Goal: Task Accomplishment & Management: Manage account settings

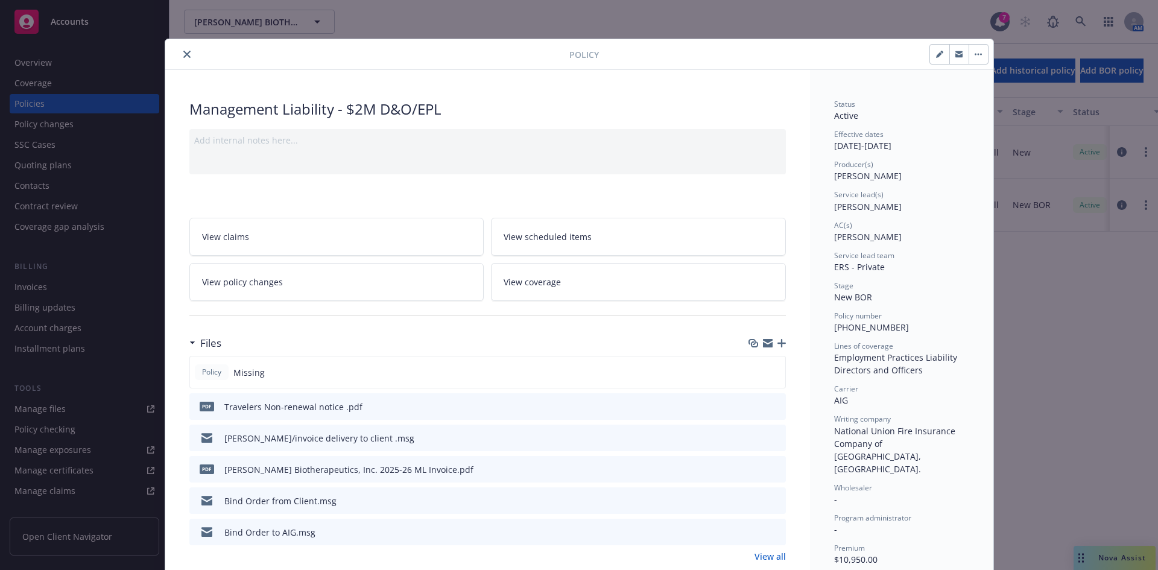
scroll to position [36, 0]
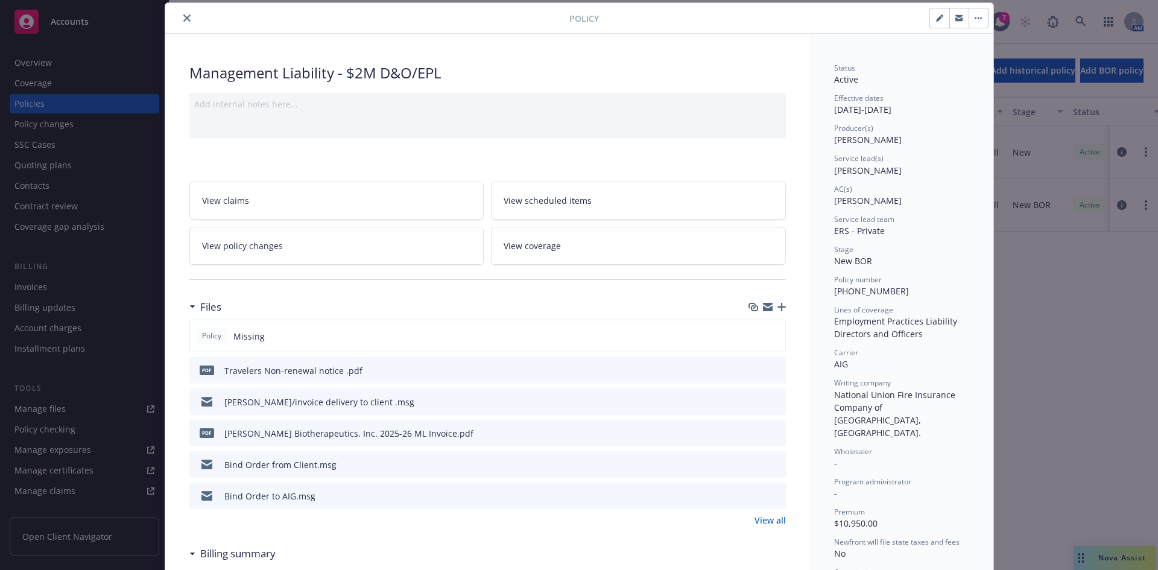
click at [182, 25] on button "close" at bounding box center [187, 18] width 14 height 14
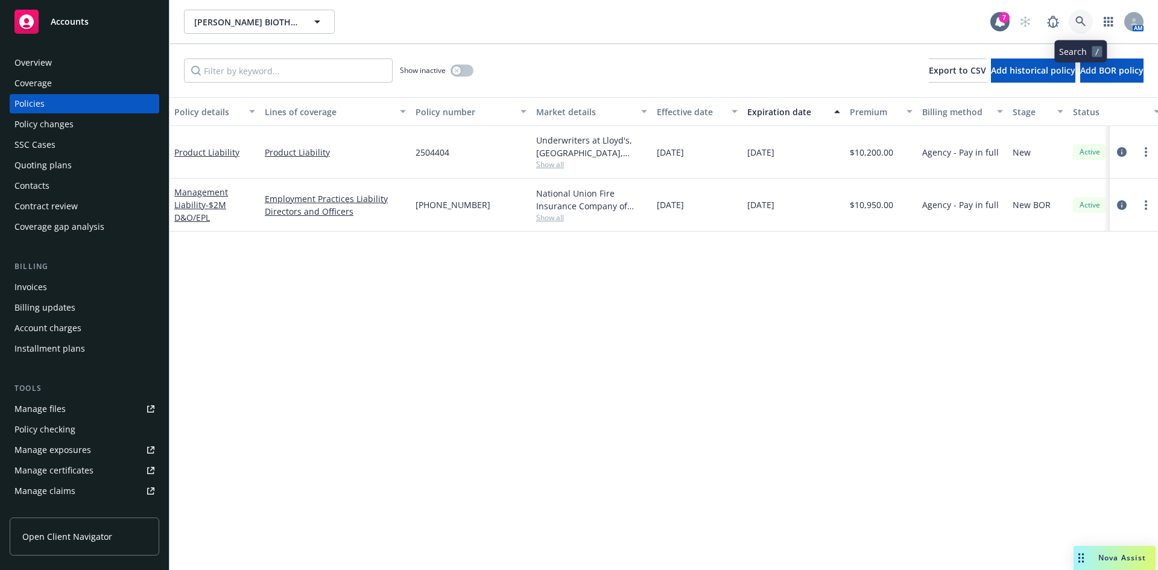
click at [1076, 19] on icon at bounding box center [1081, 21] width 11 height 11
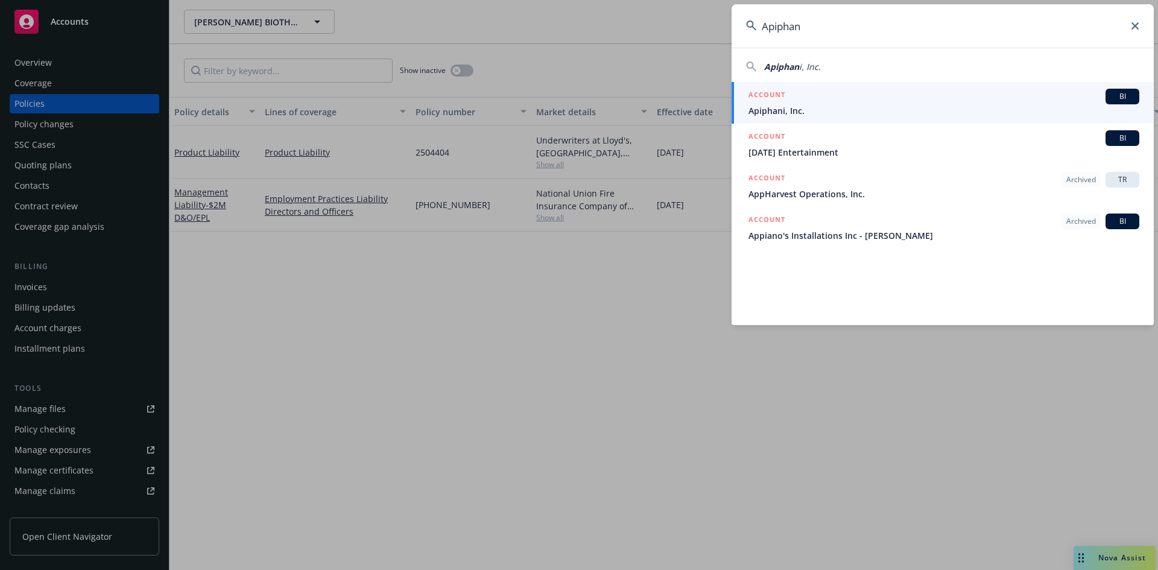
click at [763, 30] on input "Apiphan" at bounding box center [943, 25] width 422 height 43
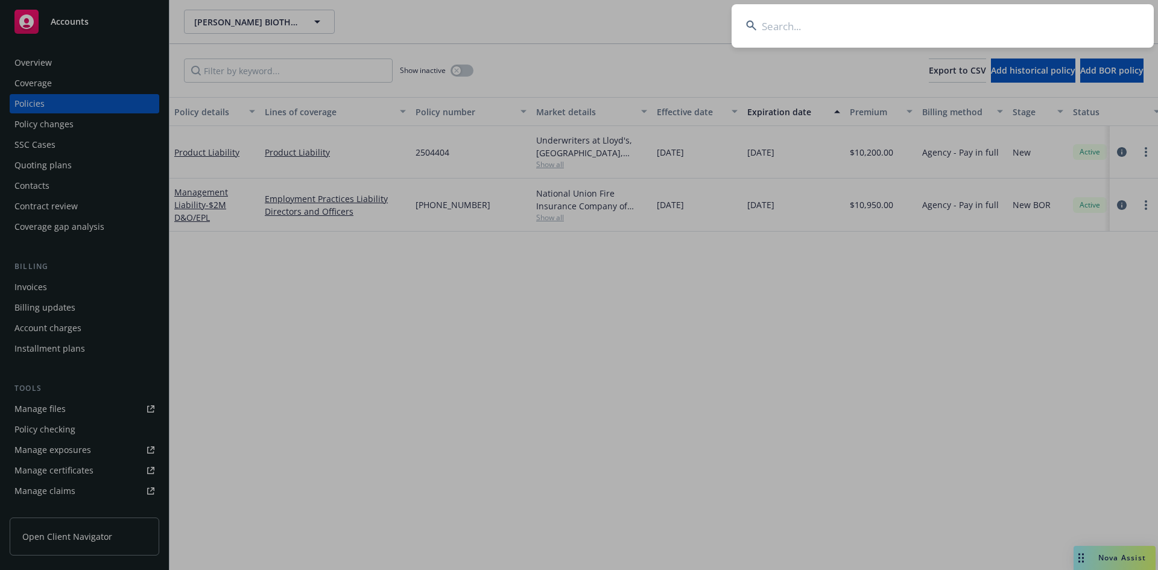
click at [777, 28] on input at bounding box center [943, 25] width 422 height 43
paste input "EditPep"
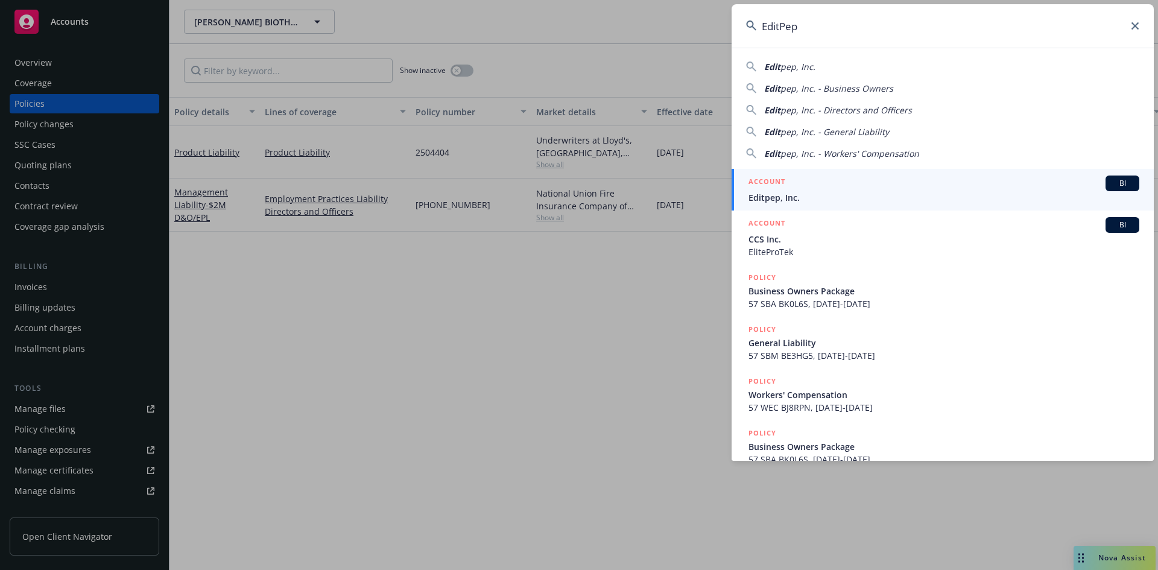
type input "EditPep"
click at [779, 190] on div "ACCOUNT BI" at bounding box center [944, 184] width 391 height 16
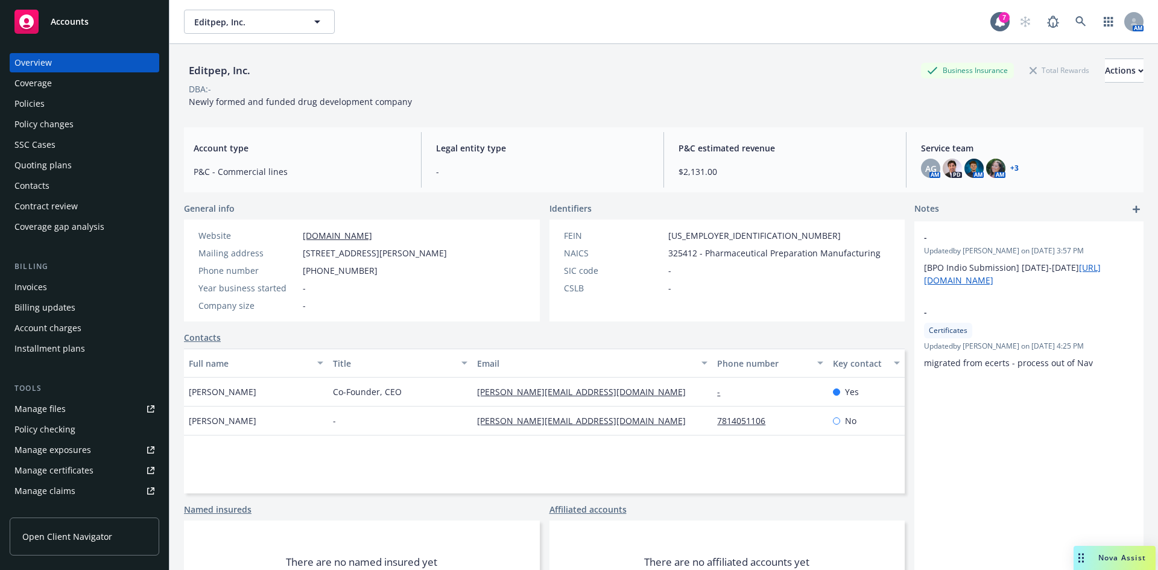
click at [39, 109] on div "Policies" at bounding box center [29, 103] width 30 height 19
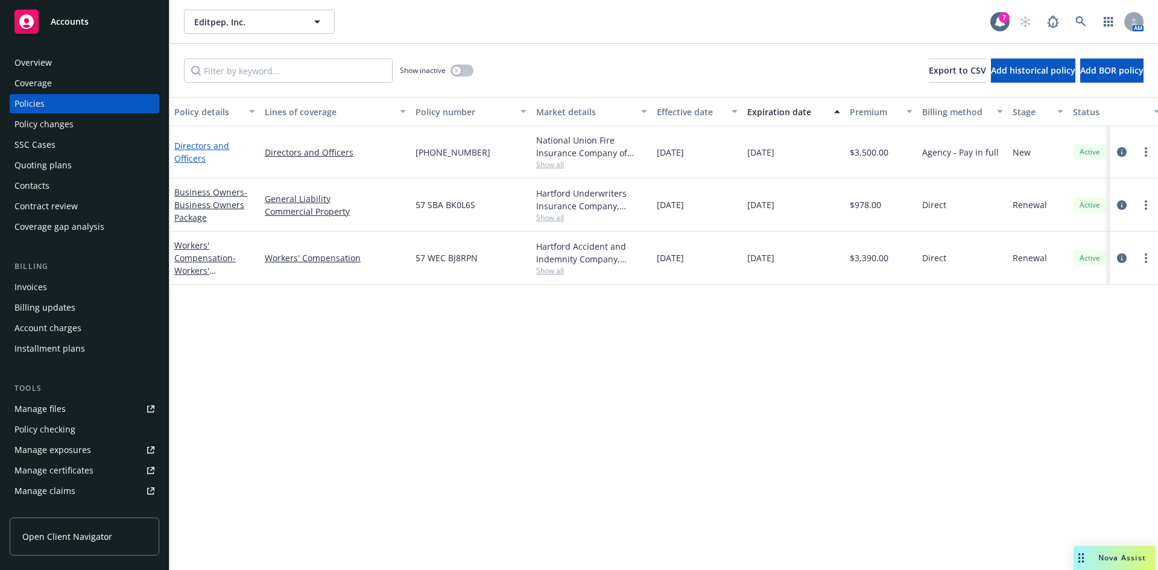
click at [189, 155] on link "Directors and Officers" at bounding box center [201, 152] width 55 height 24
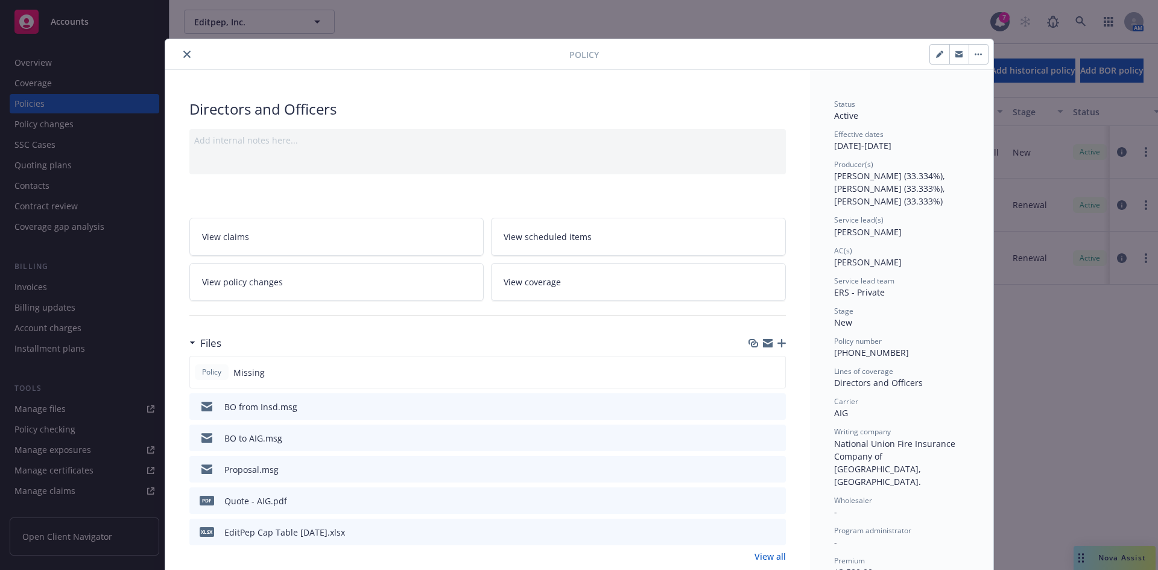
click at [781, 557] on link "View all" at bounding box center [770, 556] width 31 height 13
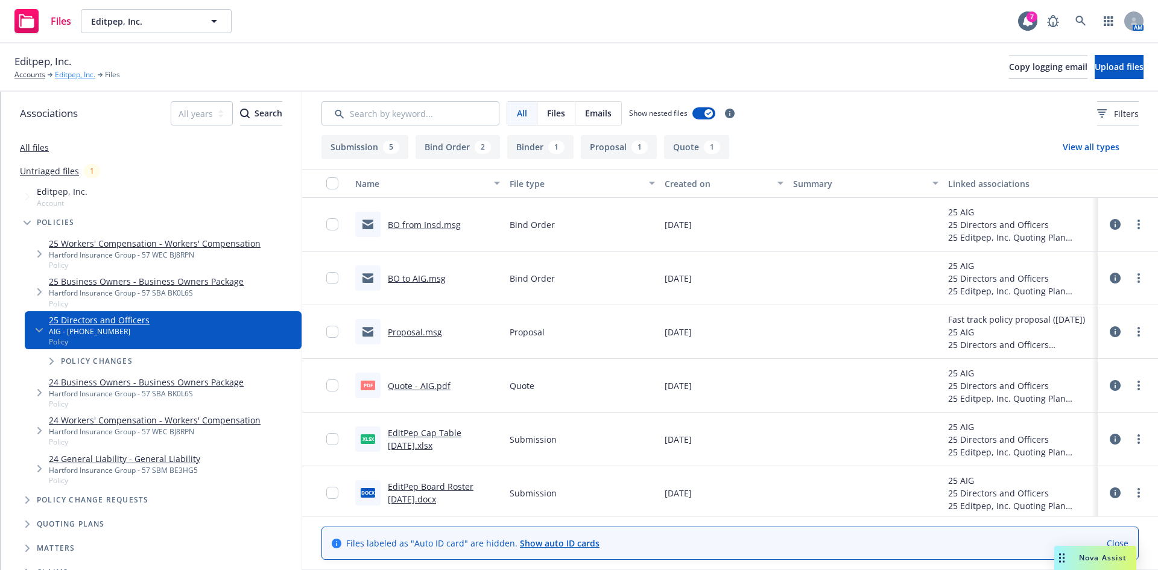
click at [63, 74] on link "Editpep, Inc." at bounding box center [75, 74] width 40 height 11
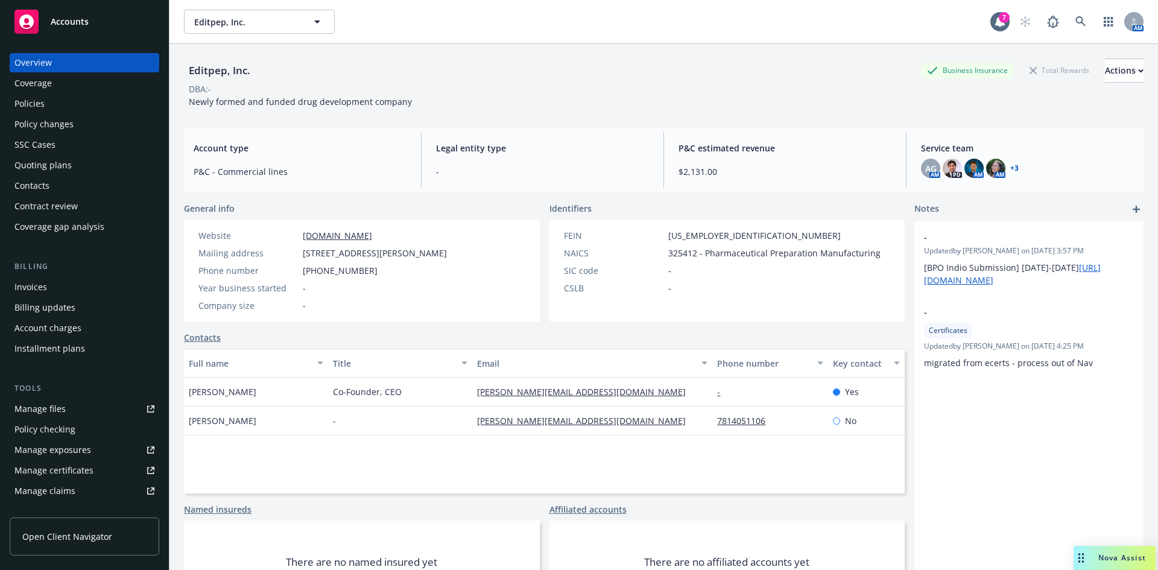
click at [62, 108] on div "Policies" at bounding box center [84, 103] width 140 height 19
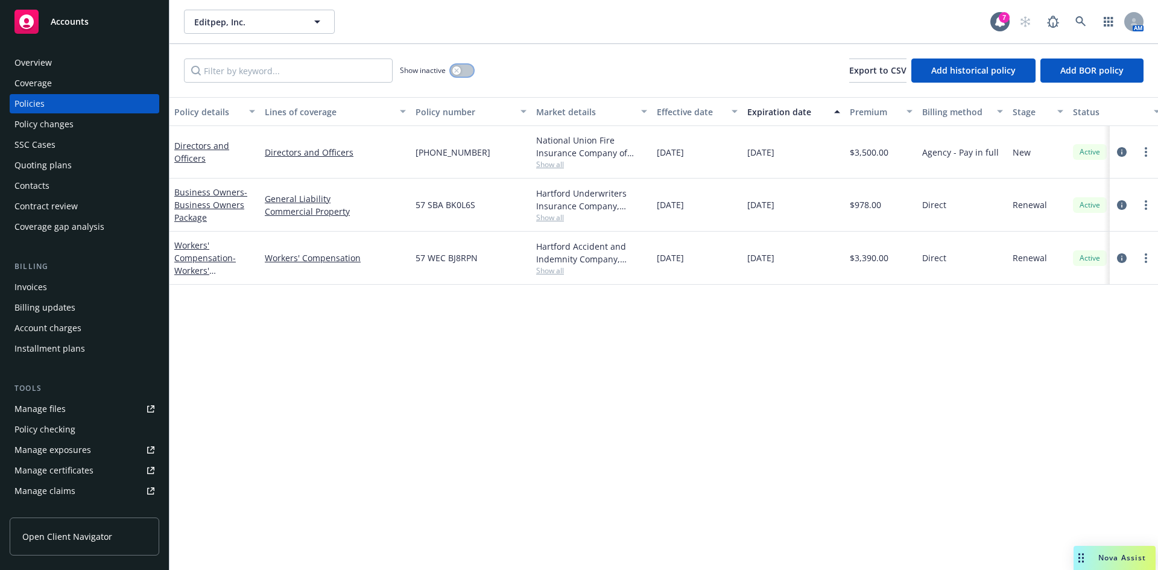
click at [458, 71] on icon "button" at bounding box center [456, 70] width 4 height 4
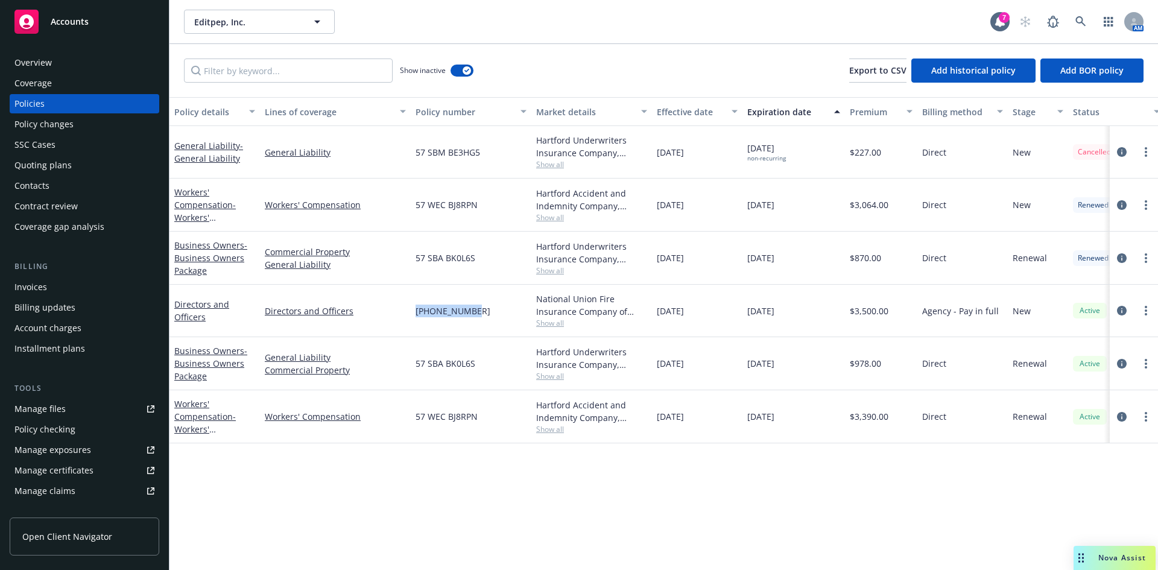
drag, startPoint x: 472, startPoint y: 315, endPoint x: 414, endPoint y: 322, distance: 58.3
click at [414, 322] on div "01-340-92-17" at bounding box center [471, 311] width 121 height 52
copy span "01-340-92-17"
click at [197, 304] on link "Directors and Officers" at bounding box center [201, 311] width 55 height 24
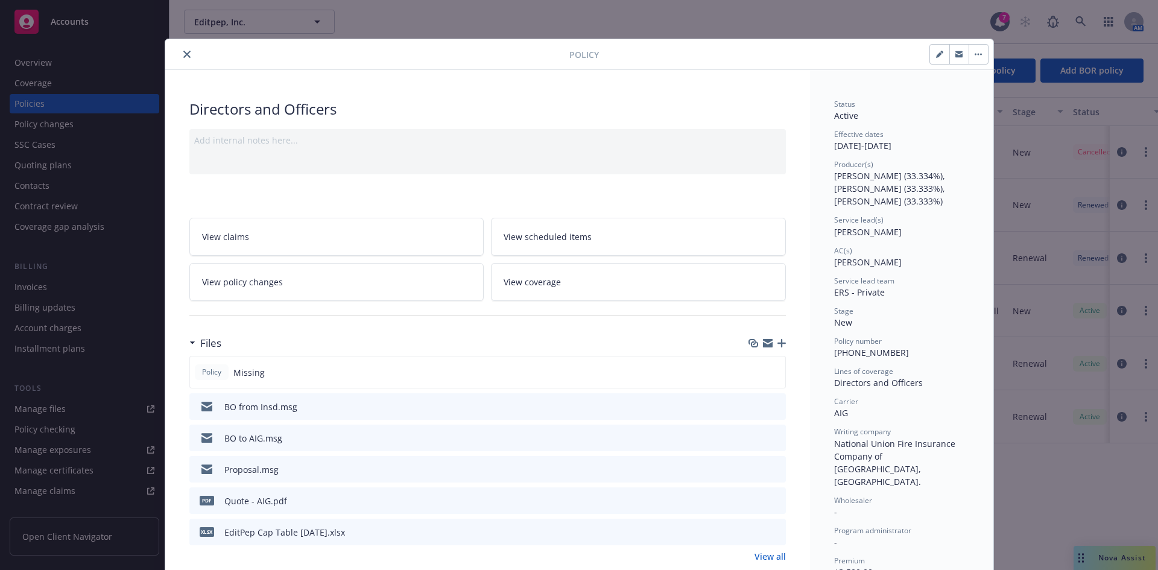
click at [769, 437] on icon "preview file" at bounding box center [774, 437] width 11 height 8
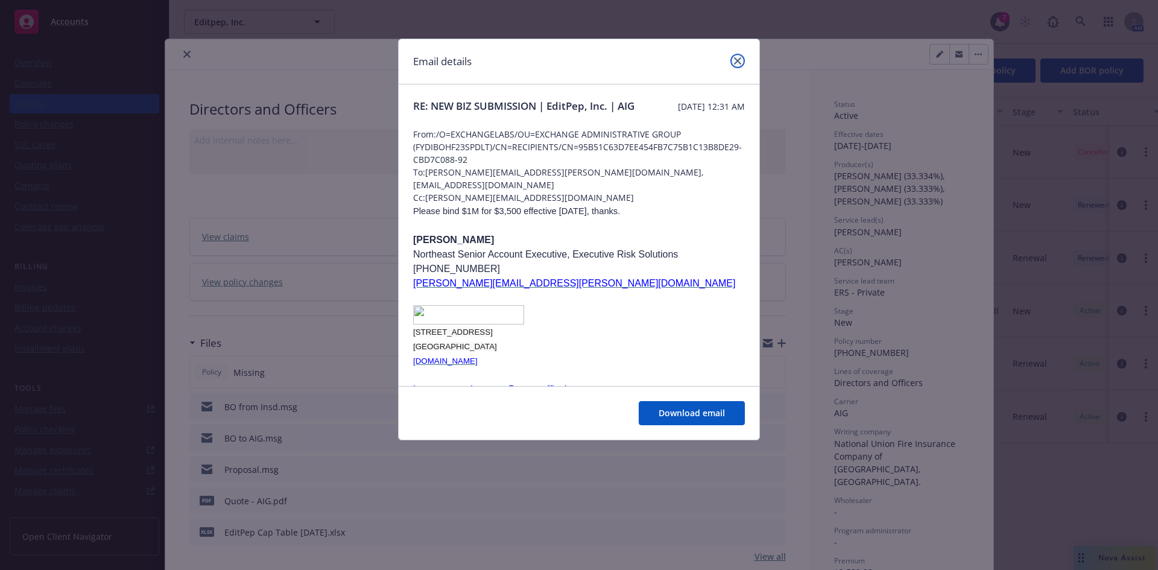
click at [735, 59] on icon "close" at bounding box center [737, 60] width 7 height 7
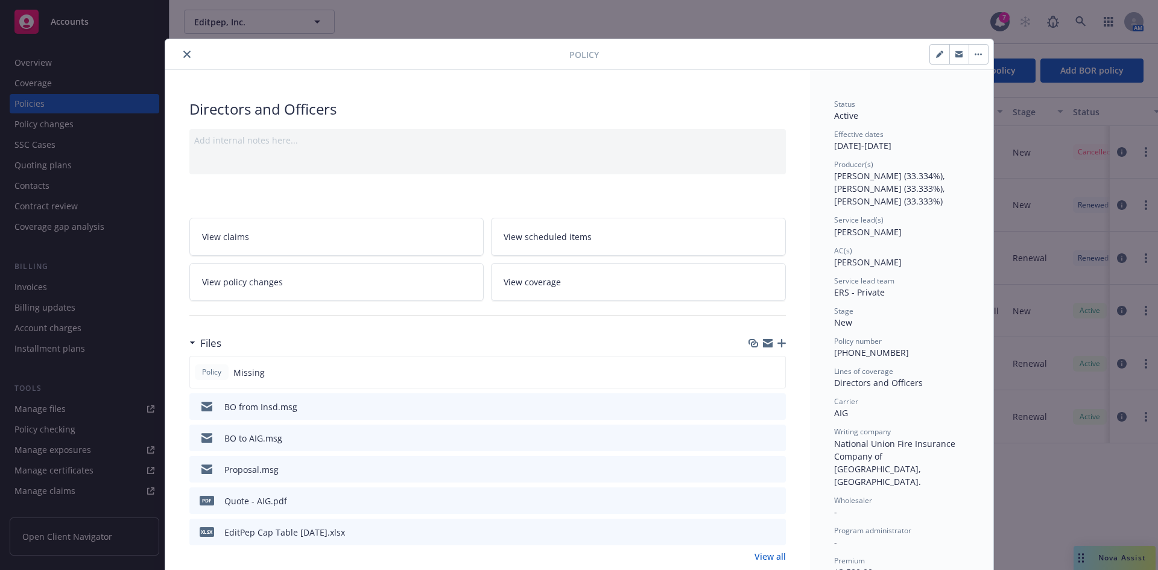
click at [766, 555] on link "View all" at bounding box center [770, 556] width 31 height 13
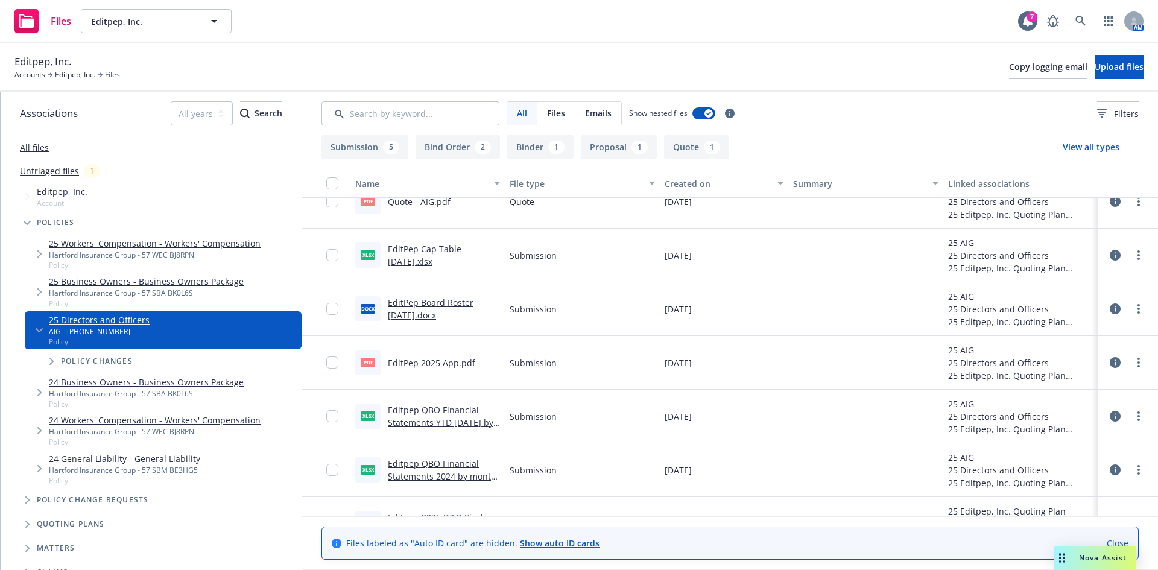
scroll to position [217, 0]
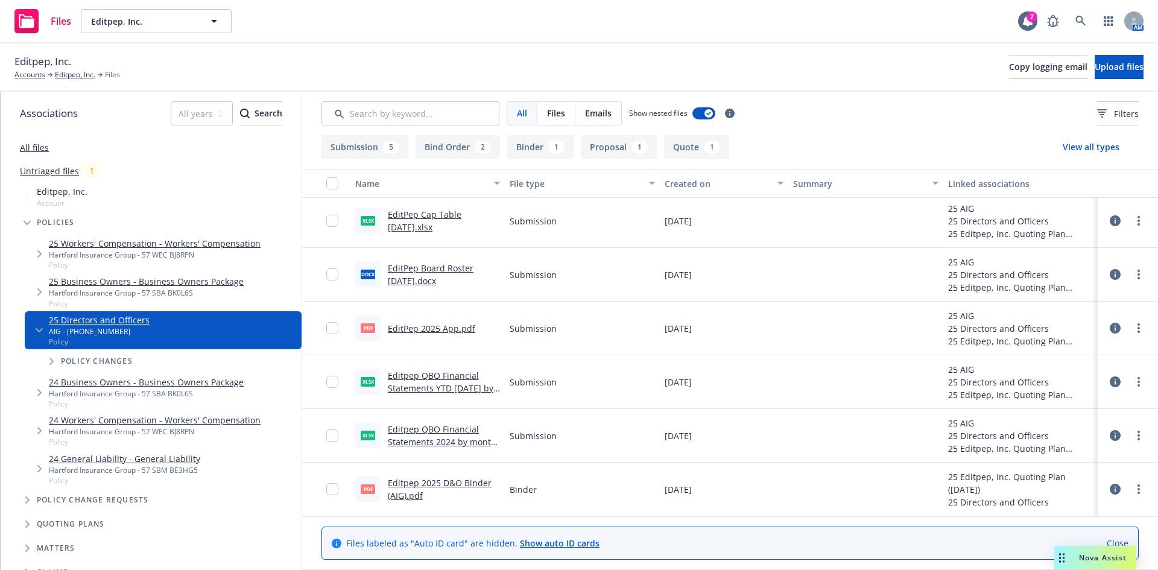
click at [443, 483] on link "Editpep 2025 D&O Binder (AIG).pdf" at bounding box center [440, 489] width 104 height 24
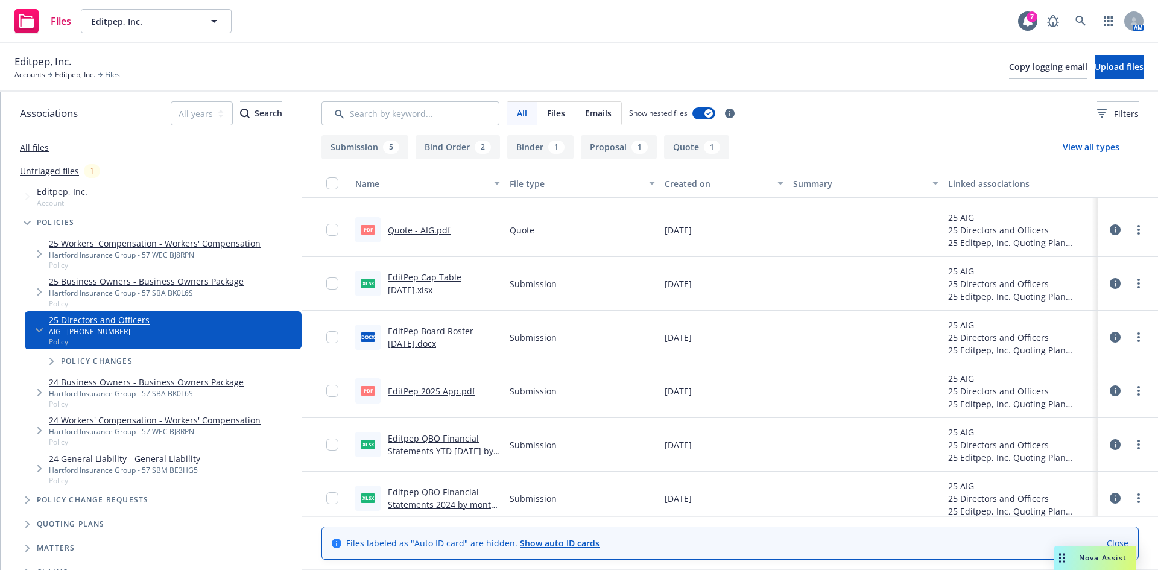
scroll to position [153, 0]
click at [448, 394] on link "EditPep 2025 App.pdf" at bounding box center [431, 393] width 87 height 11
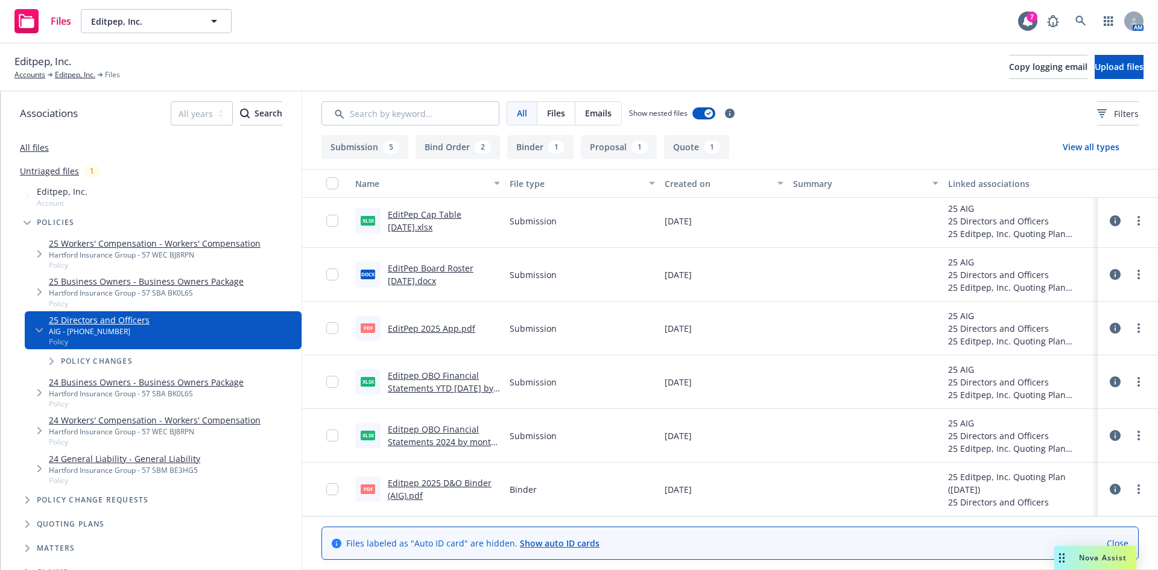
click at [408, 481] on link "Editpep 2025 D&O Binder (AIG).pdf" at bounding box center [440, 489] width 104 height 24
click at [66, 73] on link "Editpep, Inc." at bounding box center [75, 74] width 40 height 11
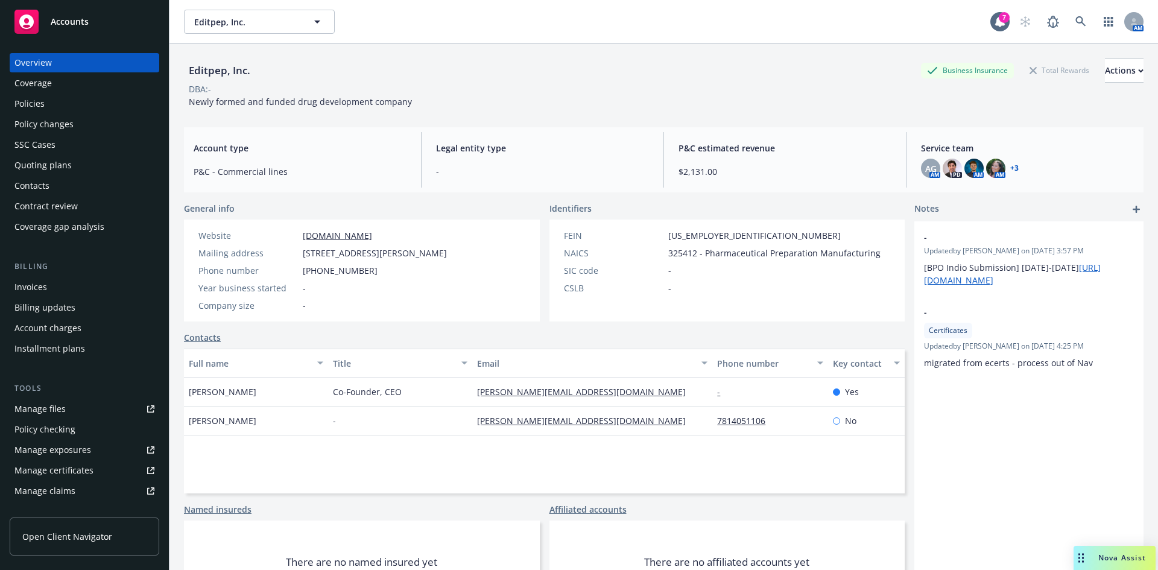
click at [48, 103] on div "Policies" at bounding box center [84, 103] width 140 height 19
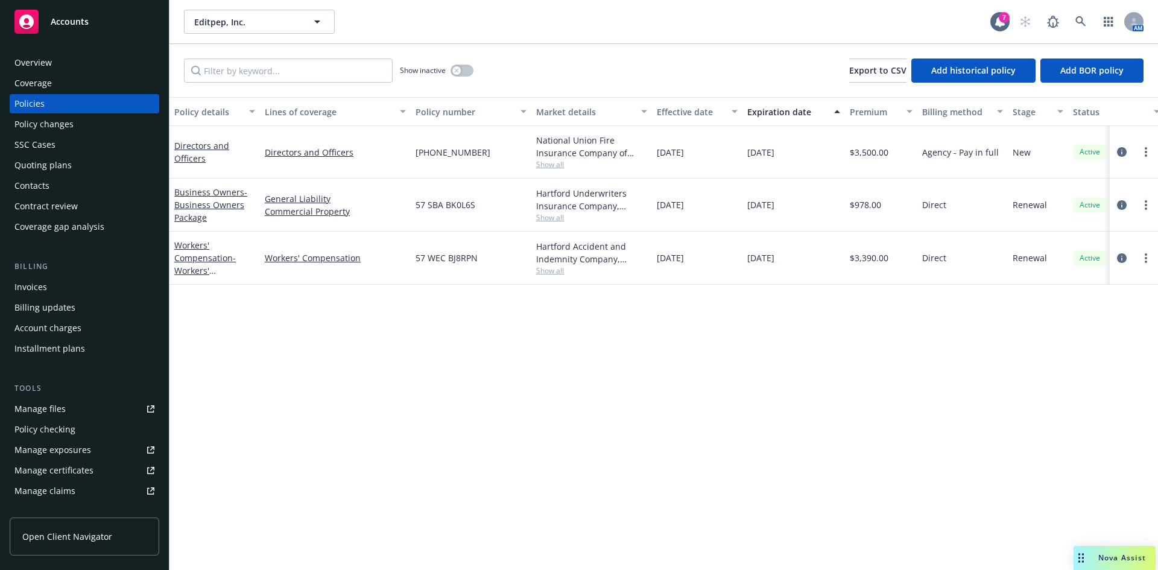
click at [57, 163] on div "Quoting plans" at bounding box center [42, 165] width 57 height 19
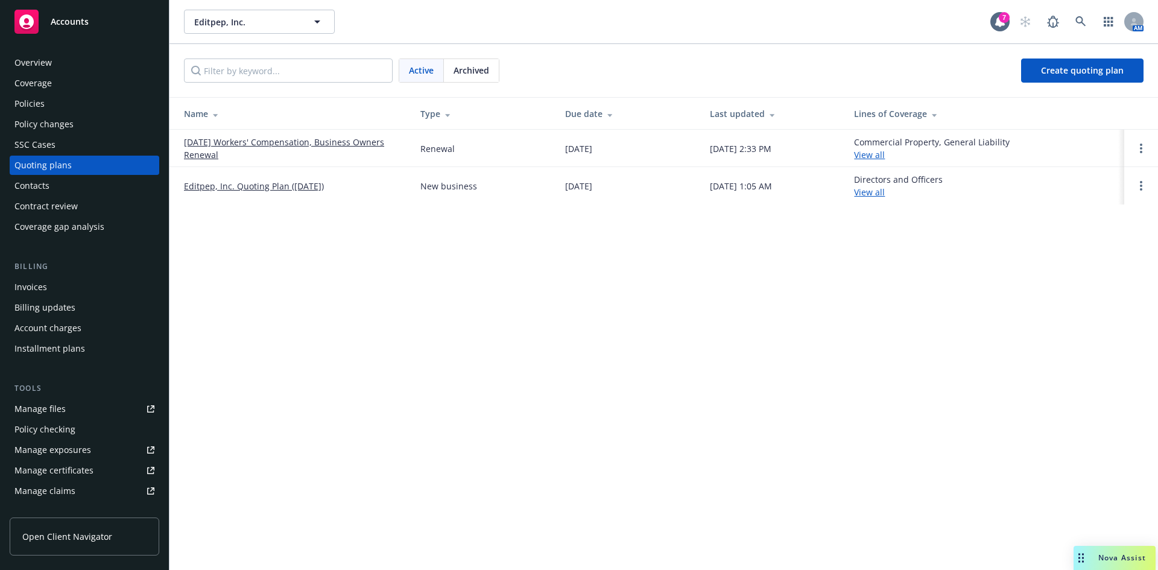
click at [293, 187] on link "Editpep, Inc. Quoting Plan ([DATE])" at bounding box center [254, 186] width 140 height 13
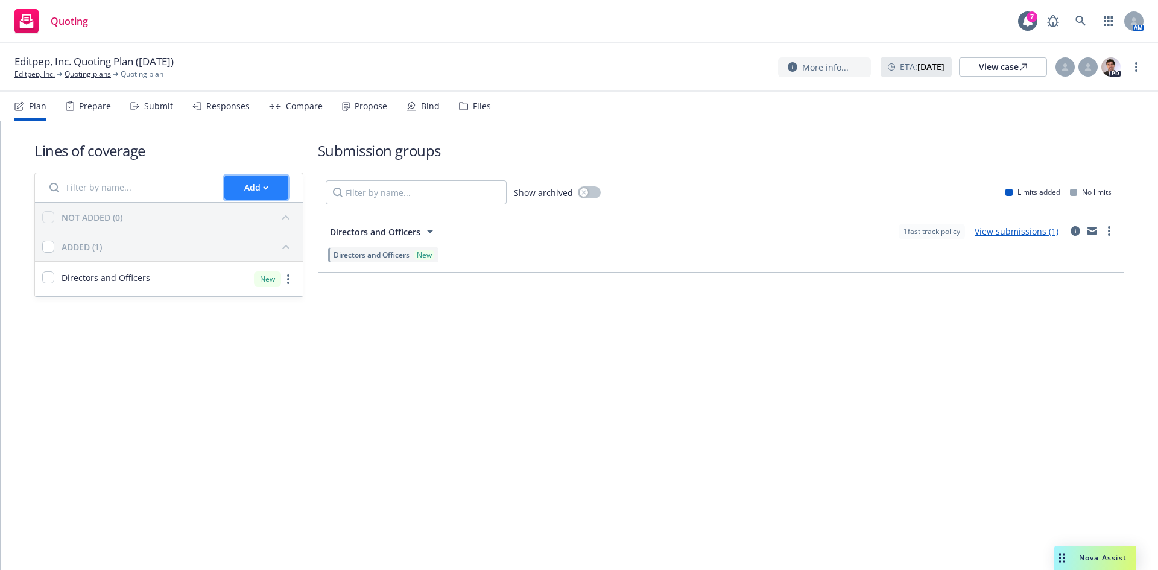
click at [251, 192] on div "Add" at bounding box center [256, 187] width 24 height 23
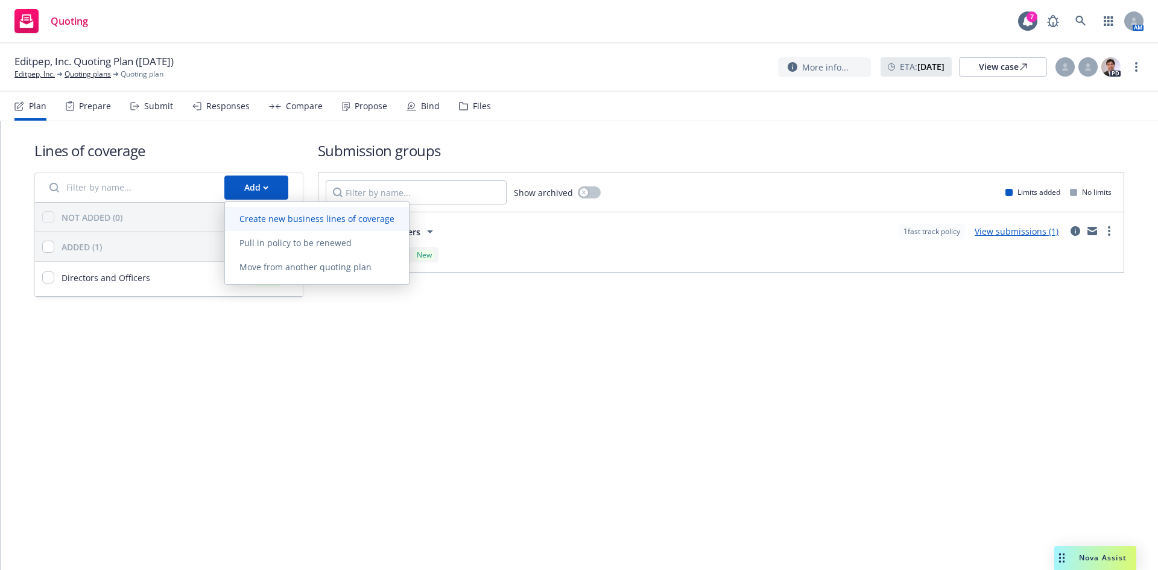
click at [287, 220] on span "Create new business lines of coverage" at bounding box center [317, 218] width 184 height 11
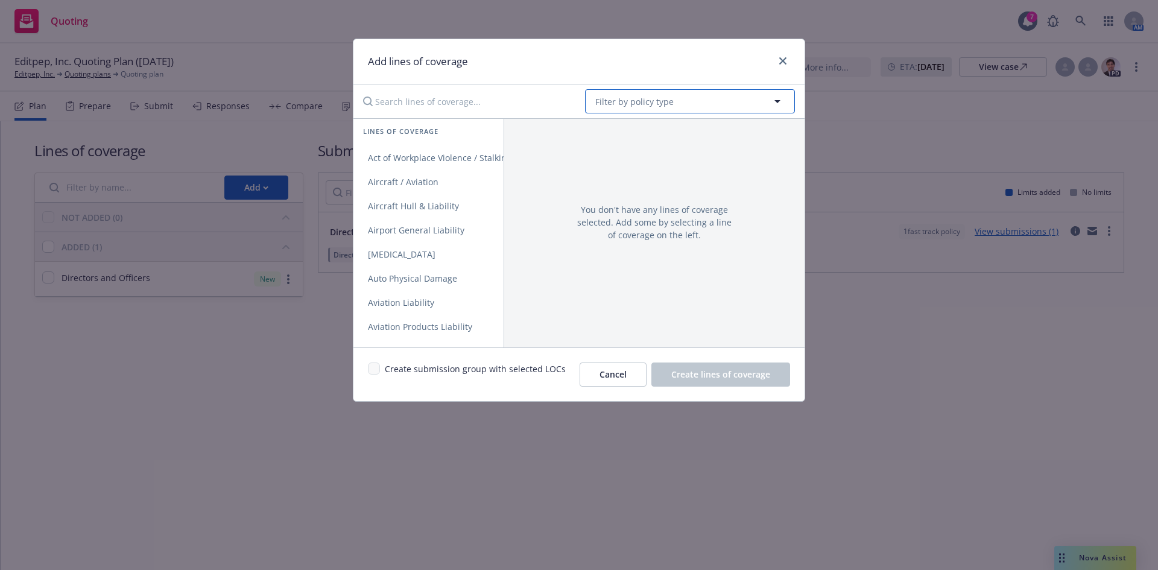
click at [607, 100] on span "Filter by policy type" at bounding box center [634, 101] width 78 height 13
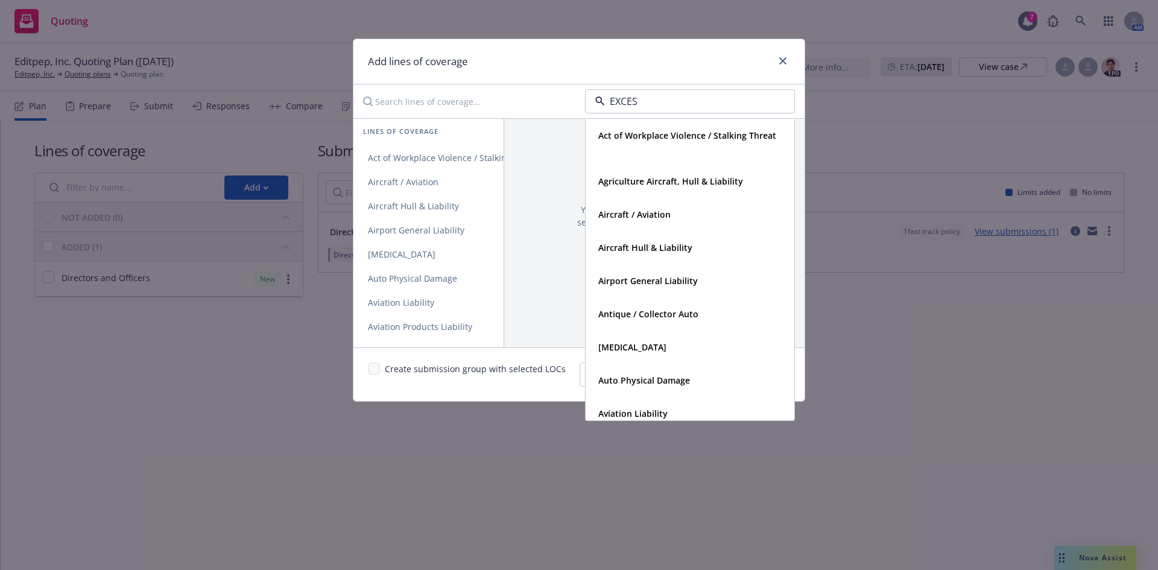
type input "EXCESS"
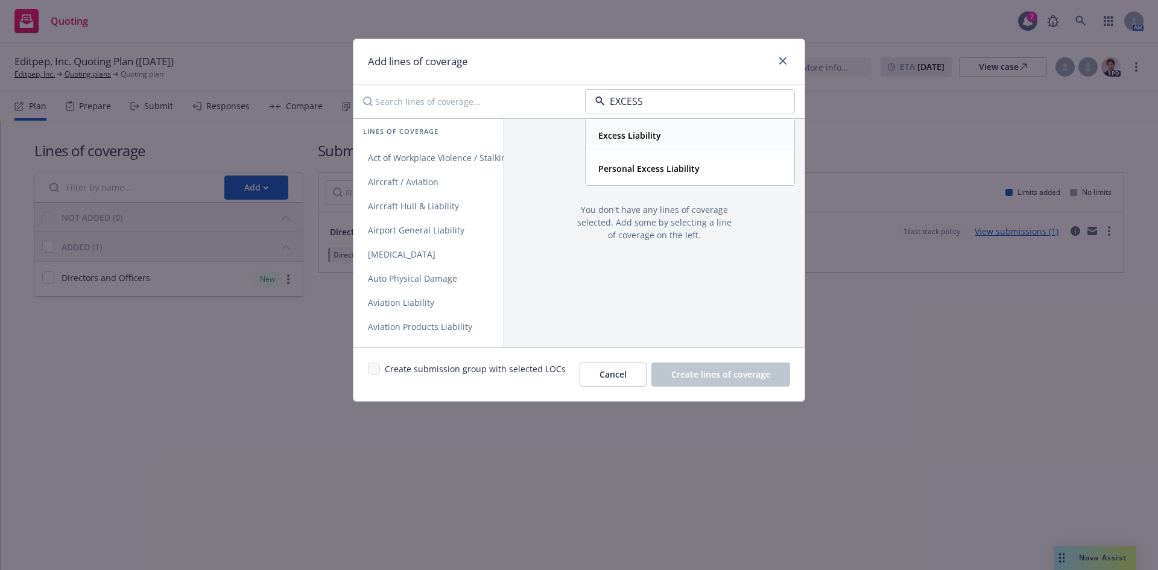
click at [639, 131] on strong "Excess Liability" at bounding box center [629, 135] width 63 height 11
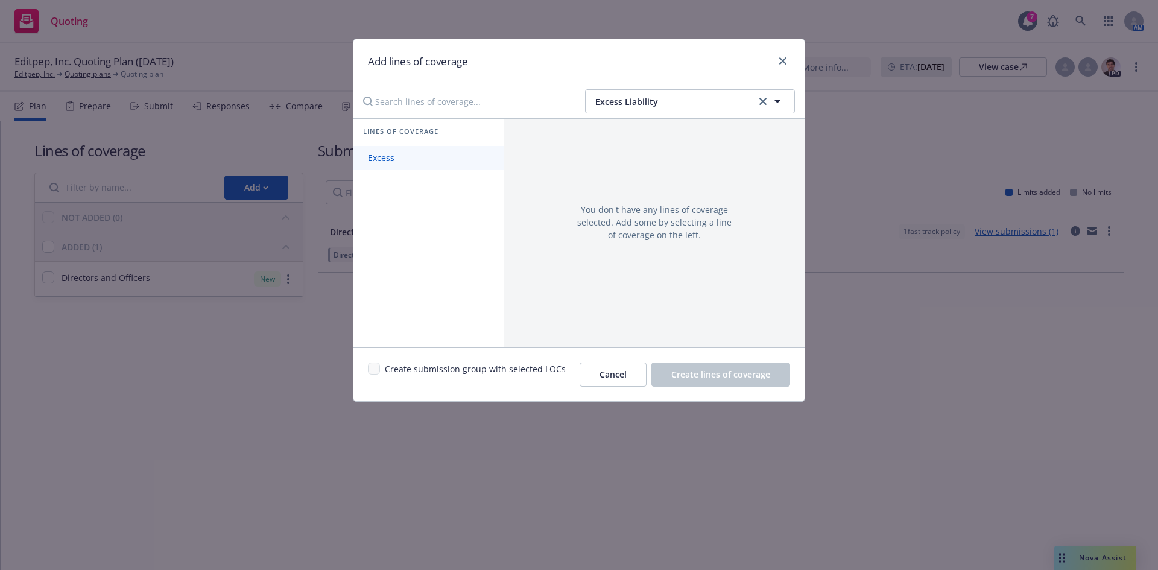
click at [379, 157] on span "Excess" at bounding box center [382, 157] width 56 height 11
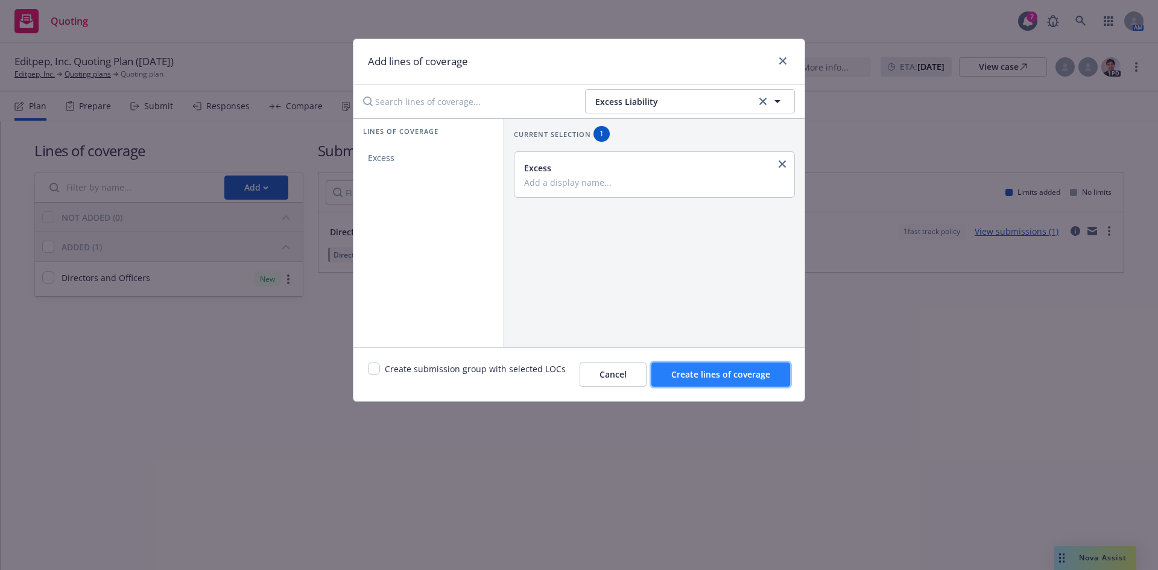
click at [713, 379] on span "Create lines of coverage" at bounding box center [720, 374] width 99 height 11
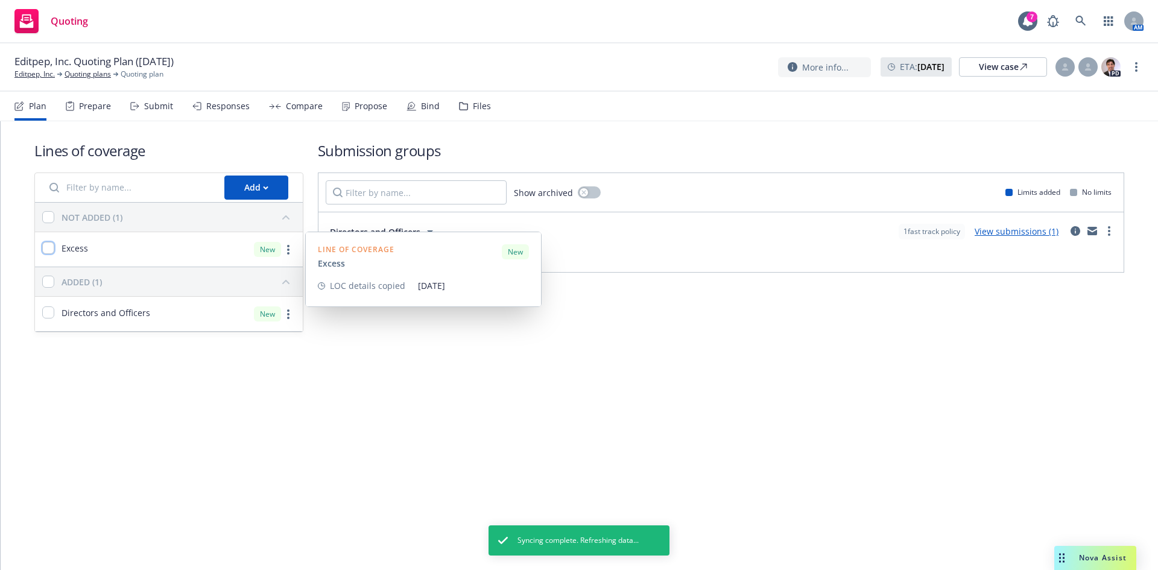
click at [48, 247] on input "checkbox" at bounding box center [48, 248] width 12 height 12
checkbox input "true"
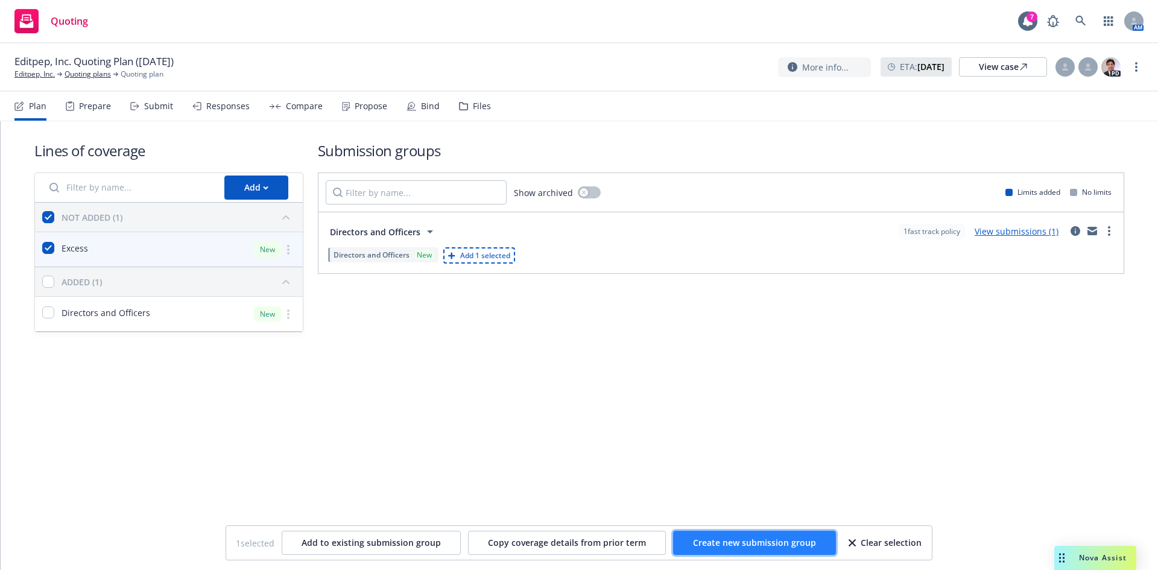
click at [747, 545] on span "Create new submission group" at bounding box center [754, 542] width 123 height 11
checkbox input "false"
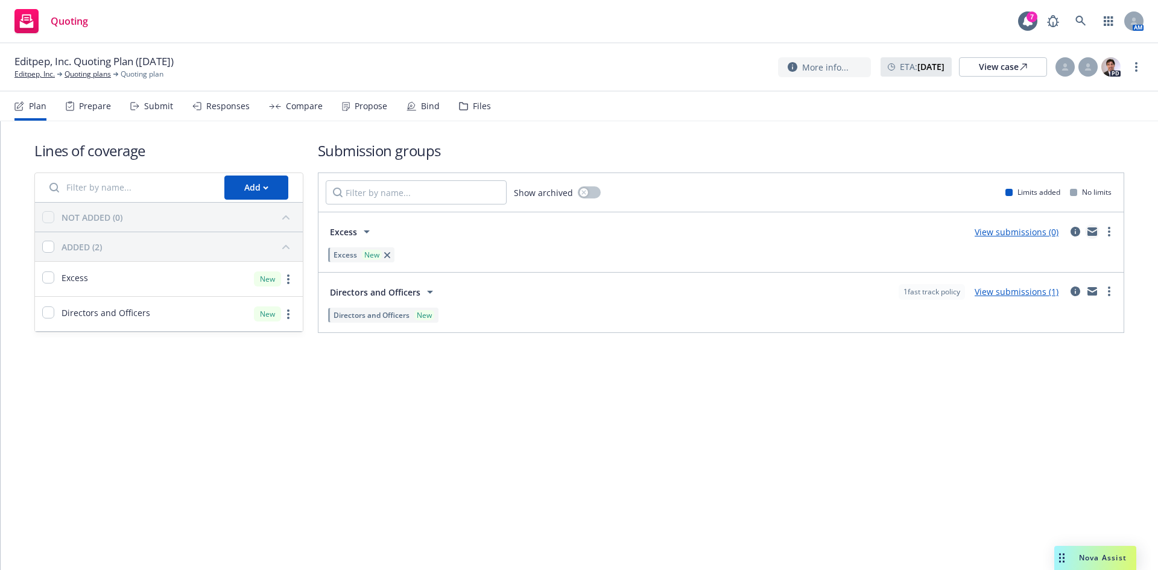
drag, startPoint x: 1097, startPoint y: 230, endPoint x: 1109, endPoint y: 227, distance: 12.6
click at [1098, 230] on link "mail" at bounding box center [1092, 231] width 14 height 14
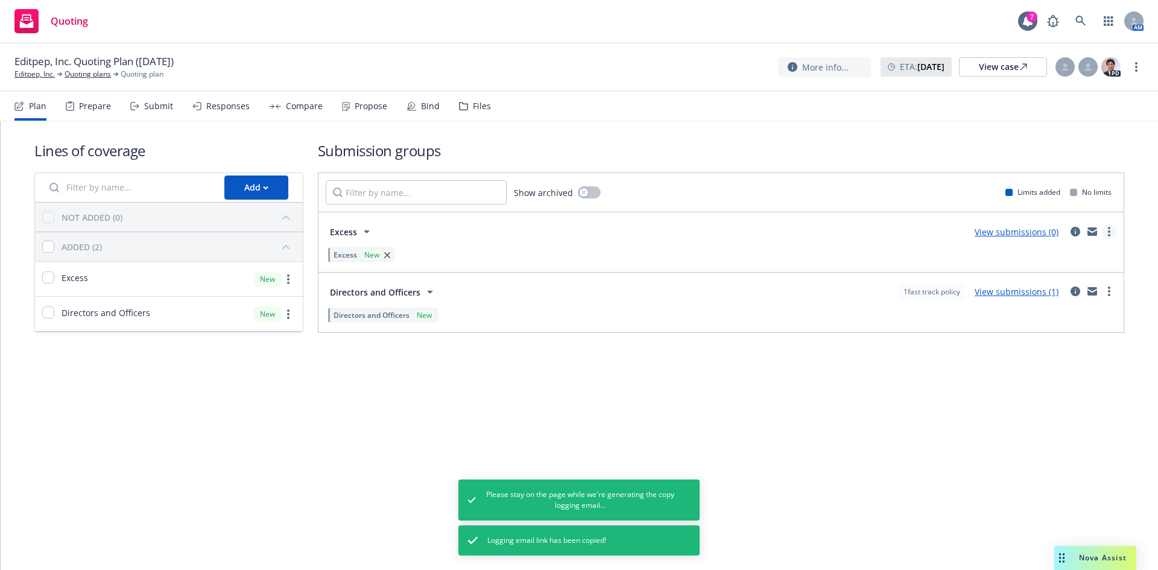
click at [1106, 233] on link "more" at bounding box center [1109, 231] width 14 height 14
click at [1047, 384] on span "Create policy (fast track)" at bounding box center [1052, 381] width 126 height 11
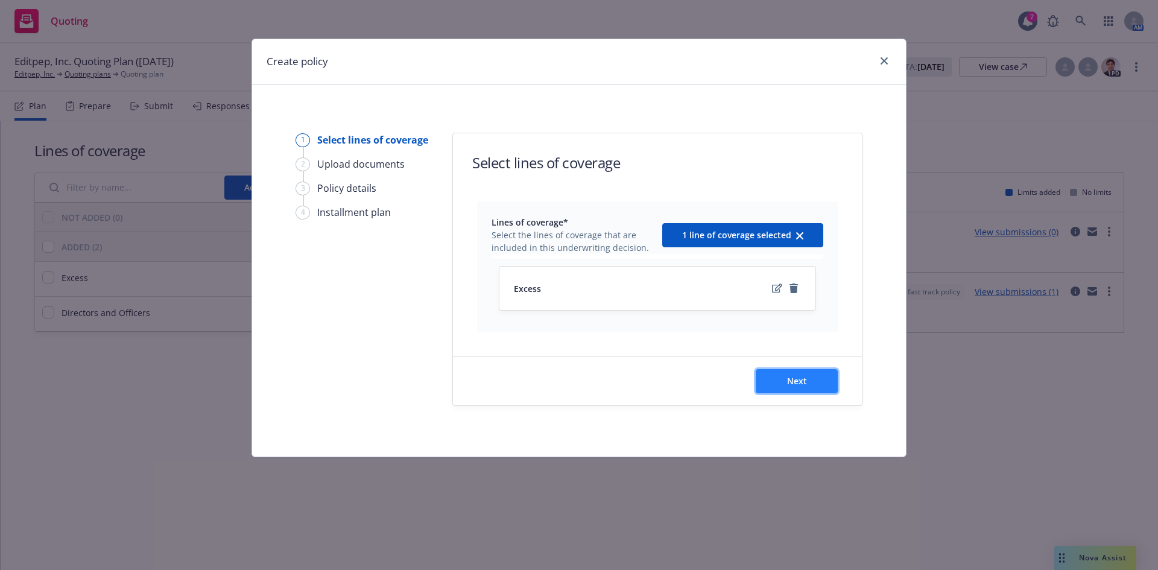
click at [820, 386] on button "Next" at bounding box center [797, 381] width 82 height 24
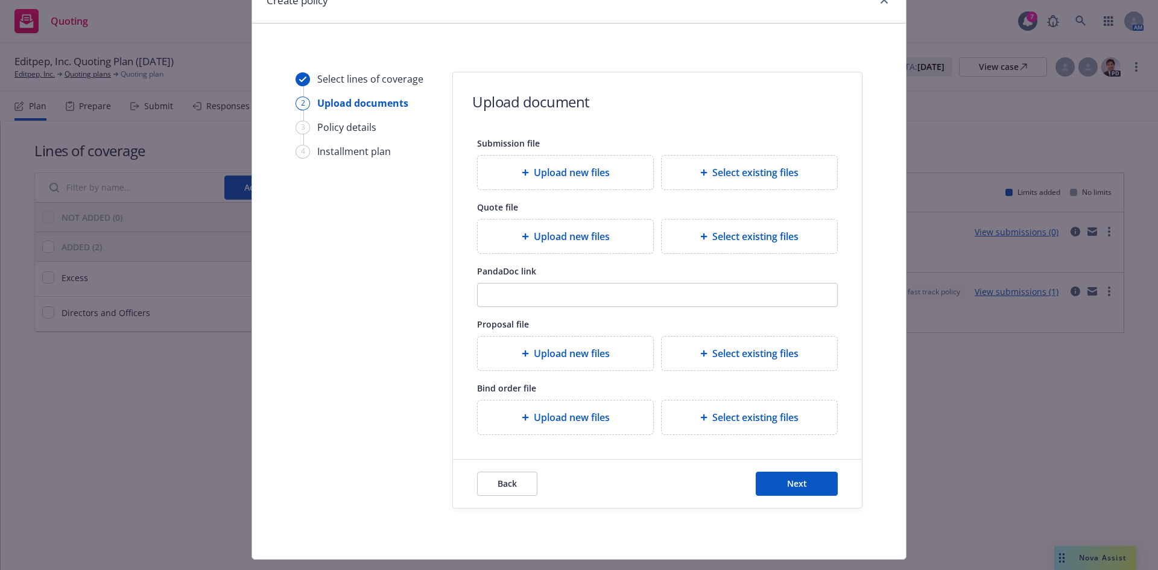
scroll to position [89, 0]
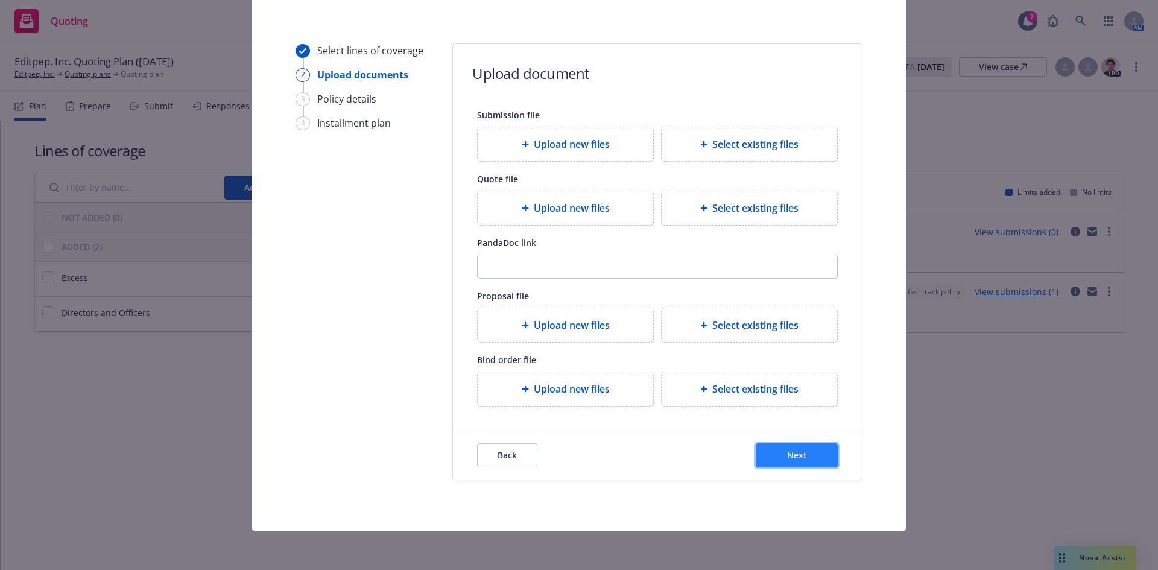
click at [790, 465] on button "Next" at bounding box center [797, 455] width 82 height 24
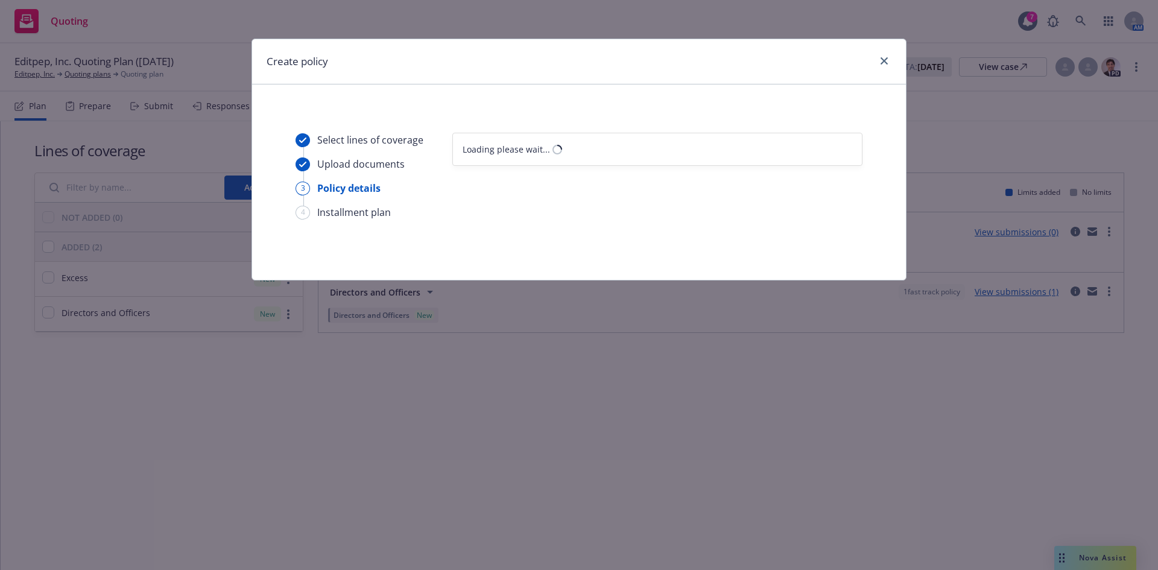
scroll to position [0, 0]
select select "12"
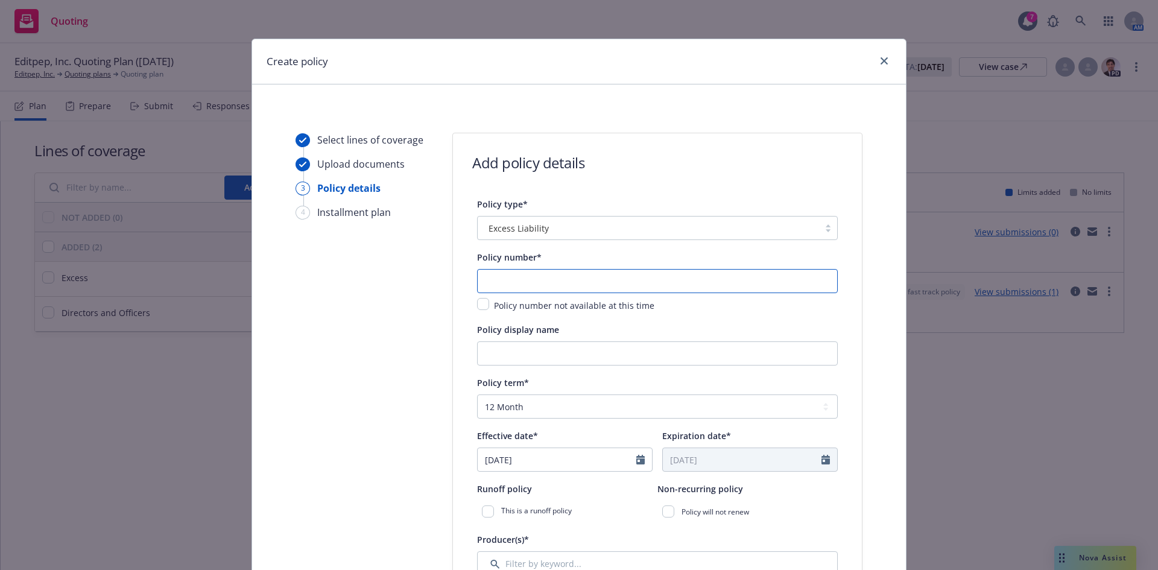
click at [507, 270] on input "text" at bounding box center [657, 281] width 361 height 24
click at [557, 222] on div "Excess Liability" at bounding box center [648, 228] width 329 height 13
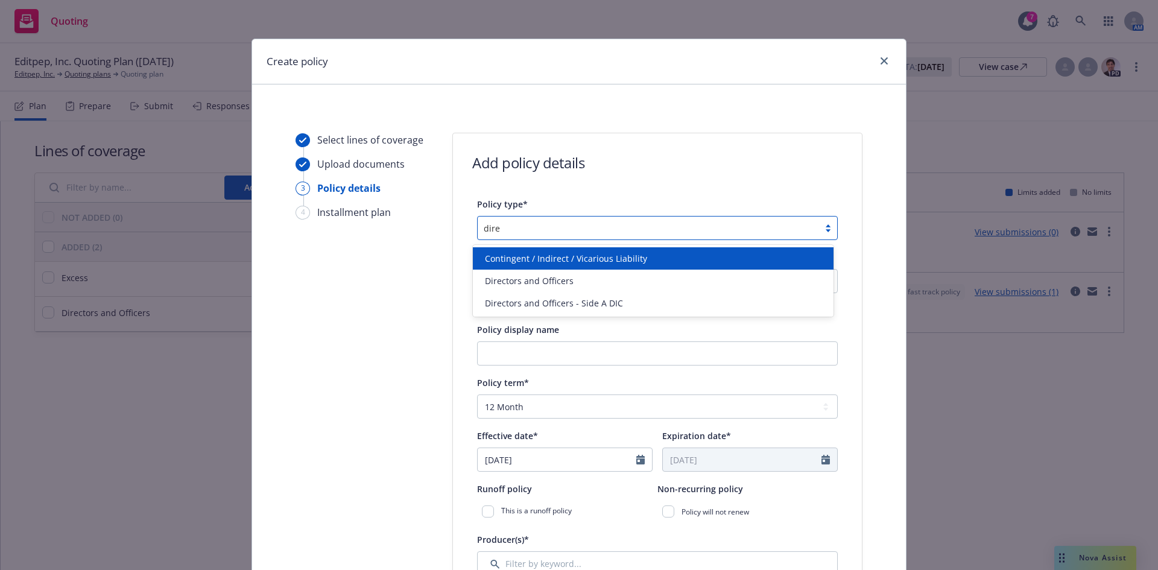
type input "direc"
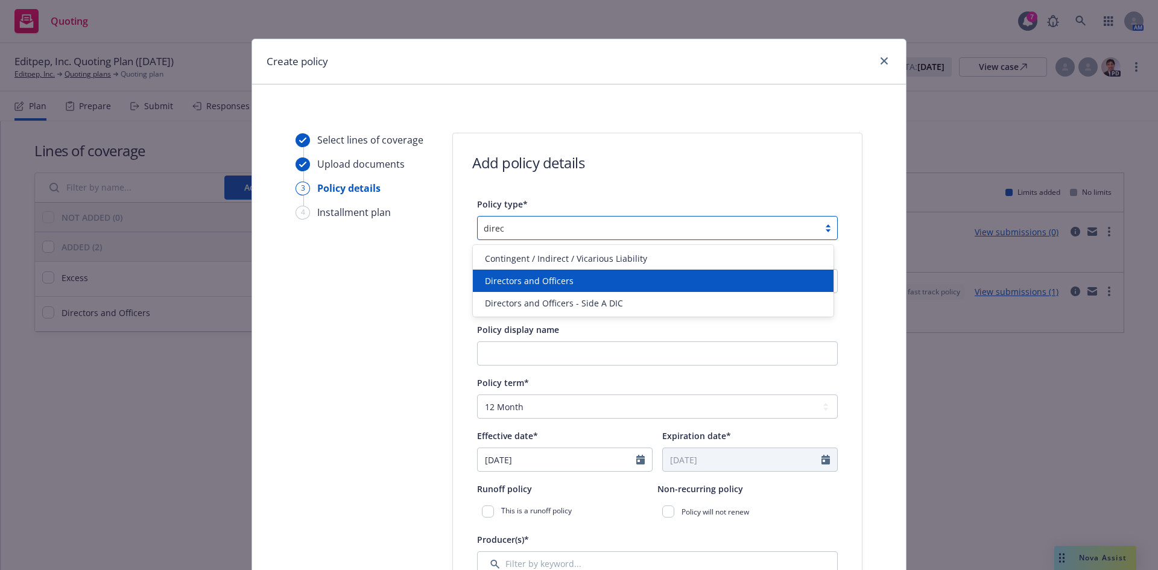
click at [554, 273] on div "Directors and Officers" at bounding box center [653, 281] width 361 height 22
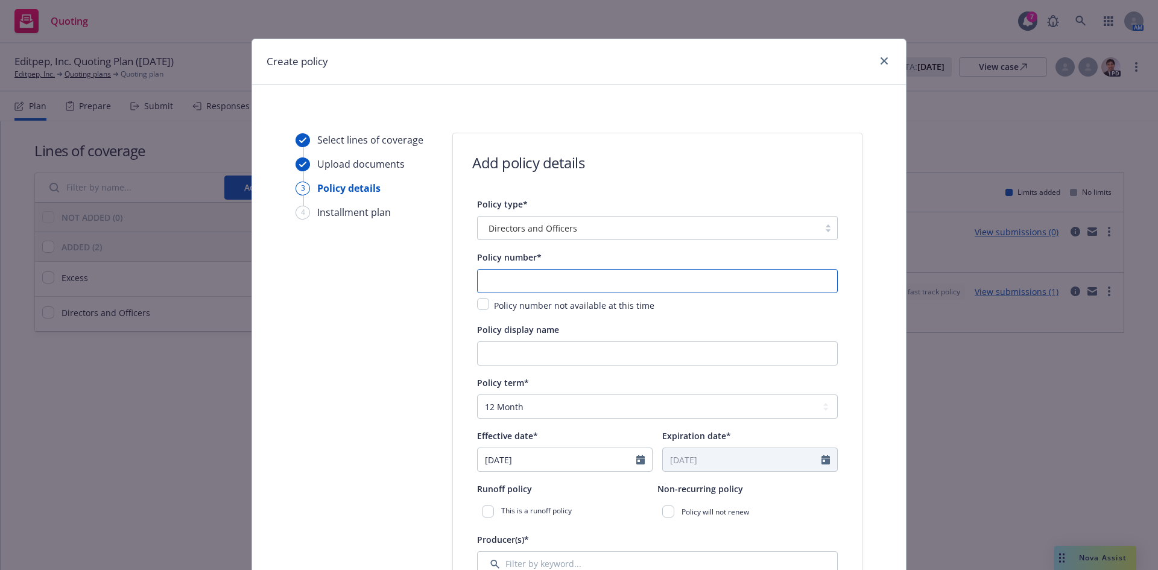
click at [515, 272] on input "text" at bounding box center [657, 281] width 361 height 24
click at [540, 285] on input "text" at bounding box center [657, 281] width 361 height 24
paste input "47-EMC-343794-01"
type input "47-EMC-343794-01"
click at [526, 352] on input "Policy display name" at bounding box center [657, 353] width 361 height 24
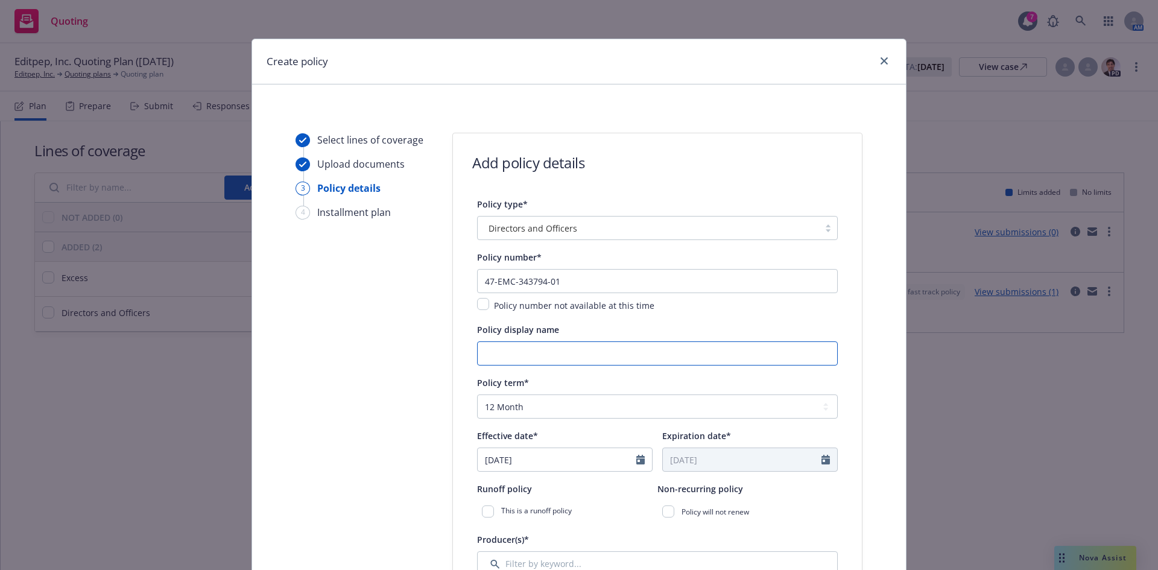
click at [512, 358] on input "Policy display name" at bounding box center [657, 353] width 361 height 24
click at [538, 355] on input "$1M Side A" at bounding box center [657, 353] width 361 height 24
type input "$1M Side A DIC"
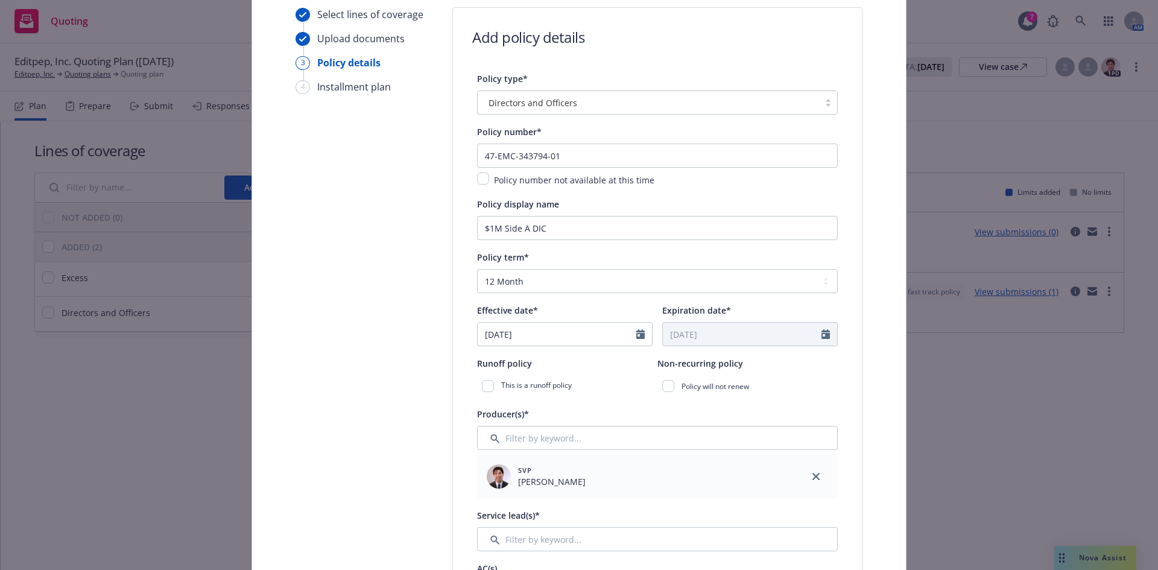
scroll to position [134, 0]
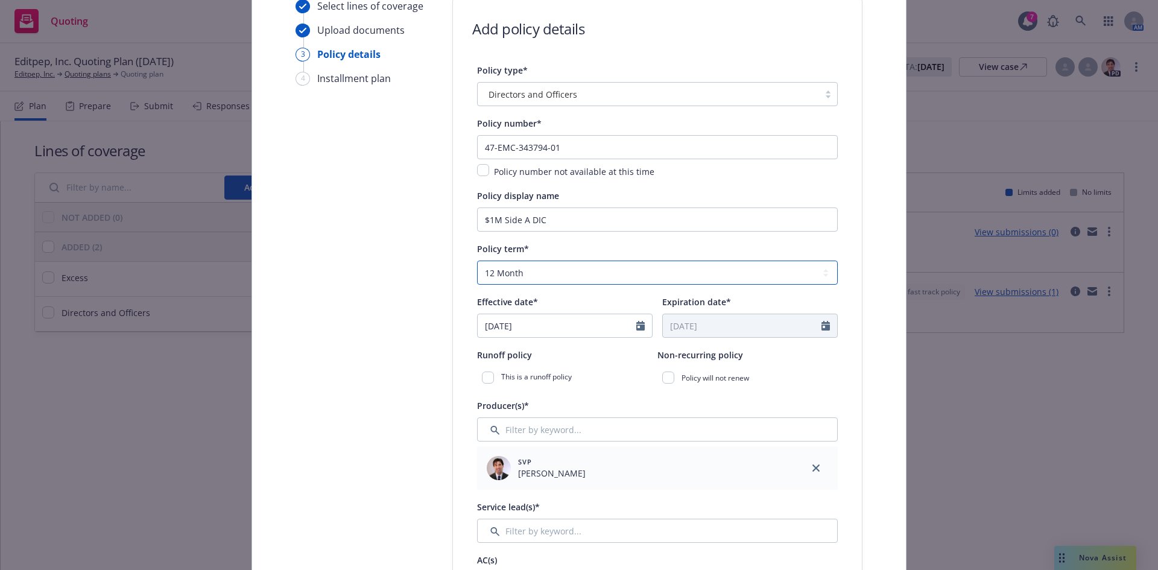
click at [522, 273] on select "Select policy term 12 Month 6 Month 4 Month 3 Month 2 Month 1 Month 36 Month (3…" at bounding box center [657, 273] width 361 height 24
select select "other"
click at [477, 261] on select "Select policy term 12 Month 6 Month 4 Month 3 Month 2 Month 1 Month 36 Month (3…" at bounding box center [657, 273] width 361 height 24
click at [547, 322] on input "09/23/2025" at bounding box center [557, 325] width 159 height 23
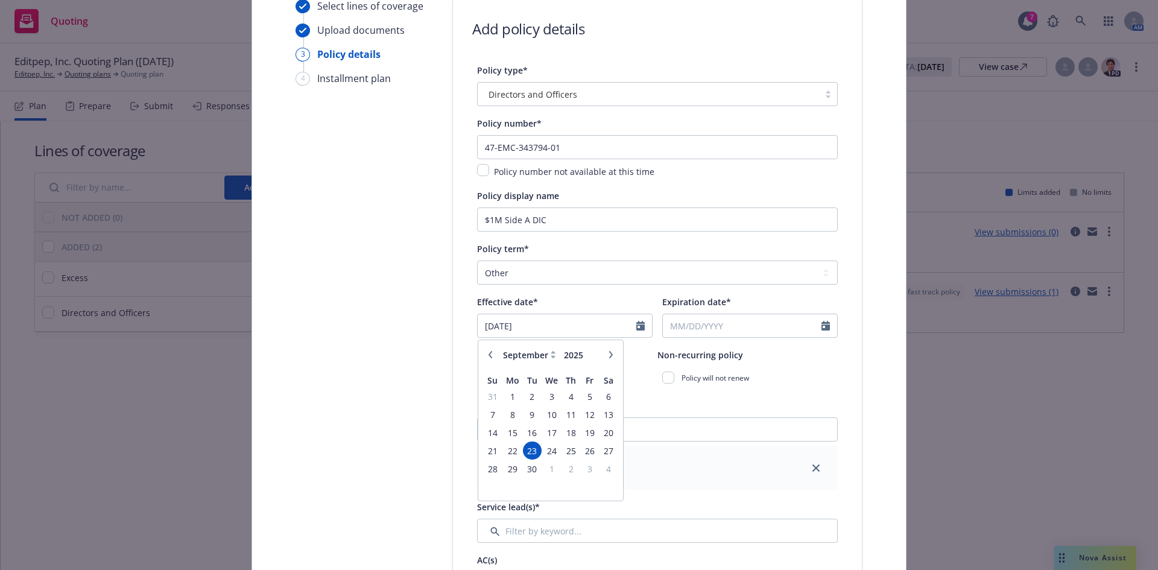
click at [551, 354] on icon at bounding box center [553, 355] width 5 height 8
click at [551, 355] on icon at bounding box center [553, 355] width 5 height 8
click at [531, 355] on select "January February March April May June July August September October November De…" at bounding box center [530, 355] width 60 height 14
select select "6"
click at [500, 348] on select "January February March April May June July August September October November De…" at bounding box center [530, 355] width 60 height 14
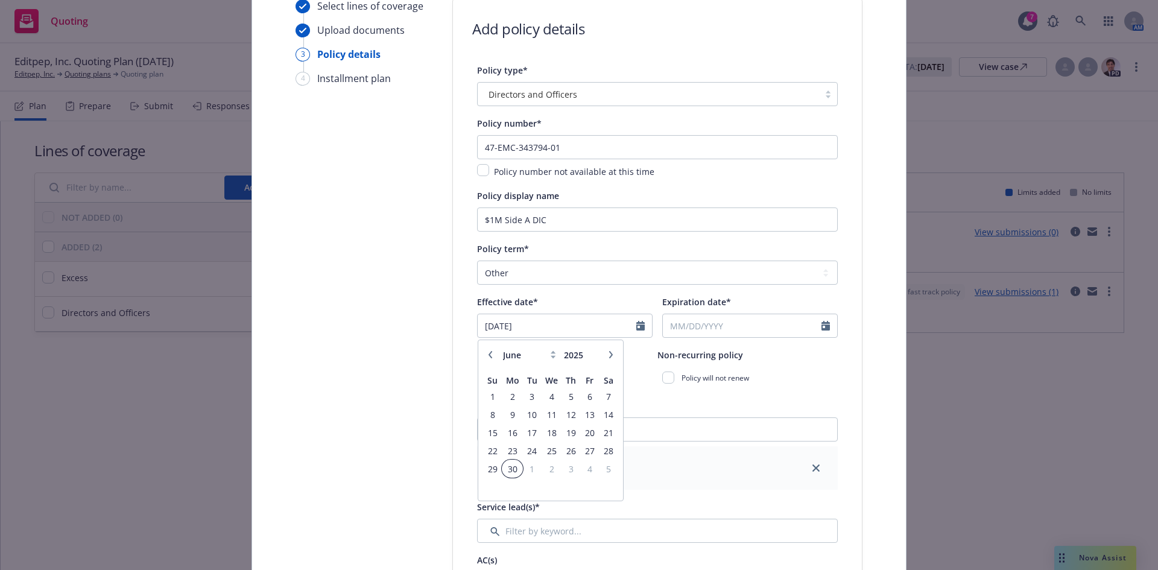
click at [510, 468] on span "30" at bounding box center [512, 469] width 18 height 15
type input "06/30/2025"
click at [710, 323] on input "Expiration date*" at bounding box center [742, 325] width 159 height 23
select select "9"
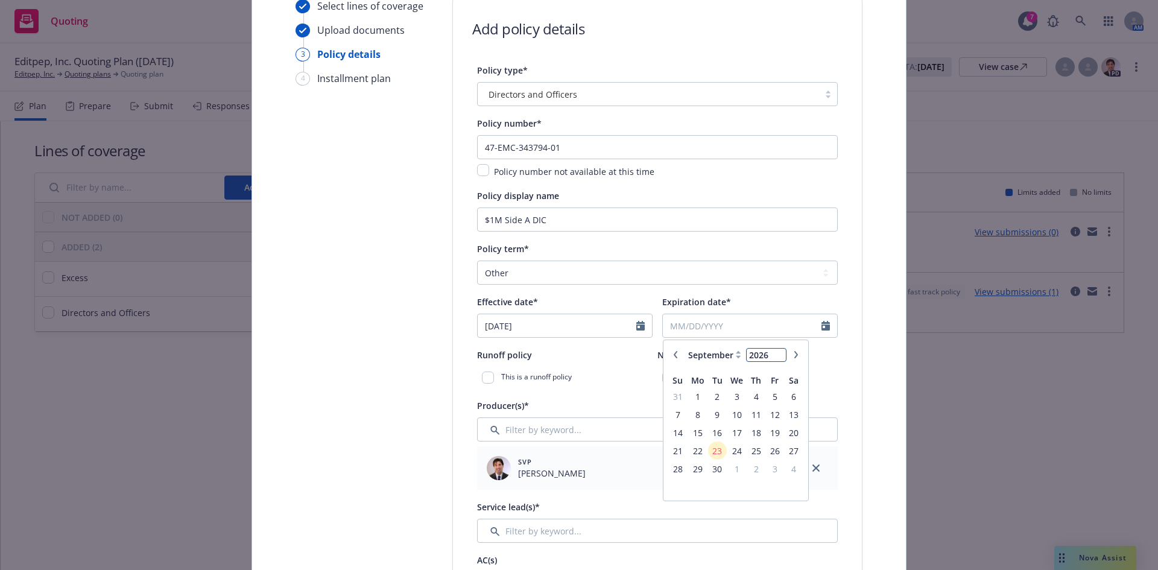
type input "2026"
click at [775, 349] on input "2026" at bounding box center [766, 355] width 39 height 13
click at [725, 355] on select "January February March April May June July August September October November De…" at bounding box center [715, 355] width 60 height 14
select select "5"
click at [685, 348] on select "January February March April May June July August September October November De…" at bounding box center [715, 355] width 60 height 14
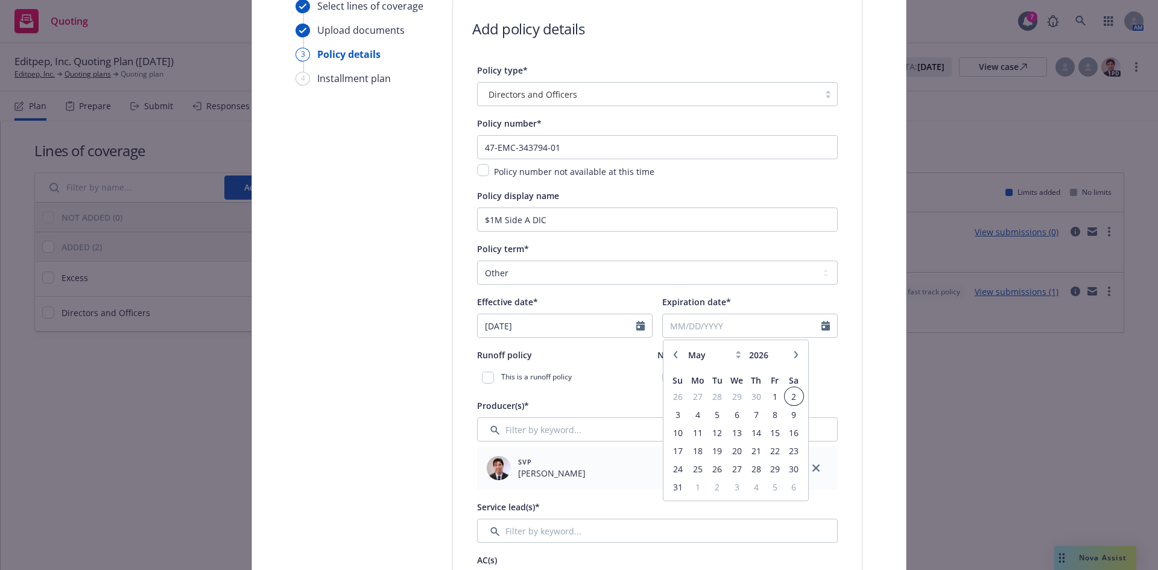
click at [786, 394] on span "2" at bounding box center [794, 396] width 16 height 15
type input "05/02/2026"
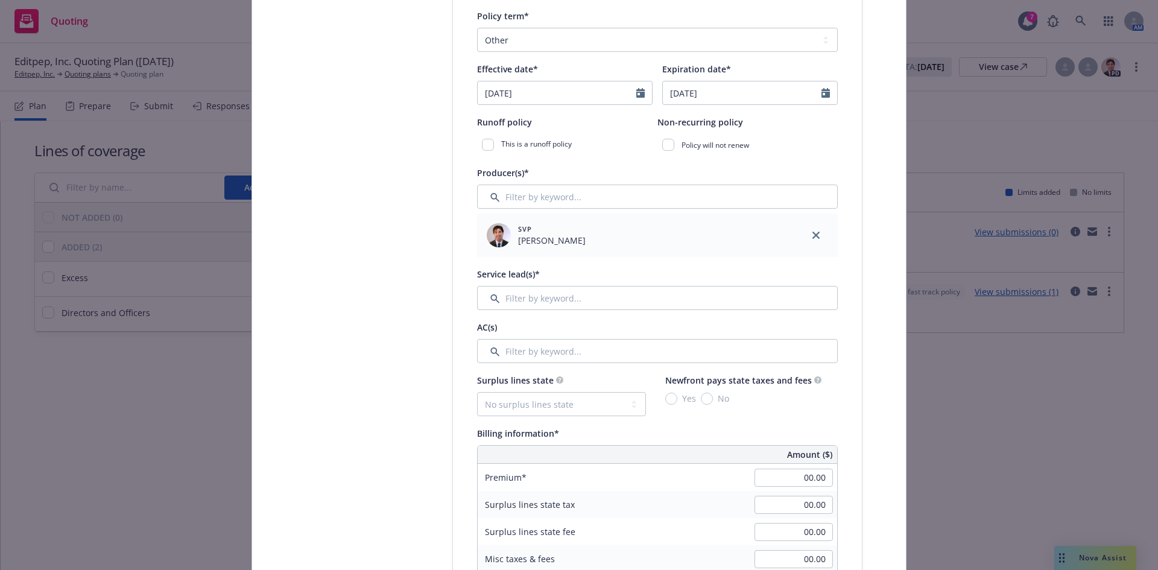
scroll to position [401, 0]
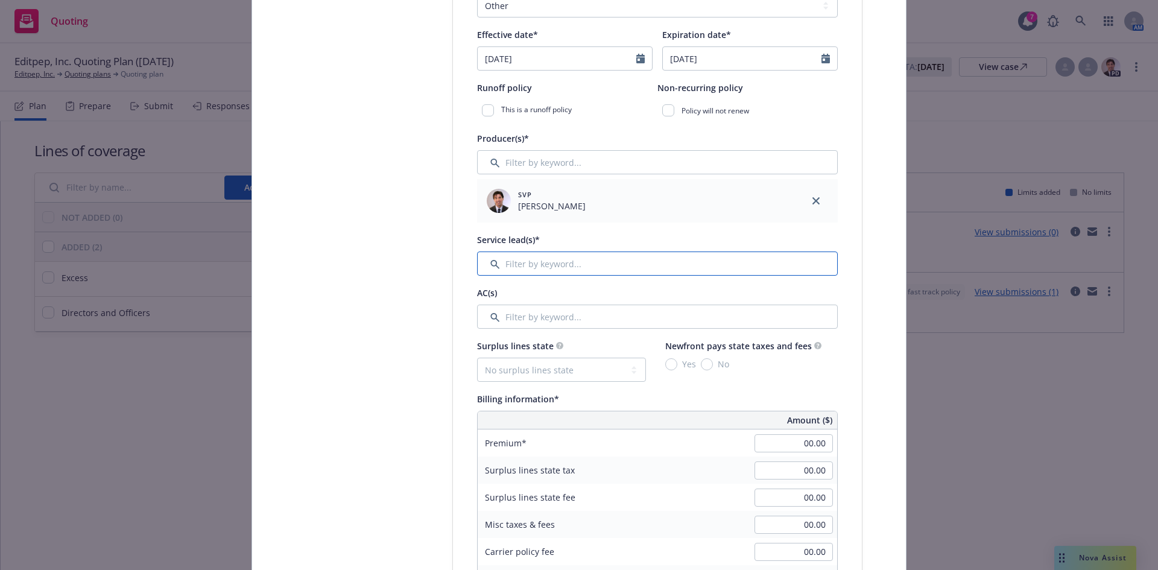
click at [515, 259] on input "Filter by keyword..." at bounding box center [657, 264] width 361 height 24
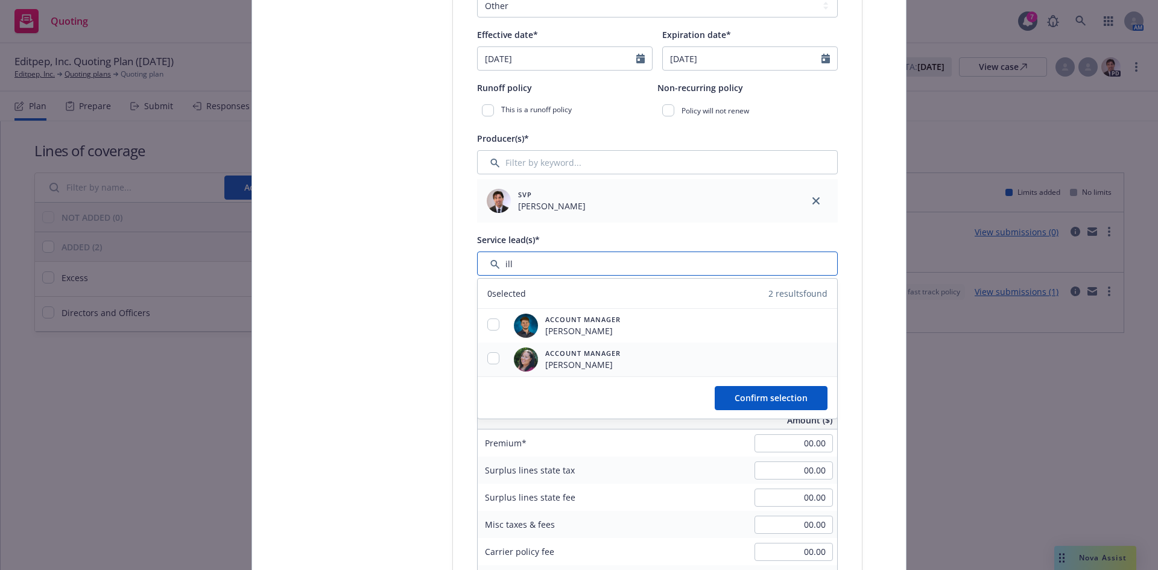
type input "ill"
click at [487, 359] on input "checkbox" at bounding box center [493, 358] width 12 height 12
checkbox input "true"
click at [768, 402] on span "Confirm selection" at bounding box center [771, 397] width 73 height 11
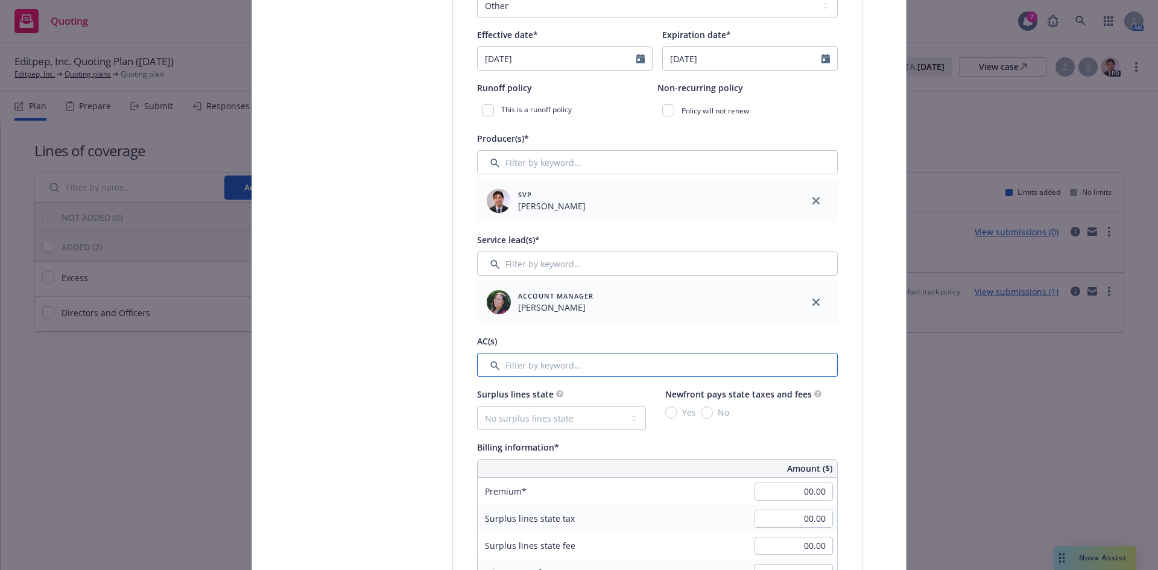
click at [527, 364] on input "Filter by keyword..." at bounding box center [657, 365] width 361 height 24
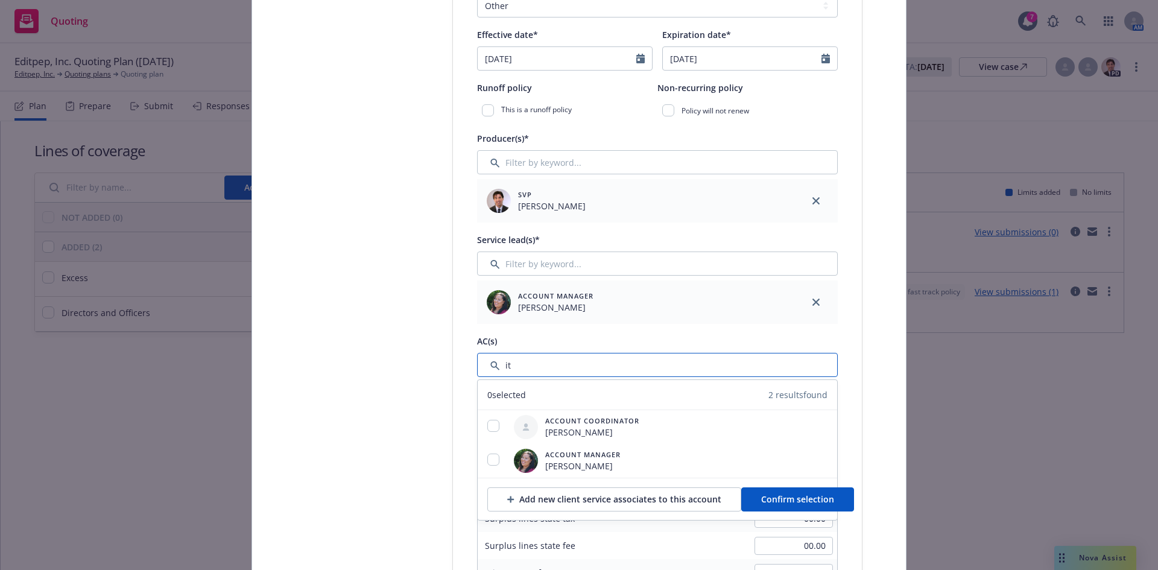
type input "i"
type input "itt"
click at [489, 462] on input "checkbox" at bounding box center [493, 460] width 12 height 12
checkbox input "true"
click at [776, 503] on span "Confirm selection" at bounding box center [797, 498] width 73 height 11
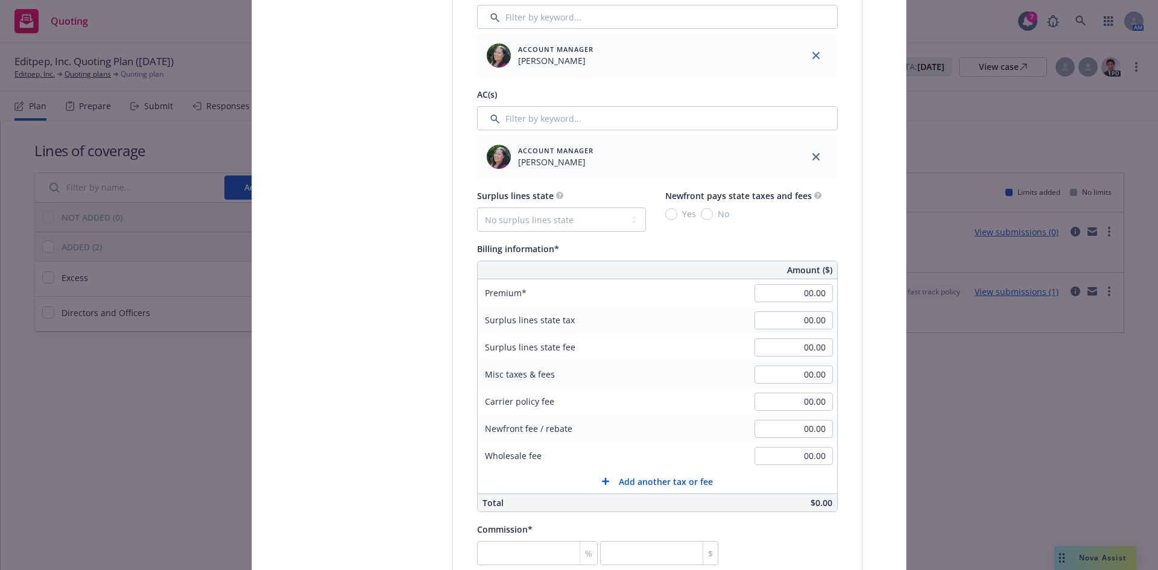
scroll to position [723, 0]
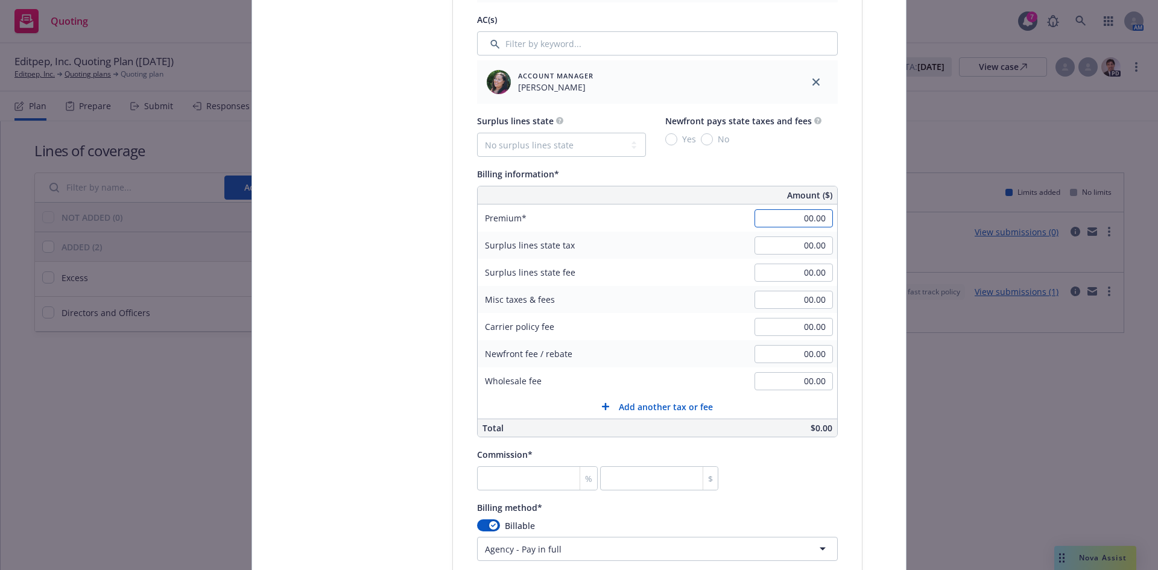
click at [811, 218] on input "00.00" at bounding box center [794, 218] width 78 height 18
type input "2,500.00"
click at [805, 245] on input "00.00" at bounding box center [794, 245] width 78 height 18
click at [535, 479] on input "number" at bounding box center [537, 478] width 121 height 24
type input "1"
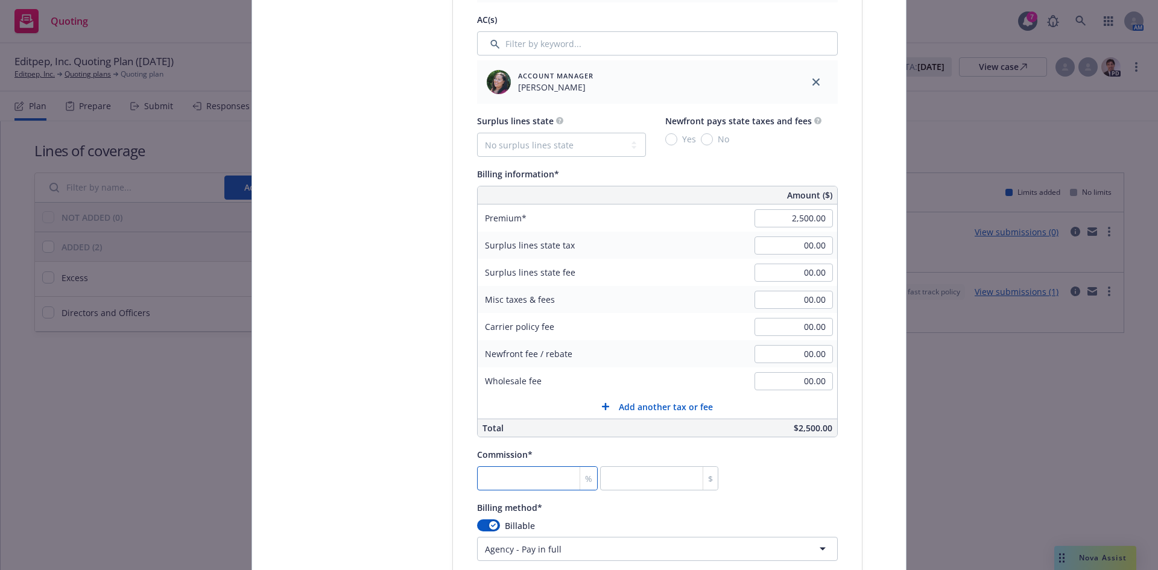
type input "25"
type input "15"
type input "375"
type input "15"
click at [817, 332] on input "00.00" at bounding box center [794, 327] width 78 height 18
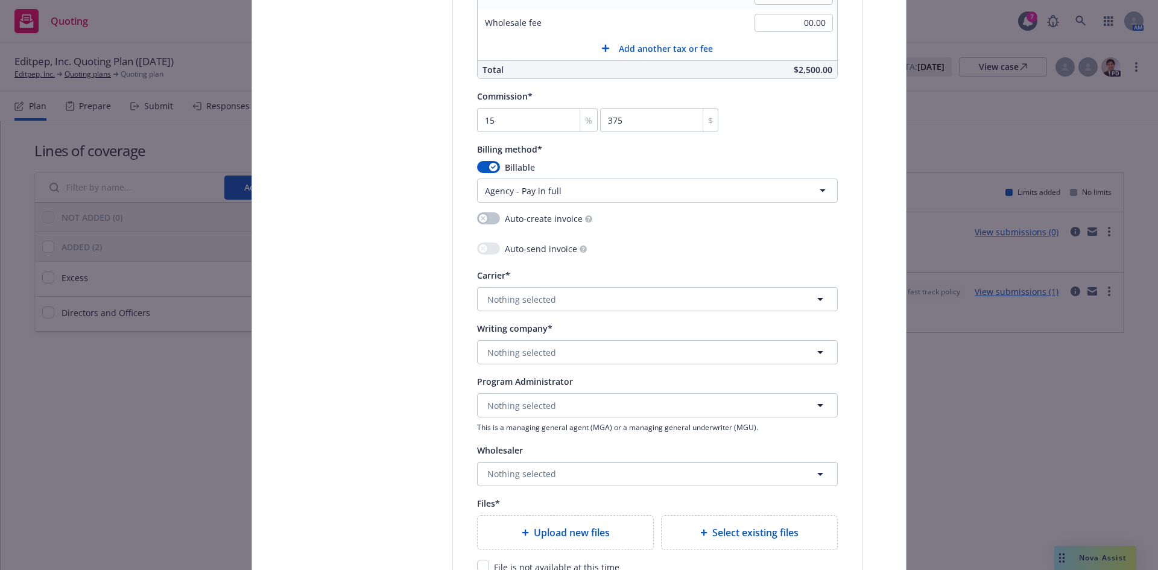
scroll to position [1155, 0]
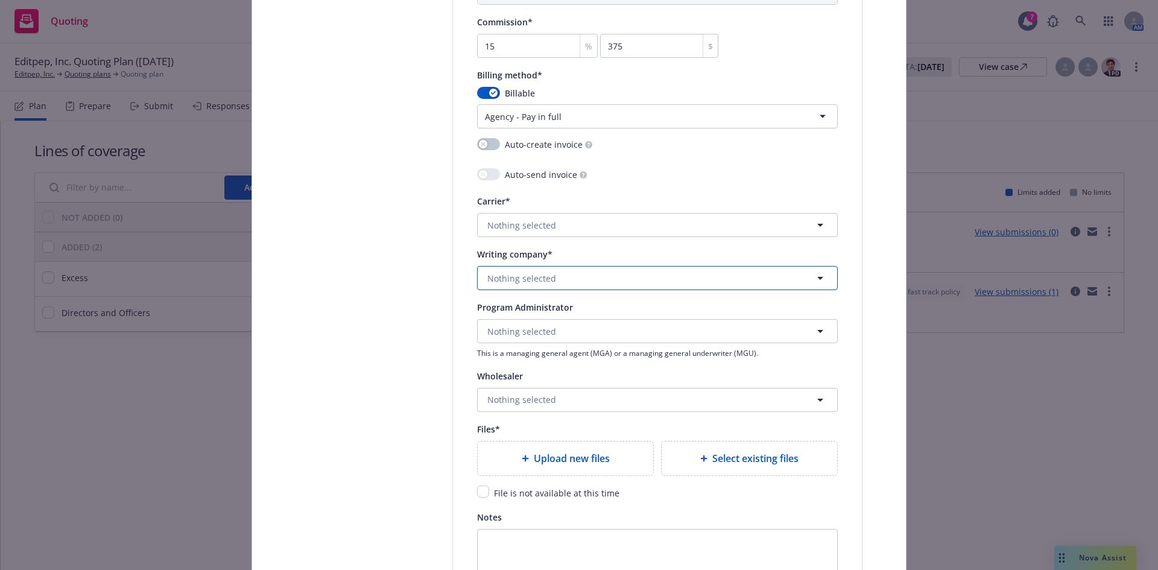
click at [520, 277] on span "Nothing selected" at bounding box center [521, 278] width 69 height 13
click at [518, 236] on button "Nothing selected" at bounding box center [657, 225] width 361 height 24
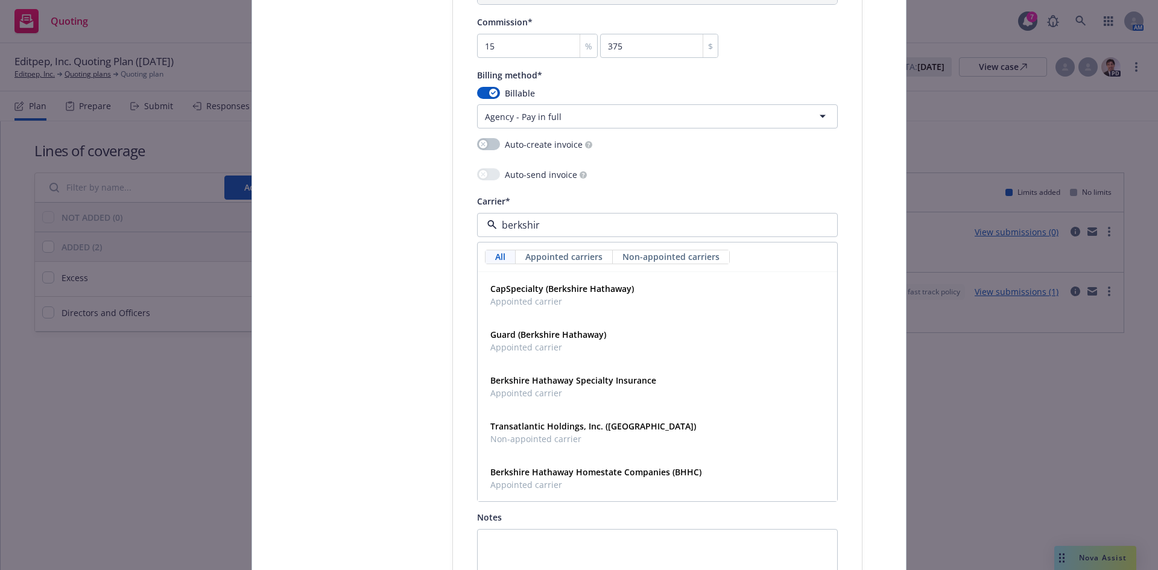
type input "berkshire"
click at [563, 390] on span "Appointed carrier" at bounding box center [573, 393] width 166 height 13
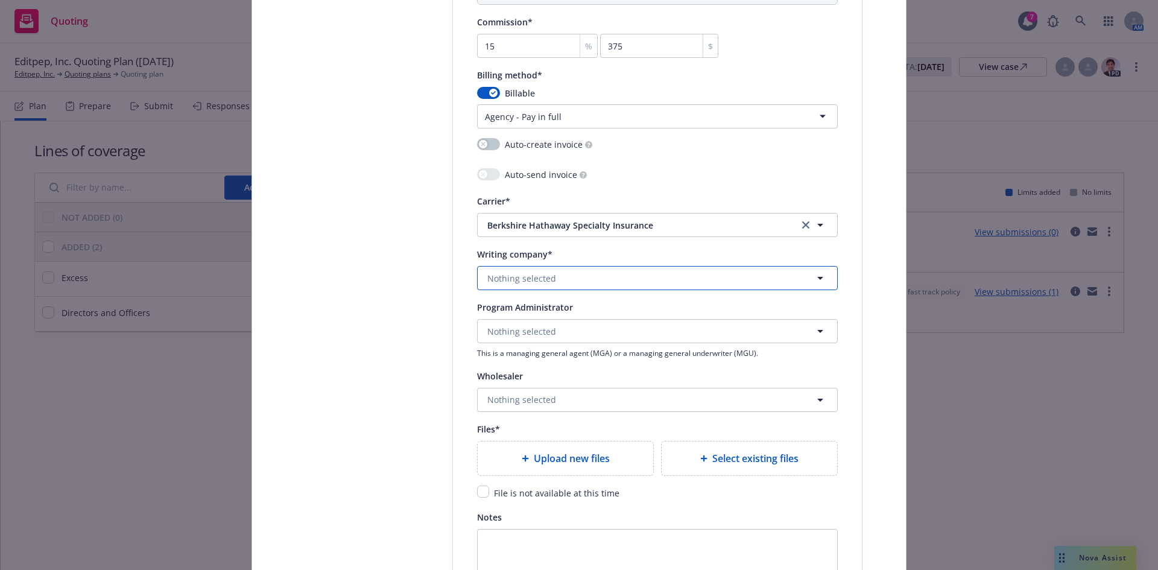
click at [520, 281] on span "Nothing selected" at bounding box center [521, 278] width 69 height 13
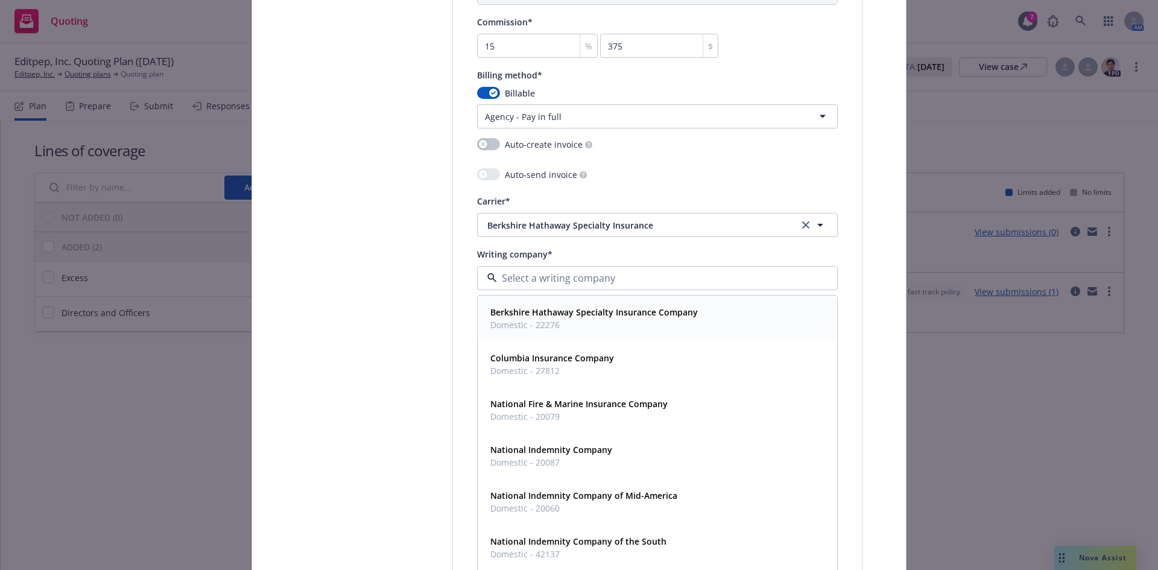
click at [556, 320] on span "Domestic - 22276" at bounding box center [594, 325] width 208 height 13
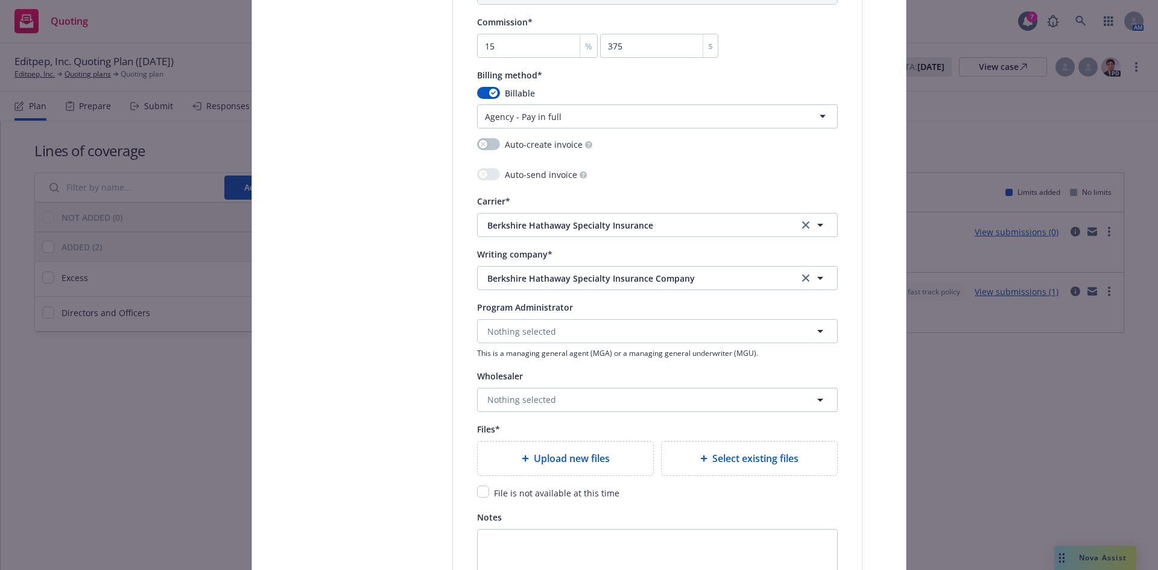
scroll to position [1277, 0]
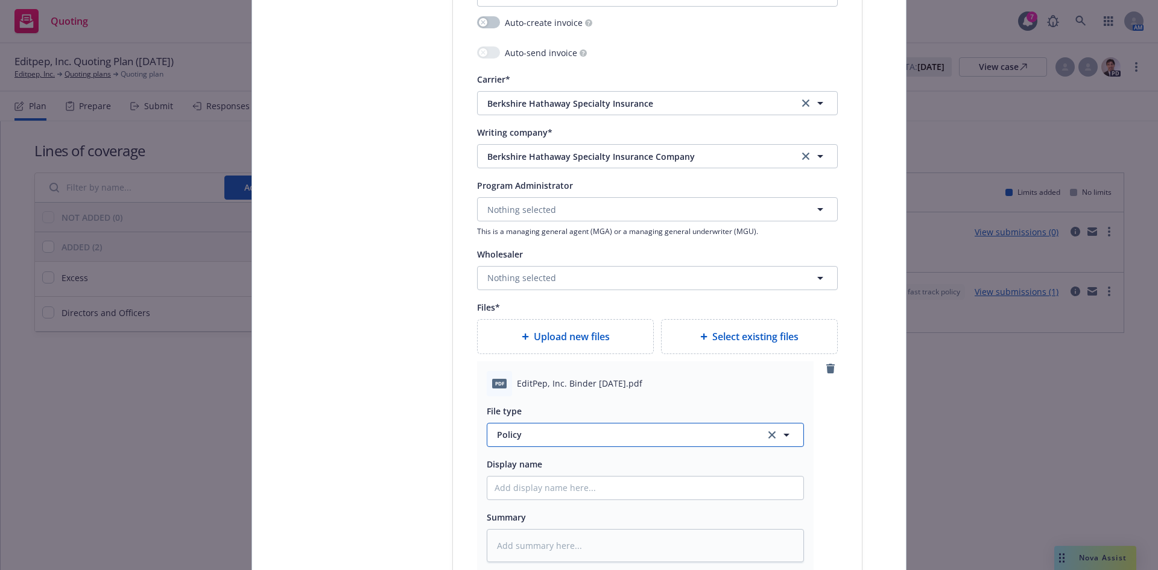
click at [513, 437] on span "Policy" at bounding box center [624, 434] width 254 height 13
type input "binder"
click at [524, 374] on div "Binder" at bounding box center [512, 369] width 34 height 17
click at [522, 491] on input "Policy display name" at bounding box center [645, 488] width 316 height 23
click at [538, 489] on input "Policy display name" at bounding box center [645, 488] width 316 height 23
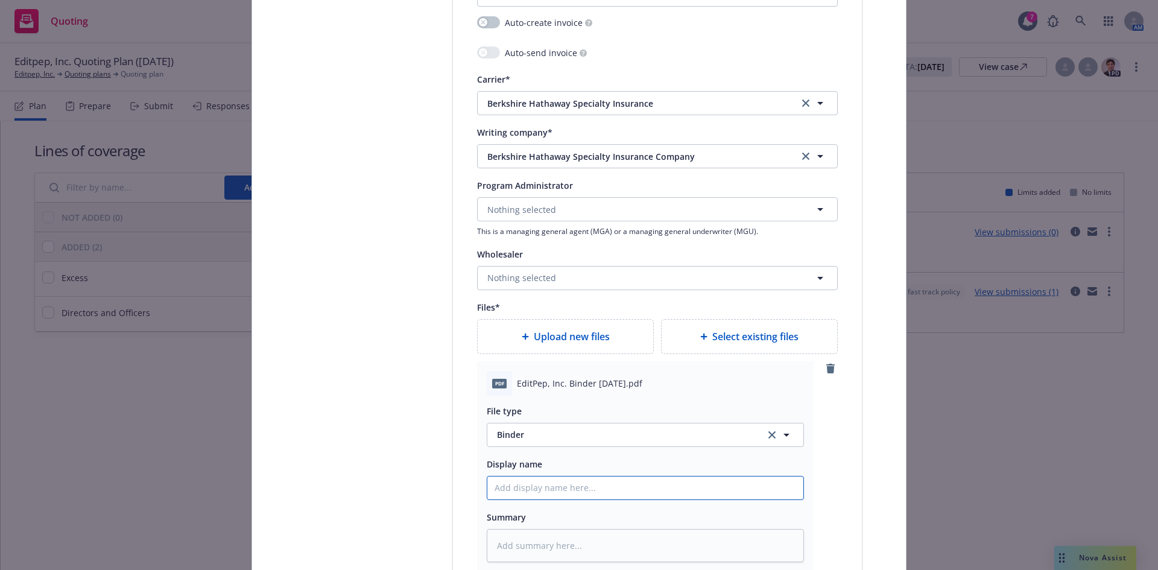
paste input "EditPep, Inc."
type textarea "x"
type input "EditPep, Inc."
type textarea "x"
type input "EditPep, Inc."
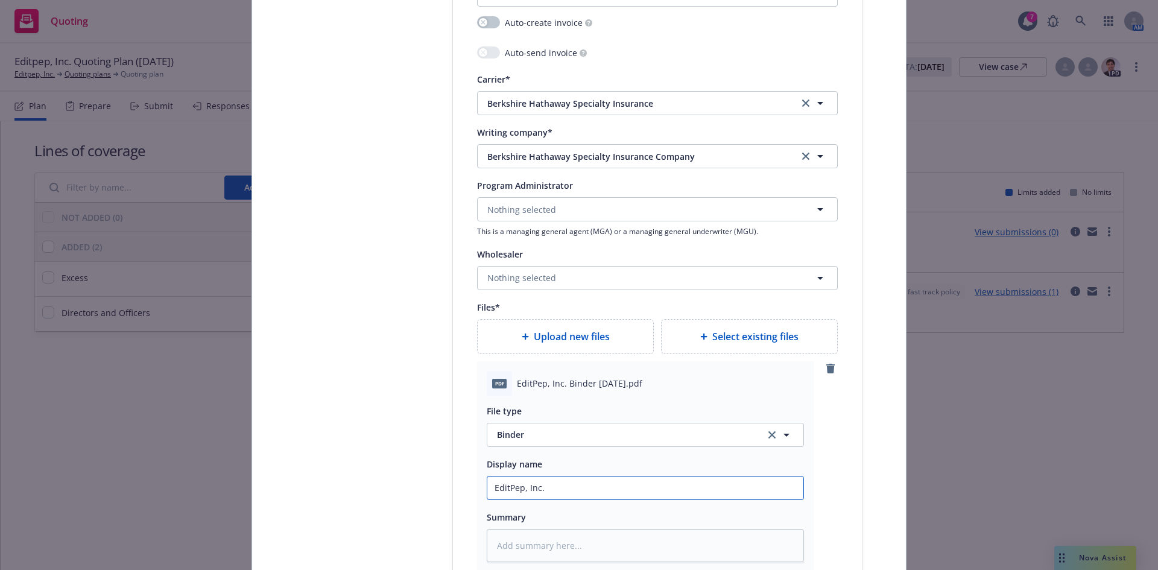
type textarea "x"
type input "EditPep, Inc. 2"
type textarea "x"
type input "EditPep, Inc. 20"
type textarea "x"
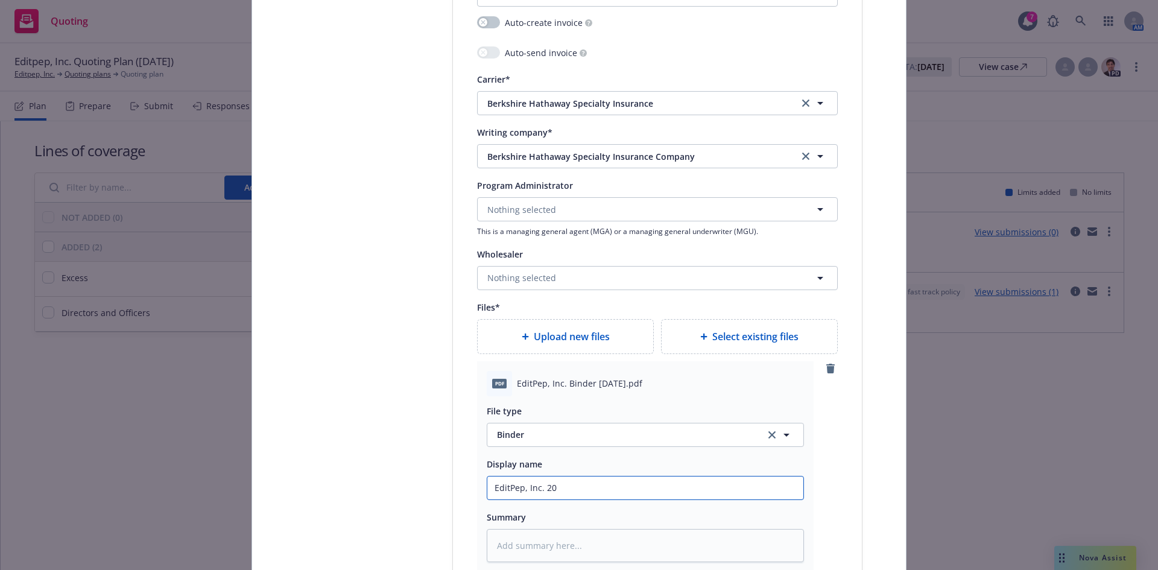
type input "EditPep, Inc. 202"
type textarea "x"
type input "EditPep, Inc. 2025"
type textarea "x"
type input "EditPep, Inc. 2025-"
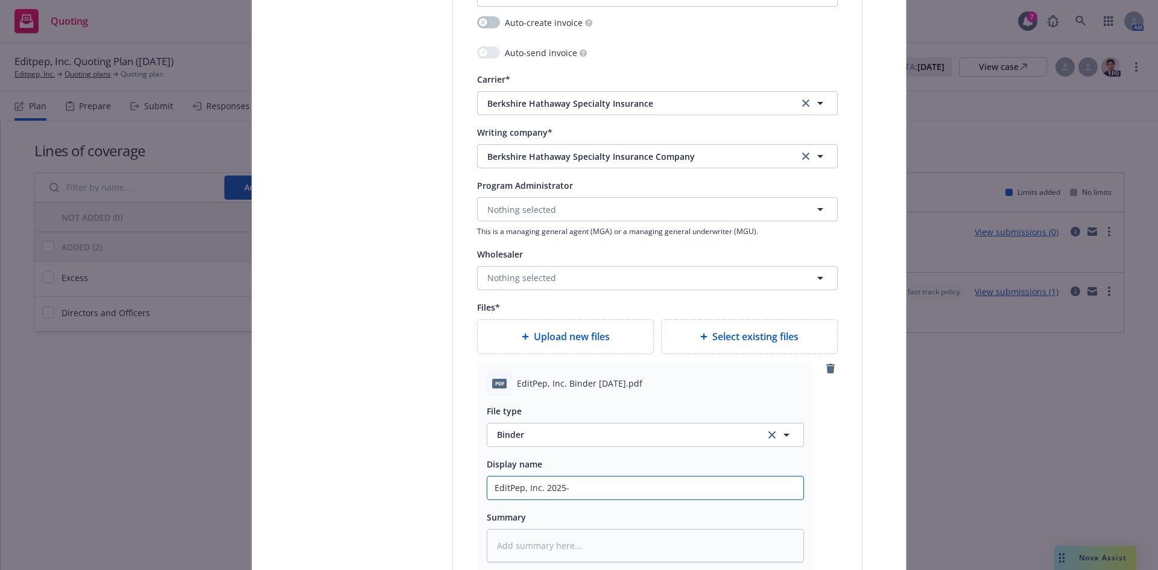
type textarea "x"
type input "EditPep, Inc. 2025-26"
type textarea "x"
type input "EditPep, Inc. 2025-26"
type textarea "x"
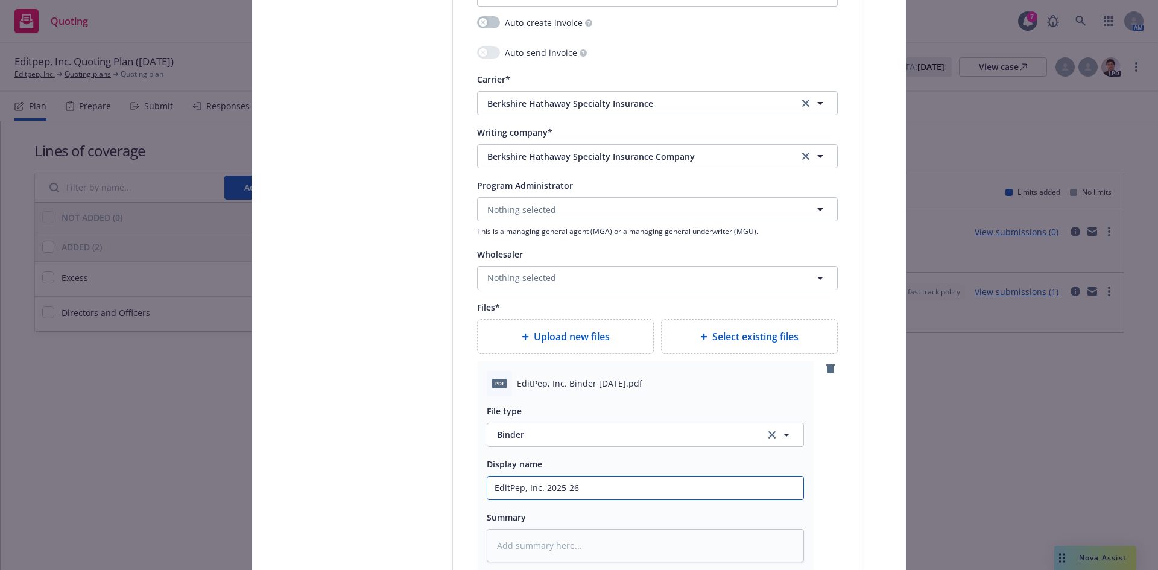
type input "EditPep, Inc. 2025-26 S"
type textarea "x"
type input "EditPep, Inc. 2025-26 Si"
type textarea "x"
type input "EditPep, Inc. 2025-26 Sie"
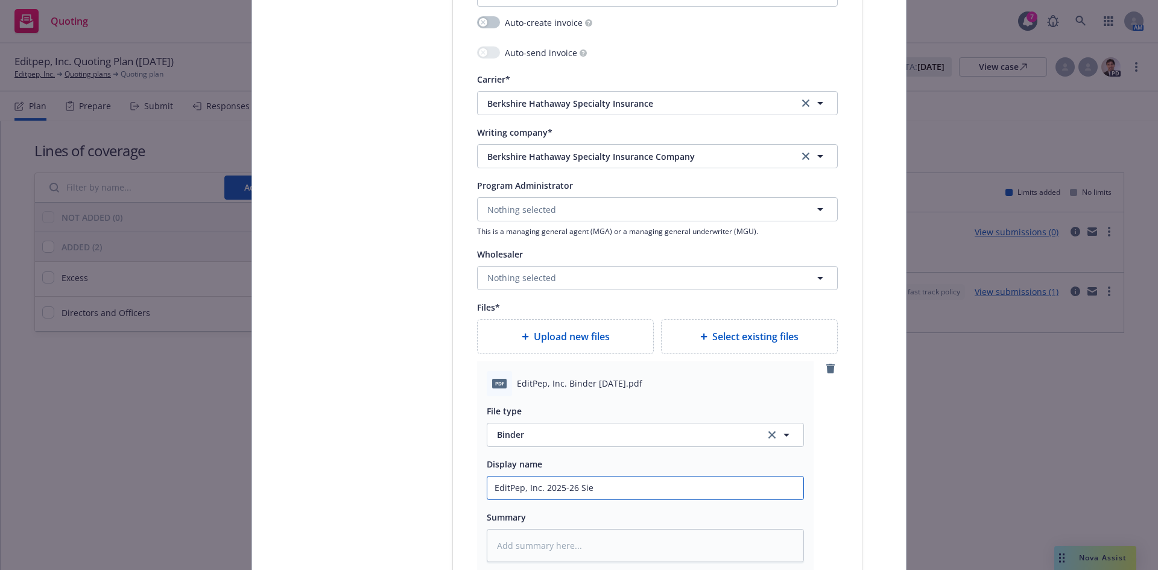
type textarea "x"
type input "EditPep, Inc. 2025-26 Si"
type textarea "x"
type input "EditPep, Inc. 2025-26 Sid"
type textarea "x"
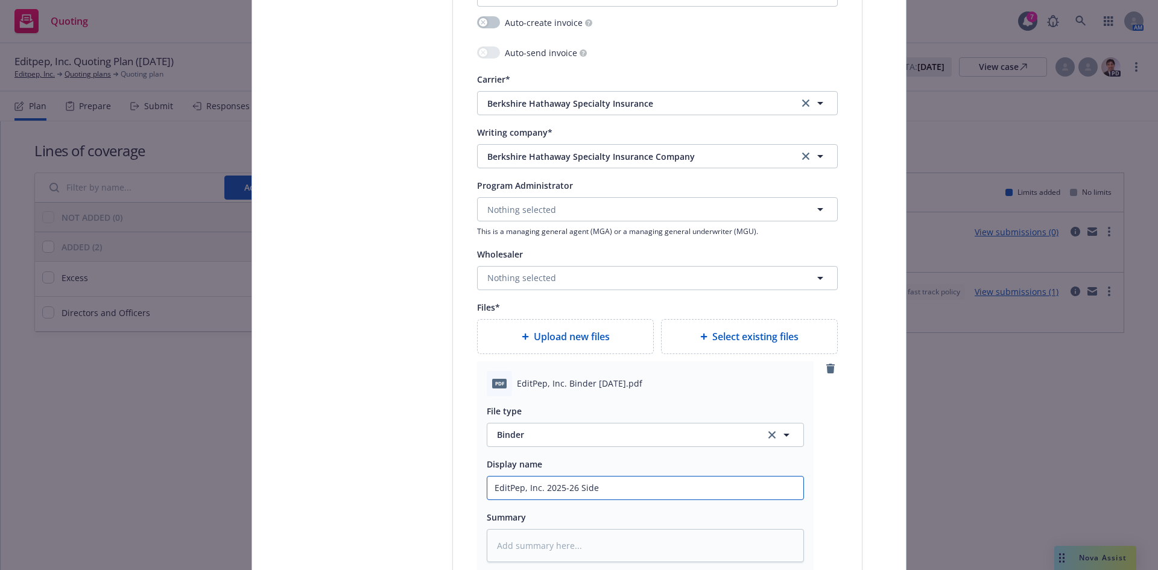
type input "EditPep, Inc. 2025-26 Side"
type textarea "x"
type input "EditPep, Inc. 2025-26 Side A"
type textarea "x"
type input "EditPep, Inc. 2025-26 Side A"
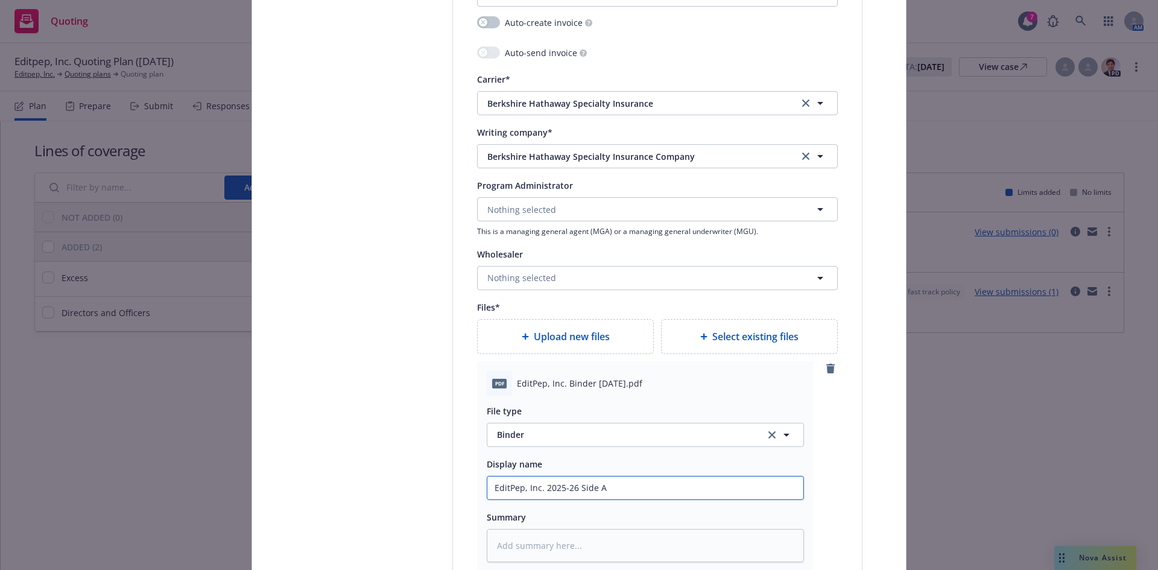
type textarea "x"
type input "EditPep, Inc. 2025-26 Side A D"
type textarea "x"
type input "EditPep, Inc. 2025-26 Side A DI"
type textarea "x"
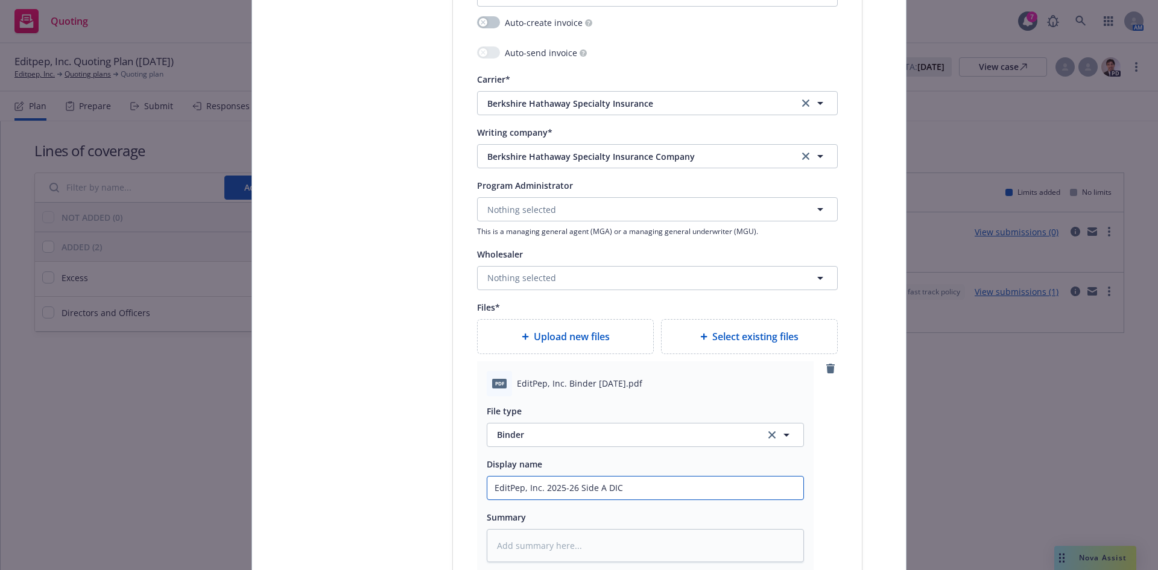
type input "EditPep, Inc. 2025-26 Side A DIC"
type textarea "x"
type input "EditPep, Inc. 2025-26 Side A DIC B"
type textarea "x"
type input "EditPep, Inc. 2025-26 Side A DIC Bi"
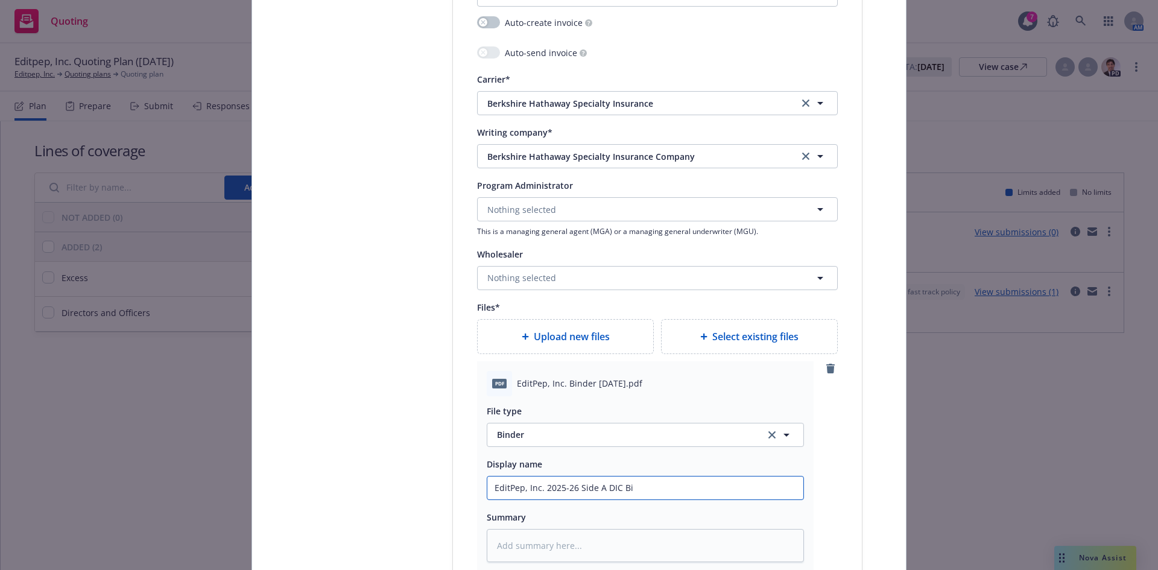
type textarea "x"
type input "EditPep, Inc. 2025-26 Side A DIC Bin"
type textarea "x"
type input "EditPep, Inc. 2025-26 Side A DIC Bind"
type textarea "x"
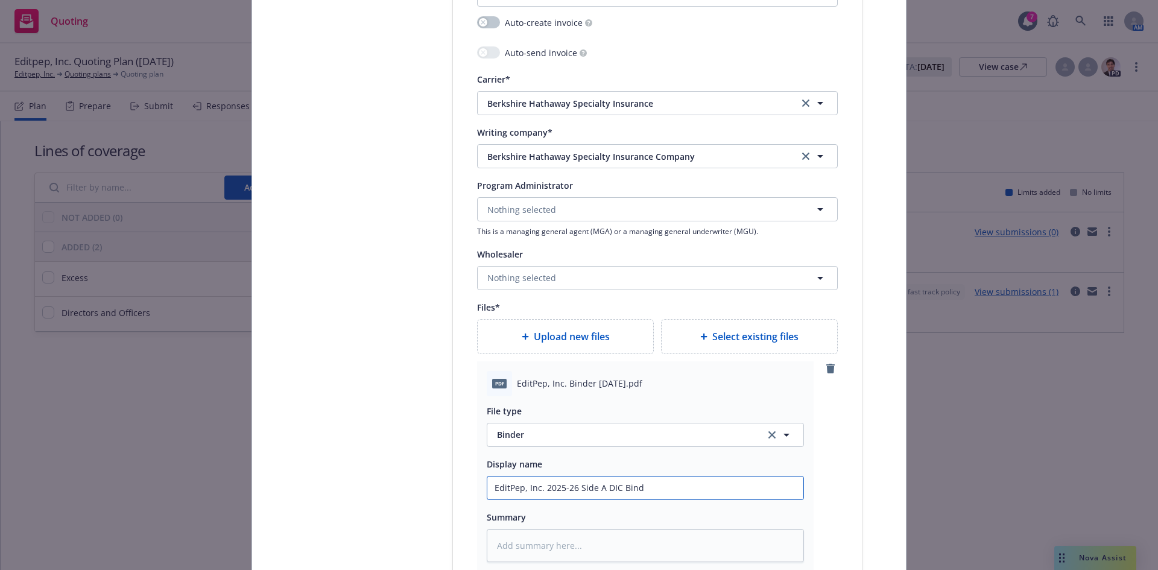
type input "EditPep, Inc. 2025-26 Side A DIC Binde"
type textarea "x"
type input "EditPep, Inc. 2025-26 Side A DIC Binder"
type textarea "x"
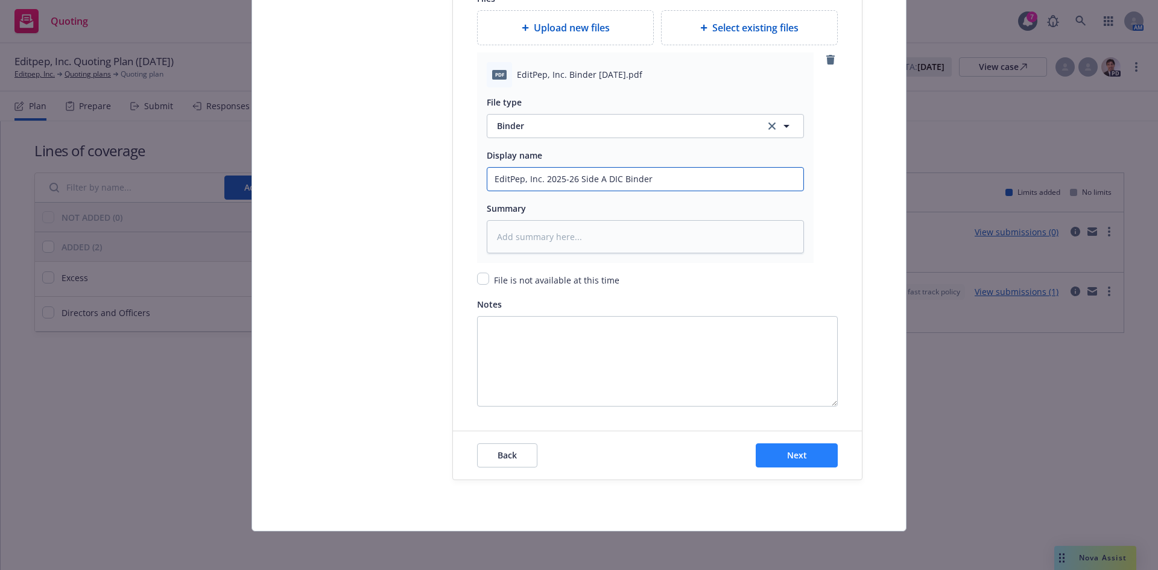
type input "EditPep, Inc. 2025-26 Side A DIC Binder"
click at [792, 457] on span "Next" at bounding box center [797, 454] width 20 height 11
type textarea "x"
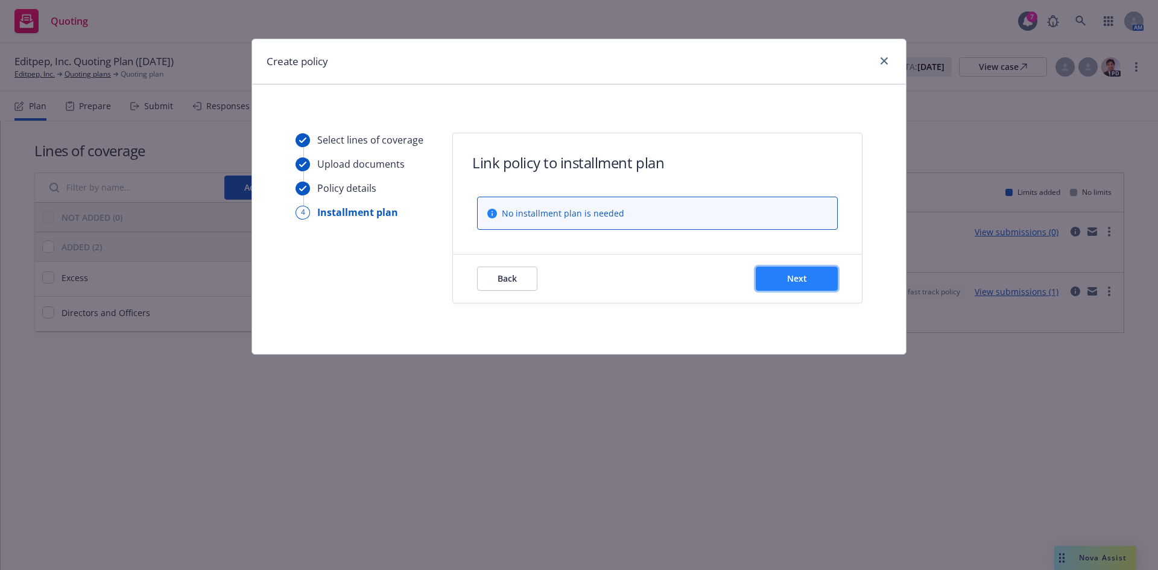
click at [802, 284] on button "Next" at bounding box center [797, 279] width 82 height 24
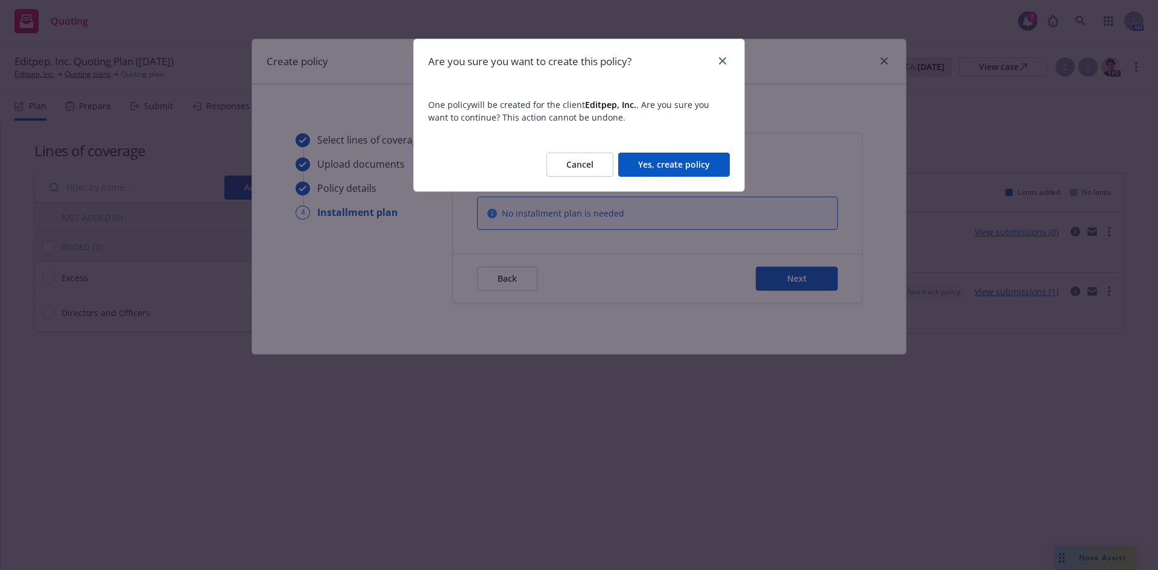
click at [668, 165] on button "Yes, create policy" at bounding box center [674, 165] width 112 height 24
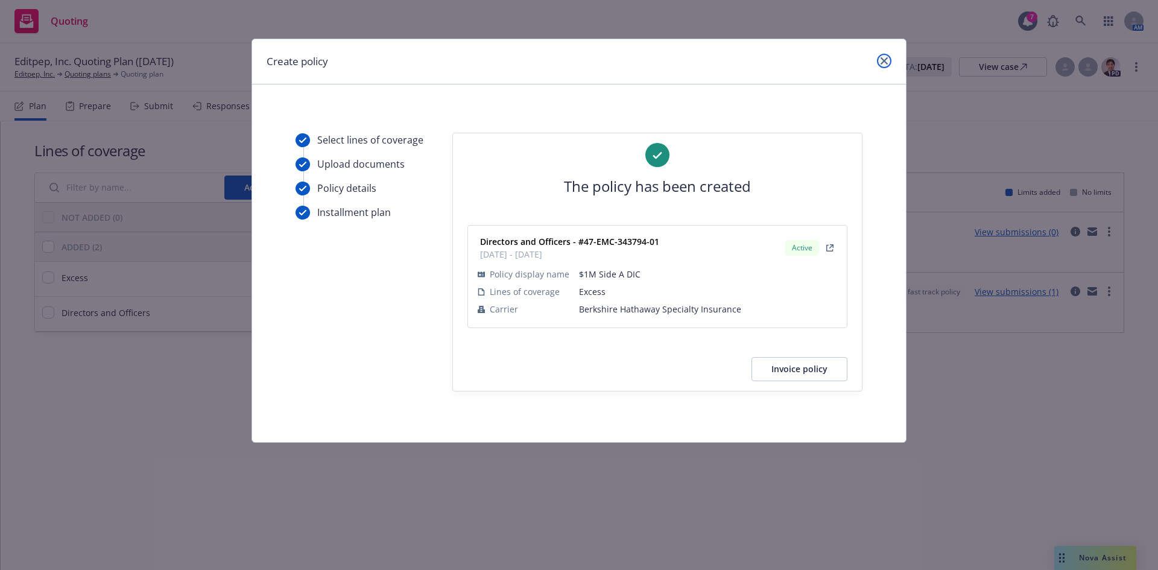
click at [881, 62] on icon "close" at bounding box center [884, 60] width 7 height 7
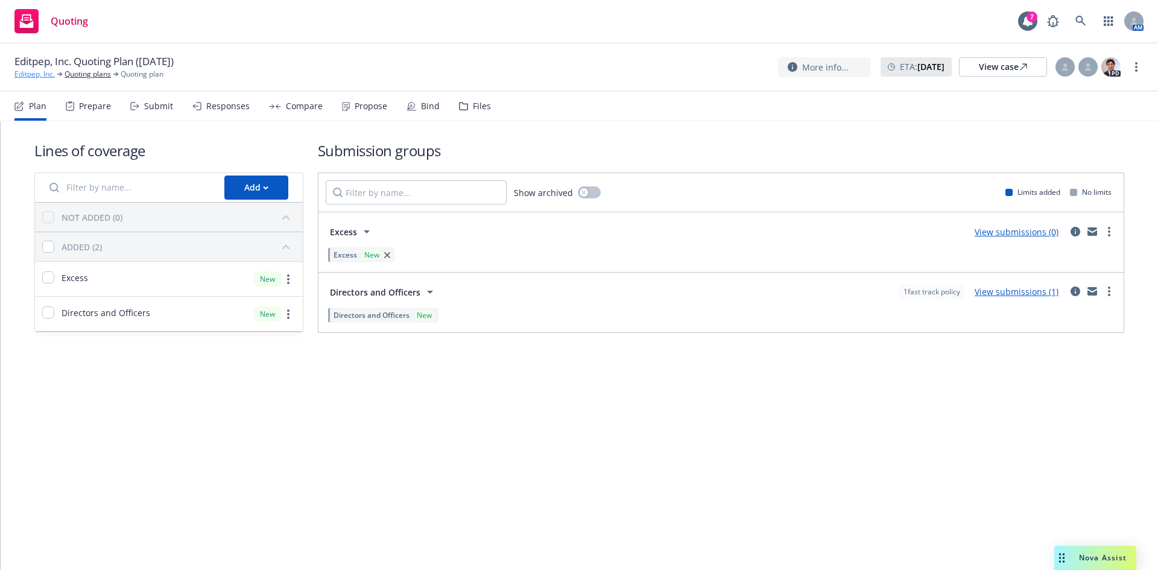
click at [31, 77] on link "Editpep, Inc." at bounding box center [34, 74] width 40 height 11
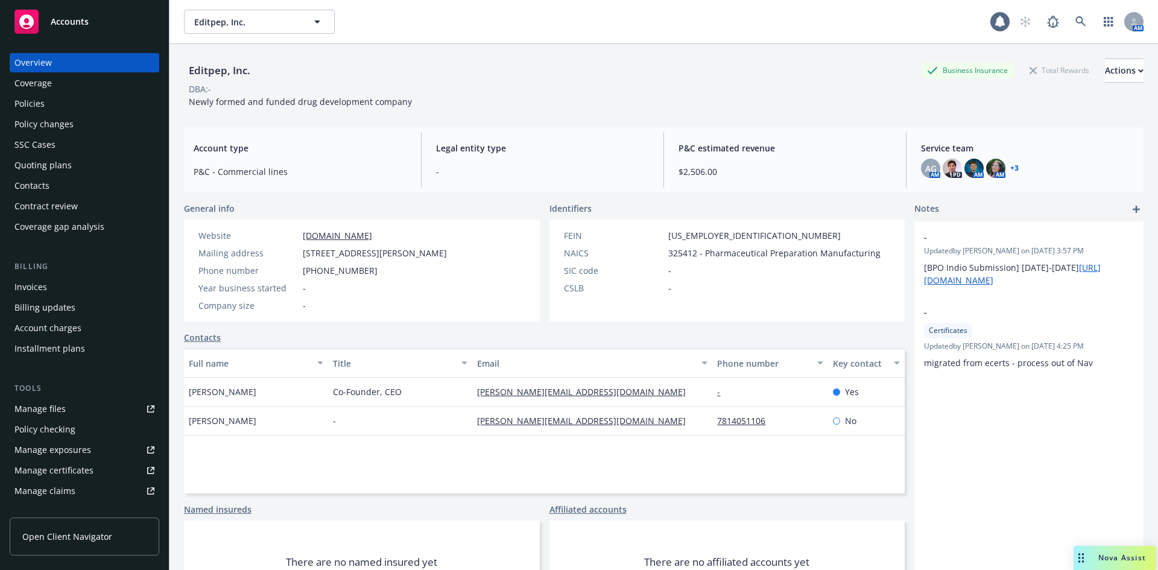
click at [35, 104] on div "Policies" at bounding box center [29, 103] width 30 height 19
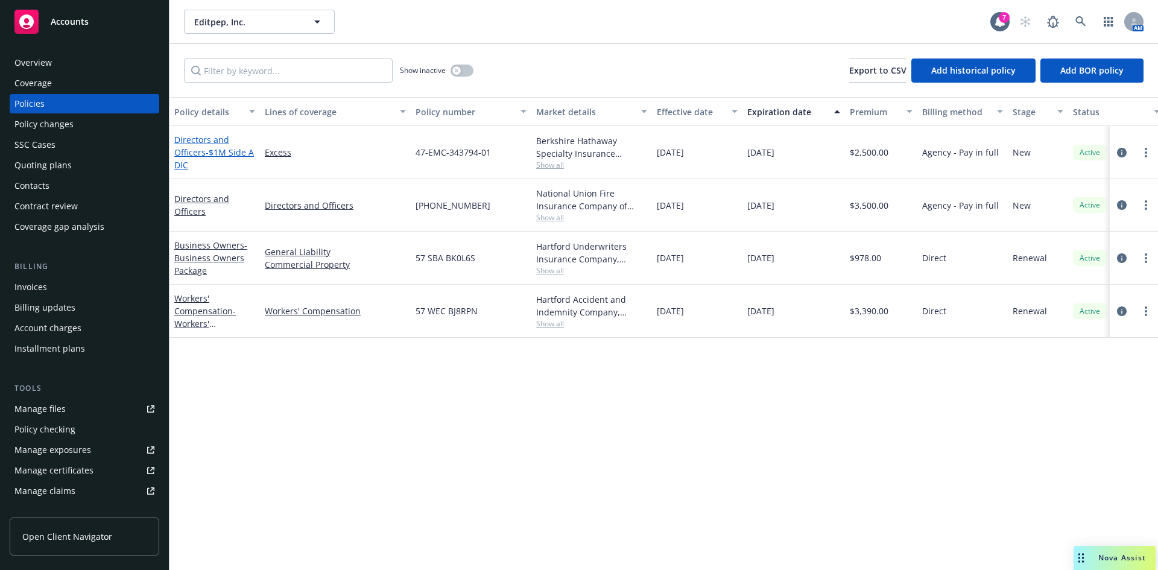
click at [196, 152] on link "Directors and Officers - $1M Side A DIC" at bounding box center [214, 152] width 80 height 37
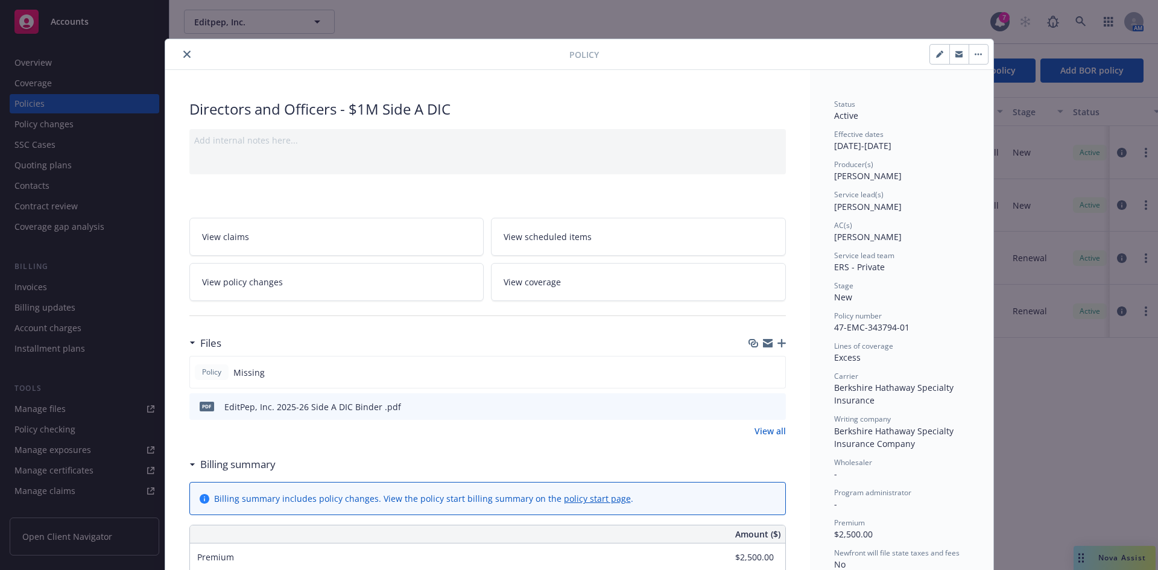
scroll to position [589, 0]
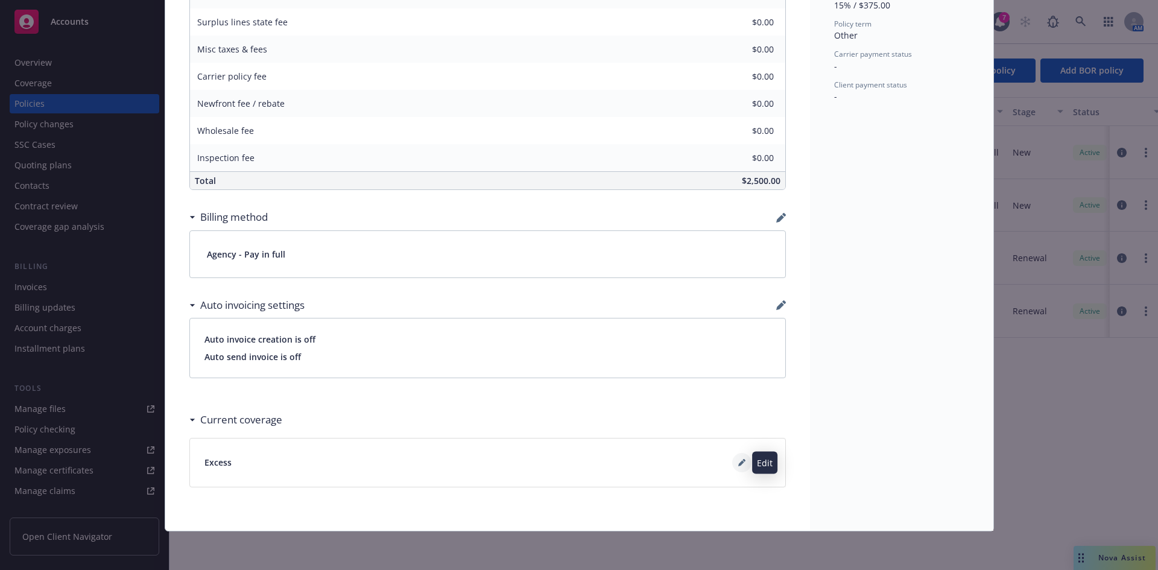
click at [738, 460] on icon at bounding box center [741, 462] width 7 height 7
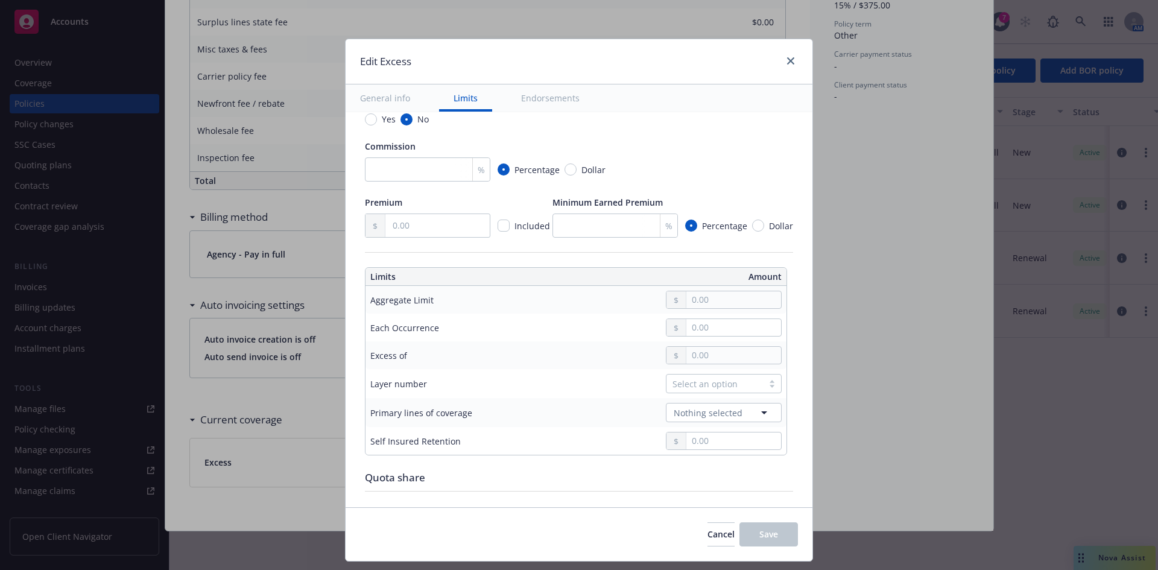
scroll to position [306, 0]
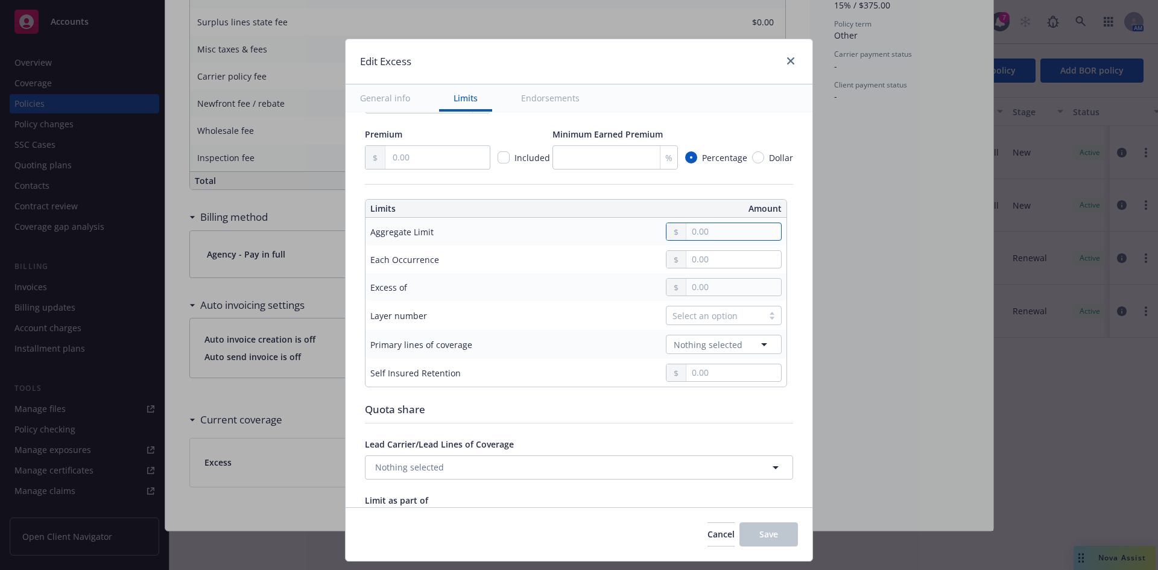
click at [701, 230] on input "text" at bounding box center [734, 231] width 95 height 17
type input "1,000,000.00"
click at [717, 282] on button "$1,000,000.00" at bounding box center [722, 284] width 104 height 22
click at [722, 337] on button "Nothing selected" at bounding box center [724, 344] width 116 height 19
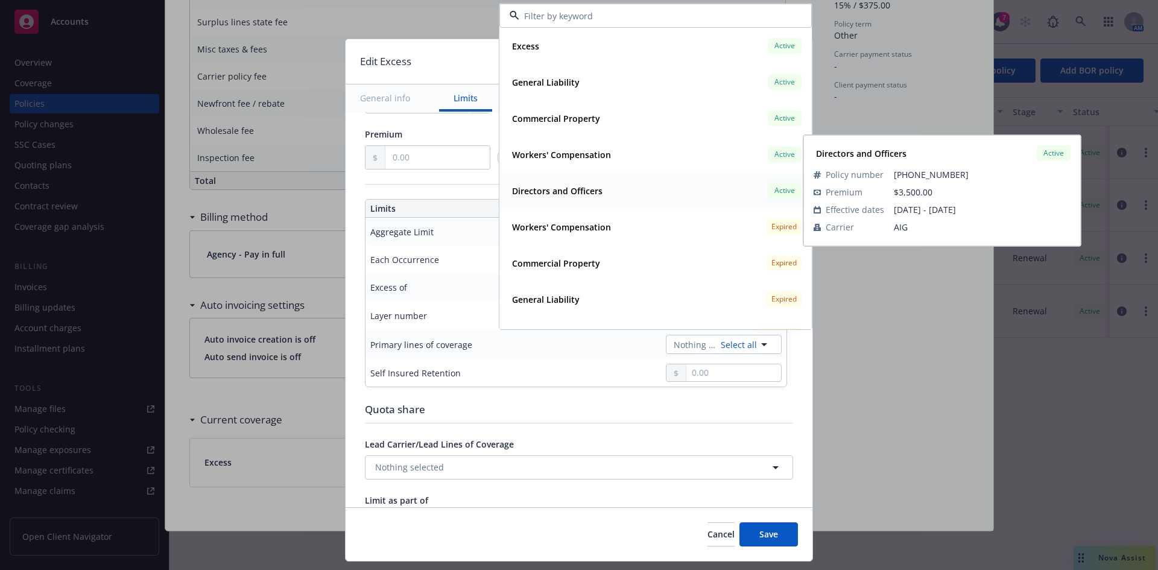
click at [592, 191] on strong "Directors and Officers" at bounding box center [557, 190] width 90 height 11
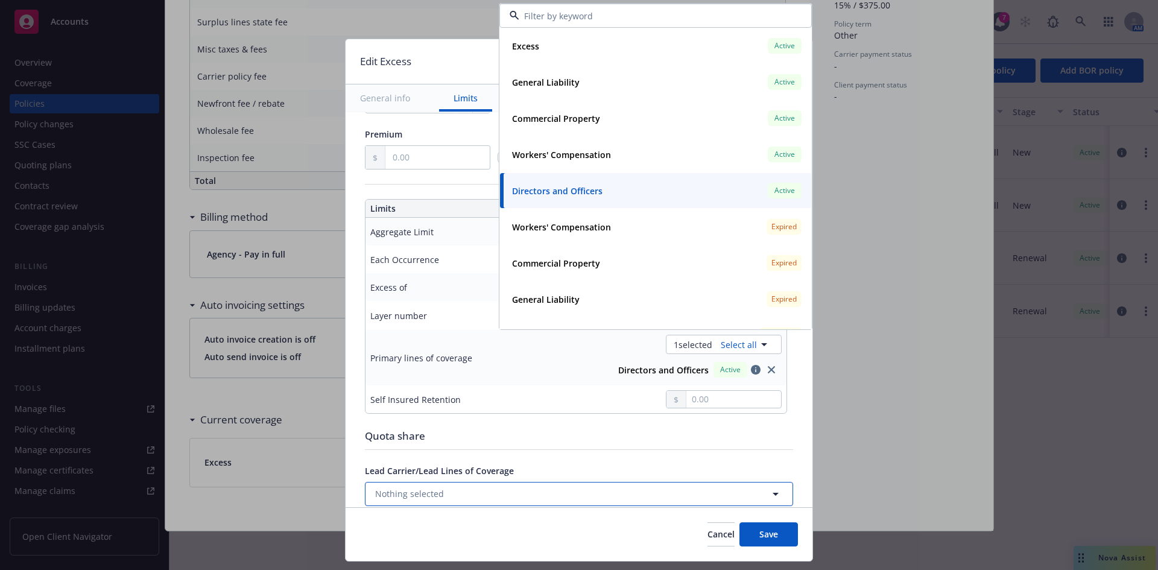
click at [486, 498] on button "Nothing selected" at bounding box center [579, 494] width 428 height 24
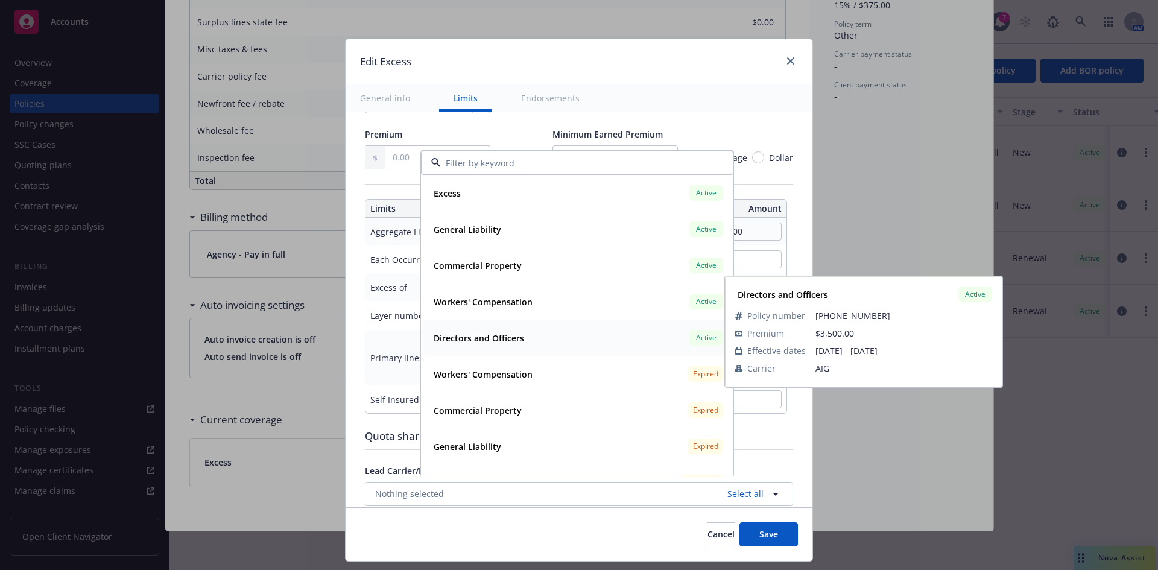
click at [488, 343] on strong "Directors and Officers" at bounding box center [479, 337] width 90 height 11
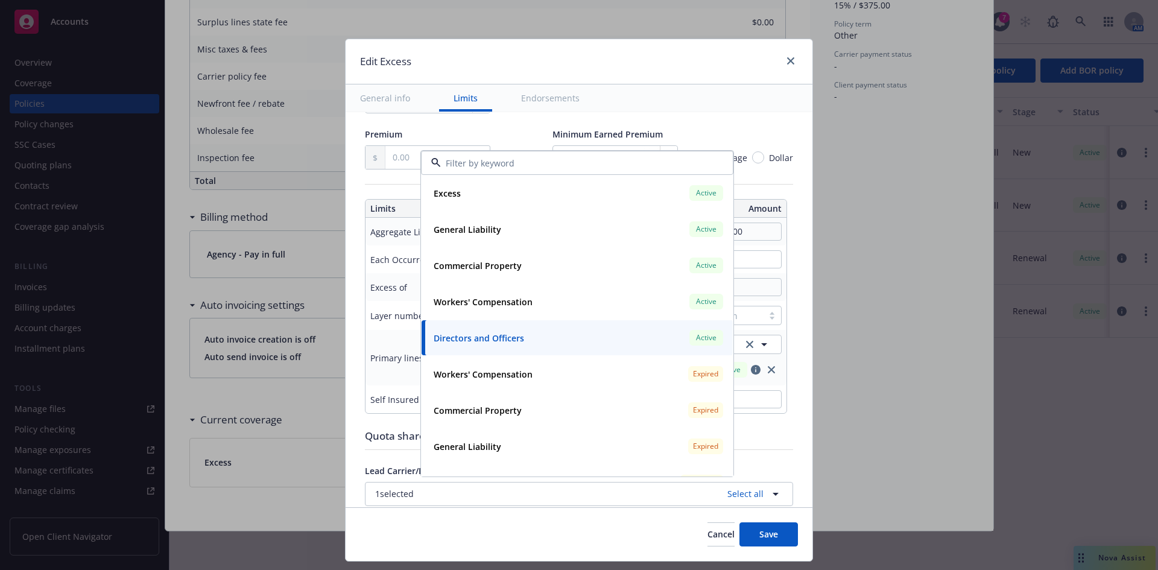
click at [386, 431] on div "Quota share" at bounding box center [579, 436] width 428 height 16
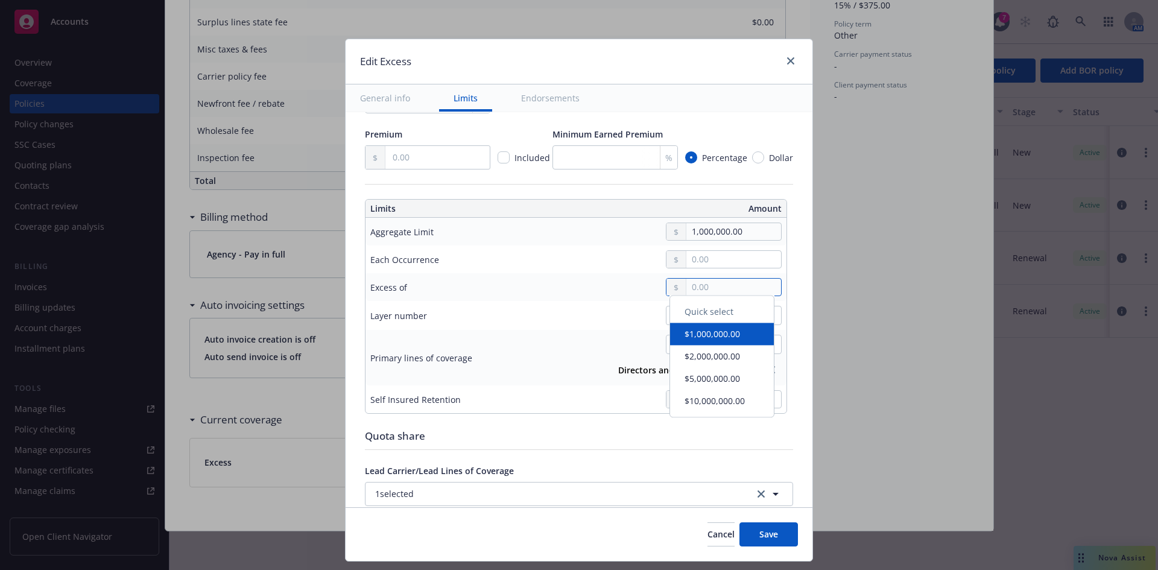
click at [707, 294] on input "text" at bounding box center [734, 287] width 95 height 17
click at [718, 349] on button "$1,000,000.00" at bounding box center [722, 340] width 104 height 22
type input "Directors and Officers $1M excess of $1M"
type input "1,000,000.00"
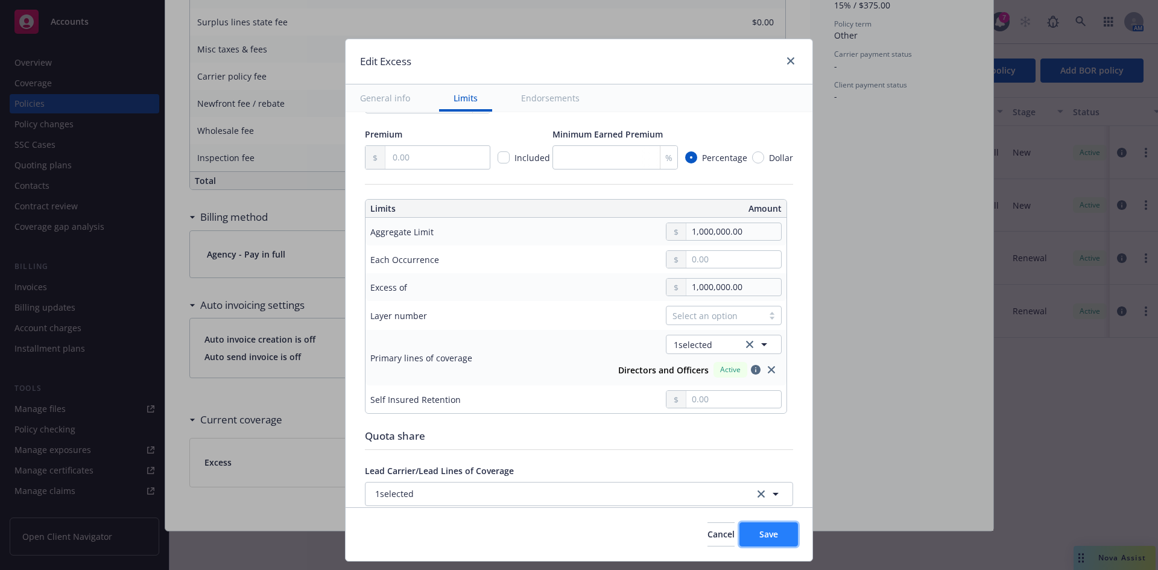
click at [742, 538] on button "Save" at bounding box center [769, 534] width 59 height 24
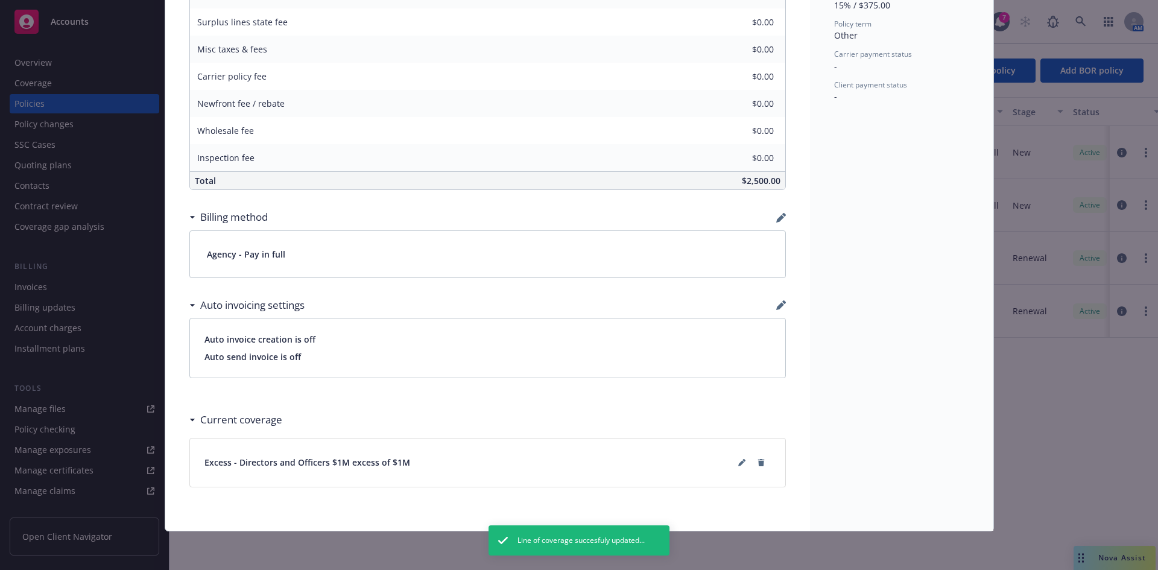
scroll to position [0, 0]
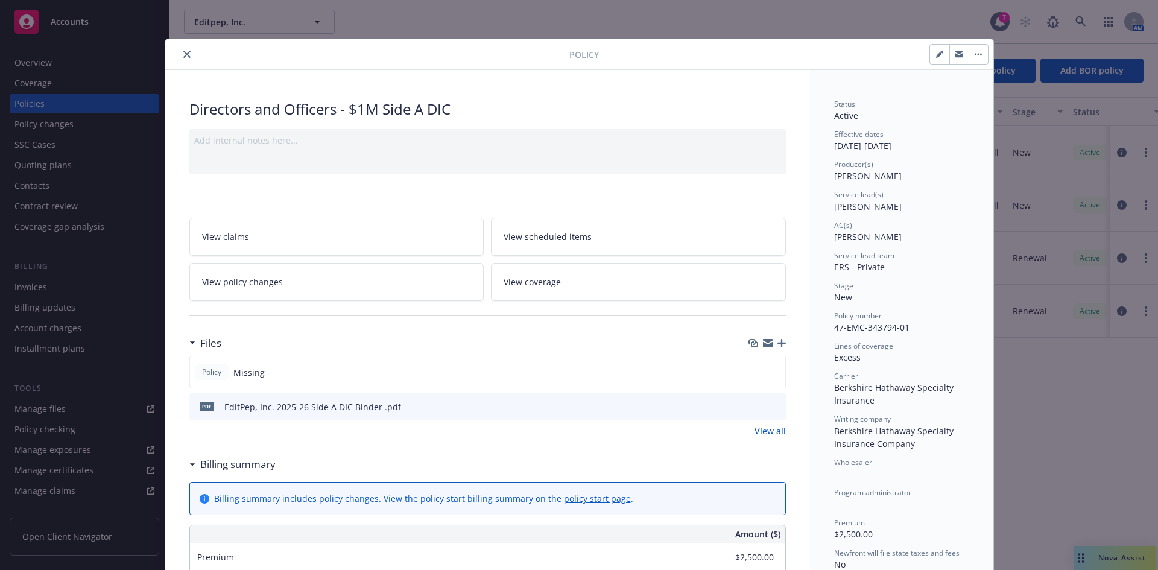
click at [778, 344] on icon "button" at bounding box center [782, 343] width 8 height 8
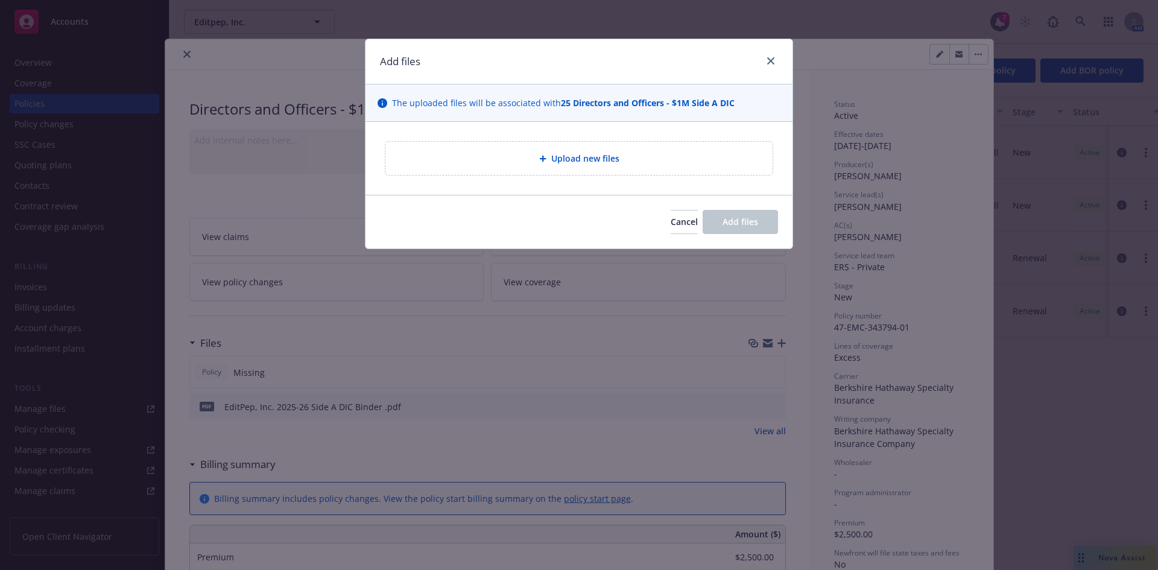
type textarea "x"
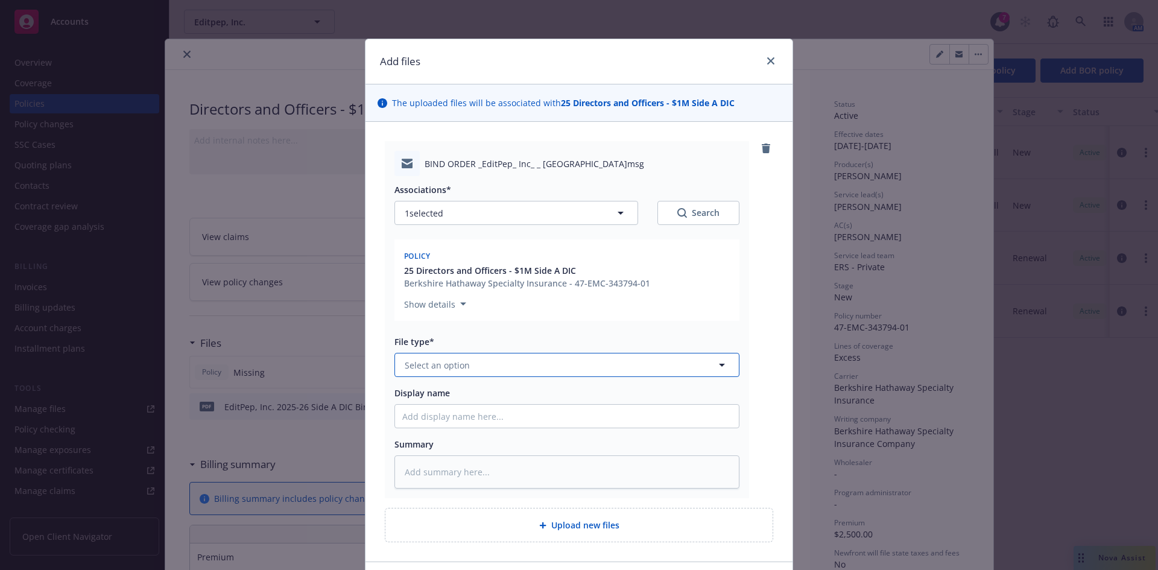
click at [427, 370] on span "Select an option" at bounding box center [437, 365] width 65 height 13
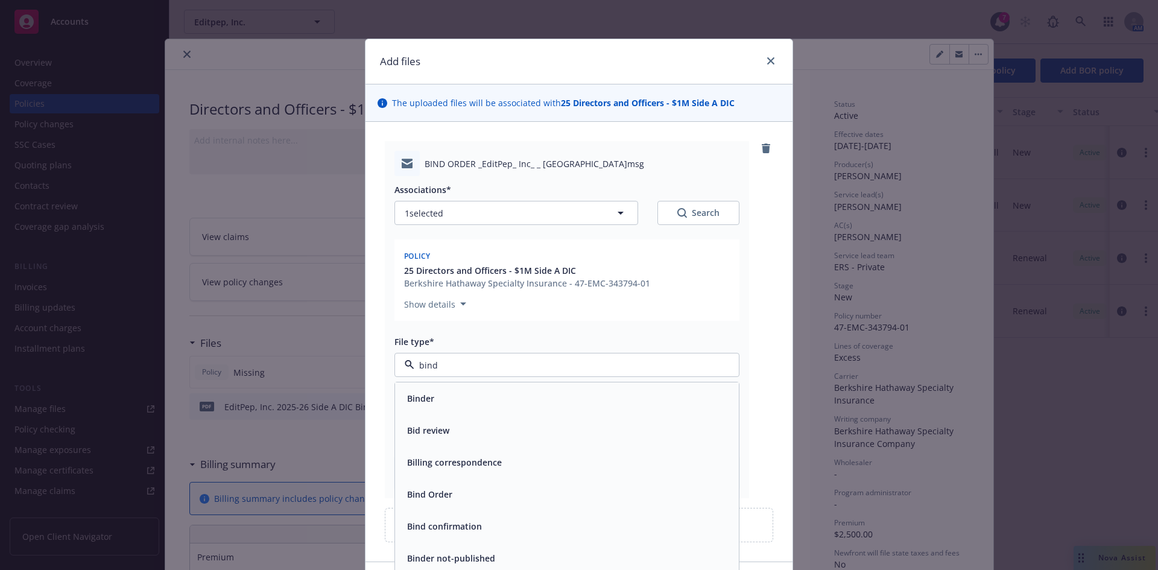
type input "bind"
click at [432, 395] on span "Bind Order" at bounding box center [429, 398] width 45 height 13
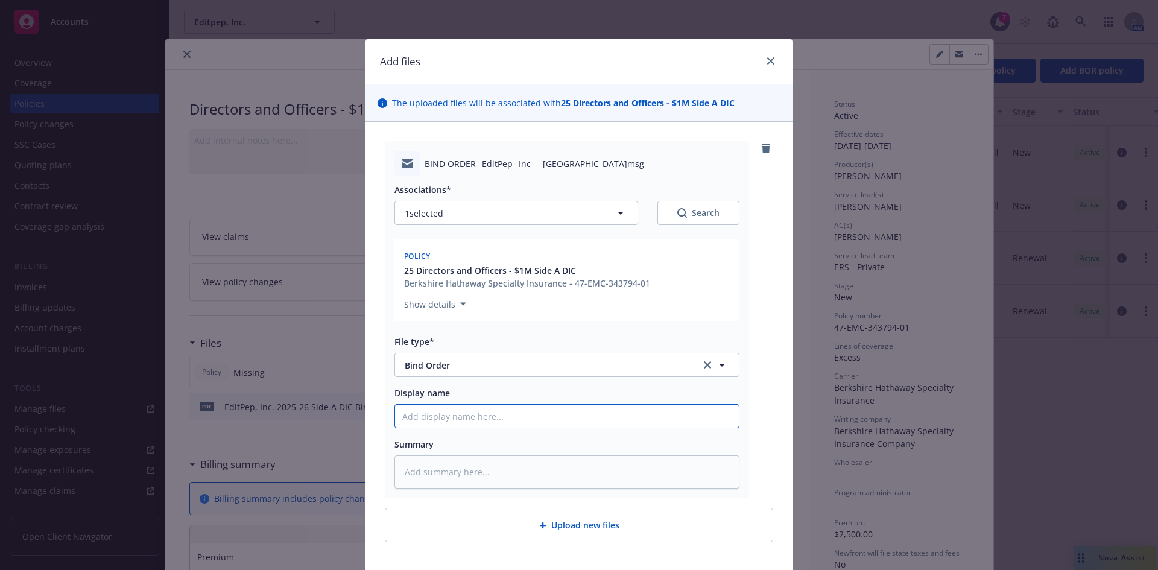
click at [428, 411] on input "Display name" at bounding box center [567, 416] width 344 height 23
type textarea "x"
type input "Bi"
type textarea "x"
type input "Bind"
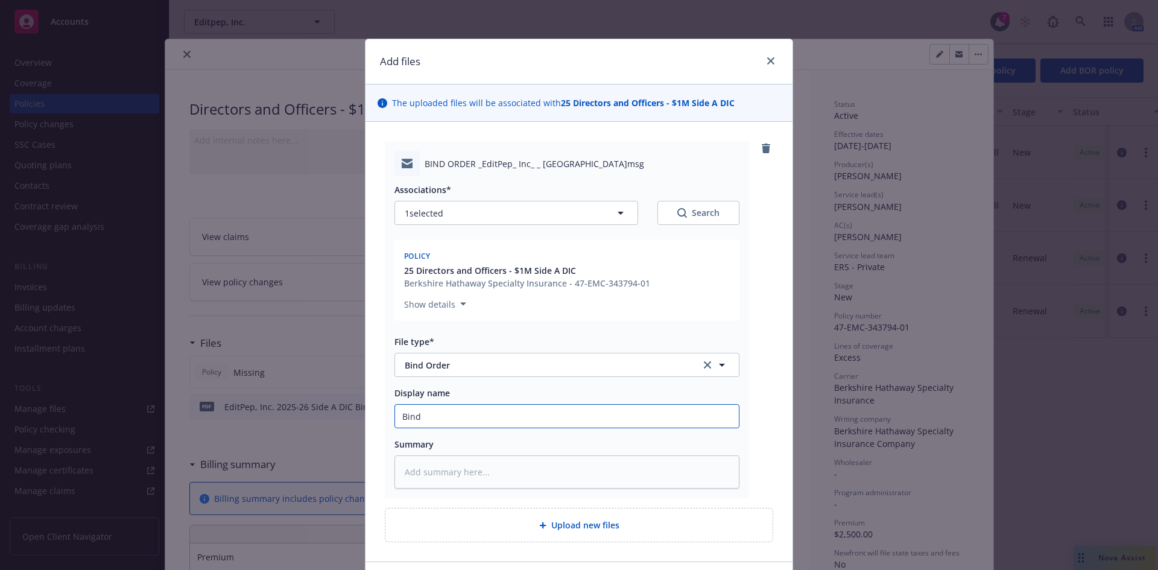
type textarea "x"
type input "Bind"
type textarea "x"
type input "Bind o"
type textarea "x"
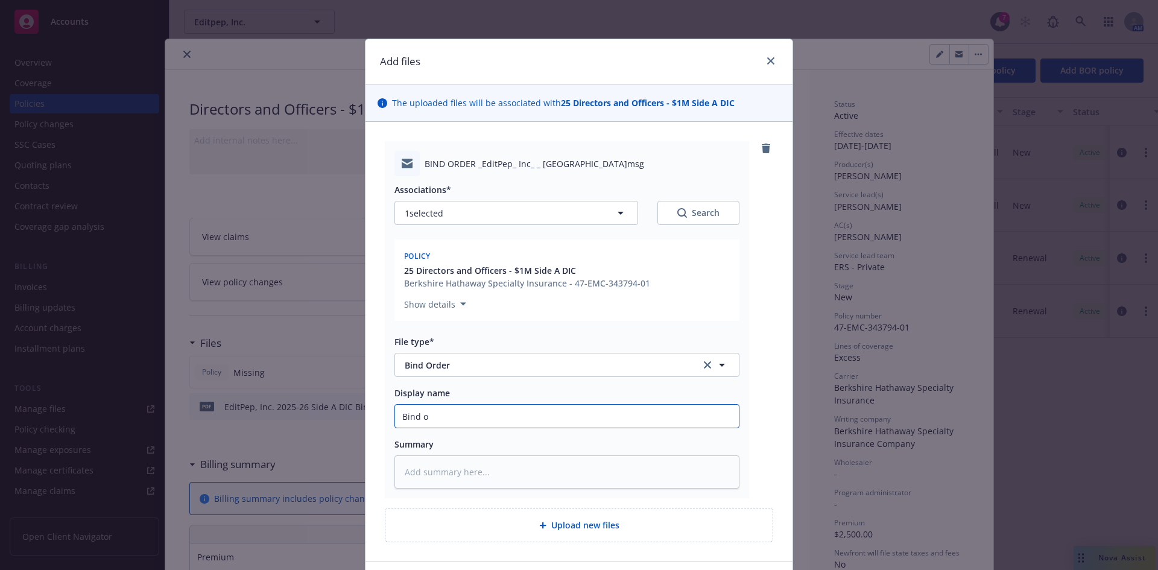
type input "Bind or"
type textarea "x"
type input "Bind ord"
type textarea "x"
type input "Bind orde"
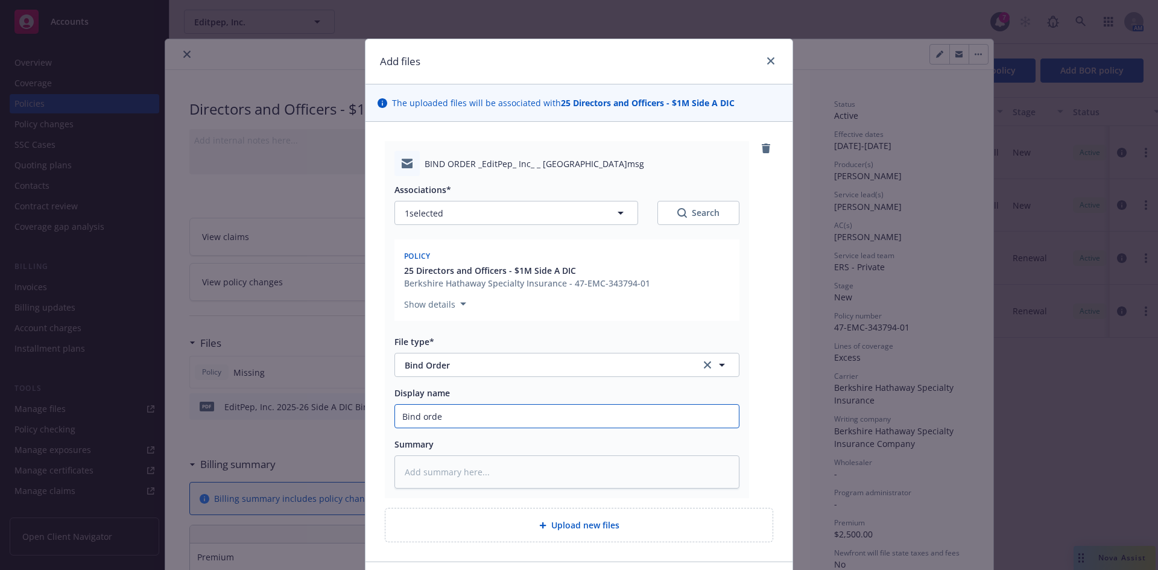
type textarea "x"
type input "Bind order"
type textarea "x"
type input "Bind order"
type textarea "x"
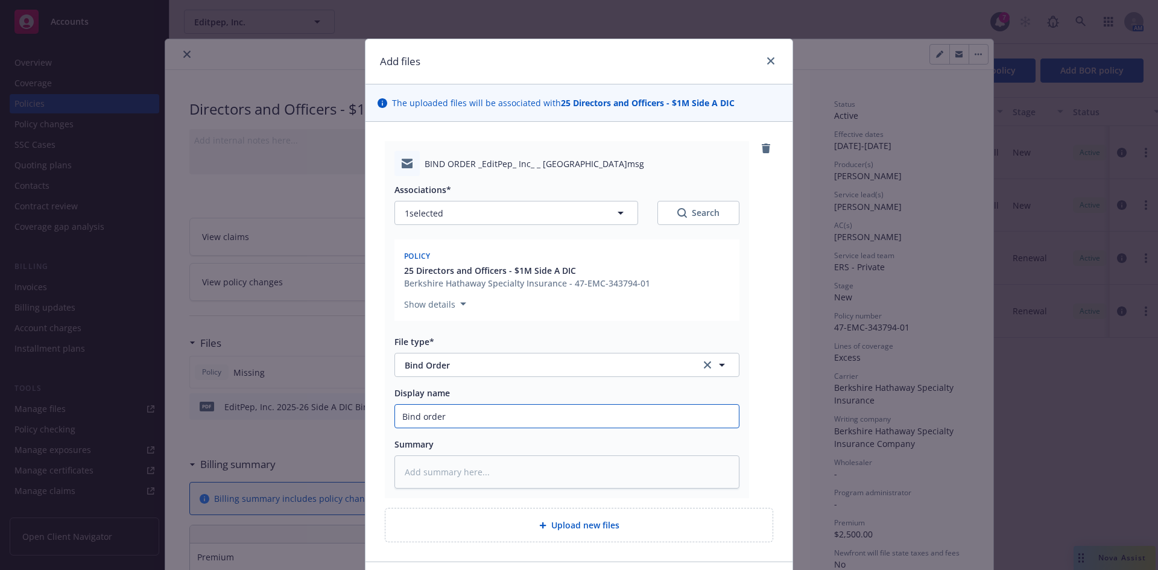
type input "Bind order t"
type textarea "x"
type input "Bind order to"
type textarea "x"
type input "Bind order to"
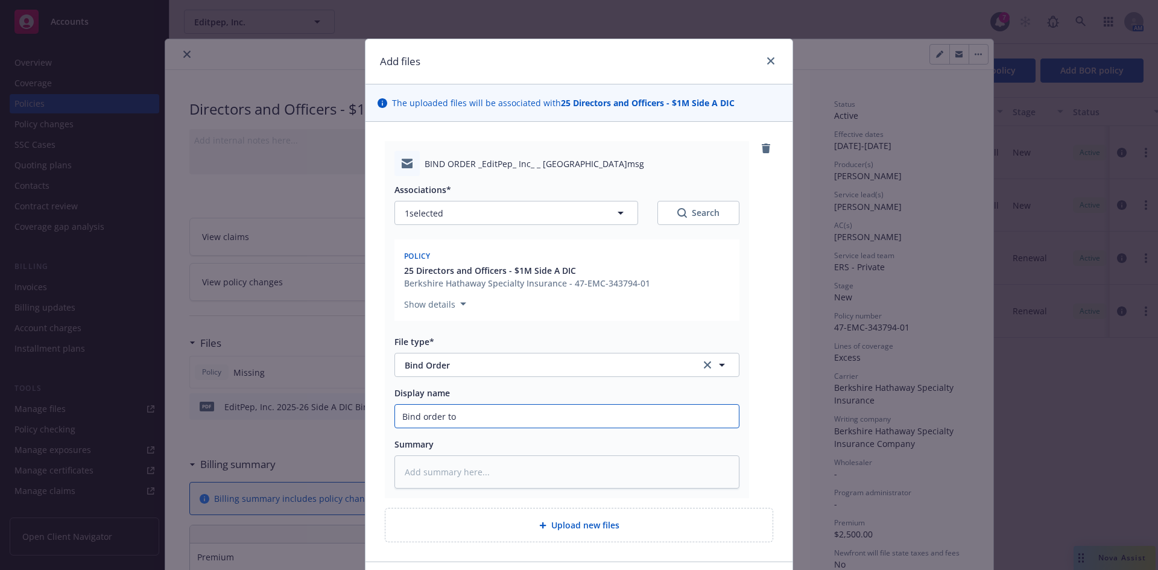
type textarea "x"
type input "Bind order to B"
type textarea "x"
type input "Bind order to BH"
type textarea "x"
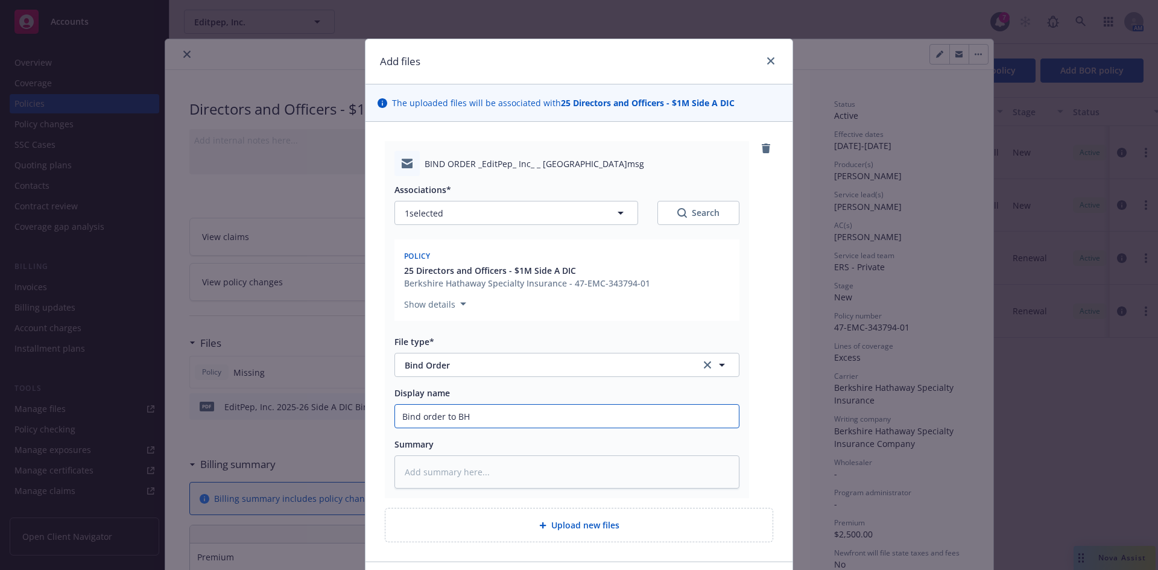
type input "Bind order to BH"
type textarea "x"
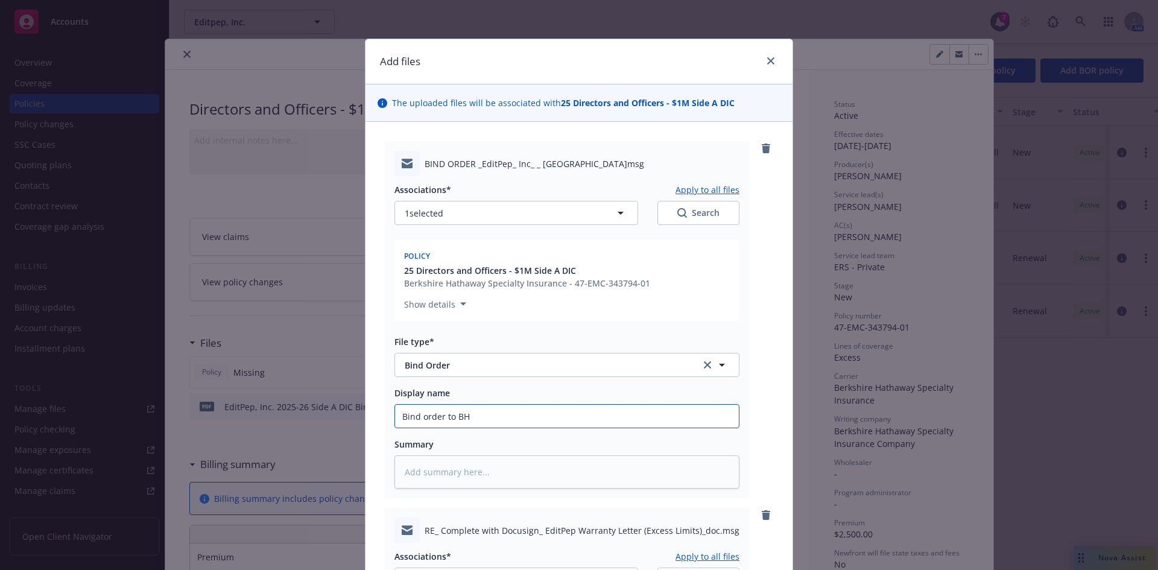
scroll to position [451, 0]
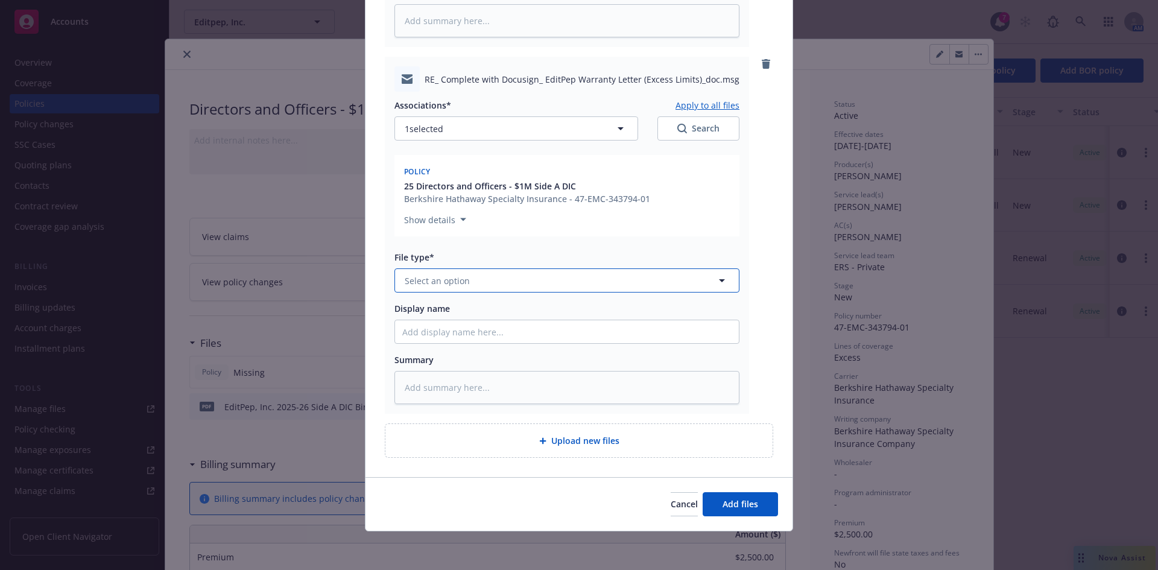
click at [433, 283] on span "Select an option" at bounding box center [437, 280] width 65 height 13
type input "bind"
click at [454, 353] on div "Bind Order" at bounding box center [566, 345] width 329 height 17
click at [412, 336] on input "Display name" at bounding box center [567, 331] width 344 height 23
type textarea "x"
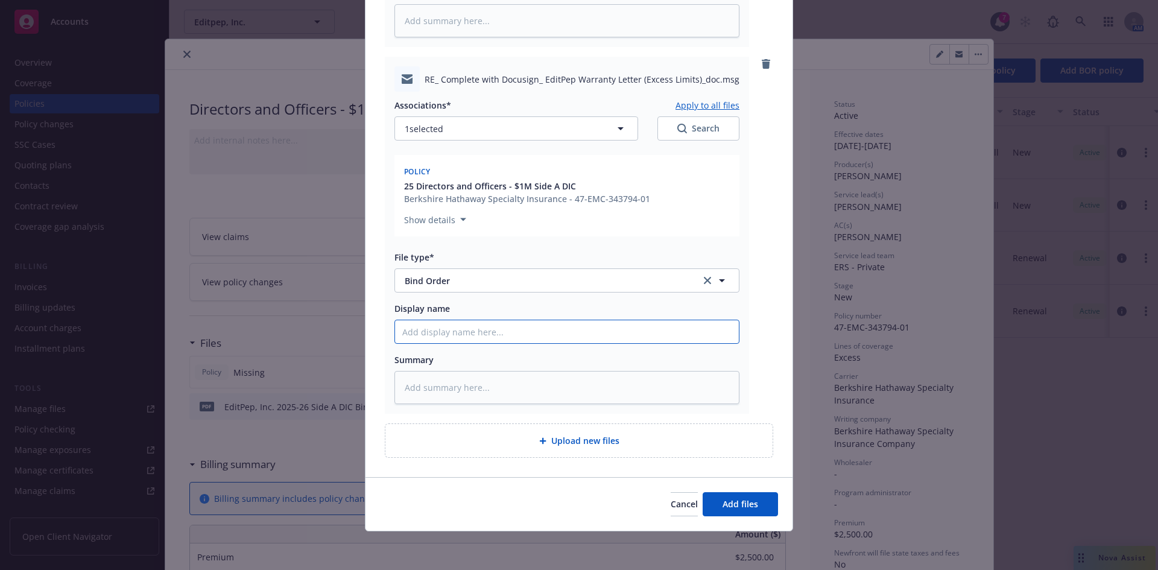
type input "B"
type textarea "x"
type input "Bi"
type textarea "x"
type input "Bind"
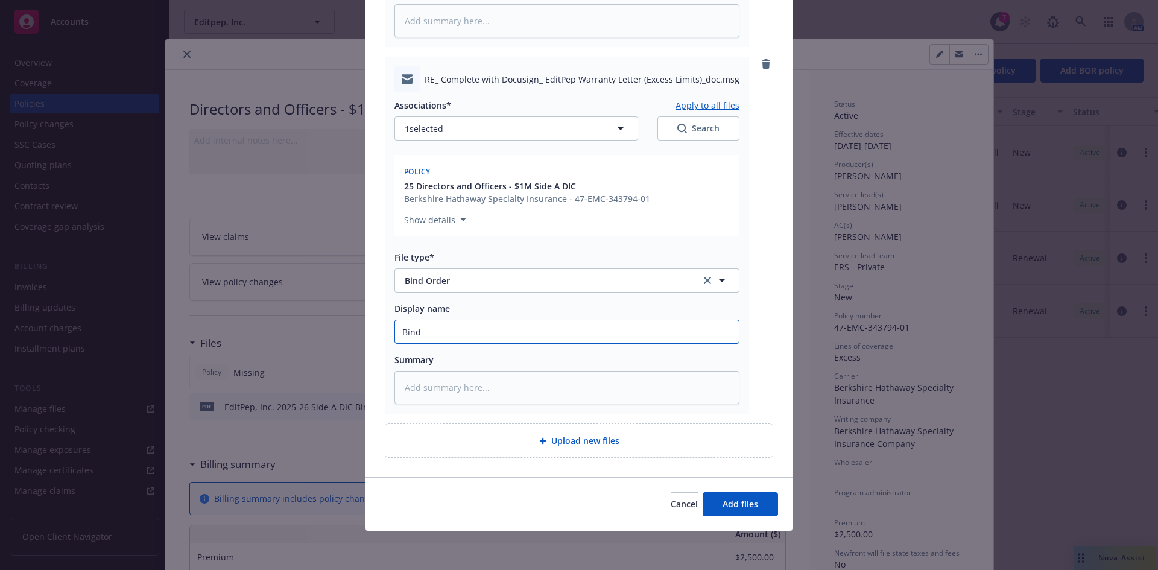
type textarea "x"
type input "Bind"
type textarea "x"
type input "Bind f"
type textarea "x"
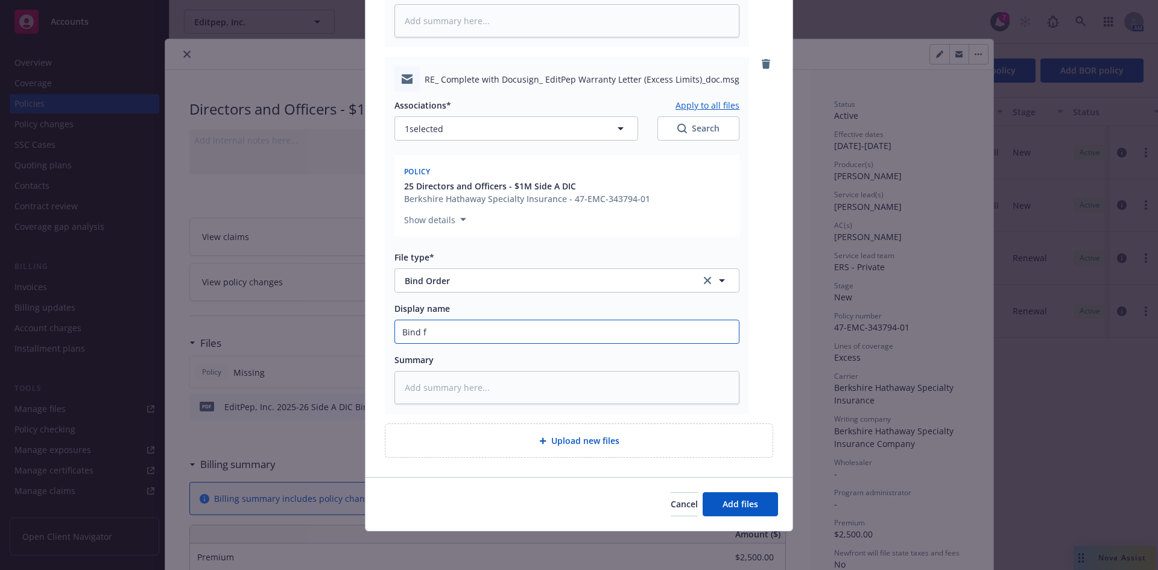
type input "Bind"
type textarea "x"
type input "Bind or"
type textarea "x"
type input "Bind ord"
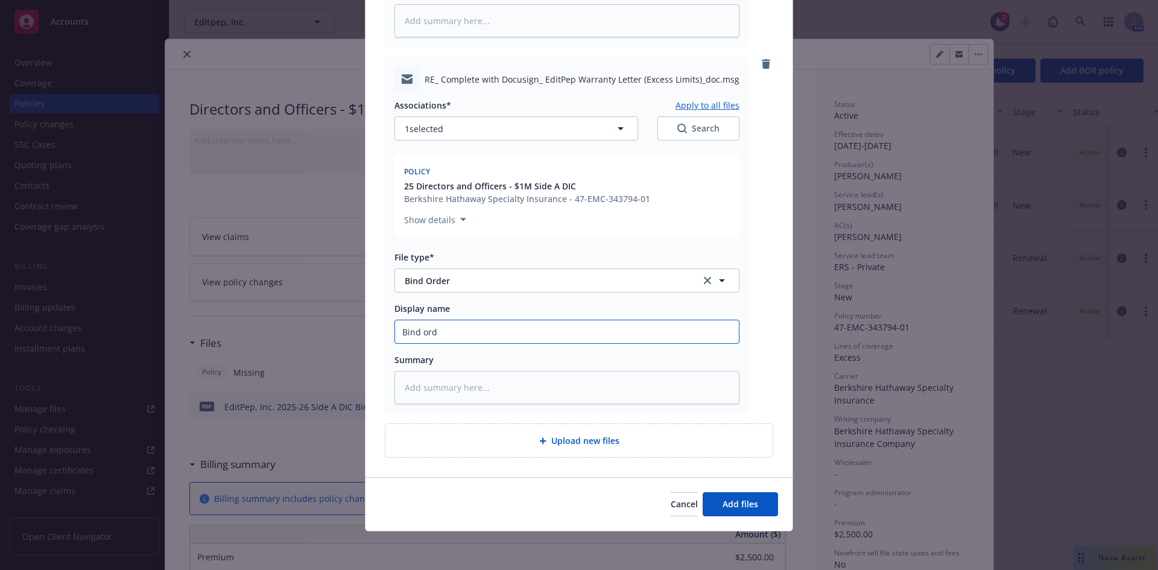
type textarea "x"
type input "Bind orde"
type textarea "x"
type input "Bind order"
type textarea "x"
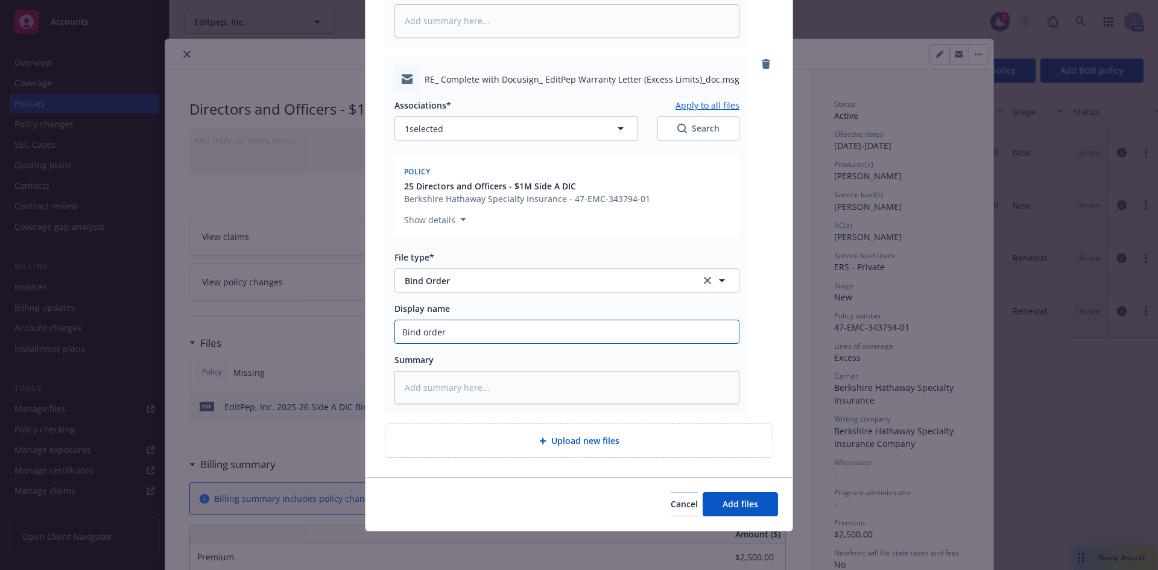
type input "Bind order"
type textarea "x"
type input "Bind order f"
type textarea "x"
type input "Bind order fro"
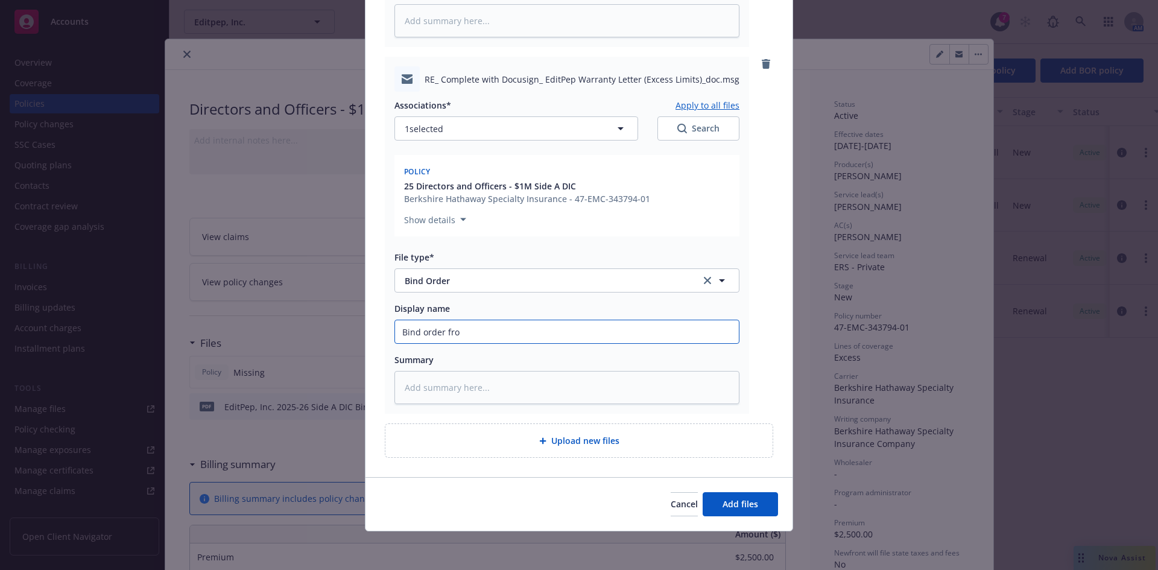
type textarea "x"
type input "Bind order from"
type textarea "x"
type input "Bind order from"
type textarea "x"
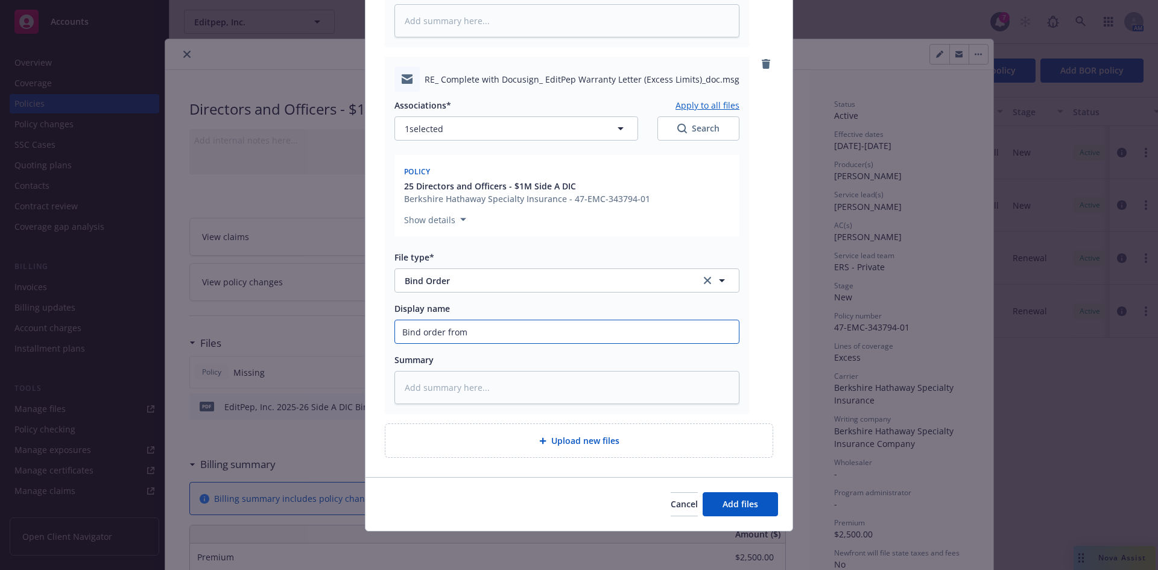
type input "Bind order from V"
type textarea "x"
type input "Bind order from"
type textarea "x"
type input "Bind order from Cl"
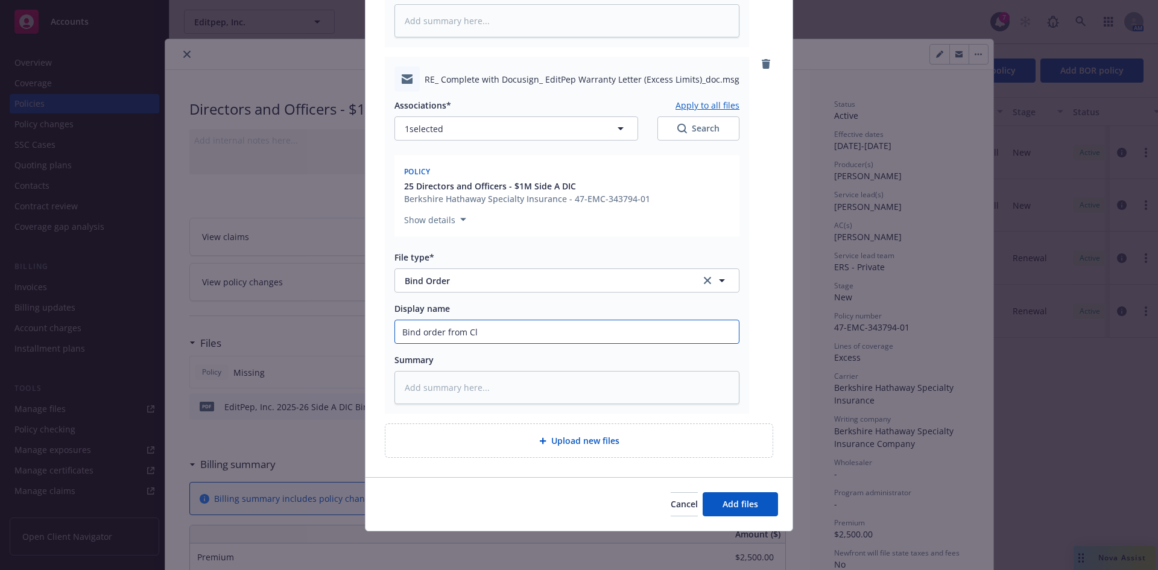
type textarea "x"
type input "Bind order from Cli"
type textarea "x"
type input "Bind order from Clie"
type textarea "x"
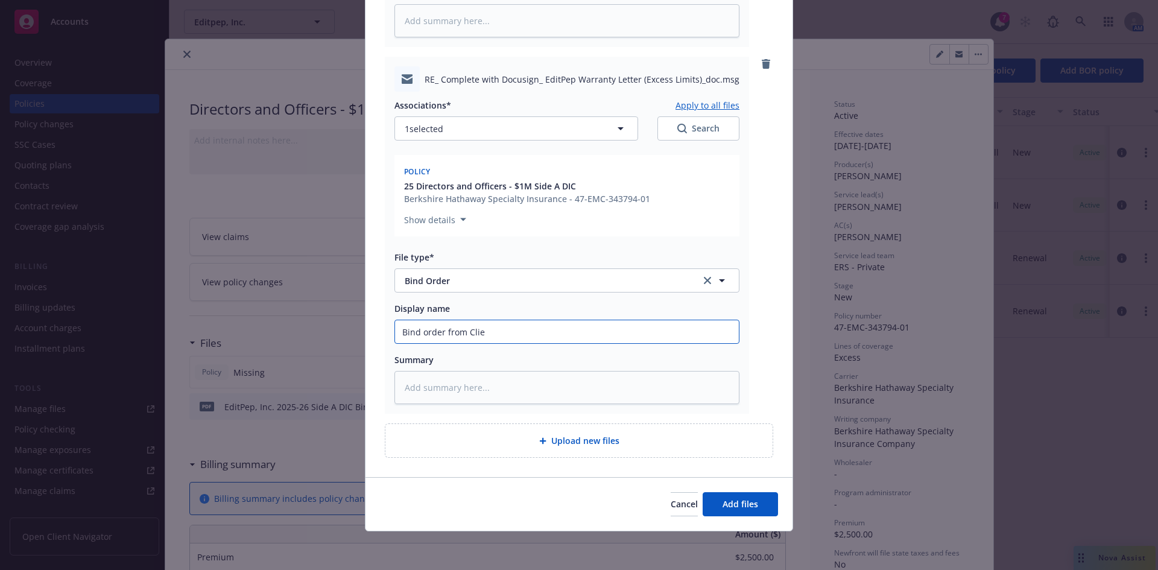
type input "Bind order from Clien"
type textarea "x"
type input "Bind order from Client"
type textarea "x"
type input "Bind order from Client"
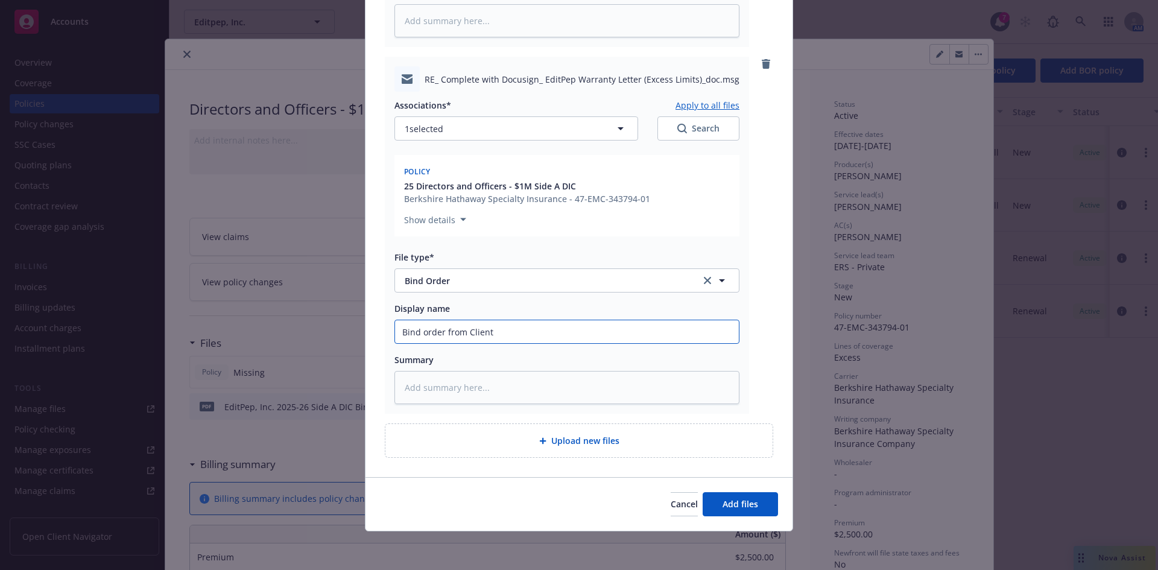
click at [703, 492] on button "Add files" at bounding box center [740, 504] width 75 height 24
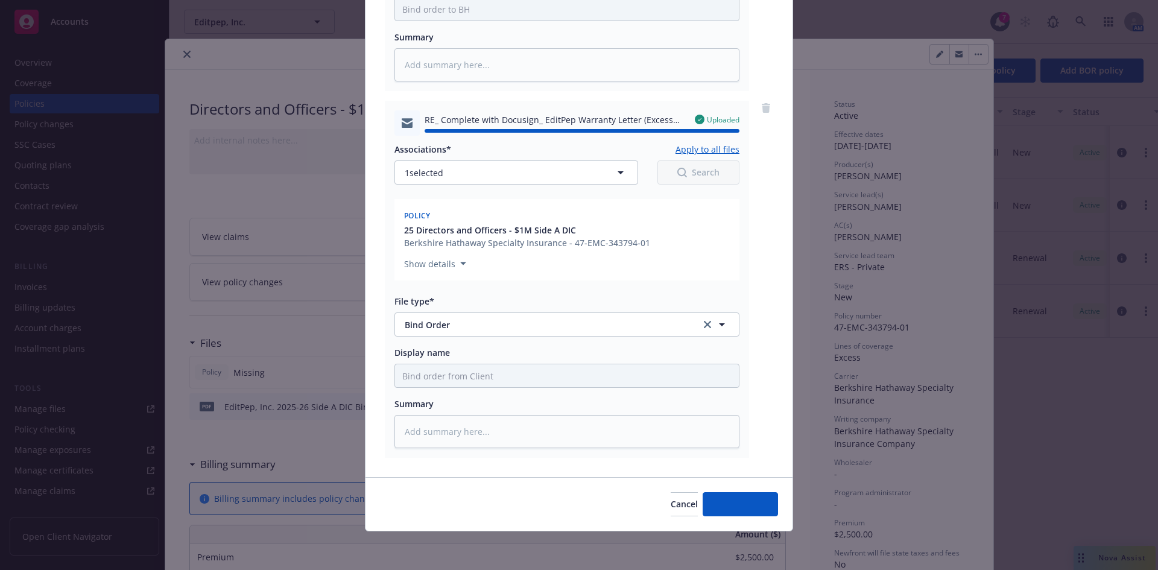
type textarea "x"
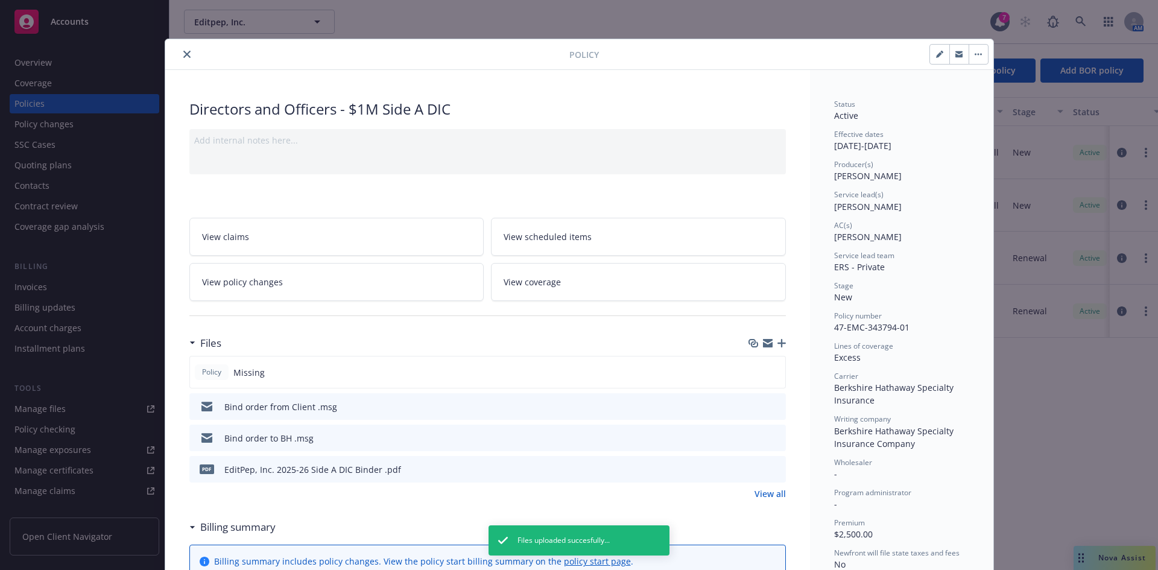
click at [183, 54] on icon "close" at bounding box center [186, 54] width 7 height 7
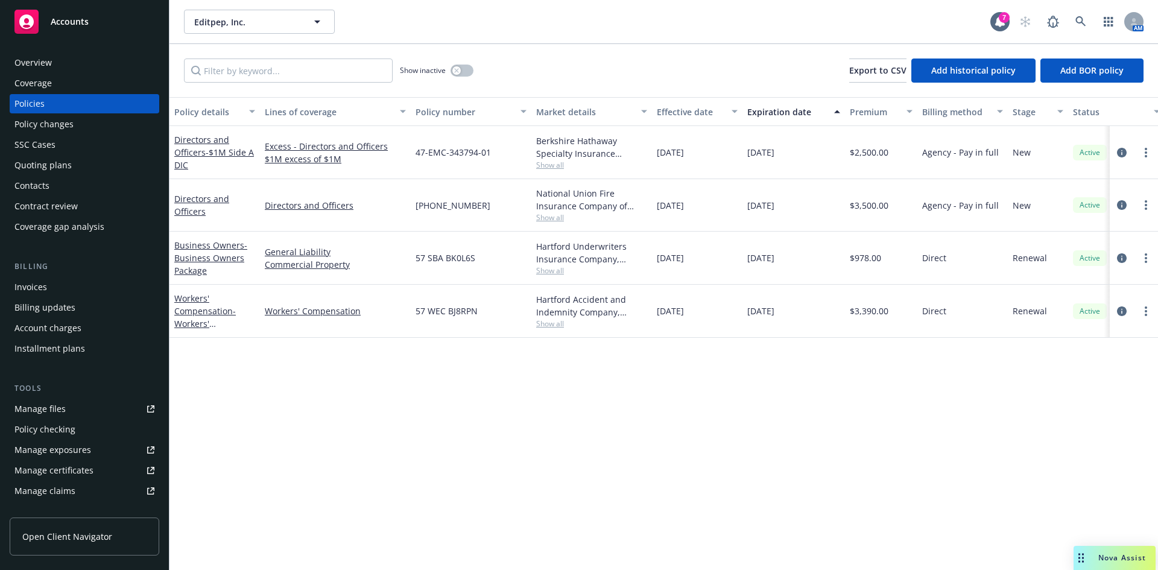
click at [335, 438] on div "Policy details Lines of coverage Policy number Market details Effective date Ex…" at bounding box center [664, 333] width 989 height 473
click at [36, 288] on div "Invoices" at bounding box center [30, 287] width 33 height 19
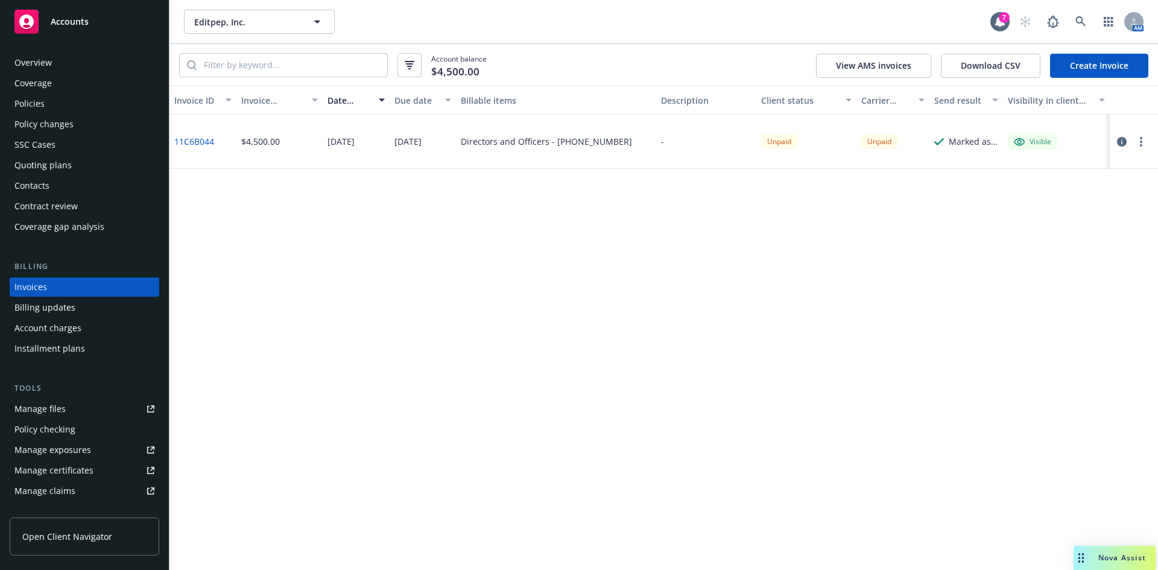
click at [360, 320] on div "Invoice ID Invoice amount Date issued Due date Billable items Description Clien…" at bounding box center [664, 328] width 989 height 484
click at [1077, 17] on icon at bounding box center [1081, 21] width 10 height 10
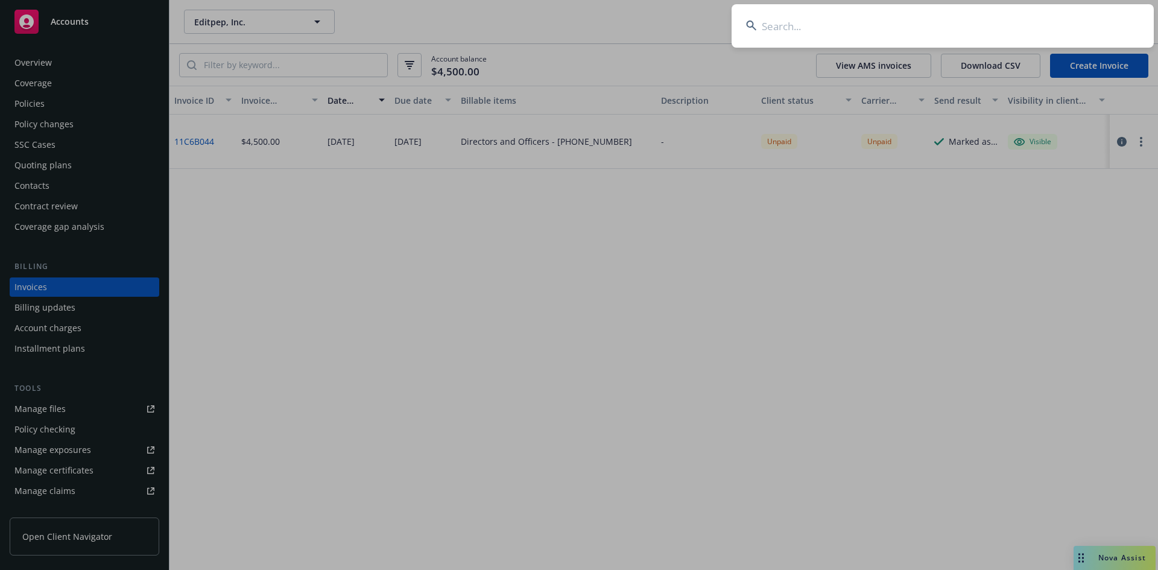
click at [820, 36] on input at bounding box center [943, 25] width 422 height 43
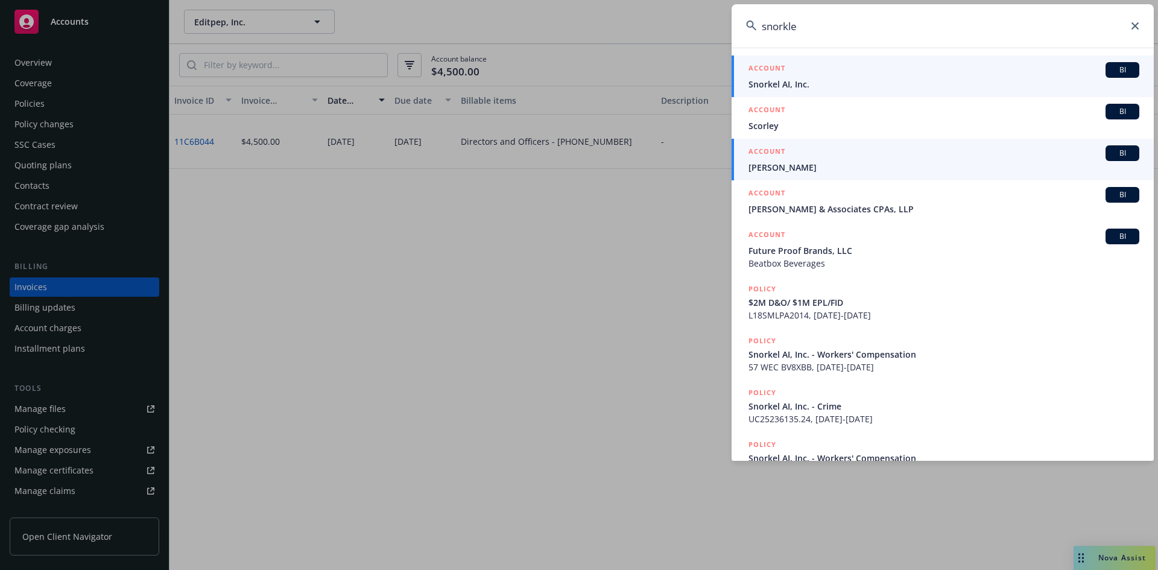
type input "snorkle"
click at [789, 82] on span "Snorkel AI, Inc." at bounding box center [944, 84] width 391 height 13
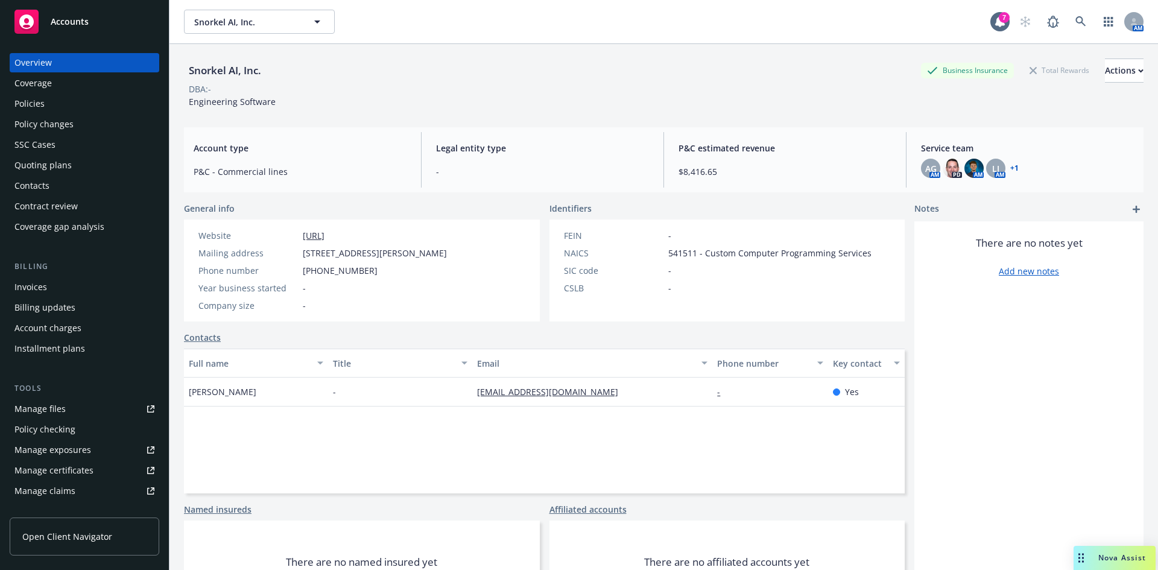
click at [34, 103] on div "Policies" at bounding box center [29, 103] width 30 height 19
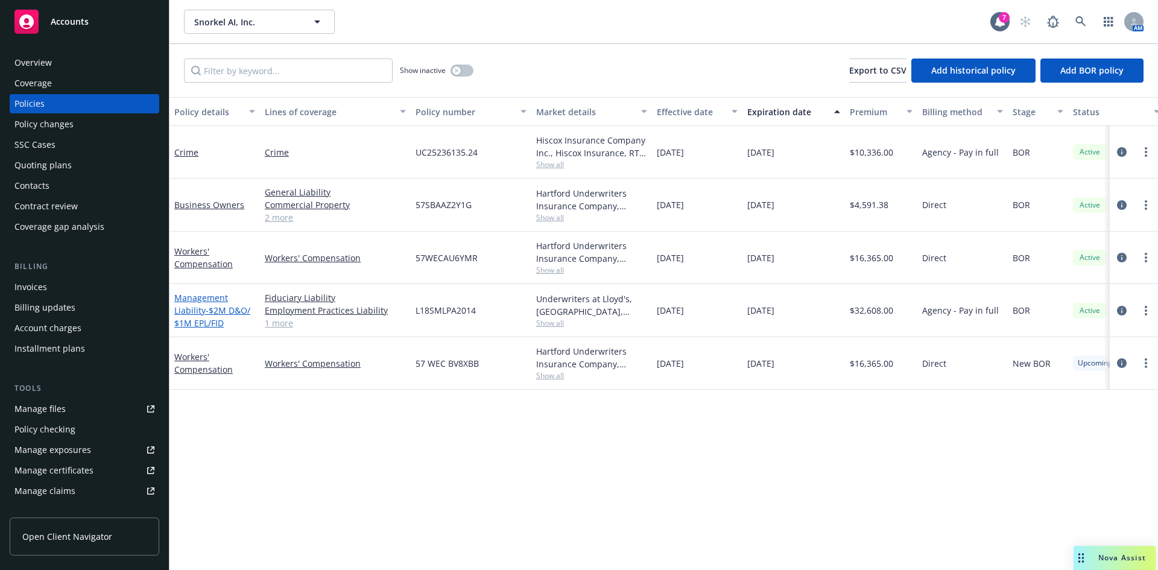
click at [210, 319] on span "- $2M D&O/ $1M EPL/FID" at bounding box center [212, 317] width 76 height 24
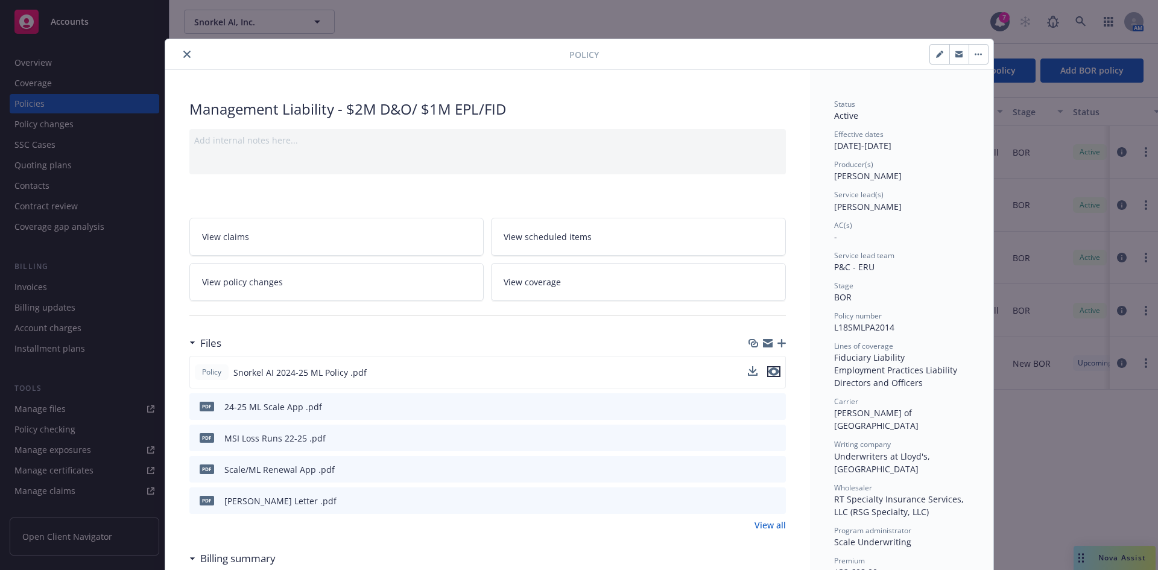
click at [769, 373] on icon "preview file" at bounding box center [774, 371] width 11 height 8
click at [180, 54] on button "close" at bounding box center [187, 54] width 14 height 14
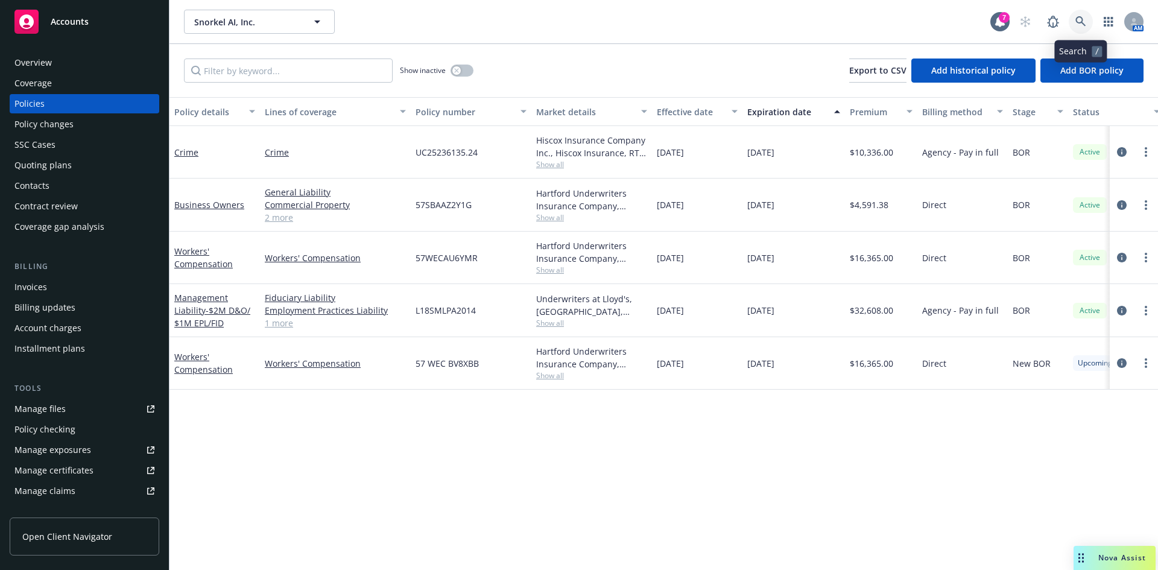
click at [1083, 18] on icon at bounding box center [1081, 21] width 11 height 11
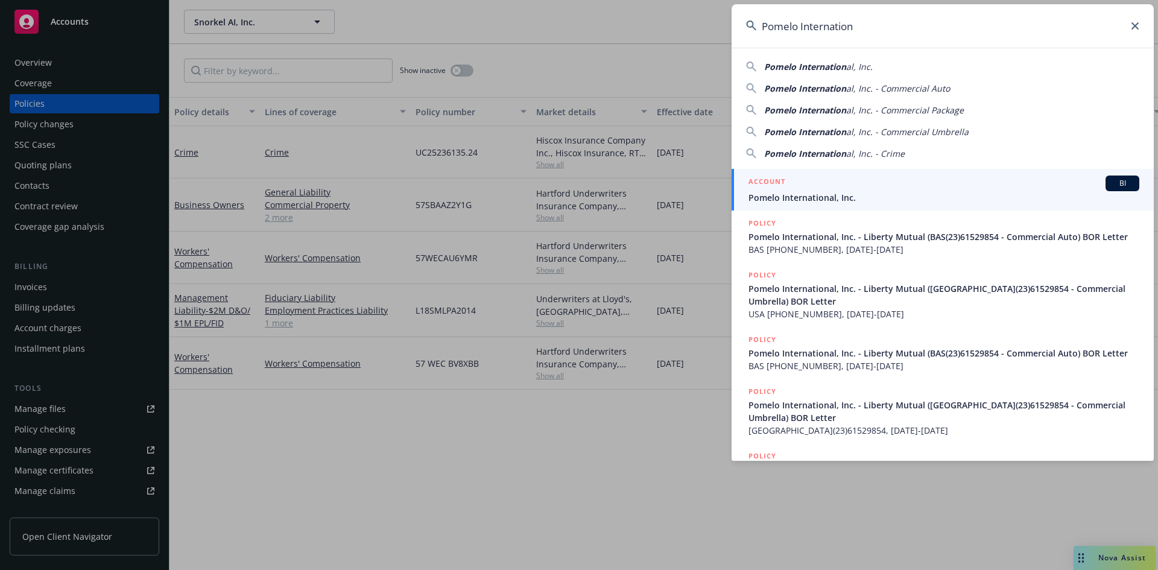
type input "Pomelo Internation"
click at [836, 194] on span "Pomelo International, Inc." at bounding box center [944, 197] width 391 height 13
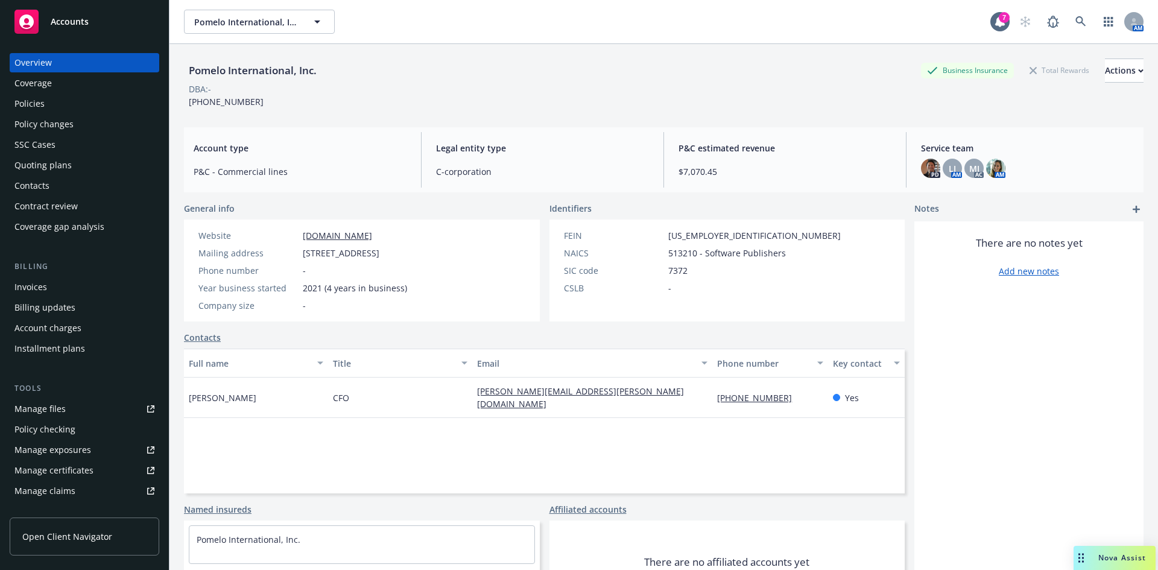
click at [30, 99] on div "Policies" at bounding box center [29, 103] width 30 height 19
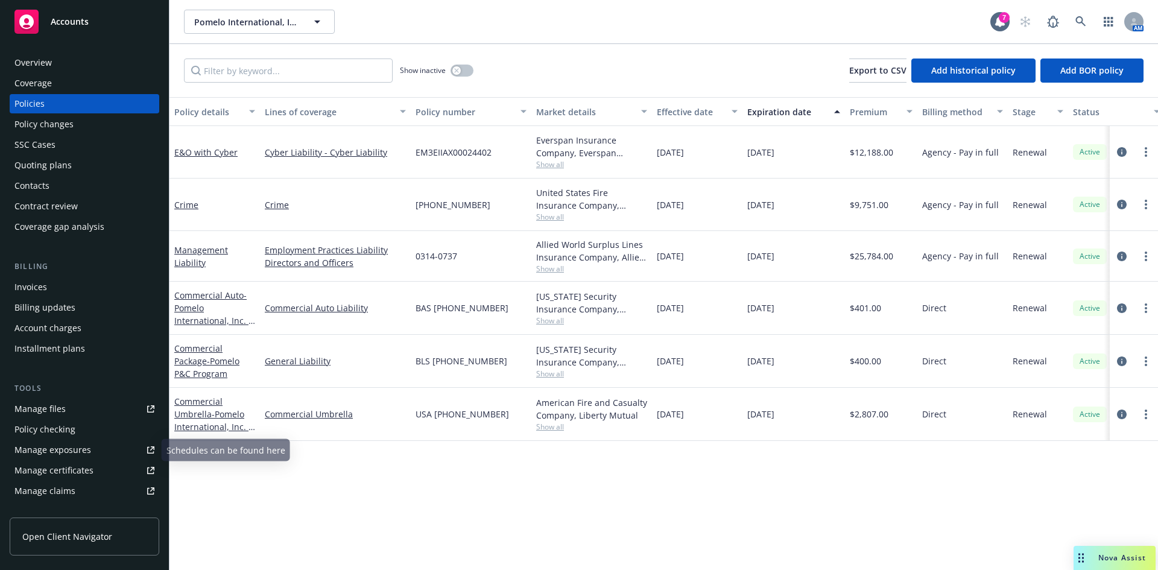
scroll to position [236, 0]
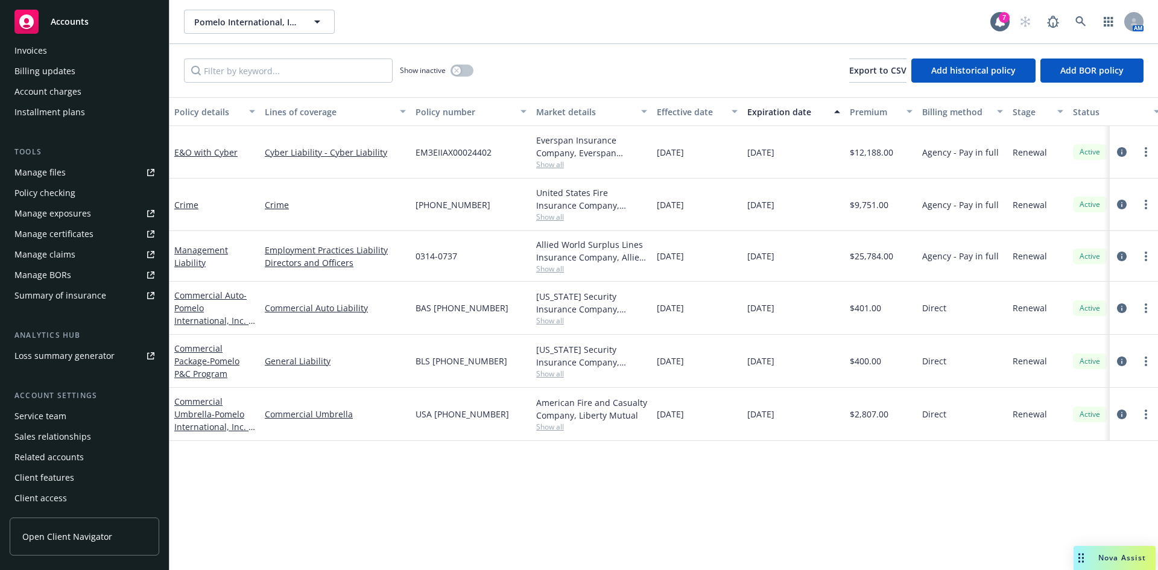
click at [60, 415] on div "Service team" at bounding box center [40, 416] width 52 height 19
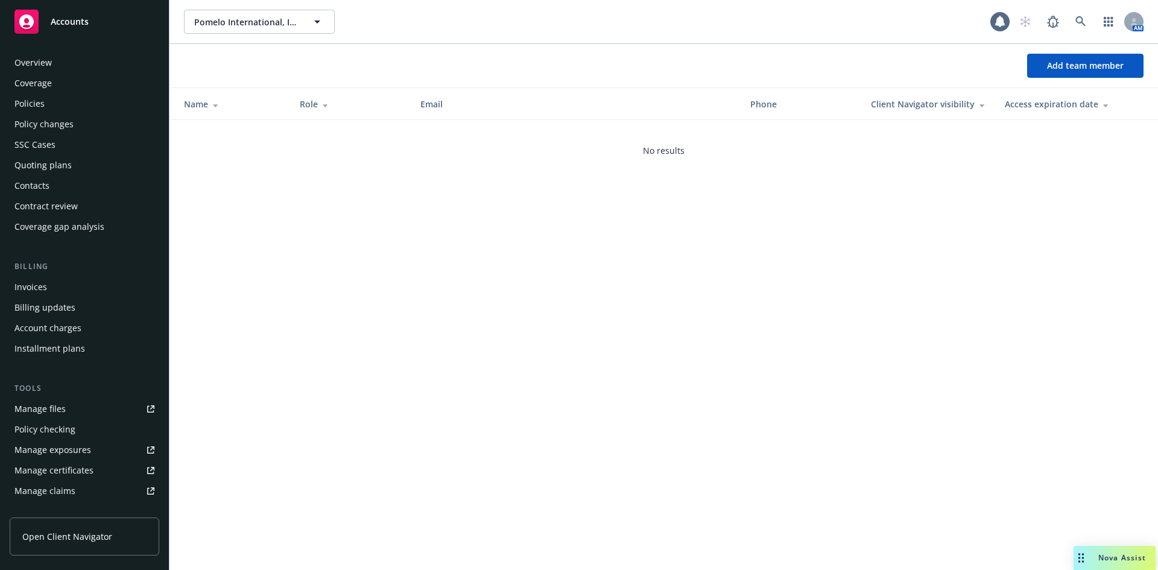
scroll to position [236, 0]
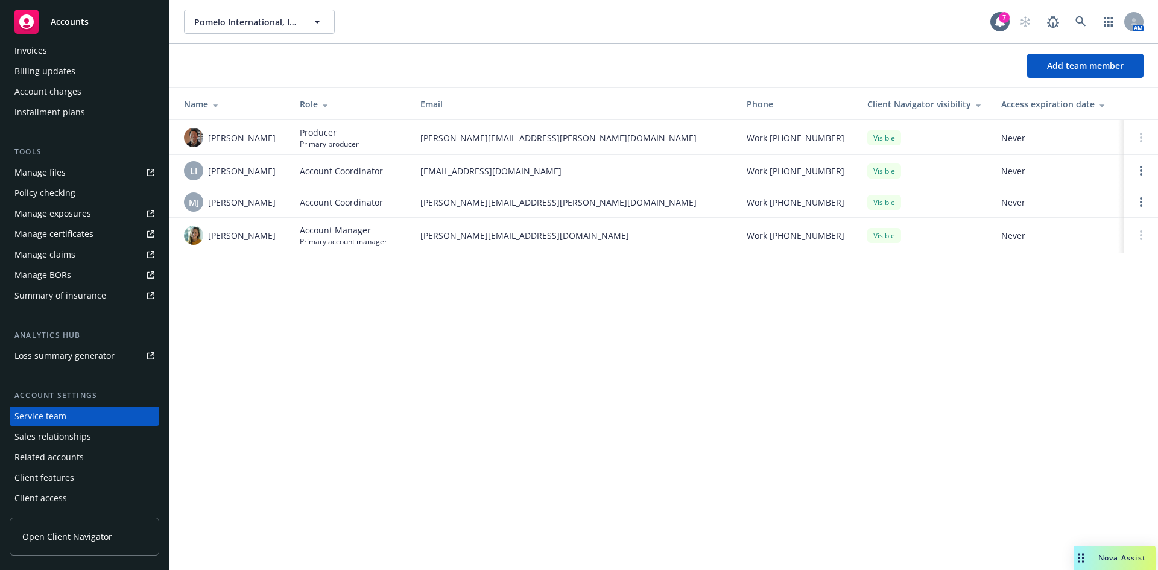
click at [1043, 408] on div "Pomelo International, Inc. Pomelo International, Inc. 7 AM Add team member Name…" at bounding box center [664, 285] width 989 height 570
click at [1142, 168] on circle "Open options" at bounding box center [1141, 167] width 2 height 2
click at [1049, 138] on span "Remove account coordinator" at bounding box center [1060, 138] width 145 height 11
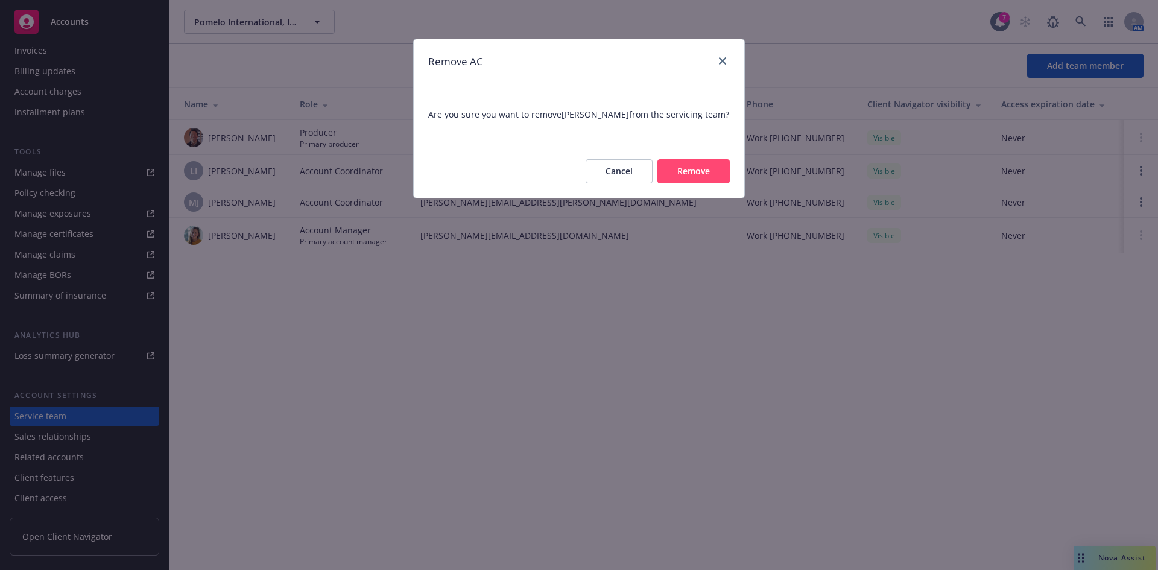
click at [717, 157] on div "Cancel Remove" at bounding box center [579, 171] width 331 height 53
click at [694, 165] on button "Remove" at bounding box center [694, 171] width 72 height 24
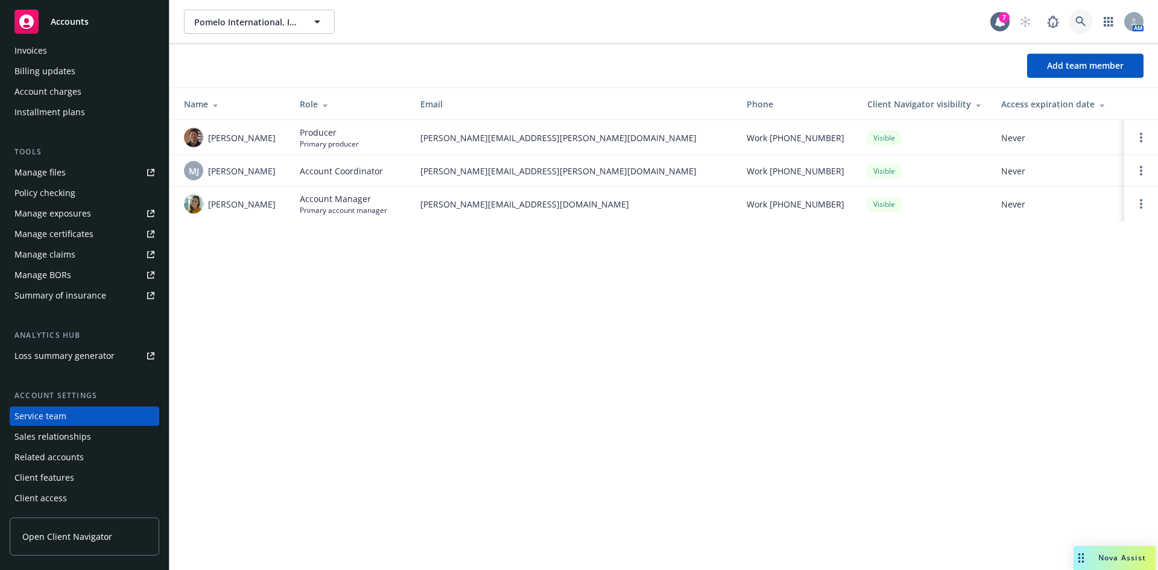
click at [1080, 22] on icon at bounding box center [1081, 21] width 10 height 10
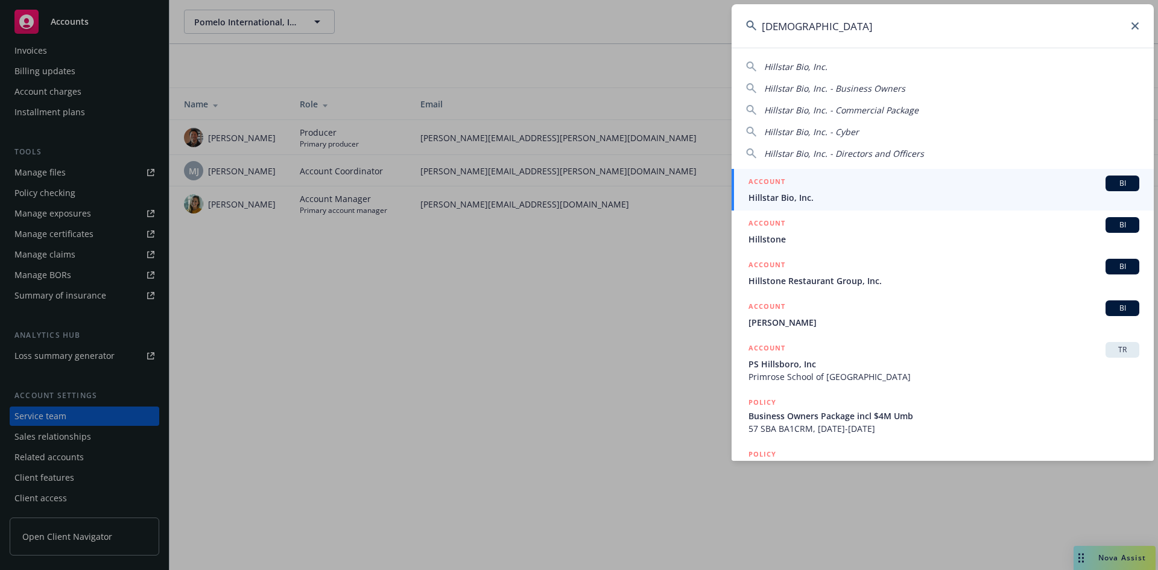
type input "hillstar"
click at [792, 197] on span "Hillstar Bio, Inc." at bounding box center [944, 197] width 391 height 13
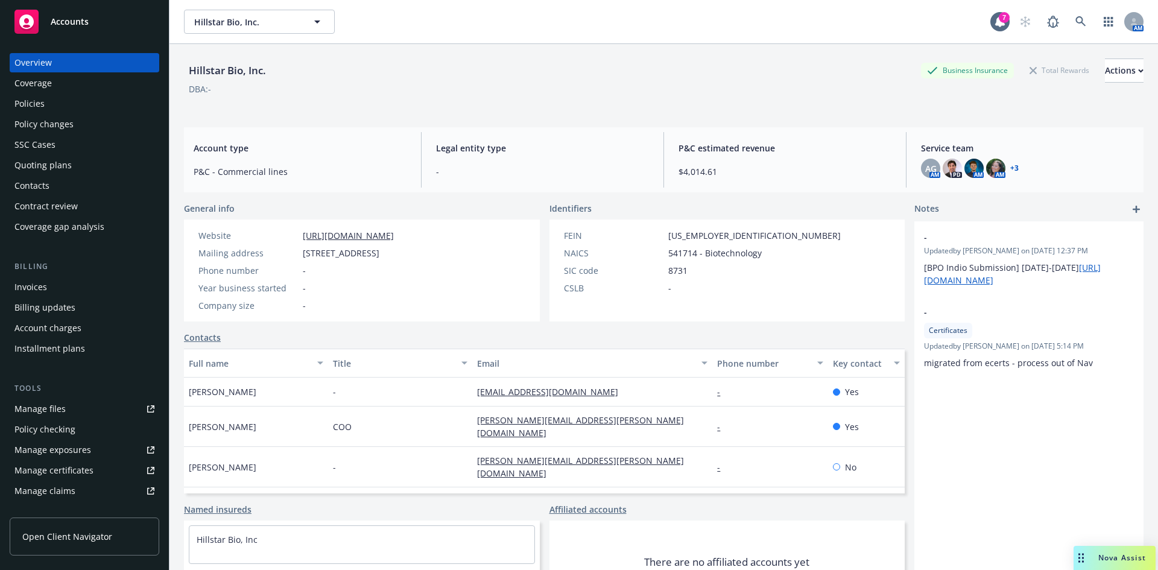
click at [41, 103] on div "Policies" at bounding box center [29, 103] width 30 height 19
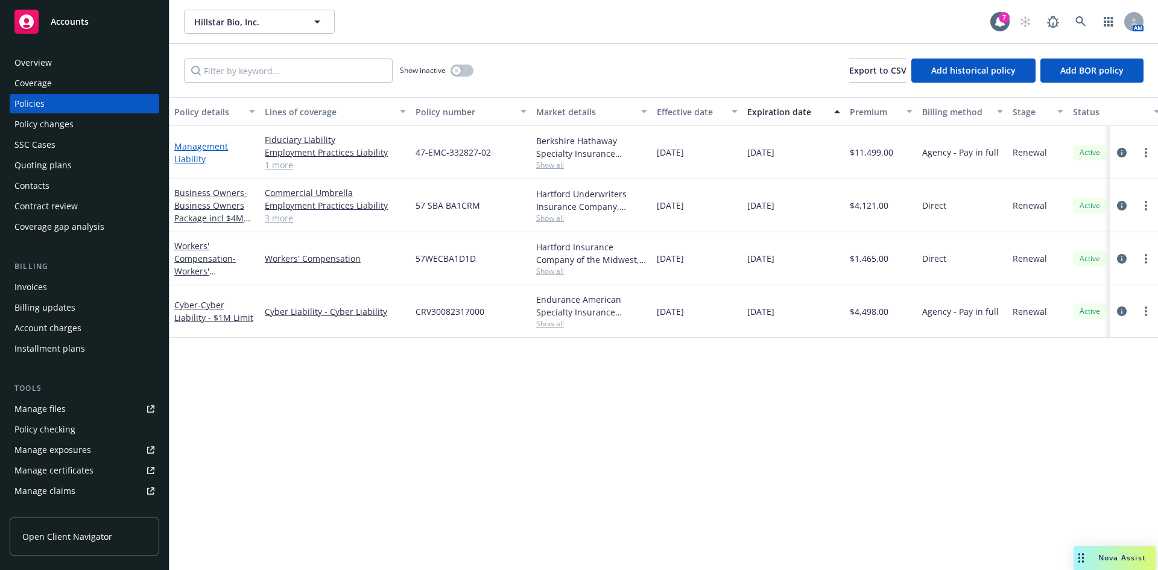
click at [182, 145] on link "Management Liability" at bounding box center [201, 153] width 54 height 24
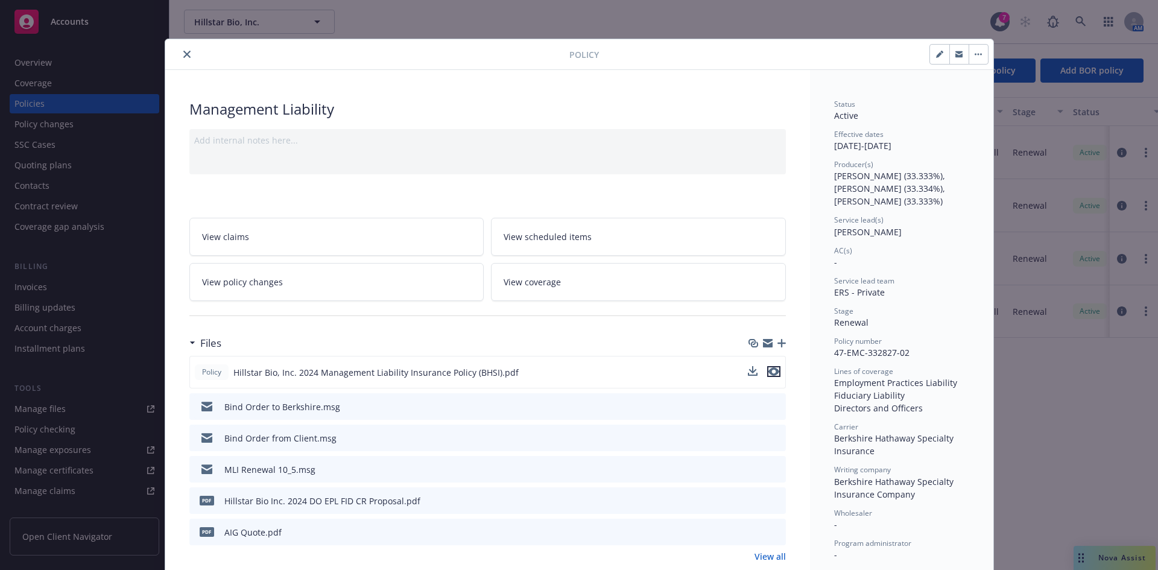
click at [769, 372] on icon "preview file" at bounding box center [774, 371] width 11 height 8
click at [184, 54] on icon "close" at bounding box center [186, 54] width 7 height 7
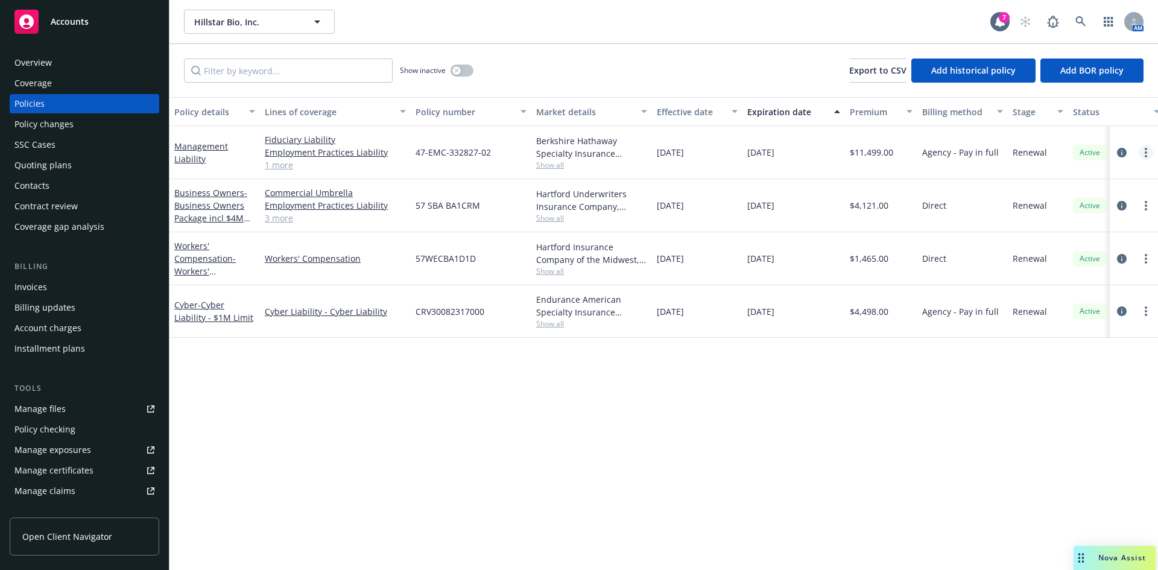
click at [1146, 149] on circle "more" at bounding box center [1146, 149] width 2 height 2
click at [1074, 201] on link "Renew with incumbent" at bounding box center [1082, 201] width 142 height 24
select select "12"
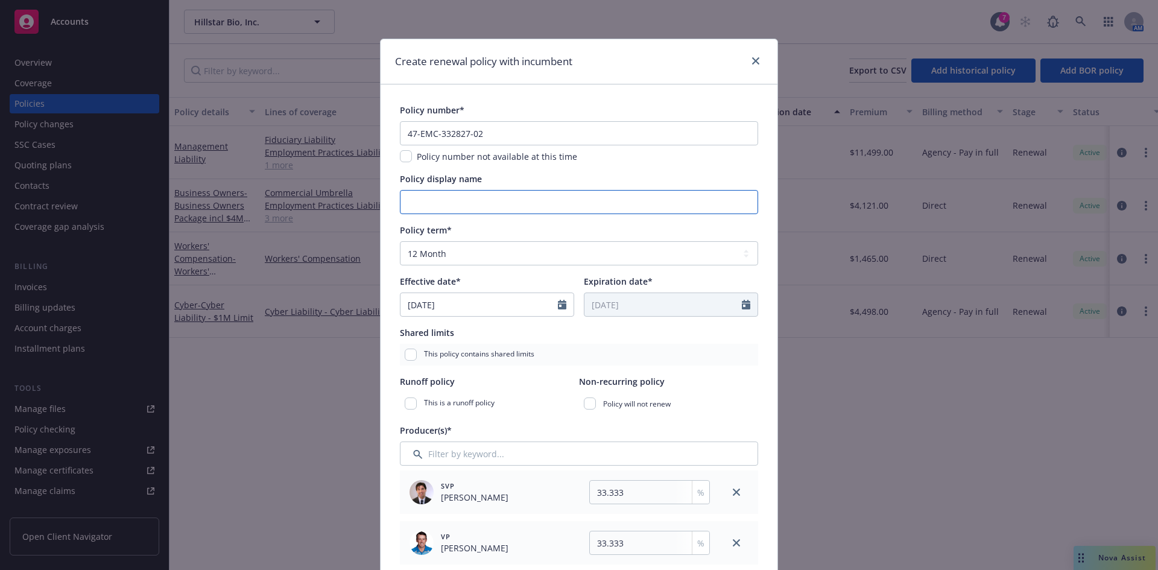
click at [407, 206] on input "Policy display name" at bounding box center [579, 202] width 358 height 24
paste input "47-EMC-332827-03"
type input "47-EMC-332827-03"
drag, startPoint x: 486, startPoint y: 202, endPoint x: 357, endPoint y: 205, distance: 129.7
click at [357, 205] on div "Create renewal policy with incumbent Policy number* 47-EMC-332827-02 Policy num…" at bounding box center [579, 285] width 1158 height 570
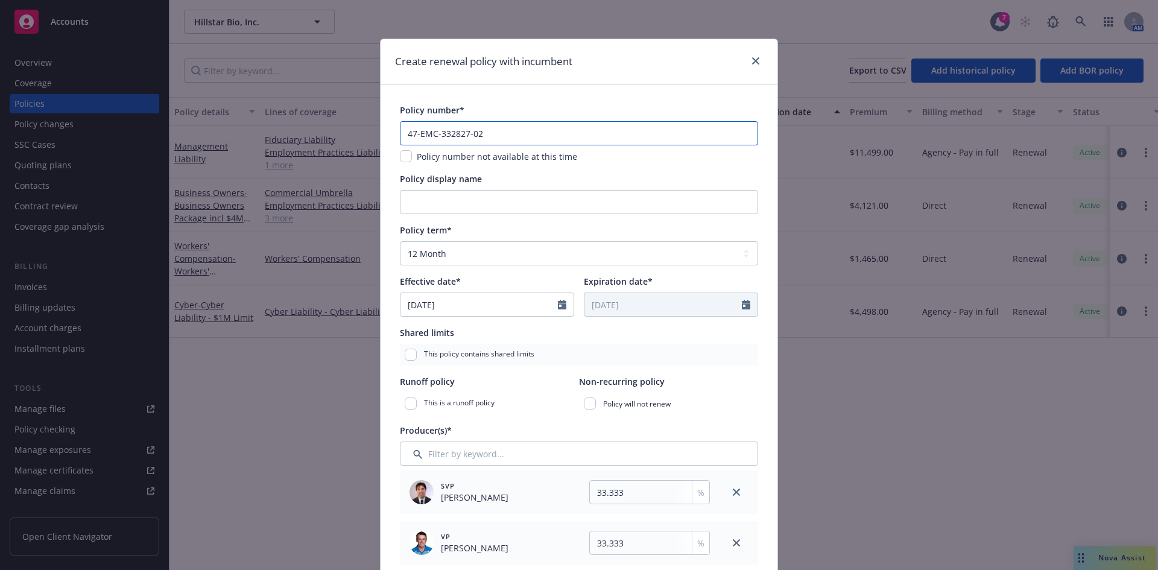
click at [493, 135] on input "47-EMC-332827-02" at bounding box center [579, 133] width 358 height 24
type input "47-EMC-332827-03"
click at [416, 204] on input "Policy display name" at bounding box center [579, 202] width 358 height 24
type input "$2M D&O/ $1M EPL/FID/CRM"
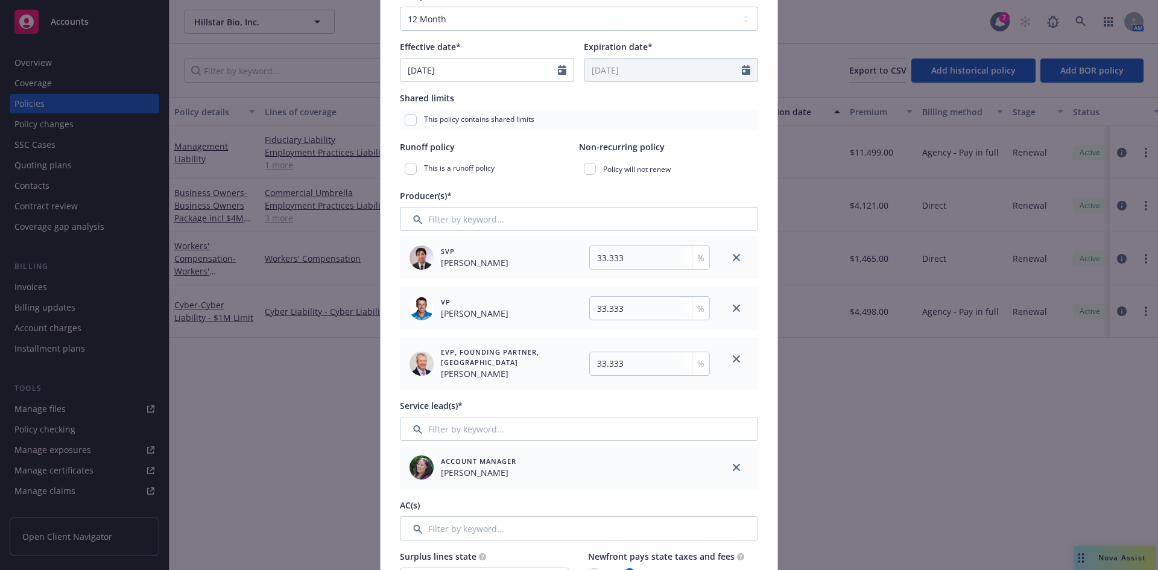
scroll to position [257, 0]
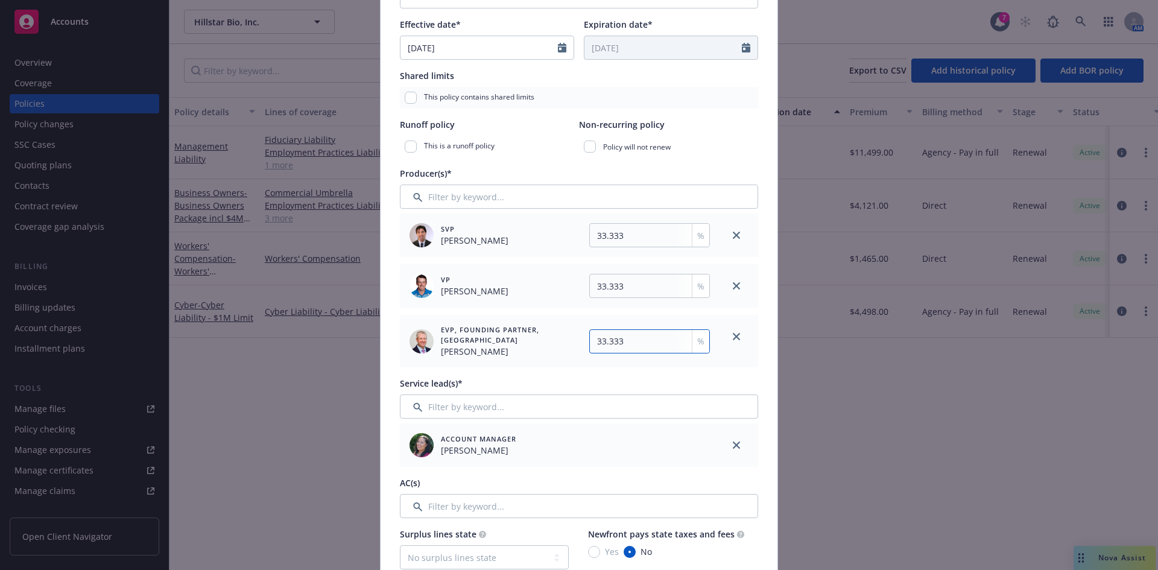
click at [629, 344] on input "33.333" at bounding box center [649, 341] width 121 height 24
type input "33.334"
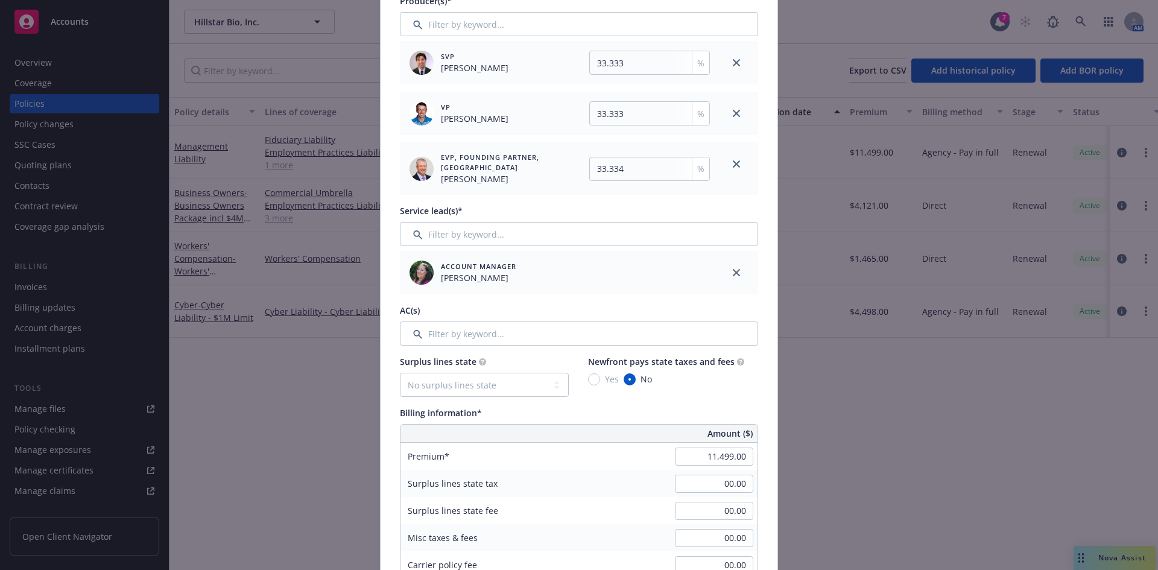
scroll to position [455, 0]
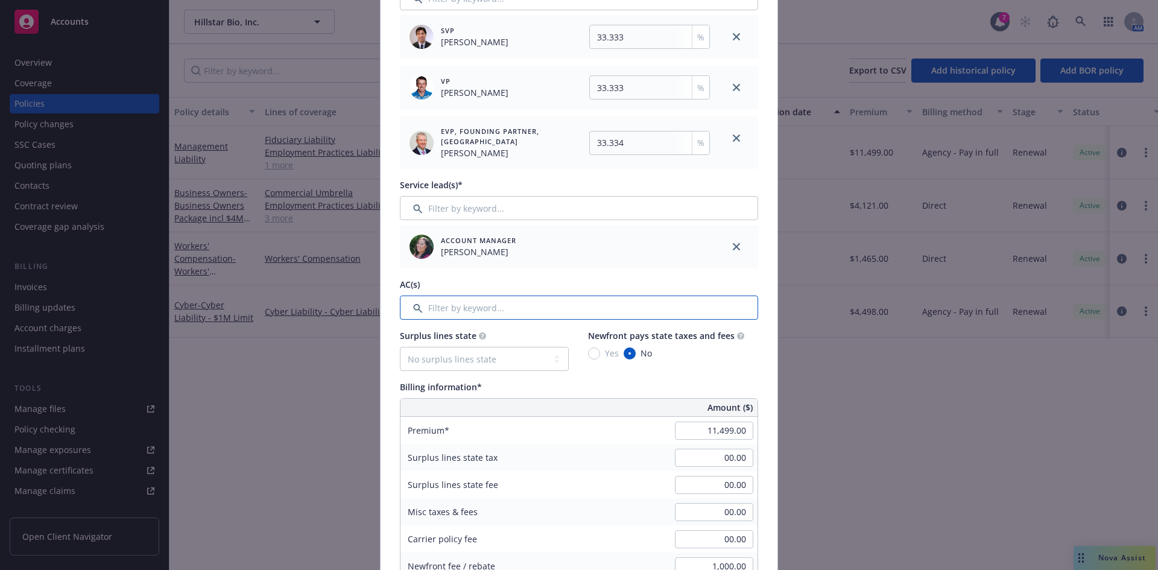
click at [451, 318] on input "Filter by keyword..." at bounding box center [579, 308] width 358 height 24
click at [502, 310] on input "Filter by keyword..." at bounding box center [579, 308] width 358 height 24
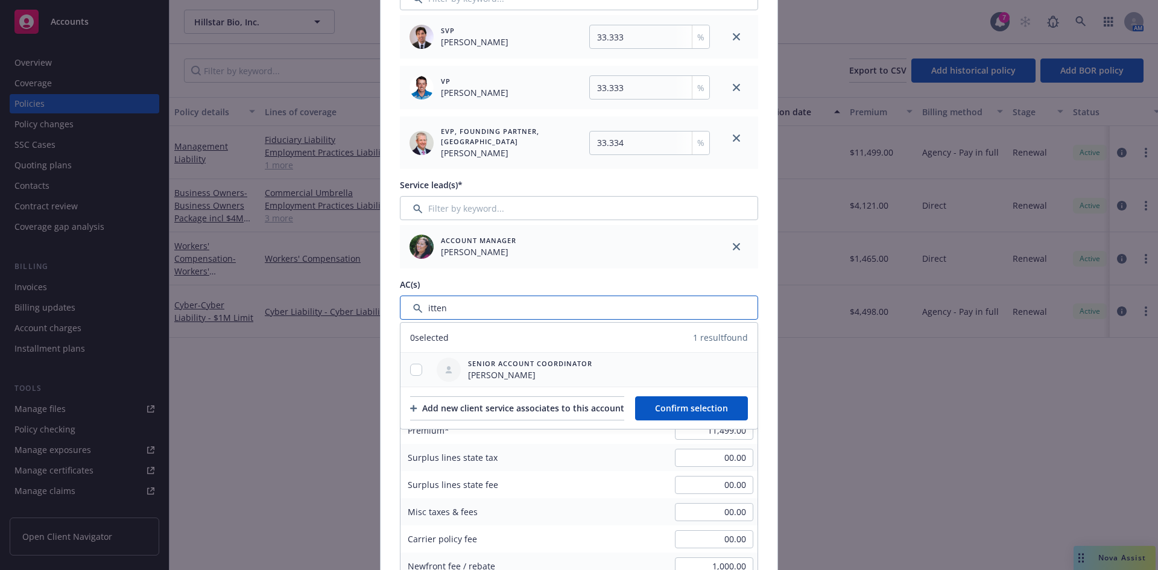
type input "itten"
click at [415, 368] on input "checkbox" at bounding box center [416, 370] width 12 height 12
checkbox input "true"
click at [710, 405] on span "Confirm selection" at bounding box center [691, 407] width 73 height 11
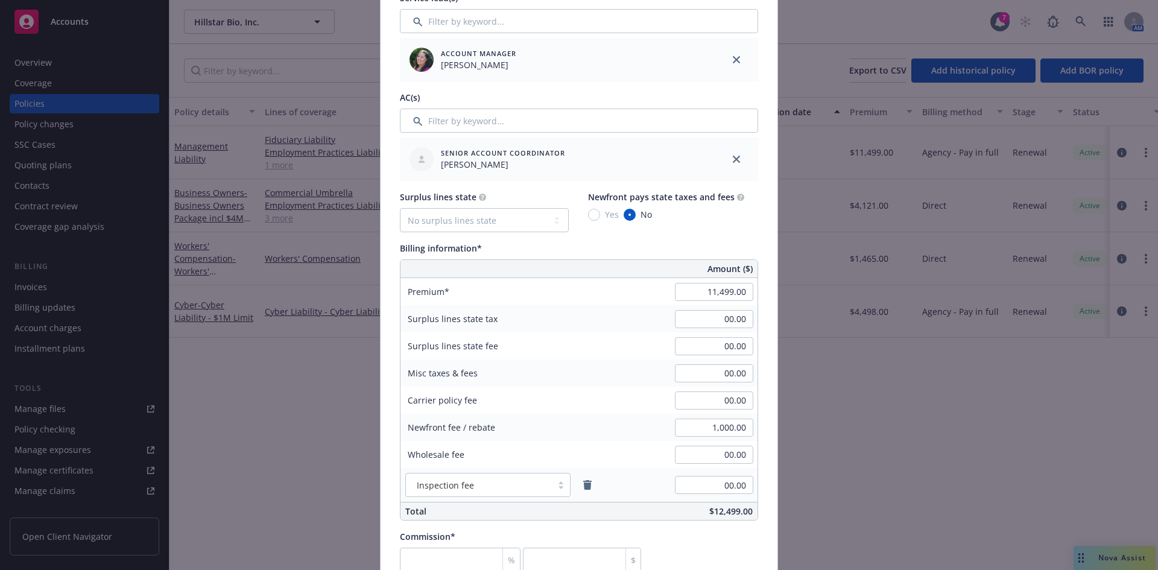
scroll to position [676, 0]
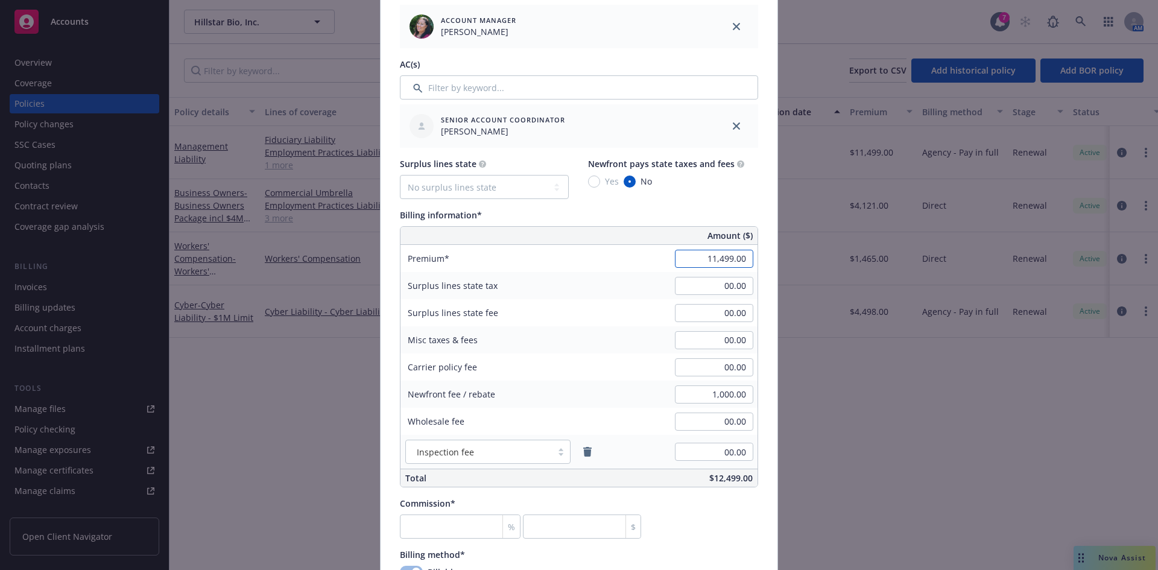
click at [729, 258] on input "11,499.00" at bounding box center [714, 259] width 78 height 18
type input "11,500.00"
click at [732, 338] on input "00.00" at bounding box center [714, 340] width 78 height 18
click at [725, 389] on input "1,000.00" at bounding box center [714, 395] width 78 height 18
click at [436, 527] on input "number" at bounding box center [460, 527] width 121 height 24
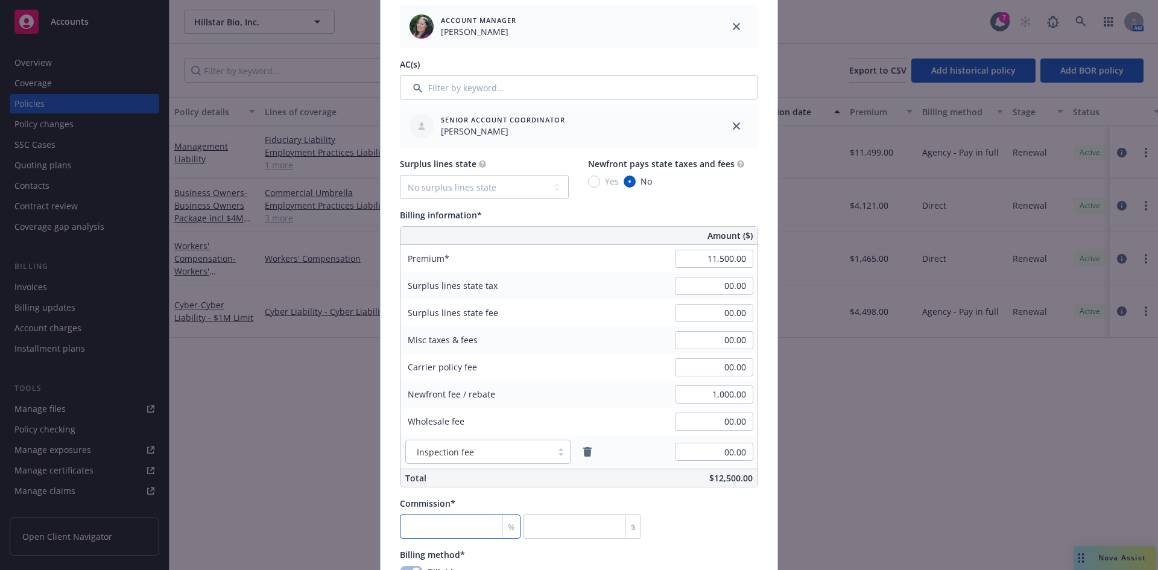
type input "1"
type input "115"
type input "15"
type input "1725"
type input "15"
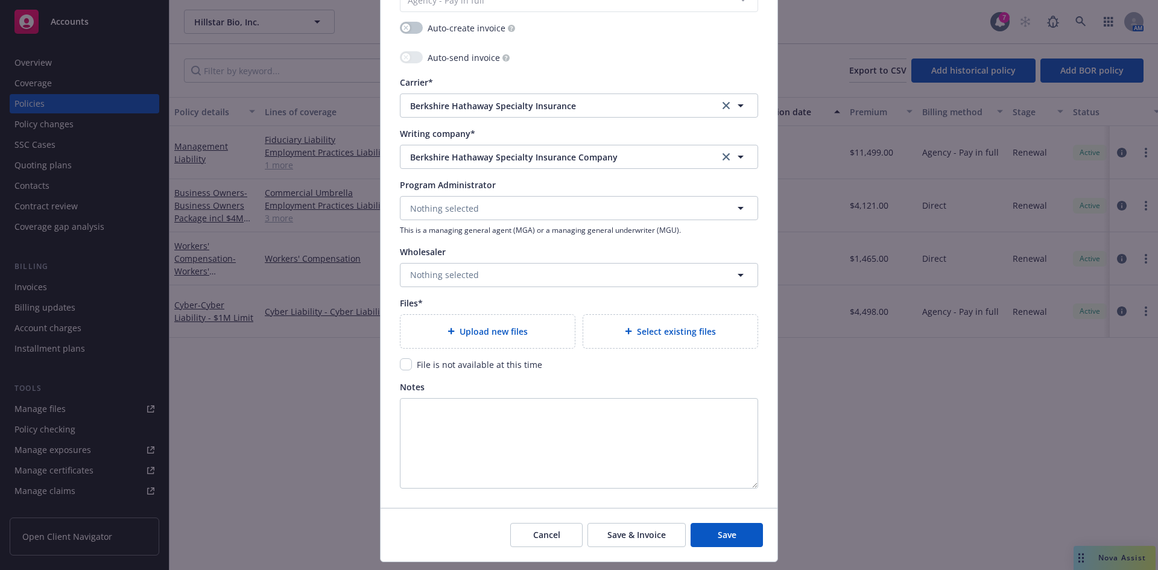
scroll to position [1273, 0]
type textarea "x"
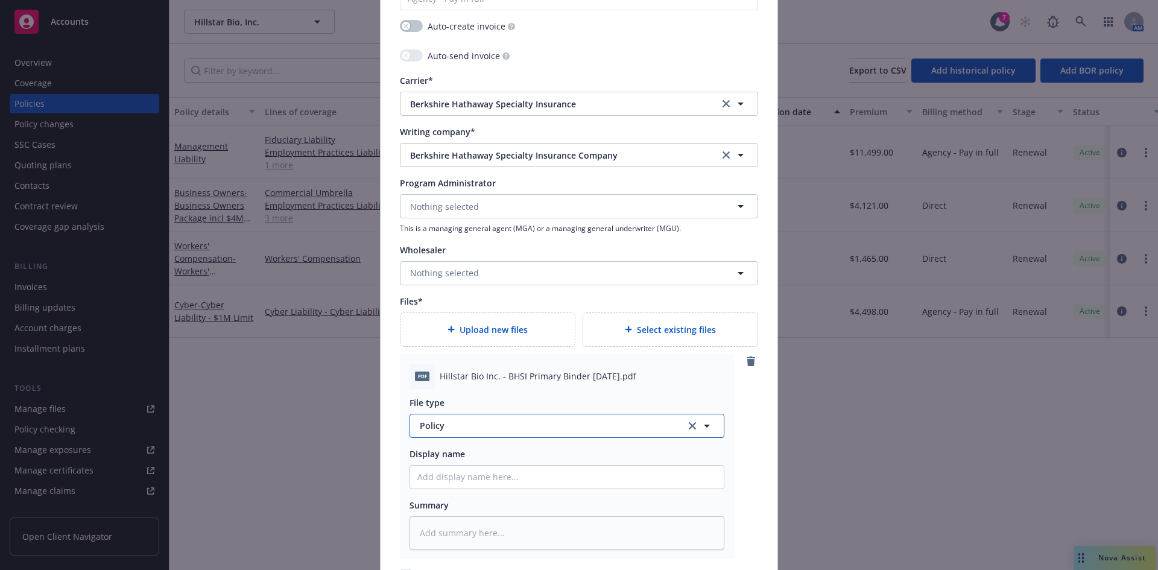
click at [456, 429] on span "Policy" at bounding box center [546, 425] width 252 height 13
type input "binder"
click at [451, 360] on div "Binder" at bounding box center [566, 360] width 299 height 17
click at [451, 478] on input "Policy display name" at bounding box center [567, 477] width 314 height 23
paste input "47-EMC-332827-03"
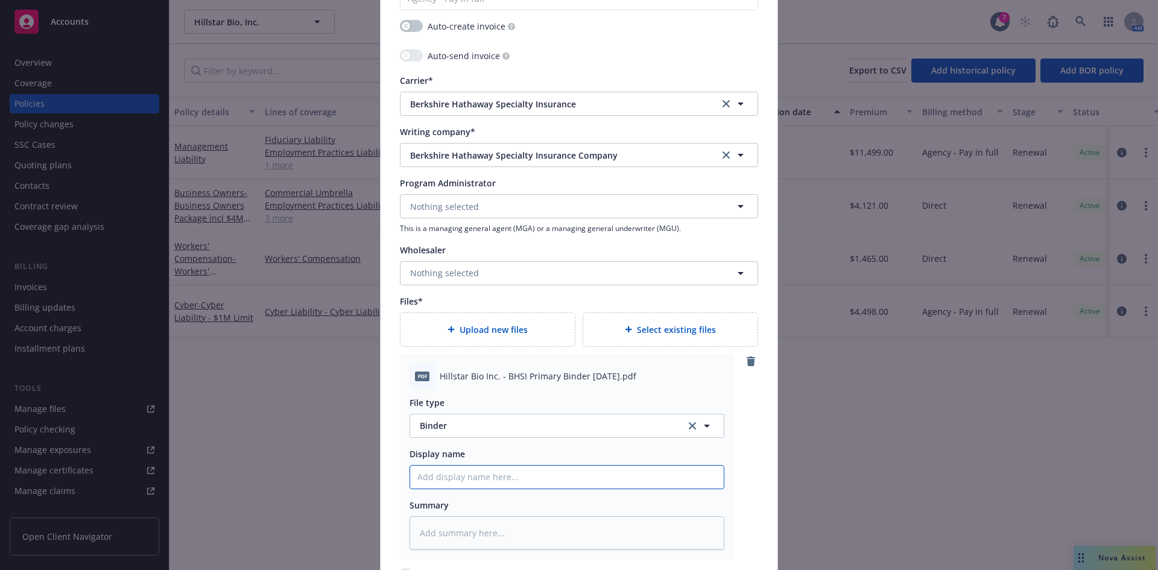
type textarea "x"
type input "47-EMC-332827-03"
click at [449, 483] on input "47-EMC-332827-03" at bounding box center [567, 477] width 314 height 23
click at [449, 482] on input "47-EMC-332827-03" at bounding box center [567, 477] width 314 height 23
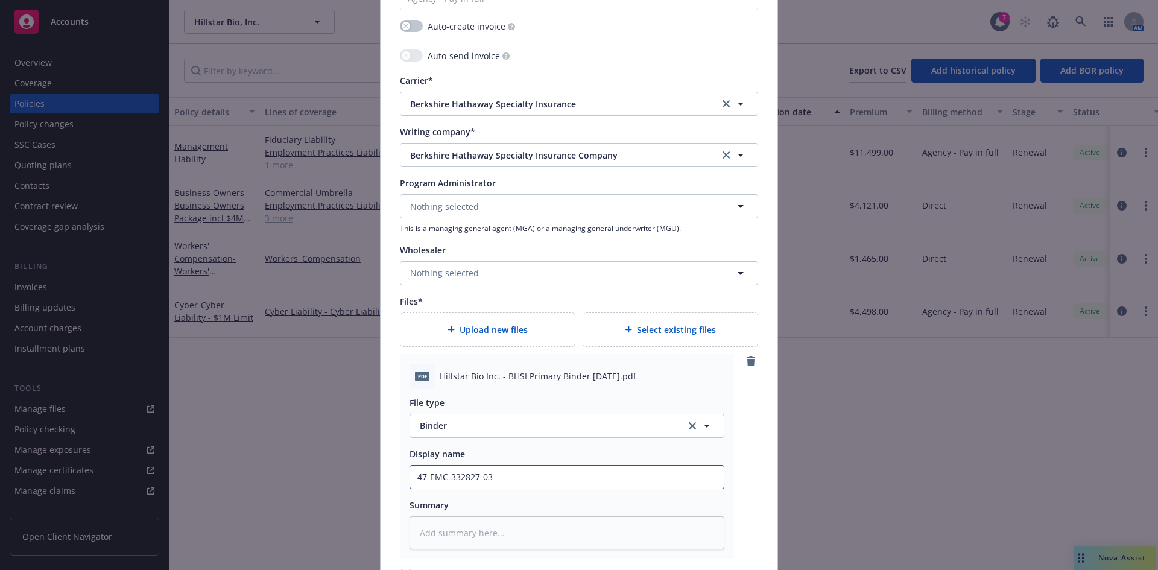
type textarea "x"
paste input "Hillstar Bio, Inc."
type textarea "x"
type input "Hillstar Bio, Inc."
type textarea "x"
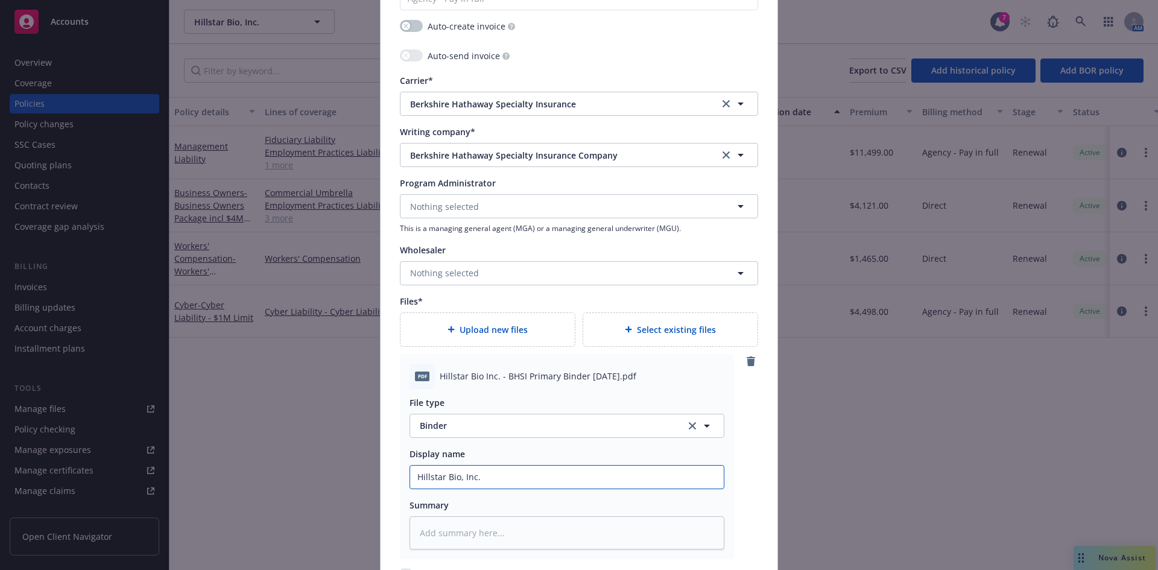
type input "Hillstar Bio, Inc. 2"
type textarea "x"
type input "Hillstar Bio, Inc. 20"
type textarea "x"
type input "Hillstar Bio, Inc. 202"
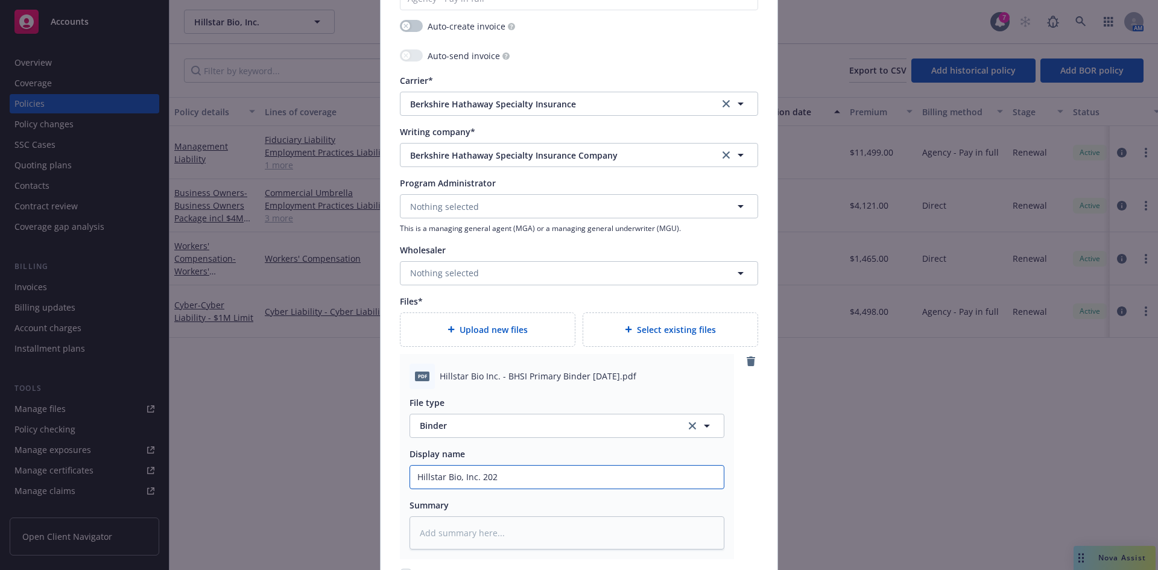
type textarea "x"
type input "Hillstar Bio, Inc. 2025"
type textarea "x"
type input "Hillstar Bio, Inc. 2025-"
type textarea "x"
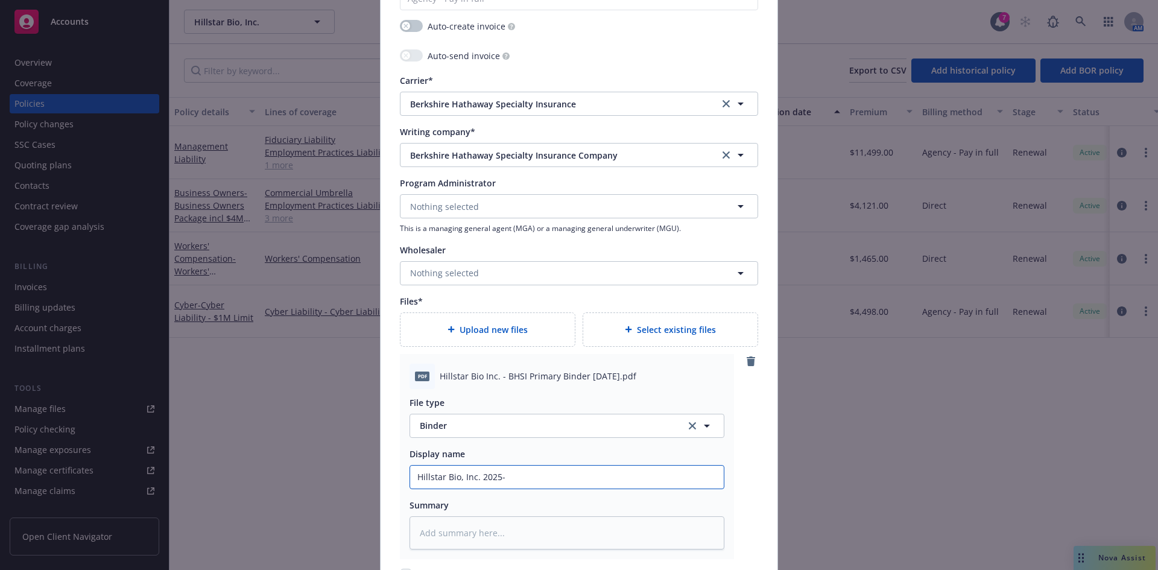
type input "Hillstar Bio, Inc. 2025-2"
type textarea "x"
type input "Hillstar Bio, Inc. 2025-26"
type textarea "x"
type input "Hillstar Bio, Inc. 2025-26"
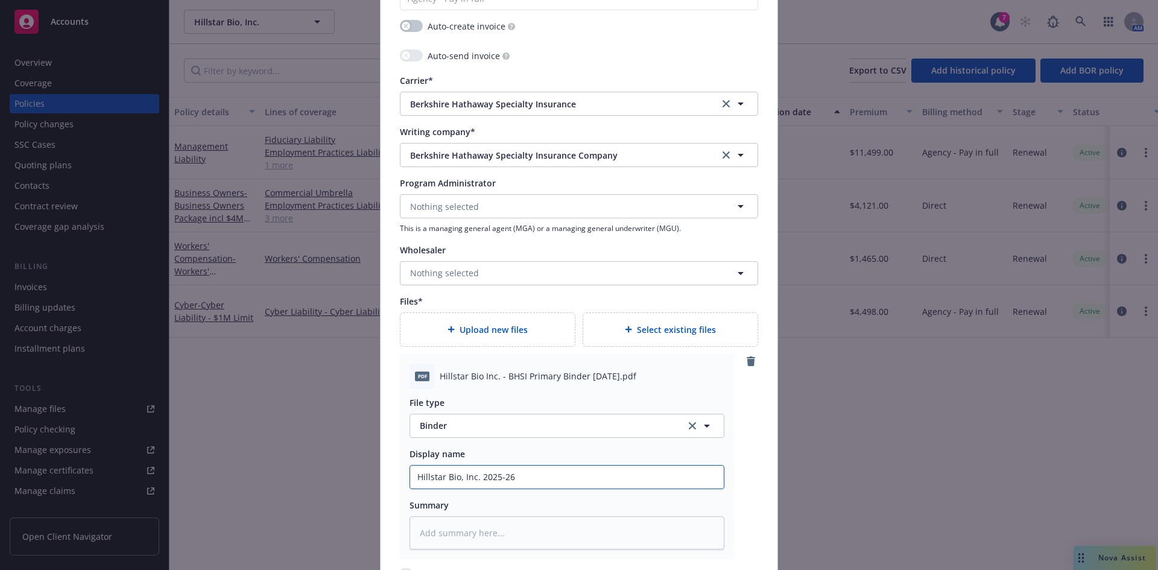
type textarea "x"
type input "Hillstar Bio, Inc. 2025-26 M"
type textarea "x"
type input "Hillstar Bio, Inc. 2025-26 ML"
type textarea "x"
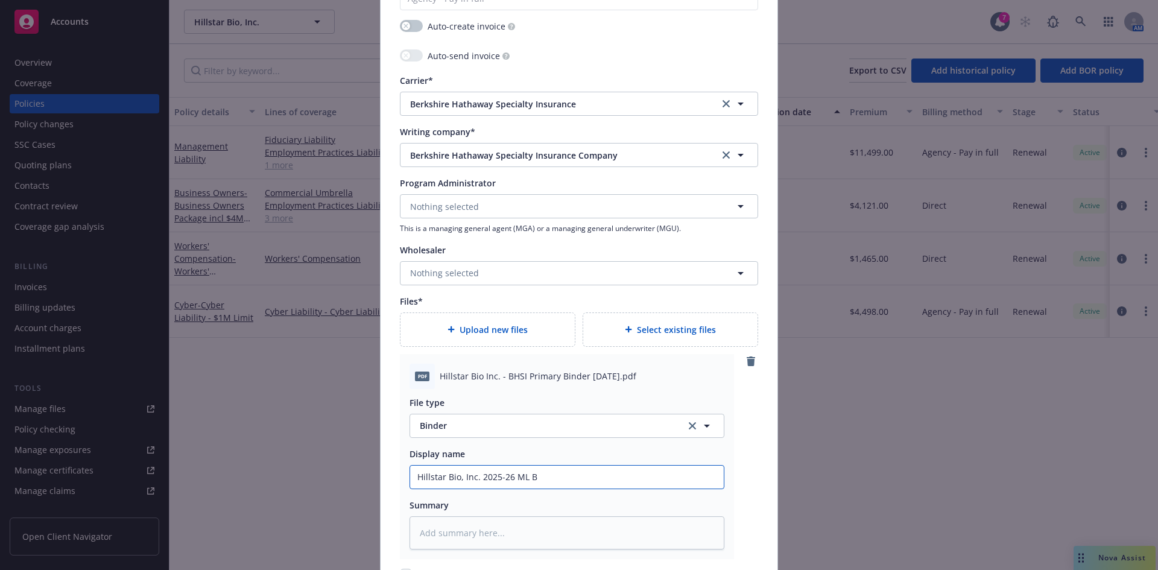
type input "Hillstar Bio, Inc. 2025-26 ML Bi"
type textarea "x"
type input "Hillstar Bio, Inc. 2025-26 ML Bind"
type textarea "x"
type input "Hillstar Bio, Inc. 2025-26 ML Binde"
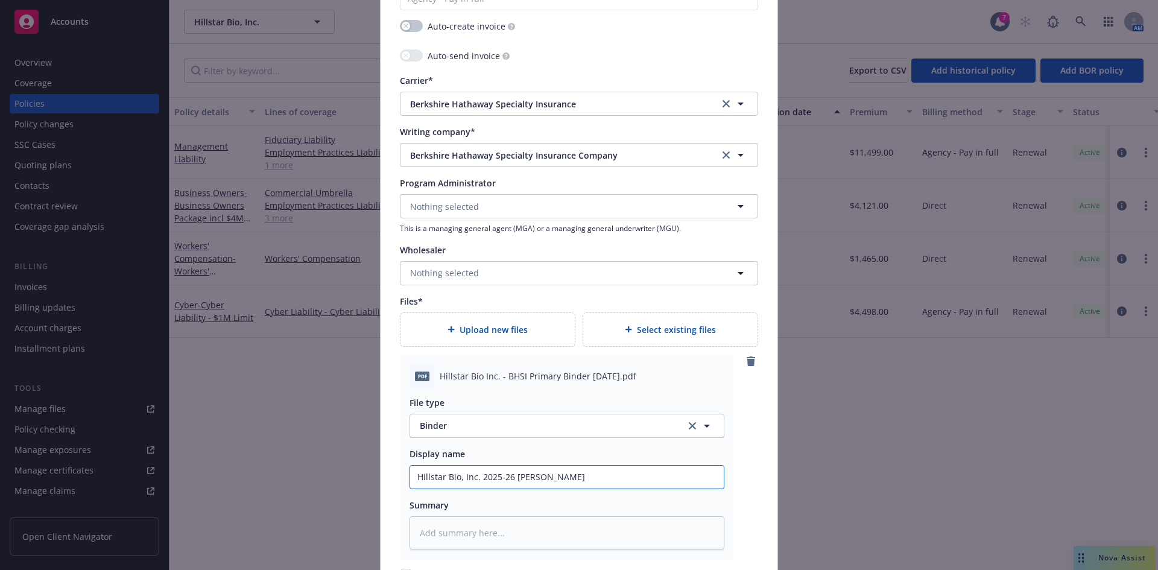
type textarea "x"
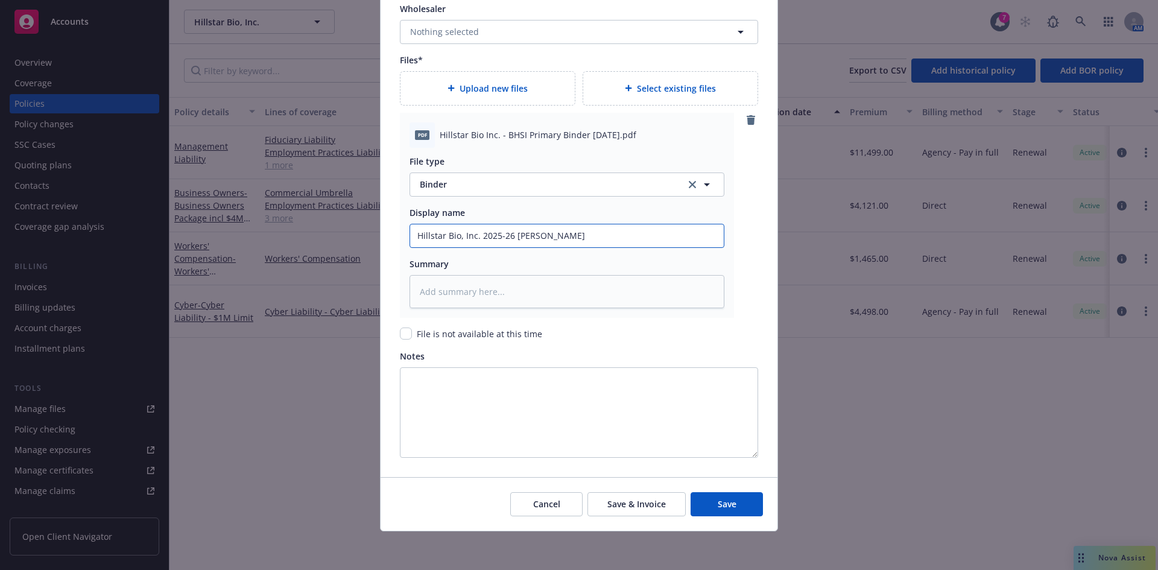
type input "Hillstar Bio, Inc. 2025-26 ML Binder"
click at [481, 99] on div "Upload new files" at bounding box center [488, 88] width 174 height 33
type textarea "x"
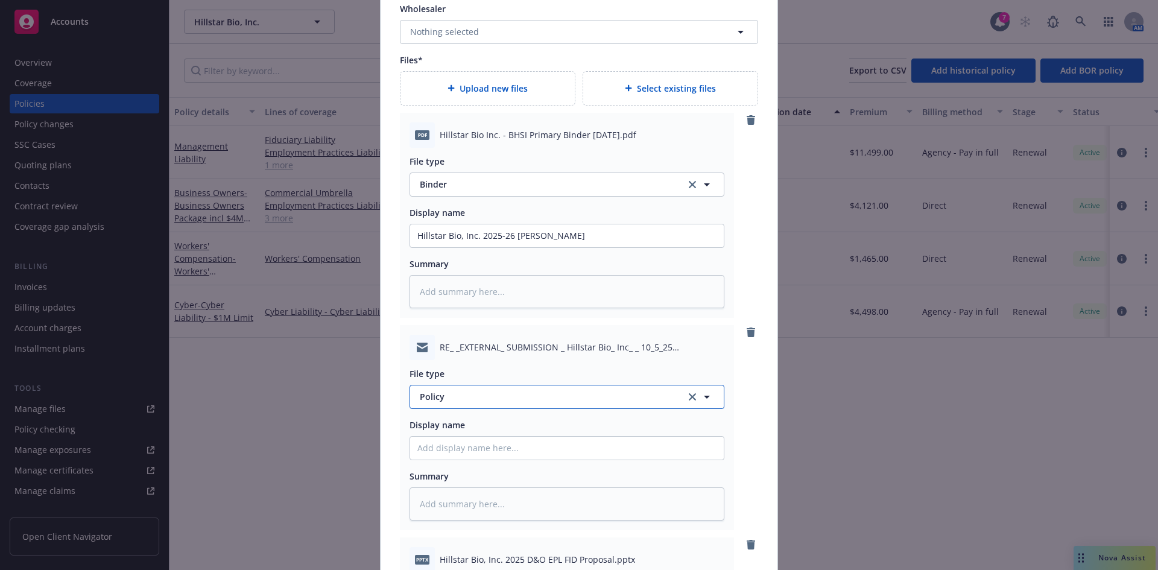
click at [449, 396] on span "Policy" at bounding box center [546, 396] width 252 height 13
type input "quote"
click at [448, 332] on div "Quote" at bounding box center [566, 331] width 299 height 17
click at [440, 444] on input "Policy display name" at bounding box center [567, 448] width 314 height 23
type textarea "x"
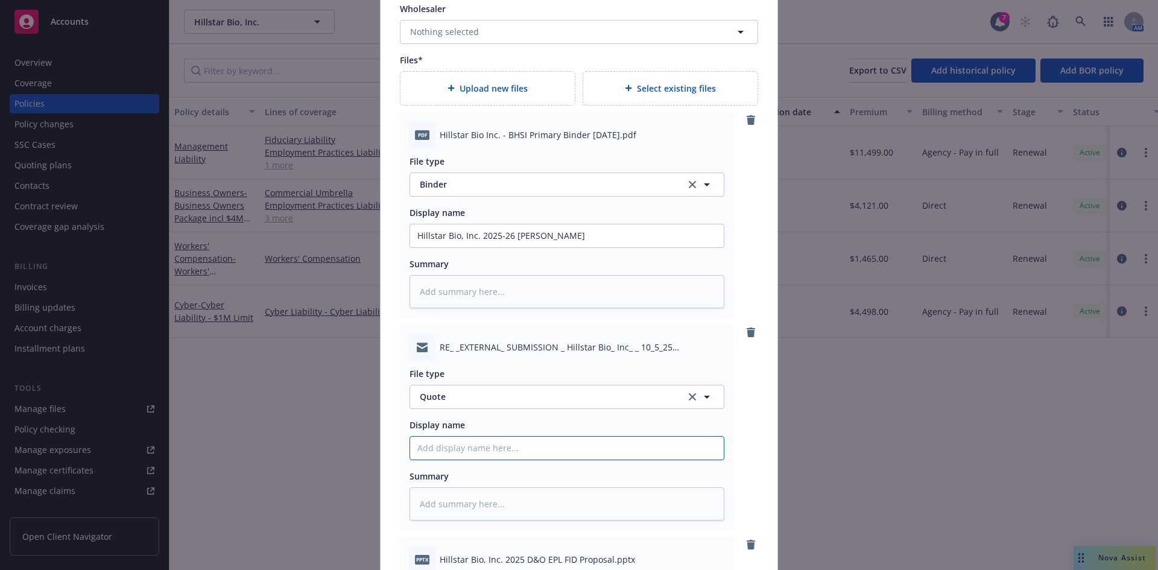
type input "B"
type textarea "x"
type input "Be"
type textarea "x"
type input "Ber"
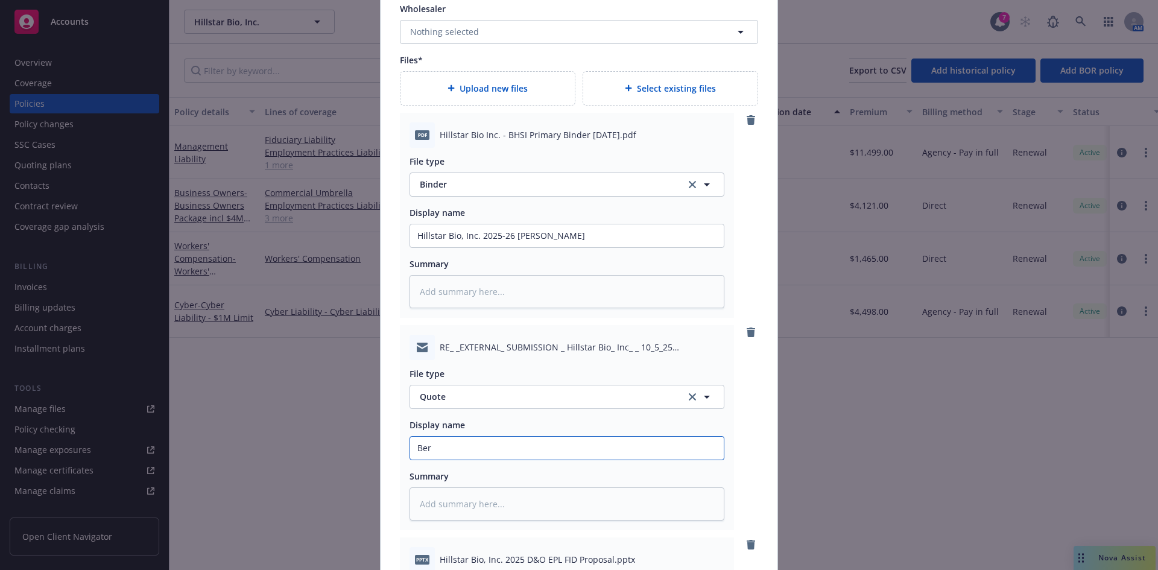
type textarea "x"
type input "Berk"
type textarea "x"
type input "Berks"
type textarea "x"
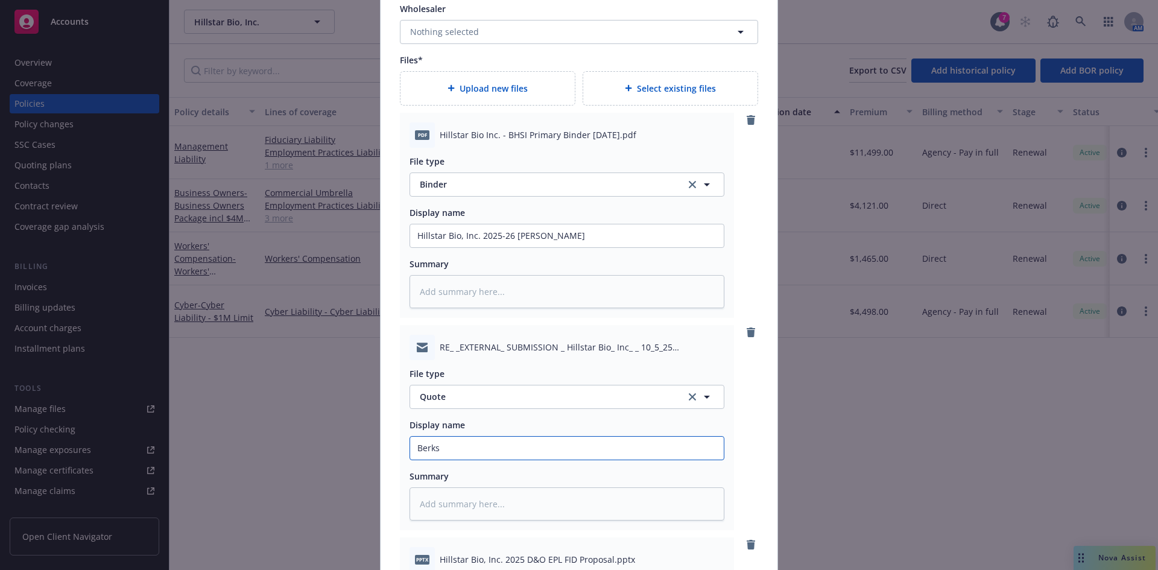
type input "Berksh"
type textarea "x"
type input "Berkshi"
type textarea "x"
type input "Berkshir"
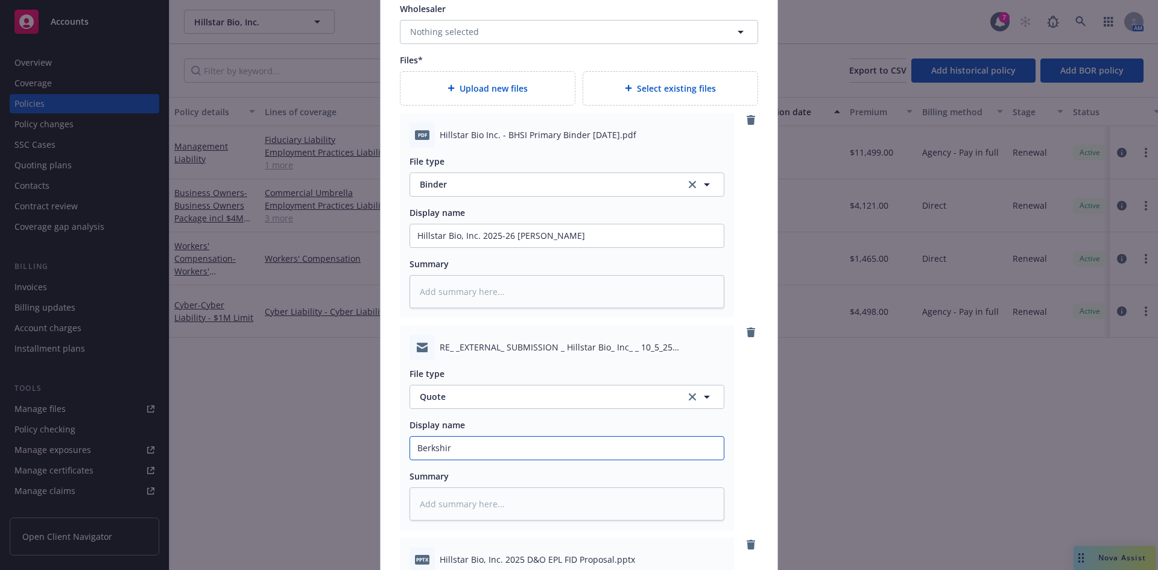
type textarea "x"
type input "Berkshire"
type textarea "x"
type input "Berkshire ML"
type textarea "x"
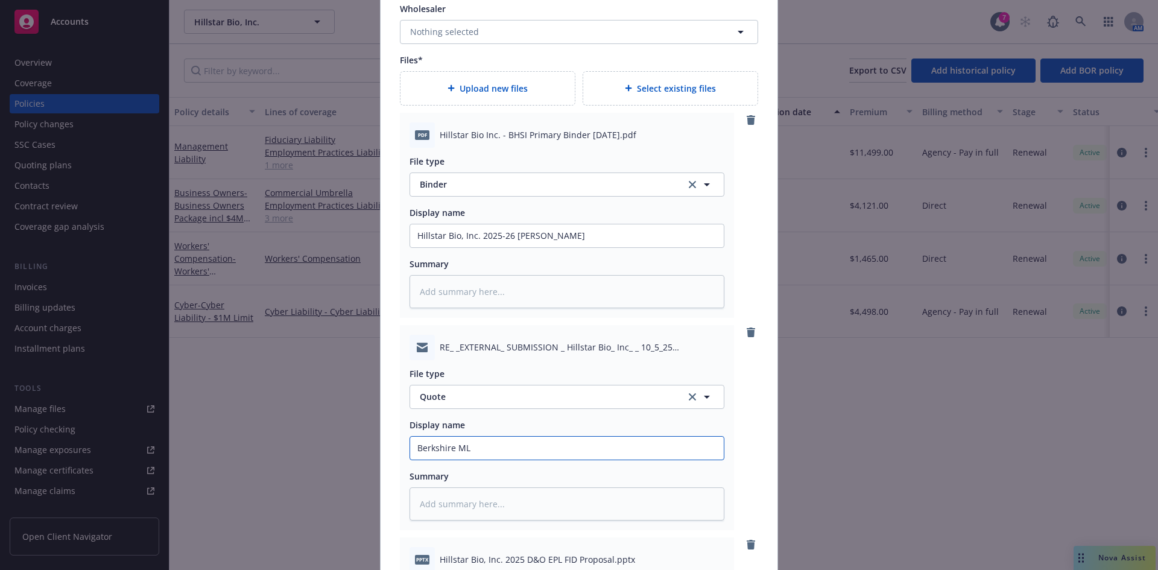
type input "Berkshire ML W"
type textarea "x"
type input "Berkshire ML"
type textarea "x"
type input "Berkshire ML q"
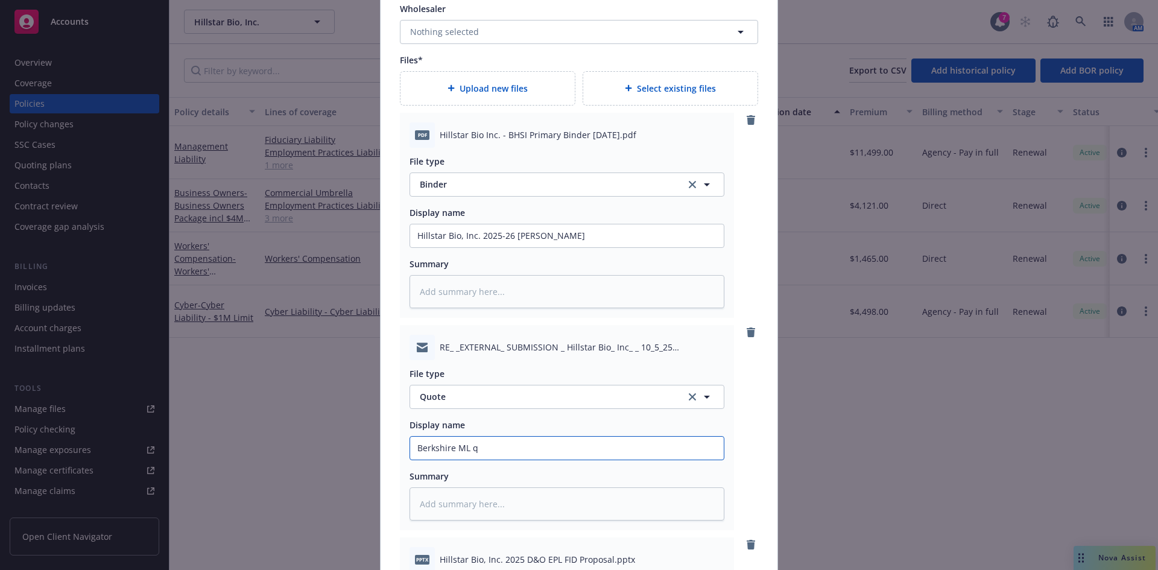
type textarea "x"
type input "Berkshire ML qu"
type textarea "x"
type input "Berkshire ML quo"
type textarea "x"
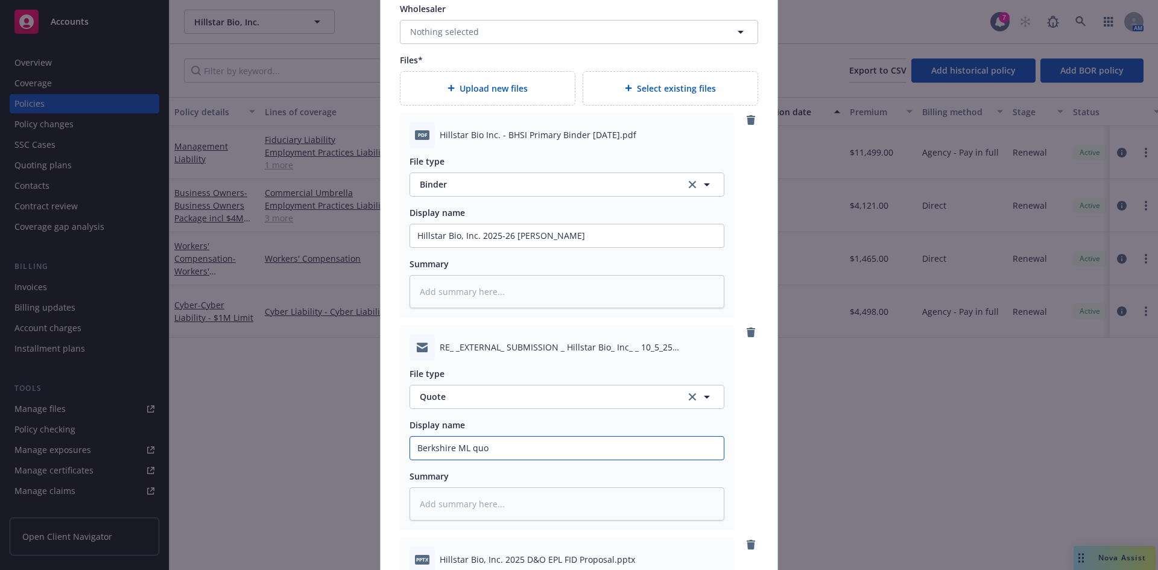
type input "Berkshire ML quot"
type textarea "x"
type input "Berkshire ML quote"
type textarea "x"
type input "Berkshire ML quote"
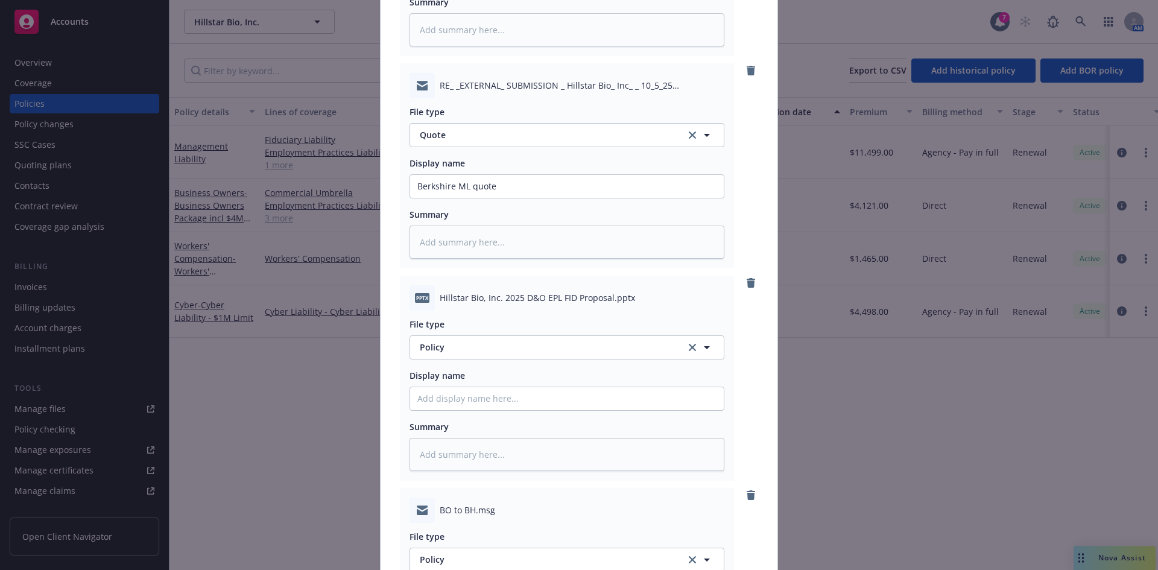
scroll to position [1795, 0]
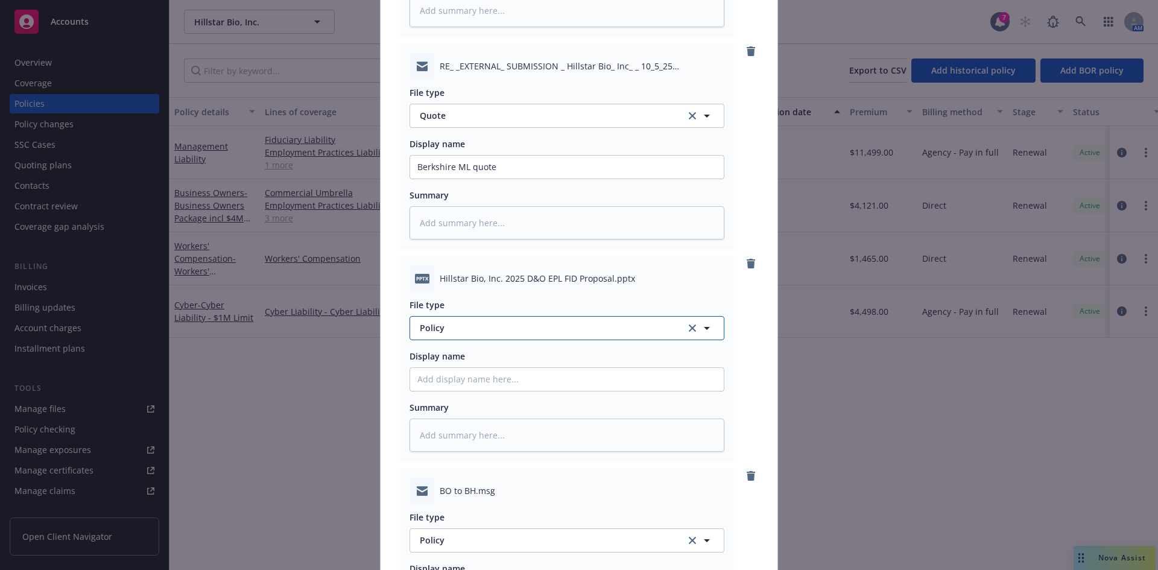
click at [434, 330] on span "Policy" at bounding box center [546, 328] width 252 height 13
type input "["
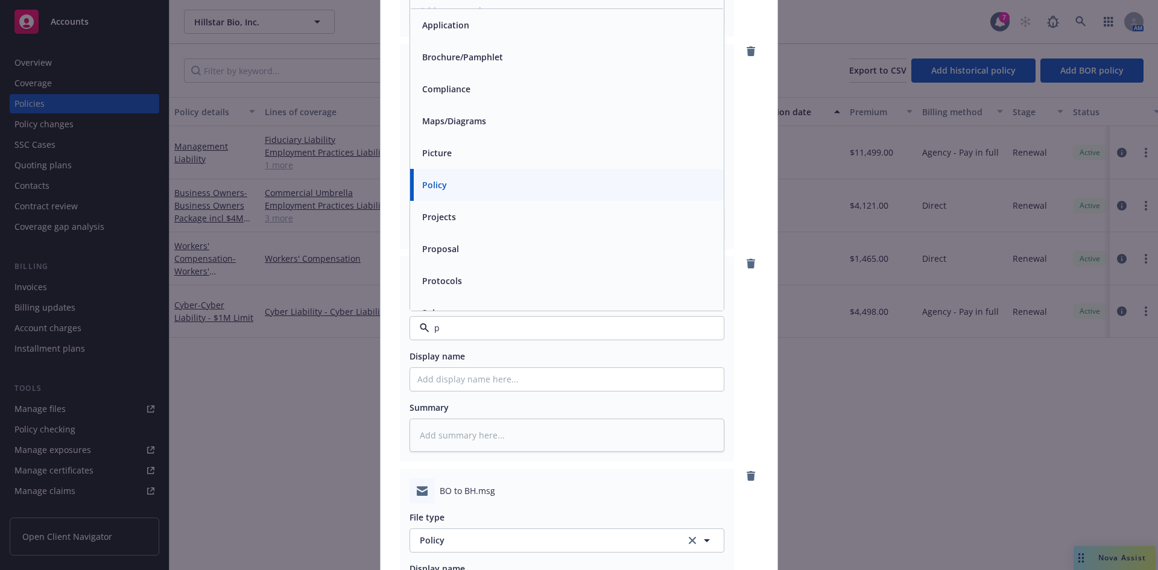
type input "pr"
click at [431, 54] on span "Proposal" at bounding box center [440, 57] width 37 height 13
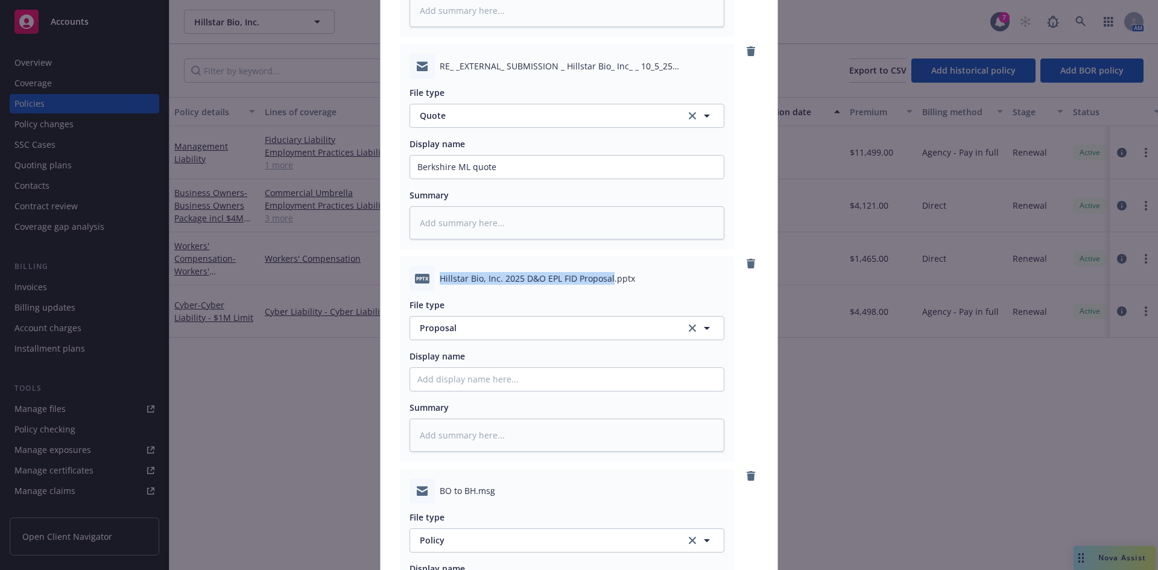
drag, startPoint x: 607, startPoint y: 276, endPoint x: 433, endPoint y: 281, distance: 173.8
click at [433, 281] on div "pptx Hillstar Bio, Inc. 2025 D&O EPL FID Proposal.pptx" at bounding box center [567, 278] width 315 height 25
copy span "Hillstar Bio, Inc. 2025 D&O EPL FID Proposal"
click at [448, 379] on input "Policy display name" at bounding box center [567, 379] width 314 height 23
paste input "Hillstar Bio, Inc. 2025 D&O EPL FID Proposal"
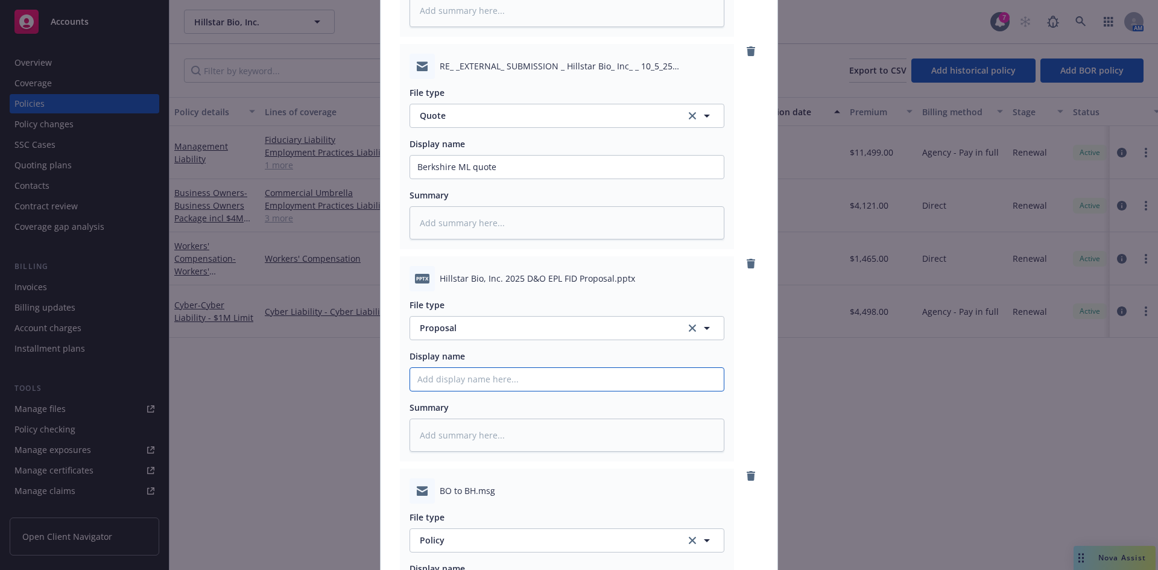
type textarea "x"
type input "Hillstar Bio, Inc. 2025 D&O EPL FID Proposal"
click at [471, 544] on span "Policy" at bounding box center [546, 540] width 252 height 13
type input "bind"
click at [465, 446] on div "Bind Order" at bounding box center [566, 442] width 299 height 17
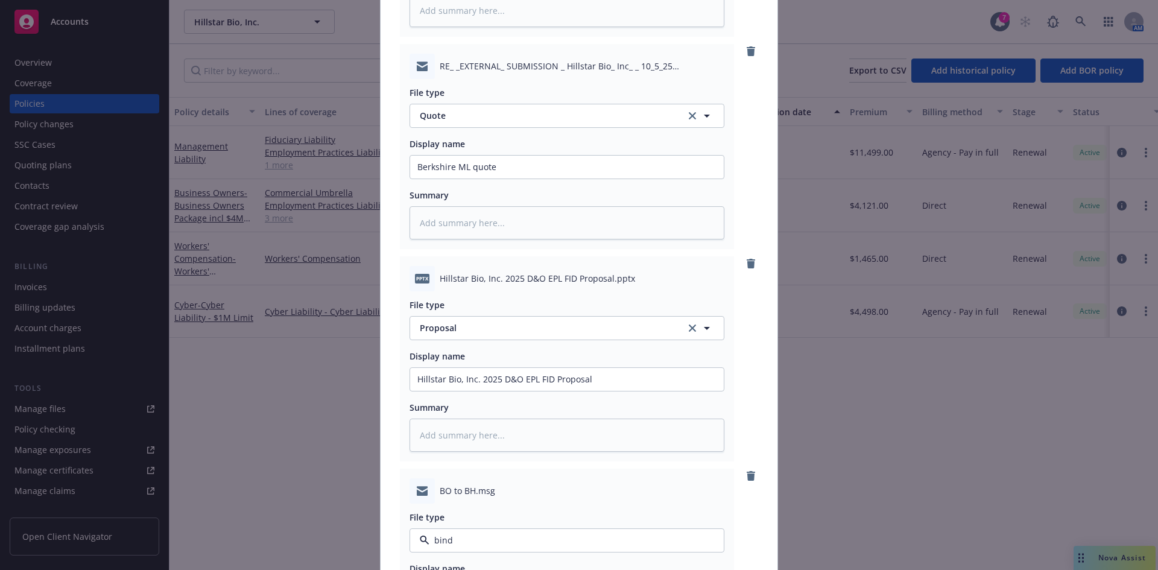
type textarea "x"
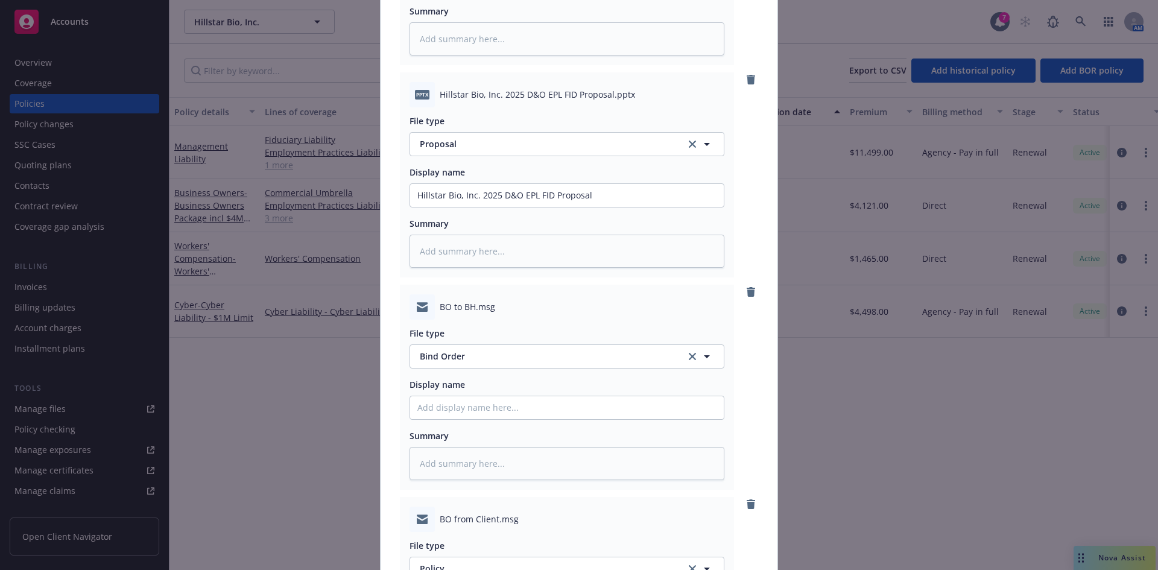
scroll to position [2021, 0]
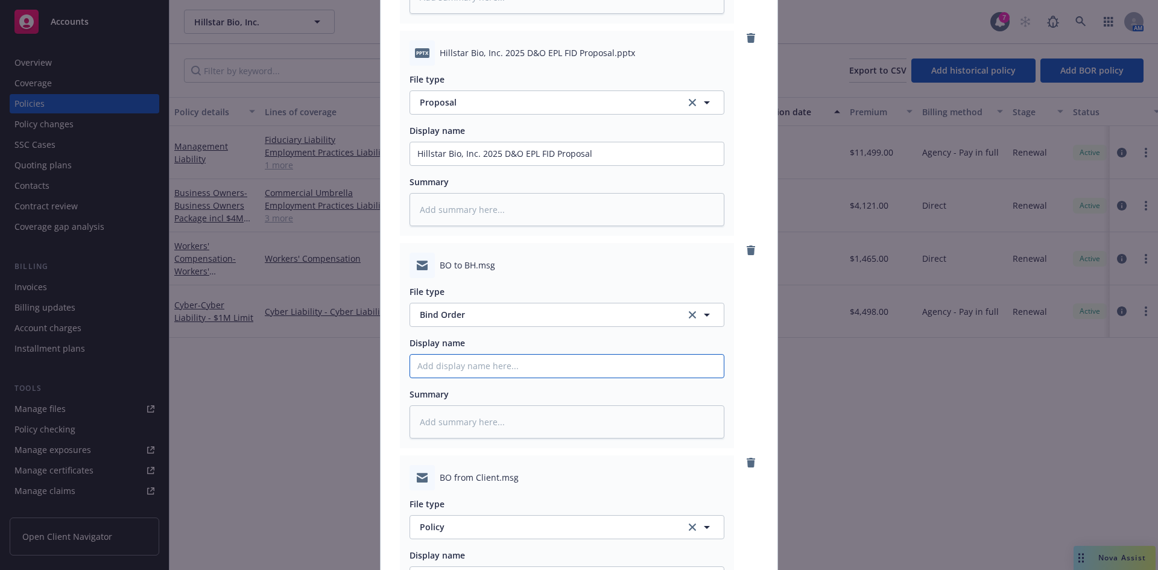
click at [463, 369] on input "Policy display name" at bounding box center [567, 366] width 314 height 23
type input "B"
type textarea "x"
type input "Bi"
type textarea "x"
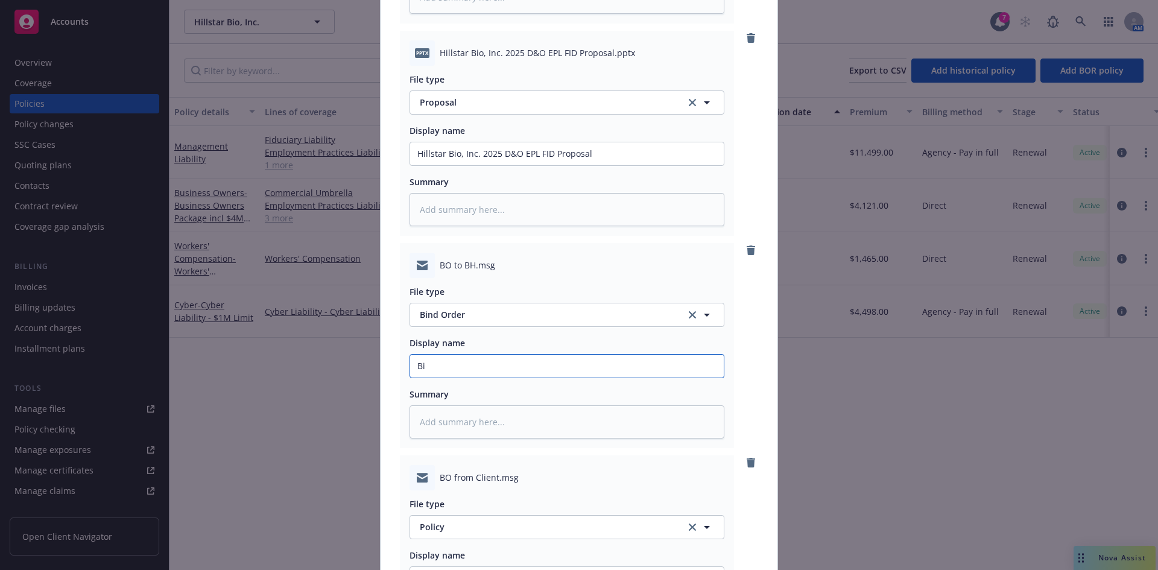
type input "Bin"
type textarea "x"
type input "Bind"
type textarea "x"
type input "Bind"
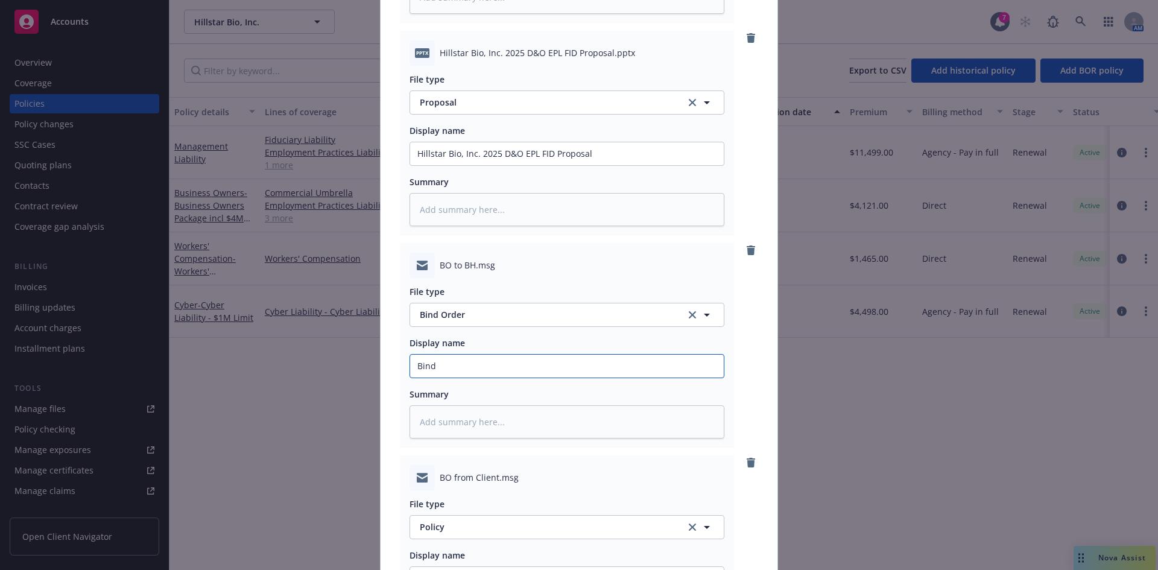
type textarea "x"
type input "Bind or"
type textarea "x"
type input "Bind ord"
type textarea "x"
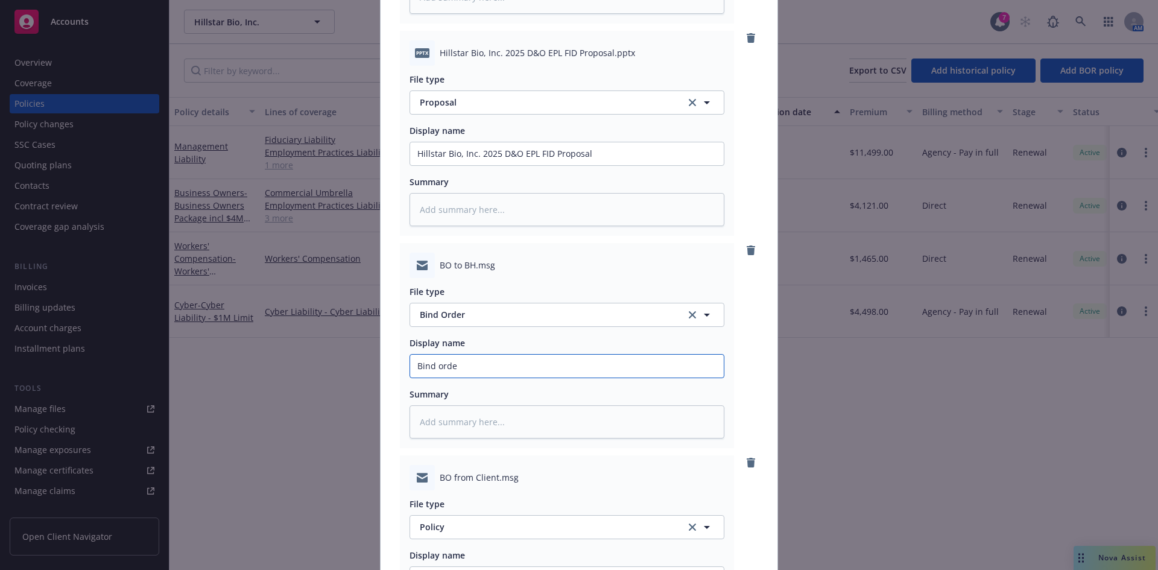
type input "Bind order"
type textarea "x"
type input "Bind orderf"
type textarea "x"
click at [465, 535] on button "Policy" at bounding box center [567, 527] width 315 height 24
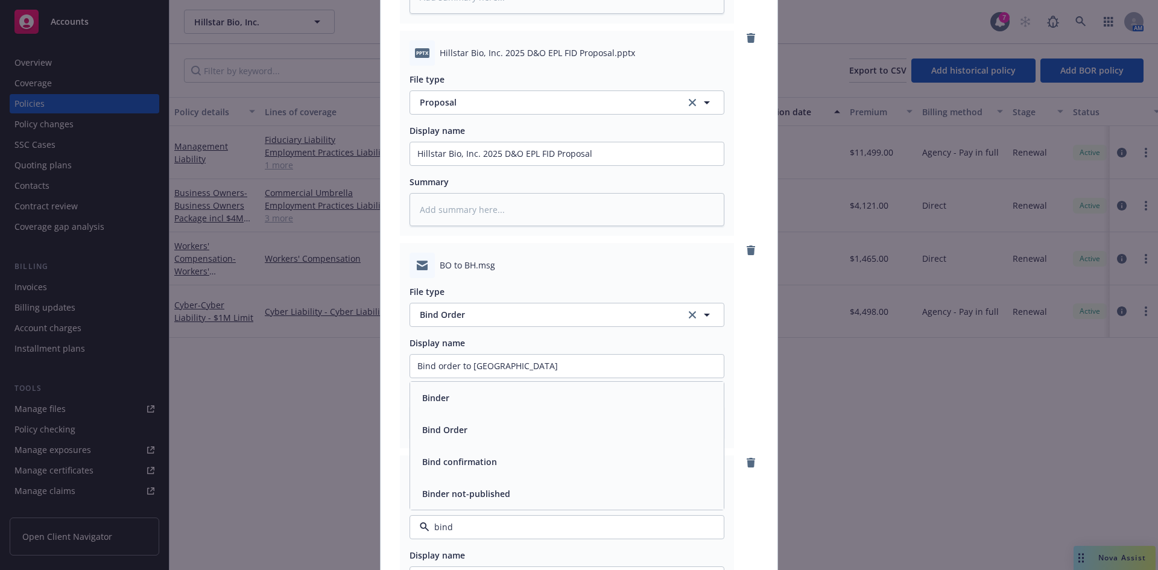
click at [459, 433] on span "Bind Order" at bounding box center [444, 430] width 45 height 13
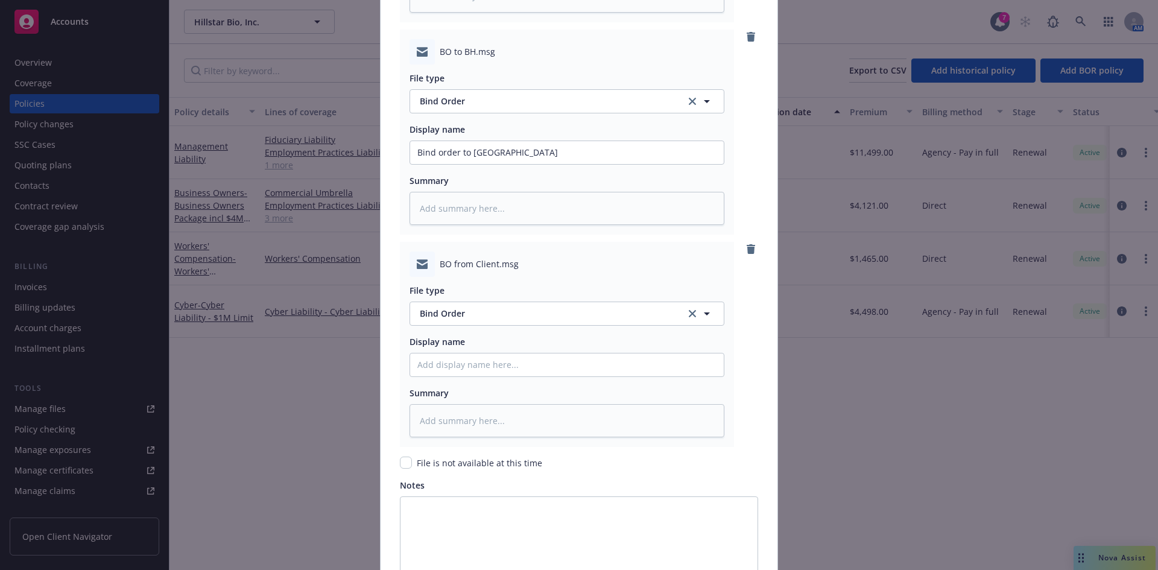
scroll to position [2241, 0]
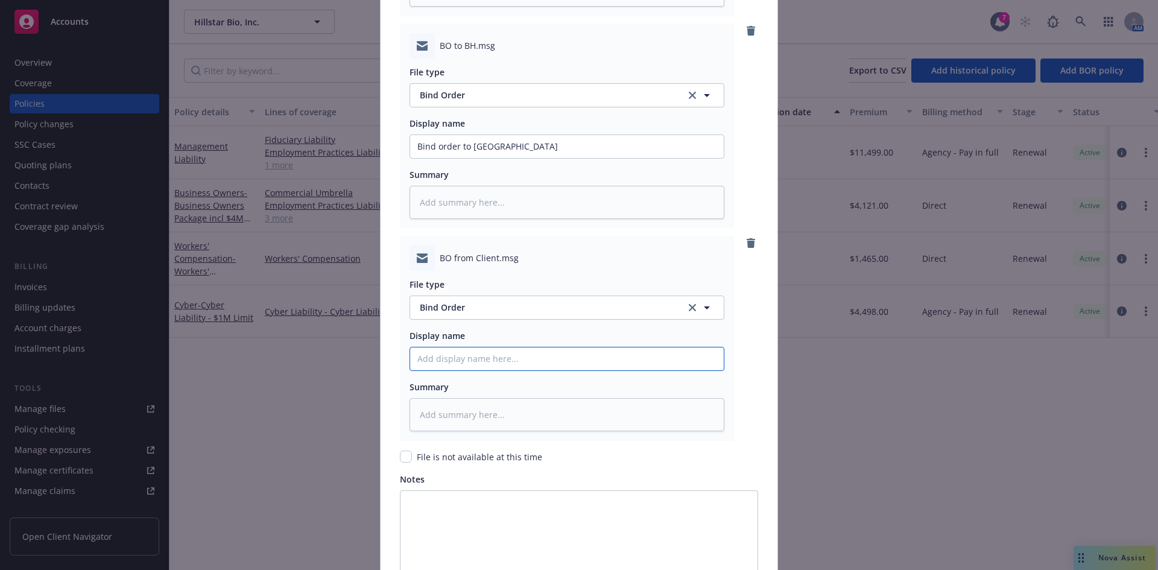
click at [481, 359] on input "Policy display name" at bounding box center [567, 358] width 314 height 23
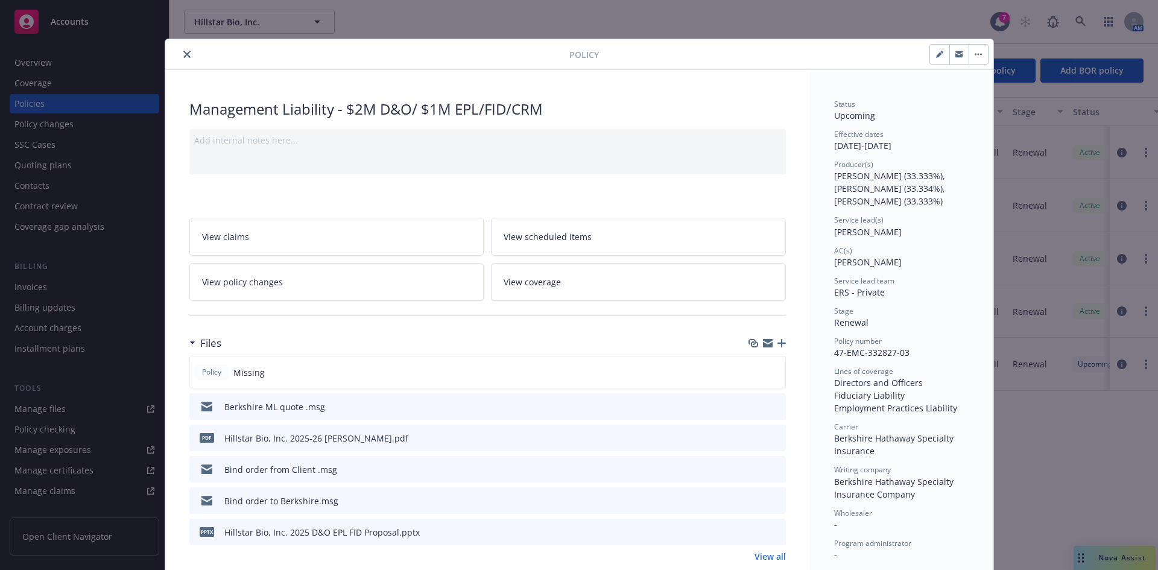
click at [751, 436] on icon "download file" at bounding box center [755, 438] width 10 height 10
click at [183, 54] on icon "close" at bounding box center [186, 54] width 7 height 7
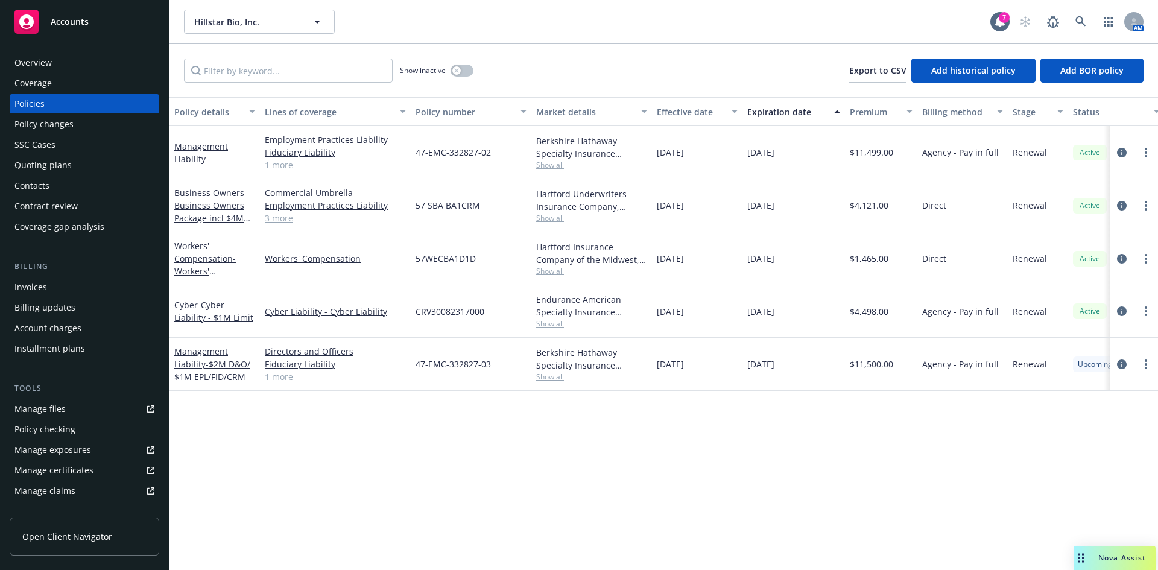
click at [191, 344] on div "Management Liability - $2M D&O/ $1M EPL/FID/CRM" at bounding box center [215, 364] width 90 height 53
click at [212, 364] on span "- $2M D&O/ $1M EPL/FID/CRM" at bounding box center [212, 370] width 76 height 24
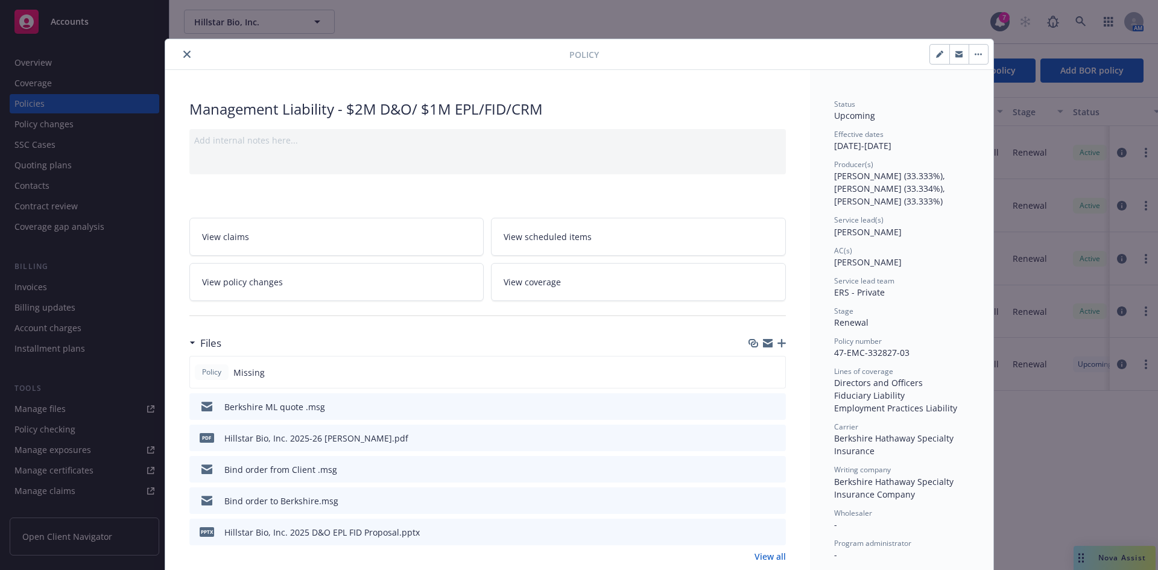
click at [185, 54] on button "close" at bounding box center [187, 54] width 14 height 14
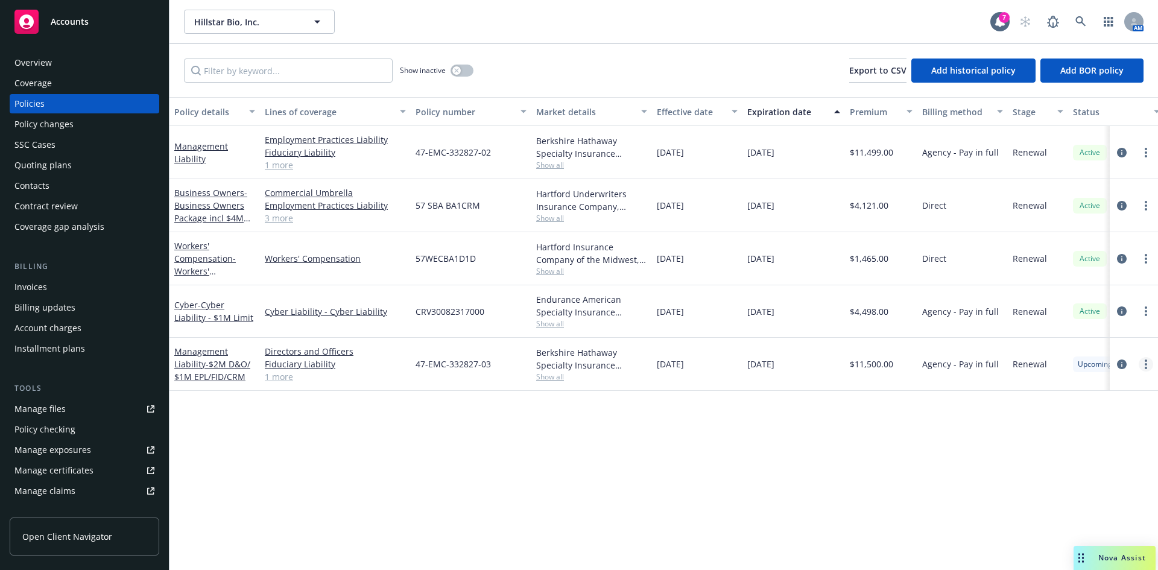
click at [1146, 363] on circle "more" at bounding box center [1146, 364] width 2 height 2
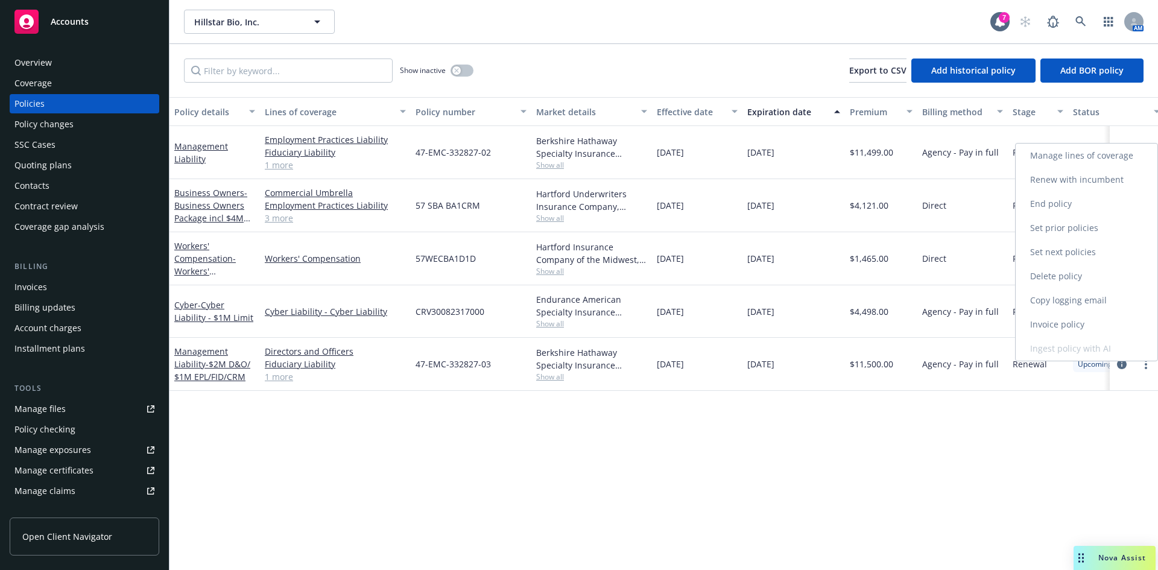
click at [1071, 156] on link "Manage lines of coverage" at bounding box center [1087, 156] width 142 height 24
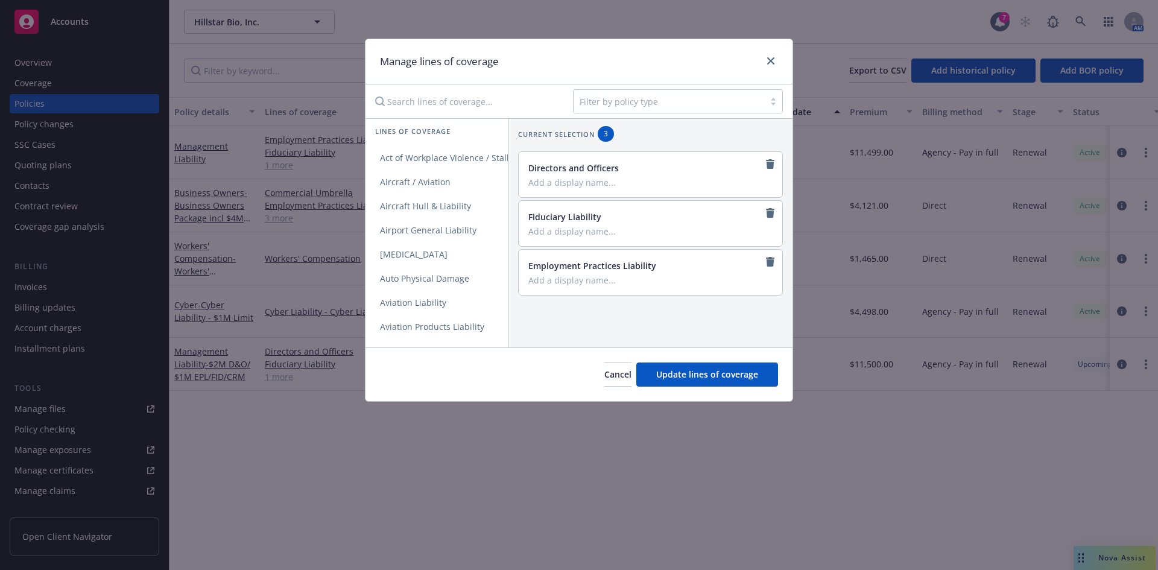
click at [626, 98] on div at bounding box center [669, 101] width 179 height 14
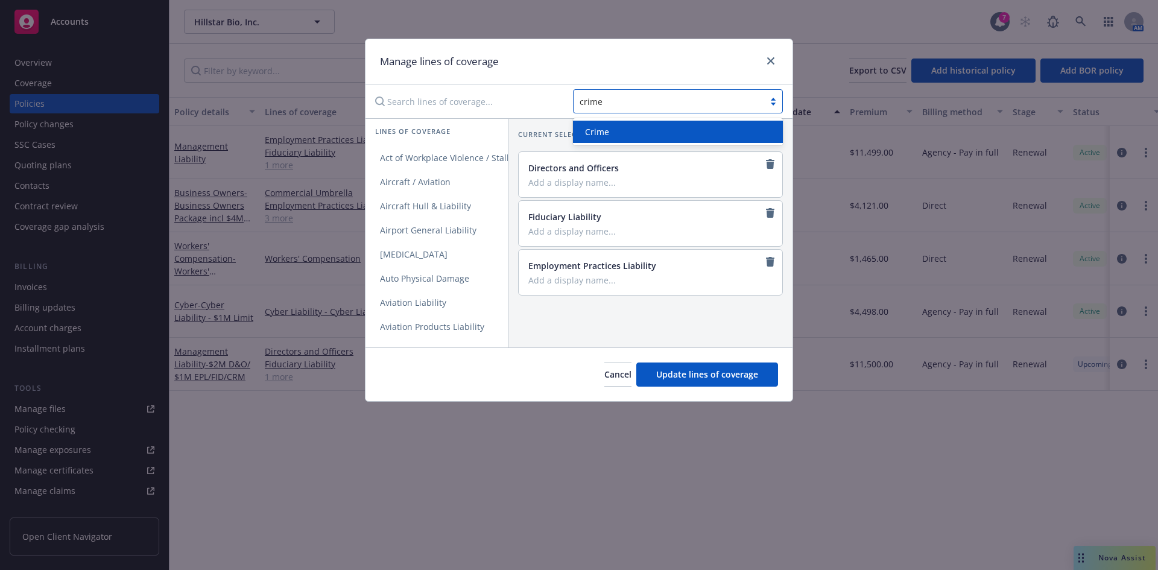
click at [625, 129] on div "Crime" at bounding box center [677, 131] width 195 height 13
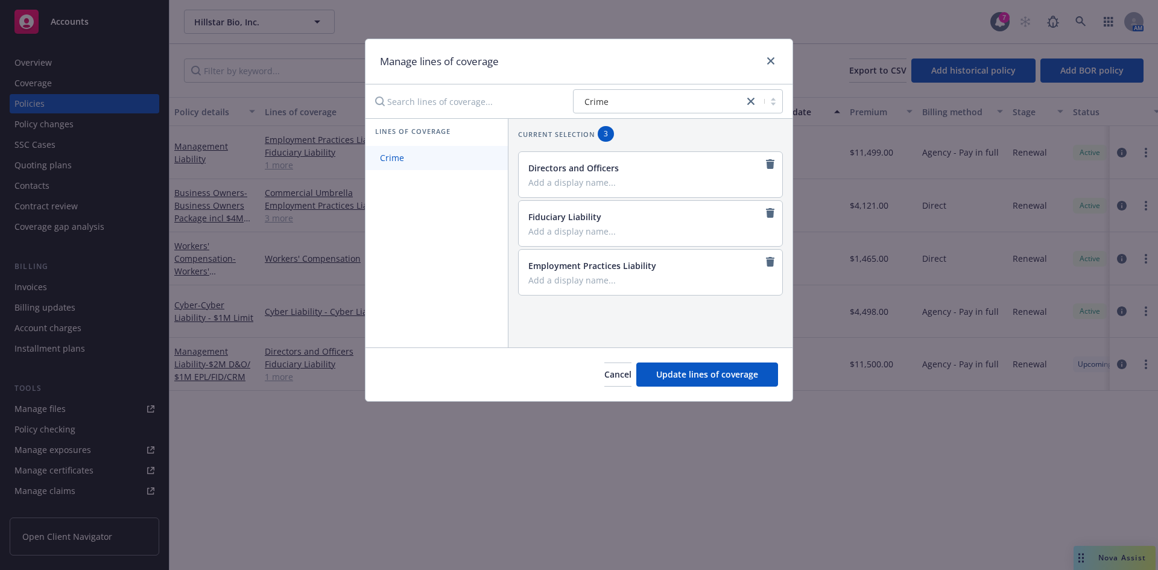
click at [405, 153] on span "Crime" at bounding box center [392, 157] width 53 height 11
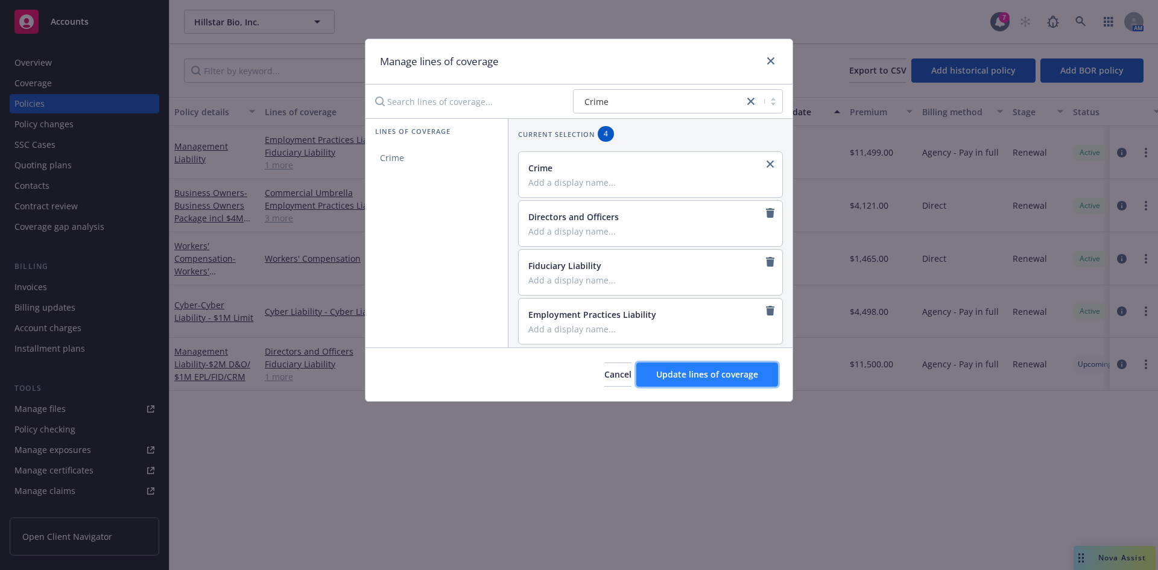
click at [719, 374] on span "Update lines of coverage" at bounding box center [707, 374] width 102 height 11
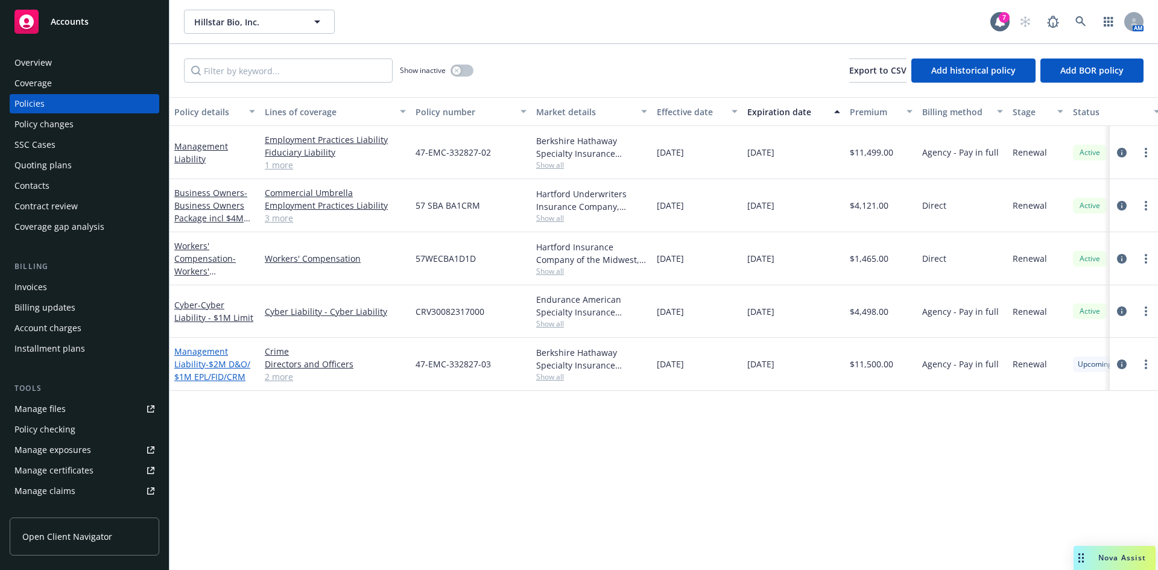
click at [208, 369] on span "- $2M D&O/ $1M EPL/FID/CRM" at bounding box center [212, 370] width 76 height 24
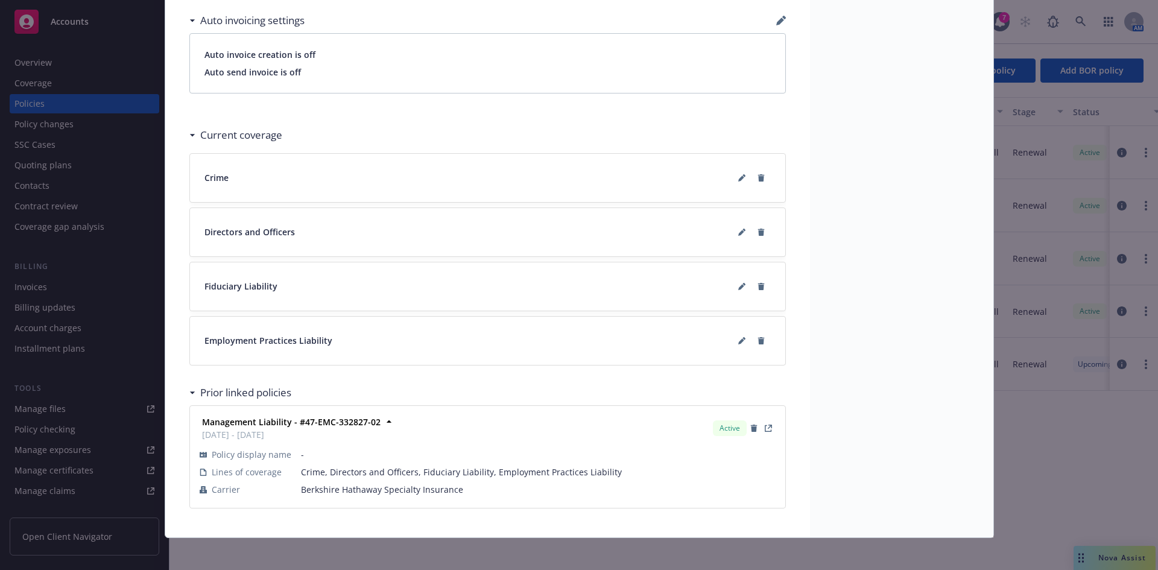
scroll to position [1006, 0]
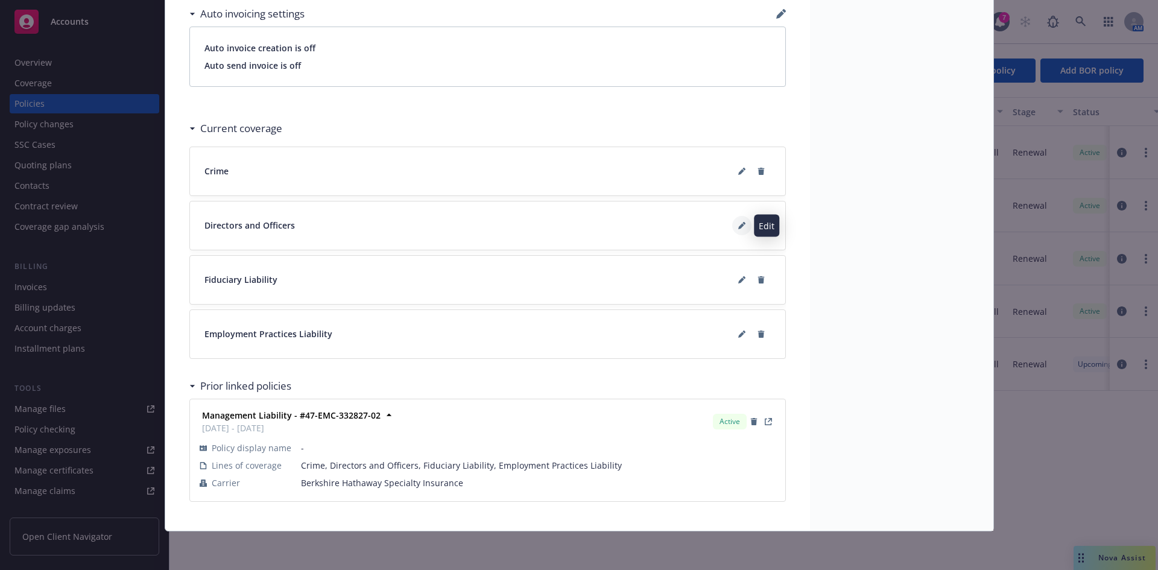
click at [732, 227] on button at bounding box center [741, 225] width 19 height 19
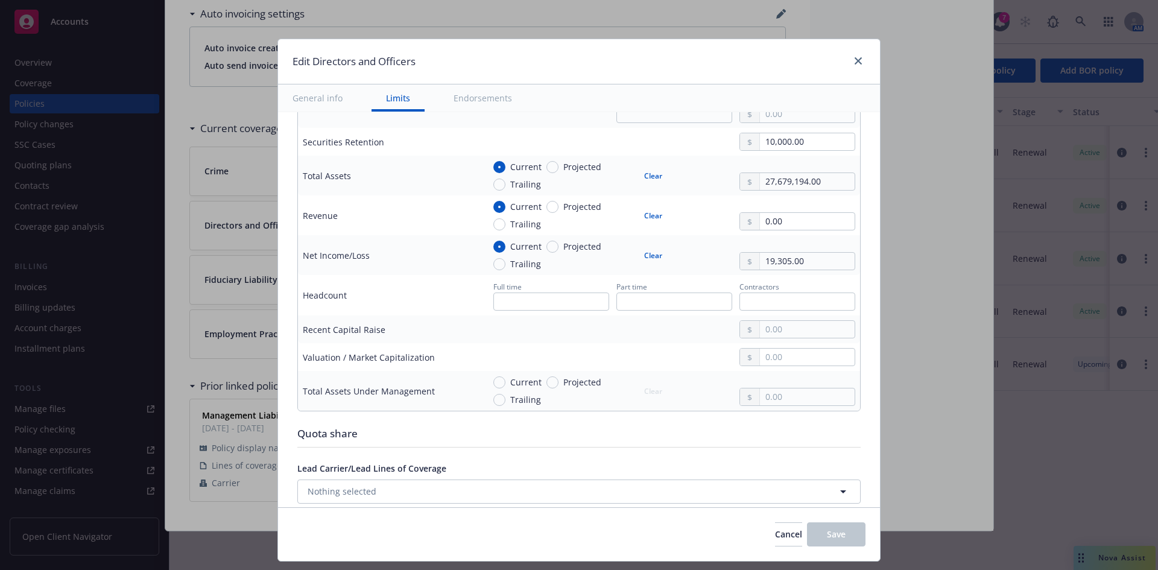
scroll to position [583, 0]
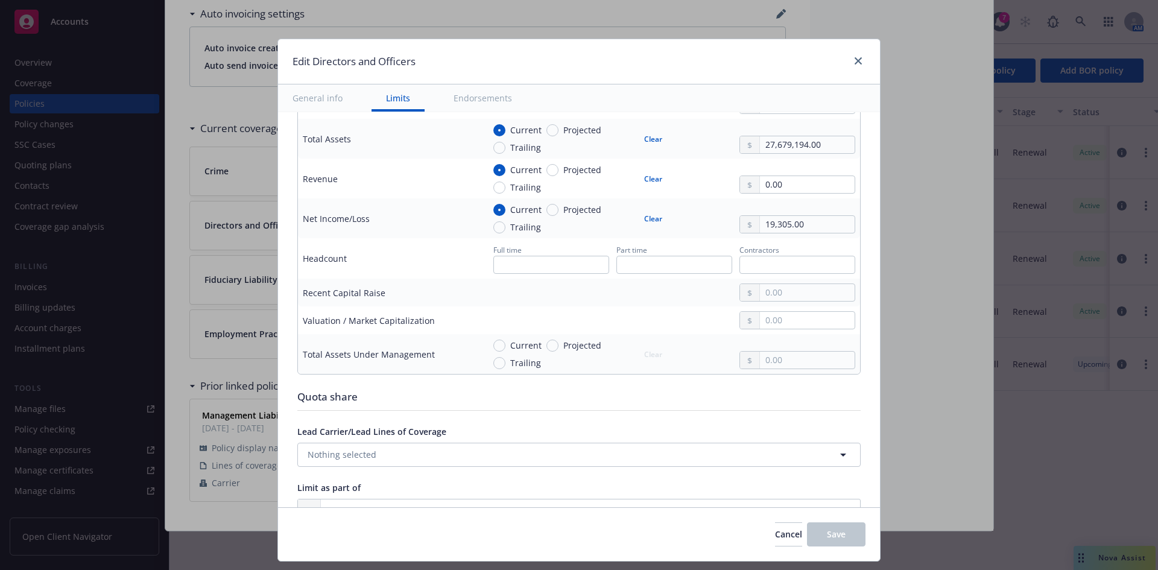
click at [868, 63] on div "Edit Directors and Officers" at bounding box center [579, 61] width 602 height 45
click at [861, 62] on icon "close" at bounding box center [858, 60] width 7 height 7
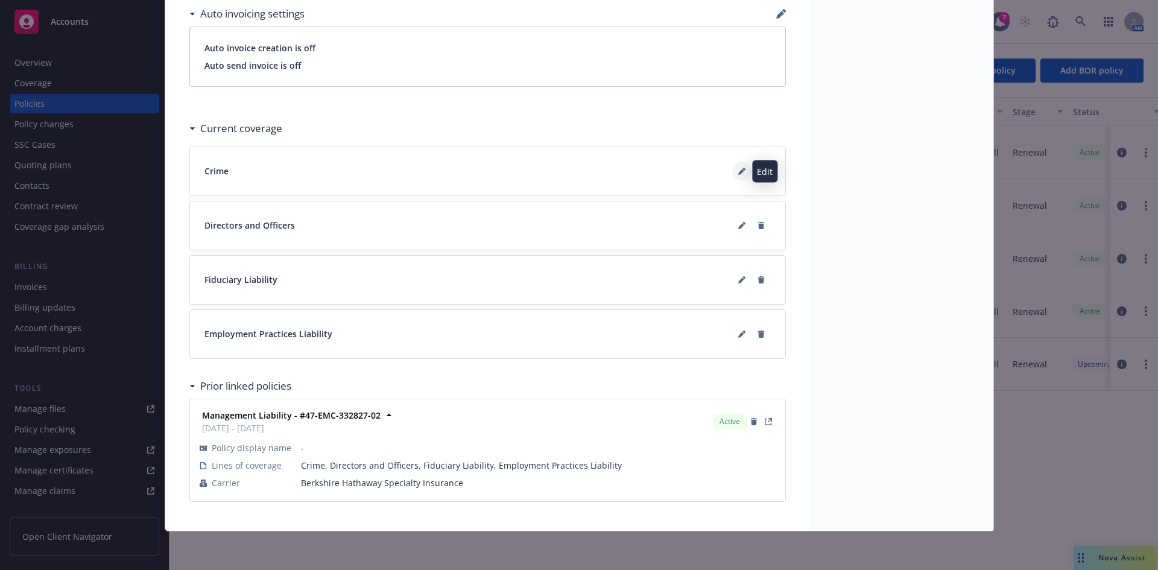
click at [739, 172] on icon at bounding box center [741, 171] width 7 height 7
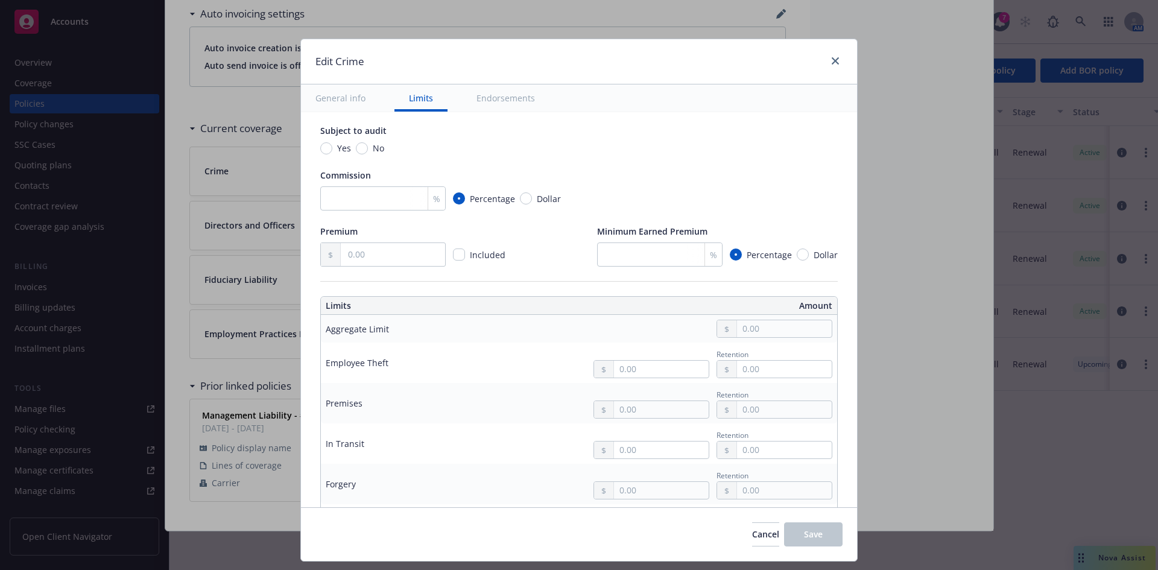
scroll to position [155, 0]
click at [782, 328] on input "text" at bounding box center [784, 326] width 95 height 17
click at [777, 374] on button "$1,000,000.00" at bounding box center [769, 379] width 104 height 22
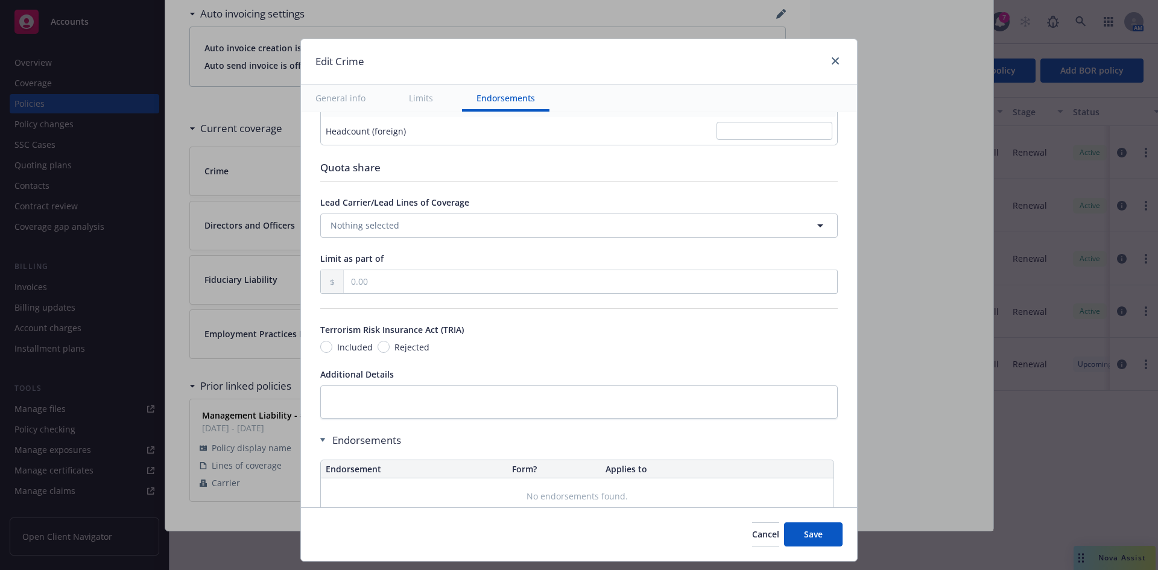
scroll to position [942, 0]
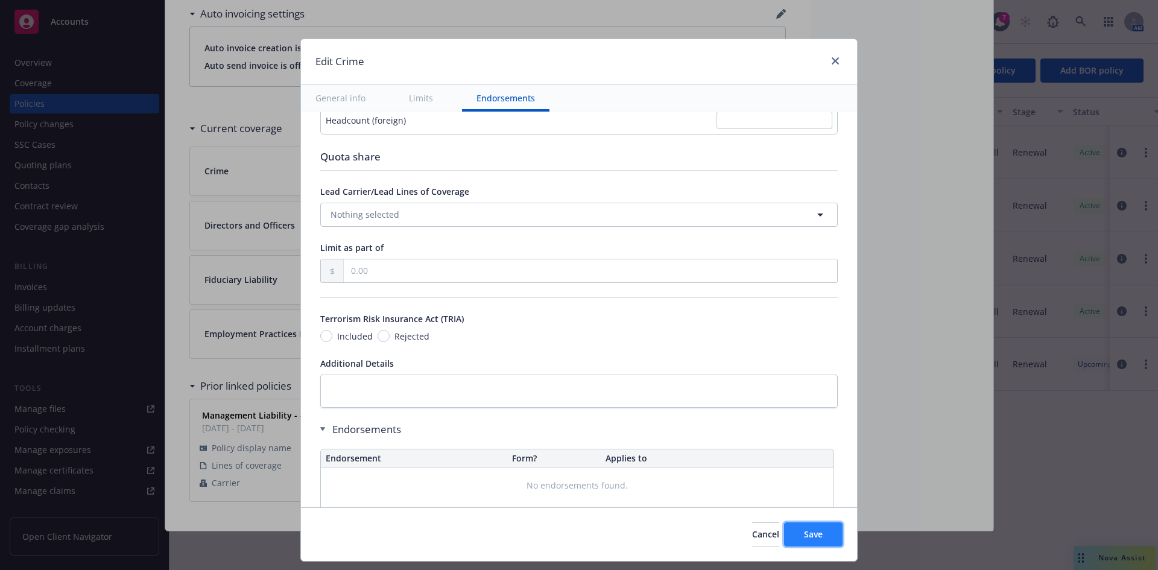
click at [828, 530] on button "Save" at bounding box center [813, 534] width 59 height 24
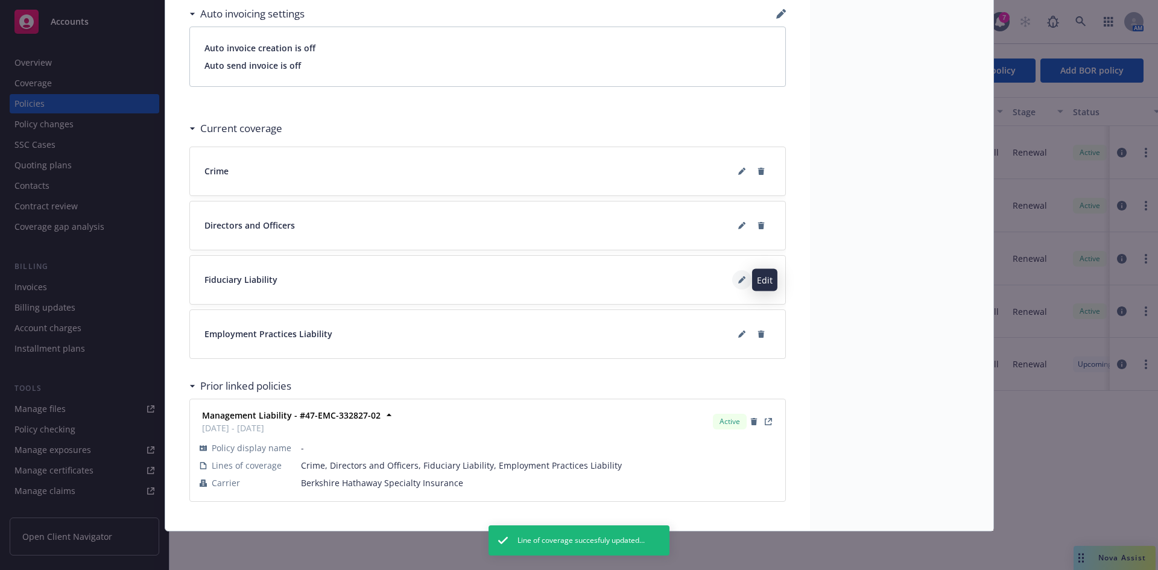
click at [738, 280] on icon at bounding box center [741, 281] width 6 height 6
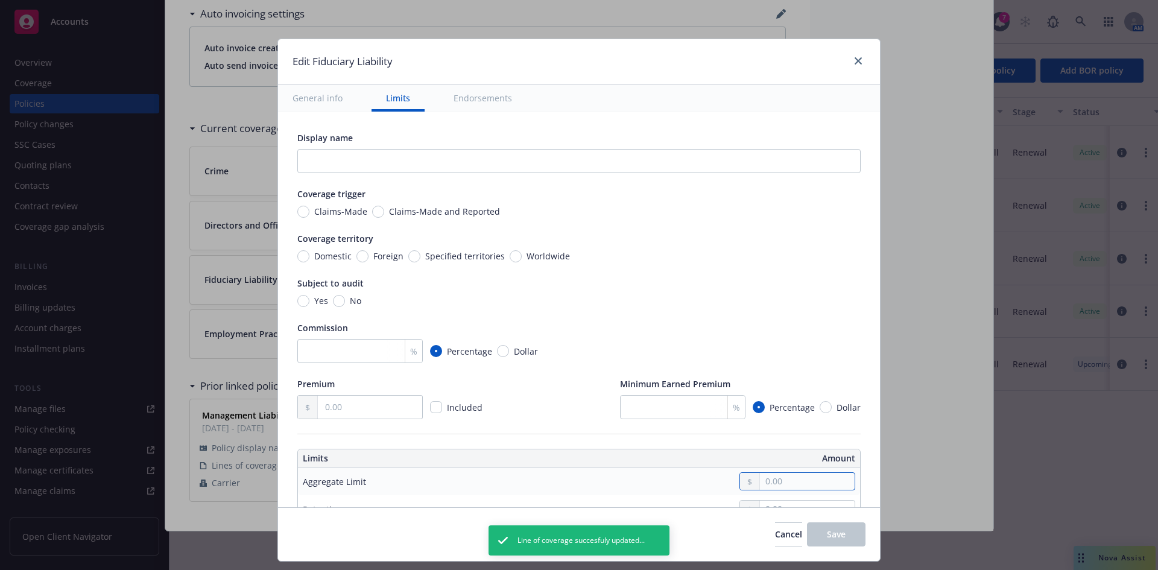
click at [766, 478] on input "text" at bounding box center [807, 481] width 95 height 17
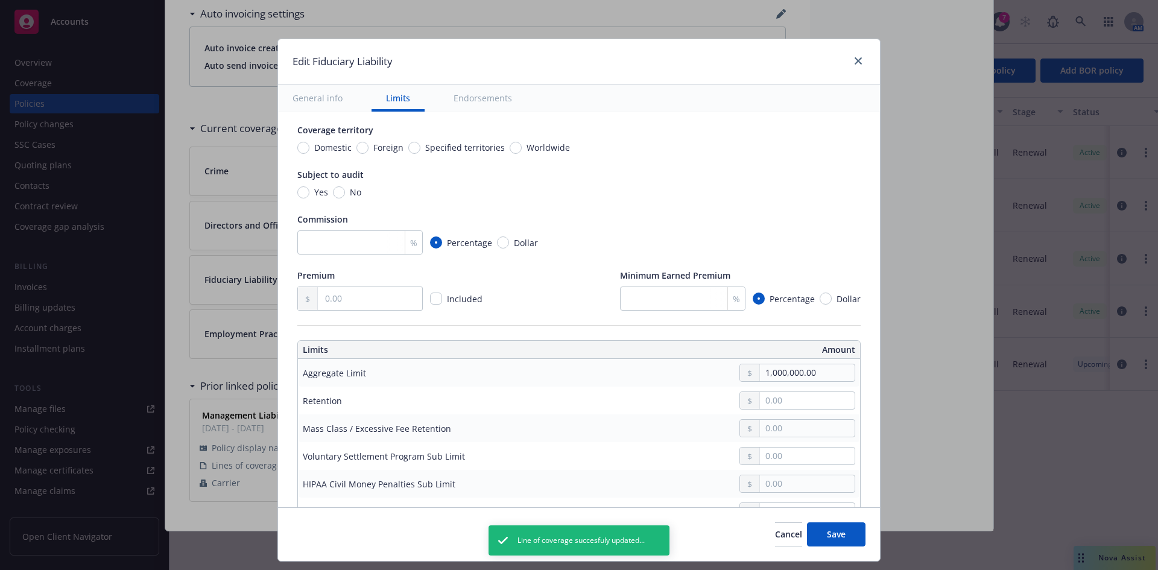
scroll to position [219, 0]
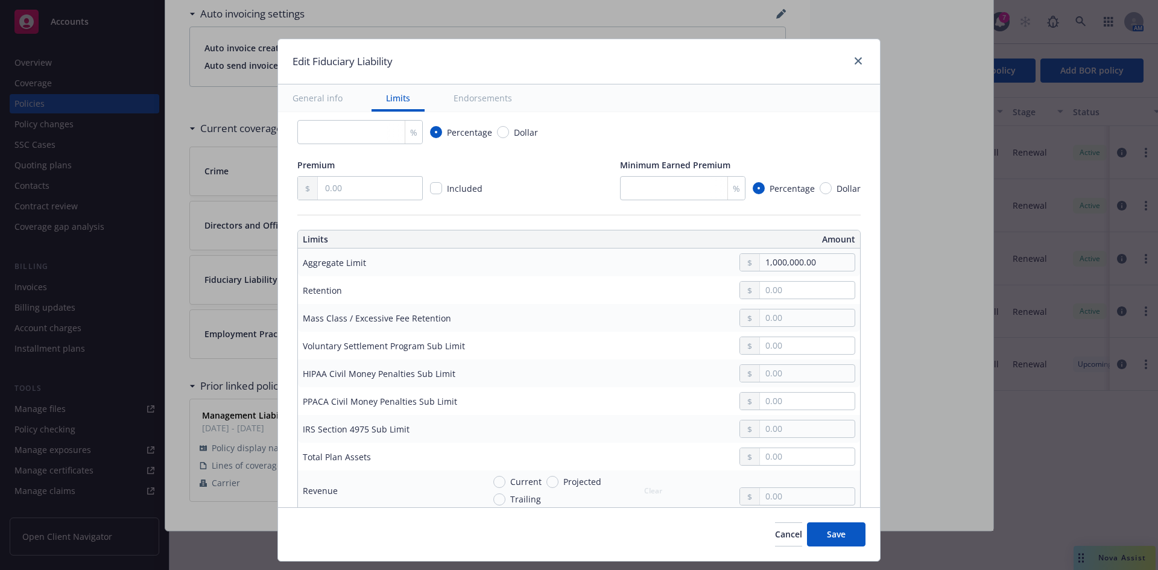
click at [746, 274] on td "1,000,000.00" at bounding box center [669, 263] width 381 height 28
click at [760, 287] on input "text" at bounding box center [807, 290] width 95 height 17
click at [855, 533] on button "Save" at bounding box center [836, 534] width 59 height 24
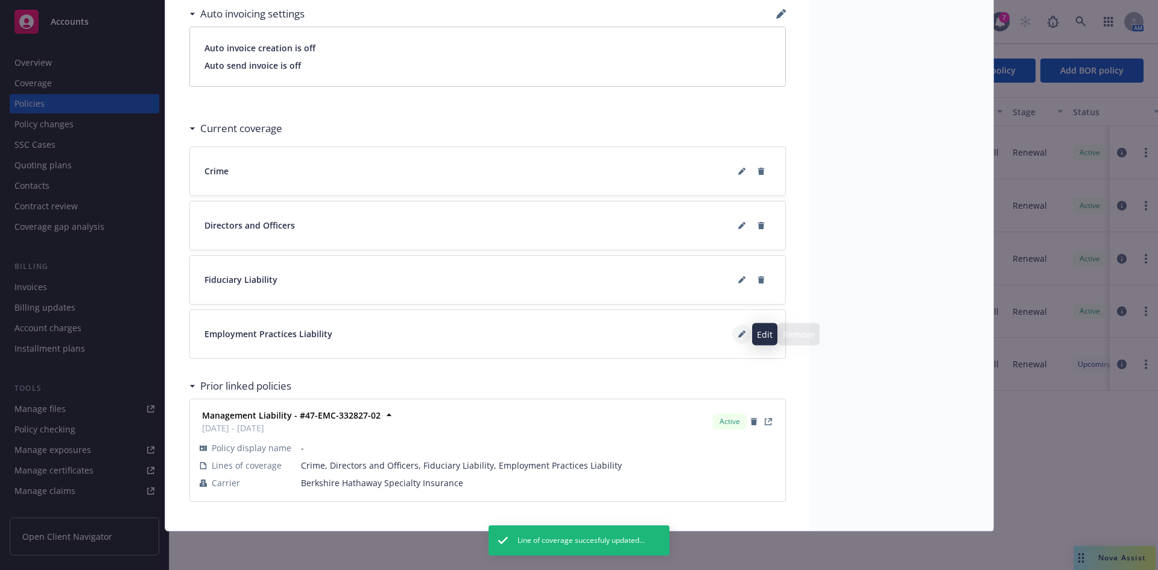
click at [738, 335] on icon at bounding box center [741, 335] width 6 height 6
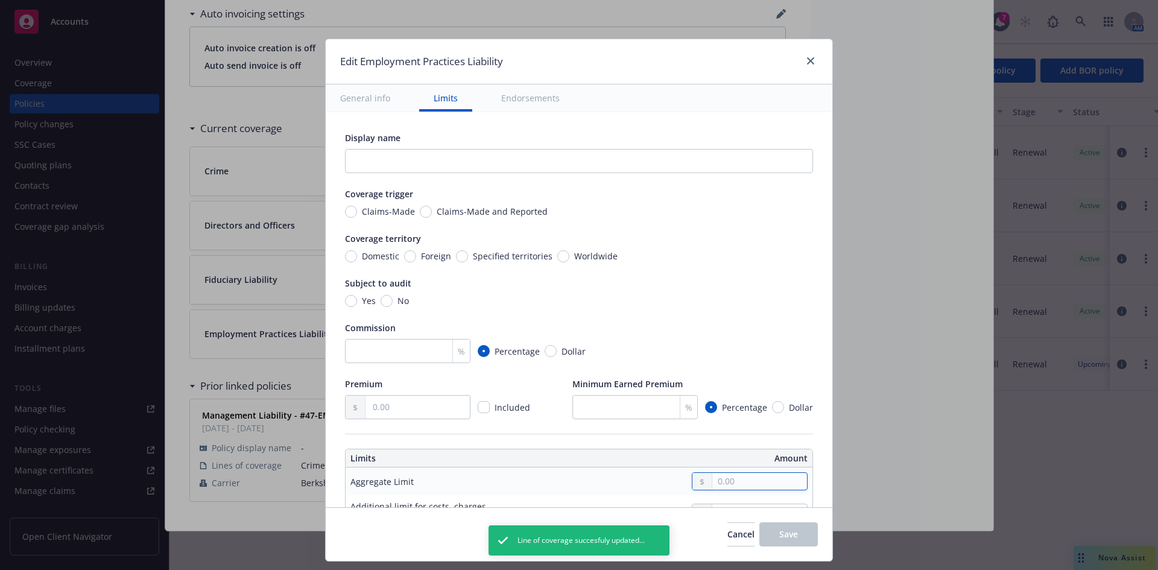
click at [749, 482] on input "text" at bounding box center [759, 481] width 95 height 17
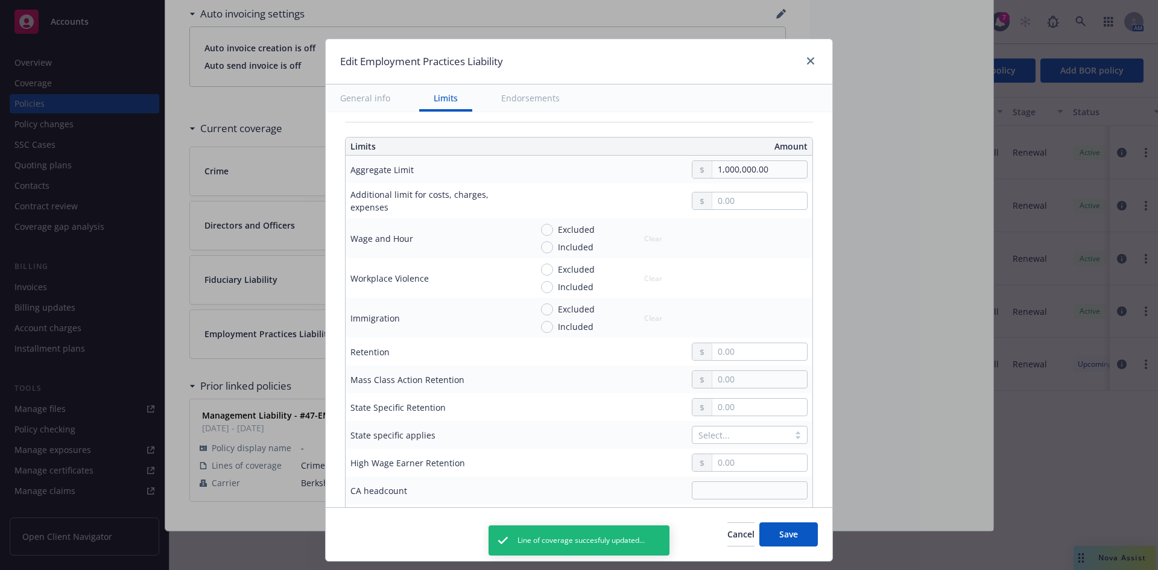
scroll to position [339, 0]
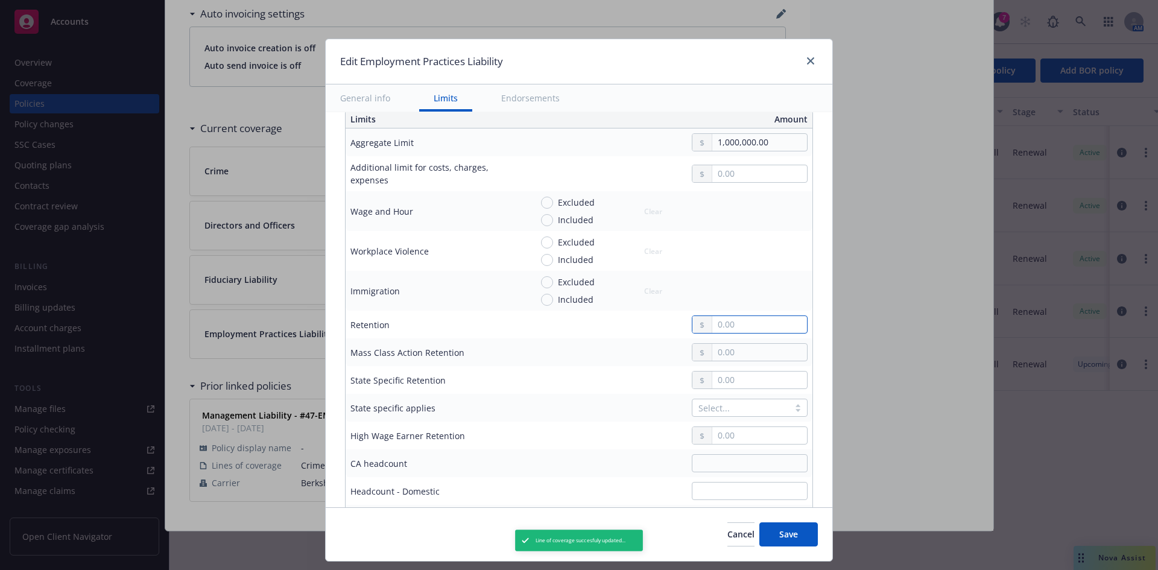
click at [769, 325] on input "text" at bounding box center [759, 324] width 95 height 17
click at [792, 541] on button "Save" at bounding box center [789, 534] width 59 height 24
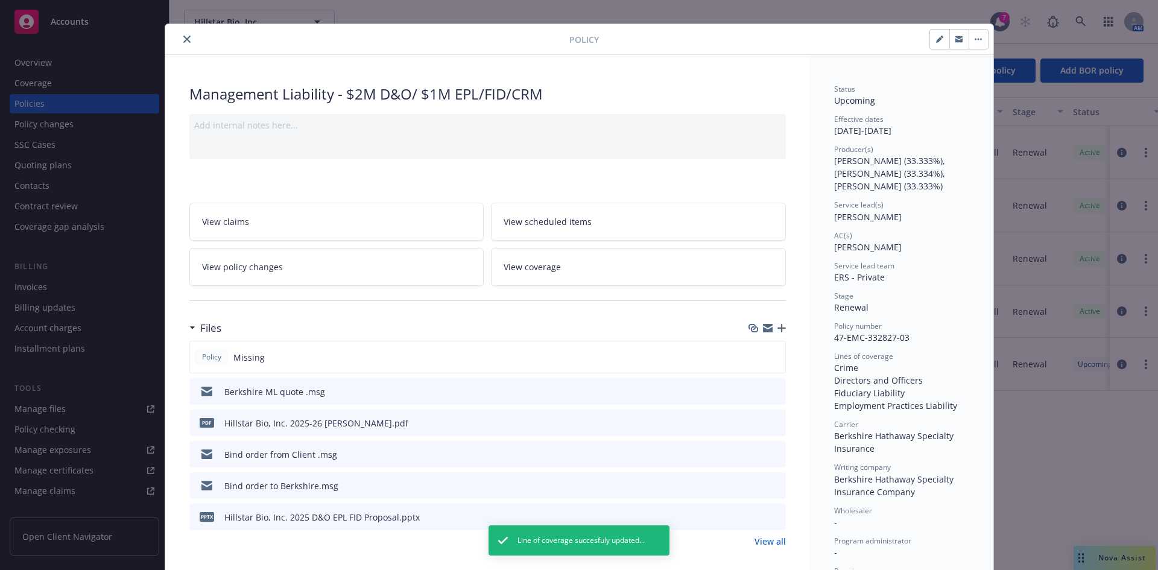
scroll to position [0, 0]
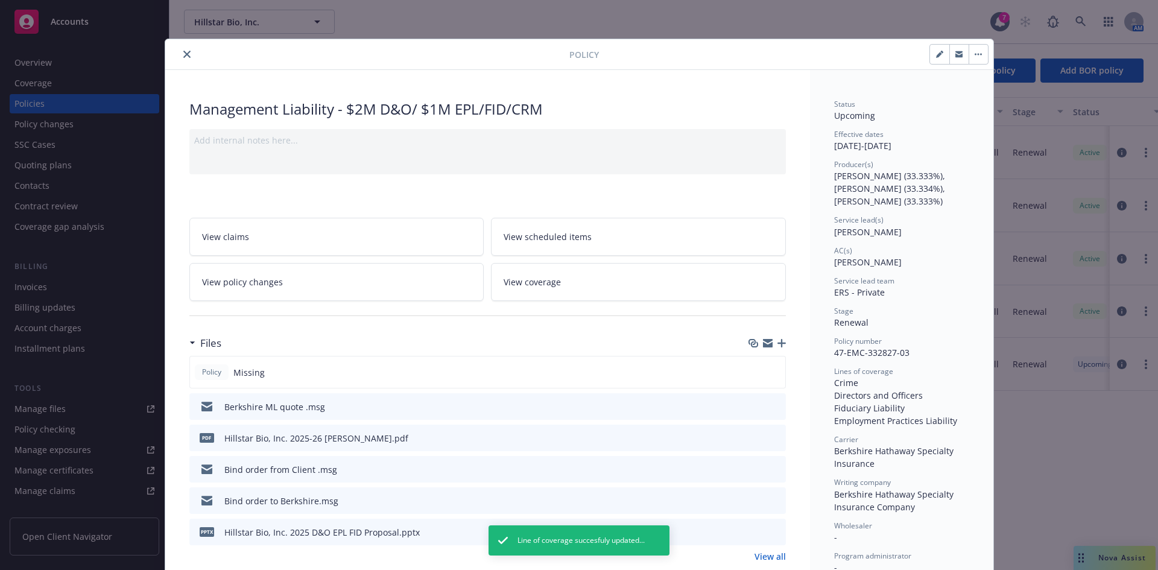
click at [184, 54] on icon "close" at bounding box center [186, 54] width 7 height 7
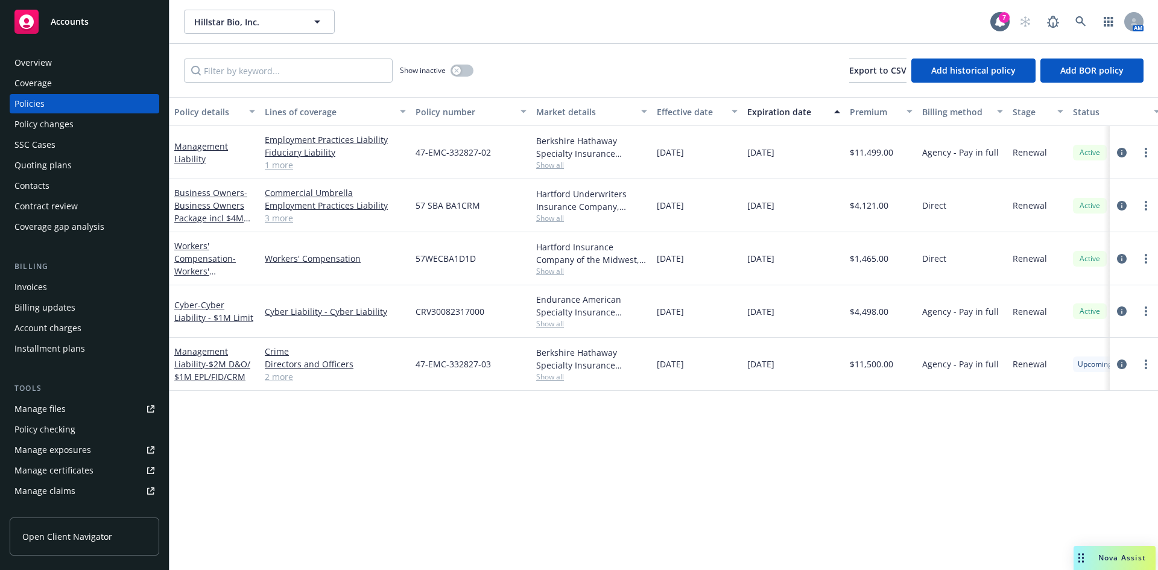
click at [46, 285] on div "Invoices" at bounding box center [84, 287] width 140 height 19
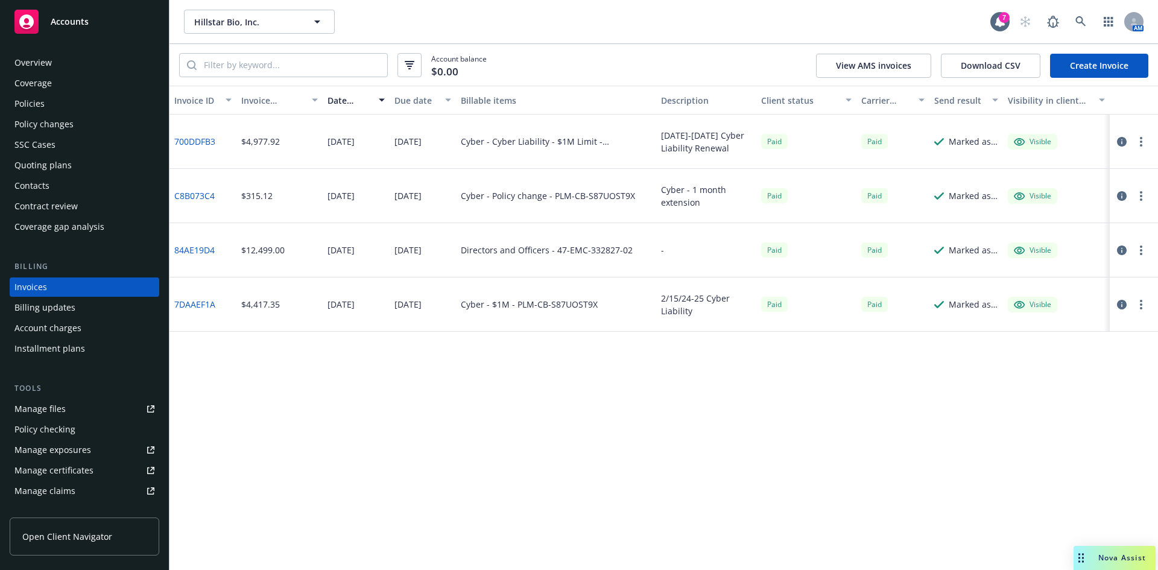
click at [1082, 69] on link "Create Invoice" at bounding box center [1099, 66] width 98 height 24
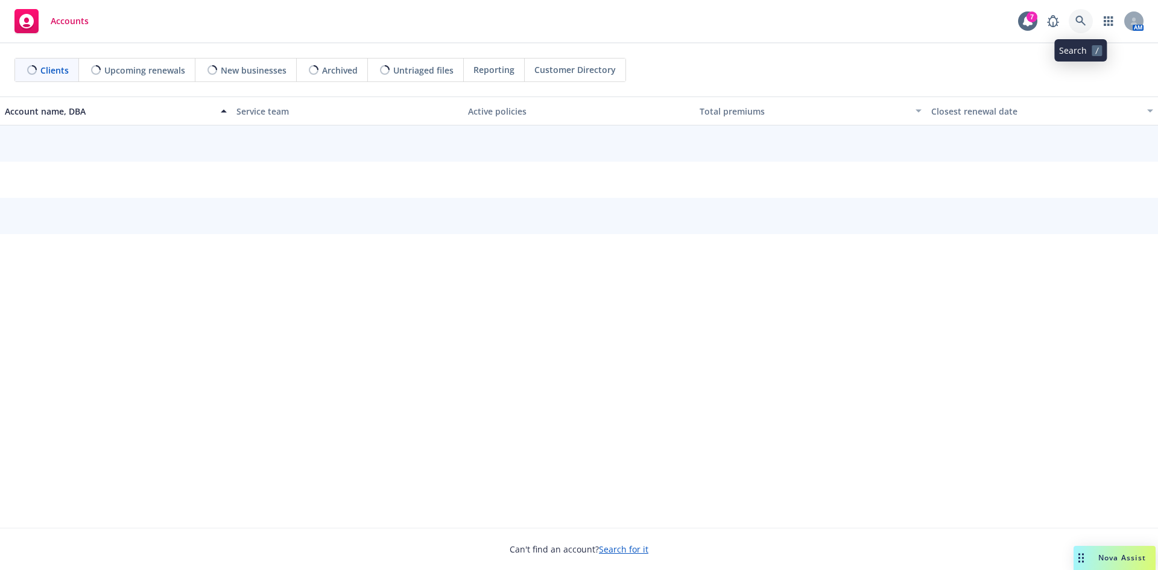
click at [1083, 21] on icon at bounding box center [1081, 21] width 11 height 11
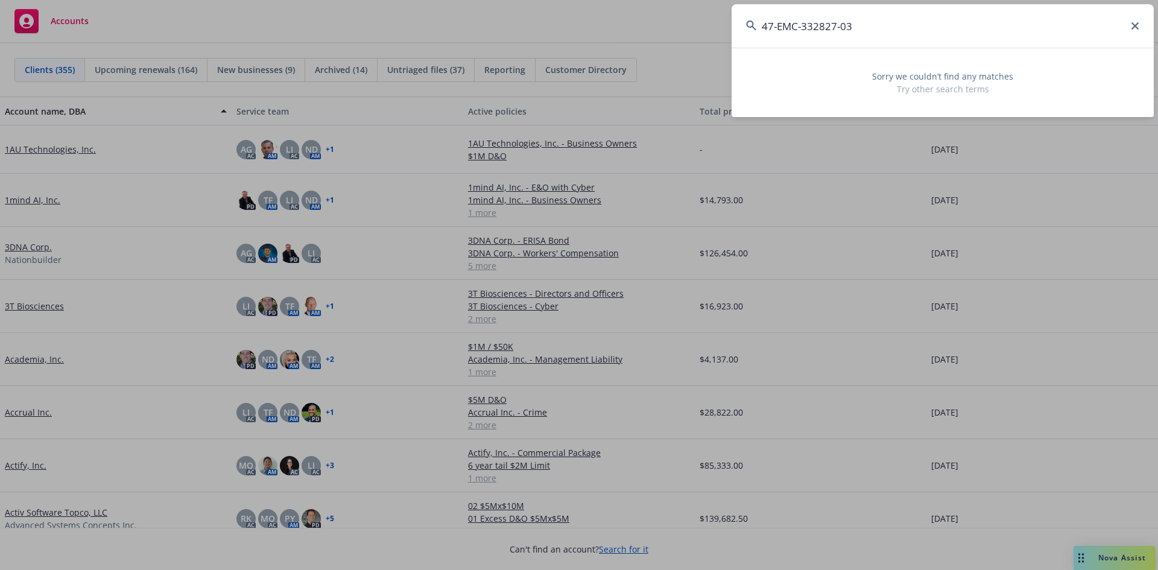
drag, startPoint x: 877, startPoint y: 31, endPoint x: 735, endPoint y: 31, distance: 142.4
click at [735, 31] on input "47-EMC-332827-03" at bounding box center [943, 25] width 422 height 43
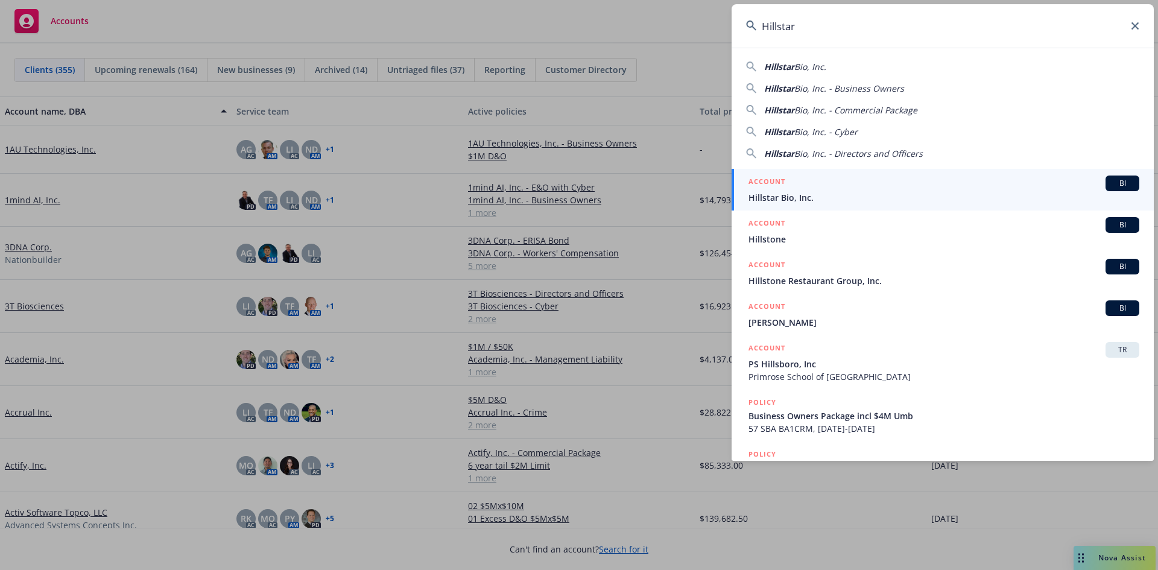
type input "Hillstar"
click at [841, 191] on span "Hillstar Bio, Inc." at bounding box center [944, 197] width 391 height 13
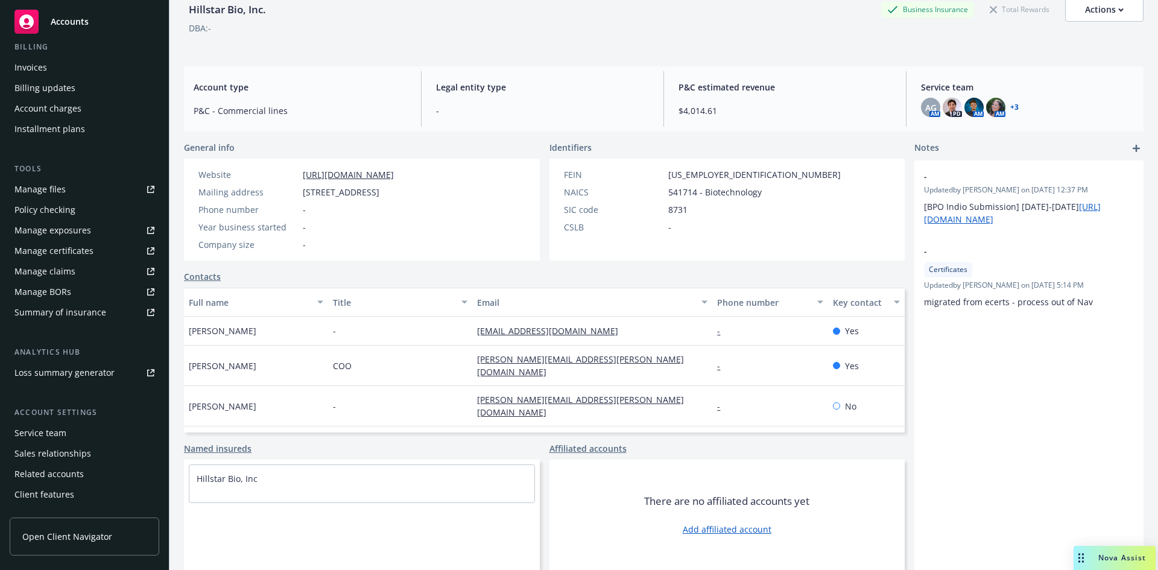
scroll to position [236, 0]
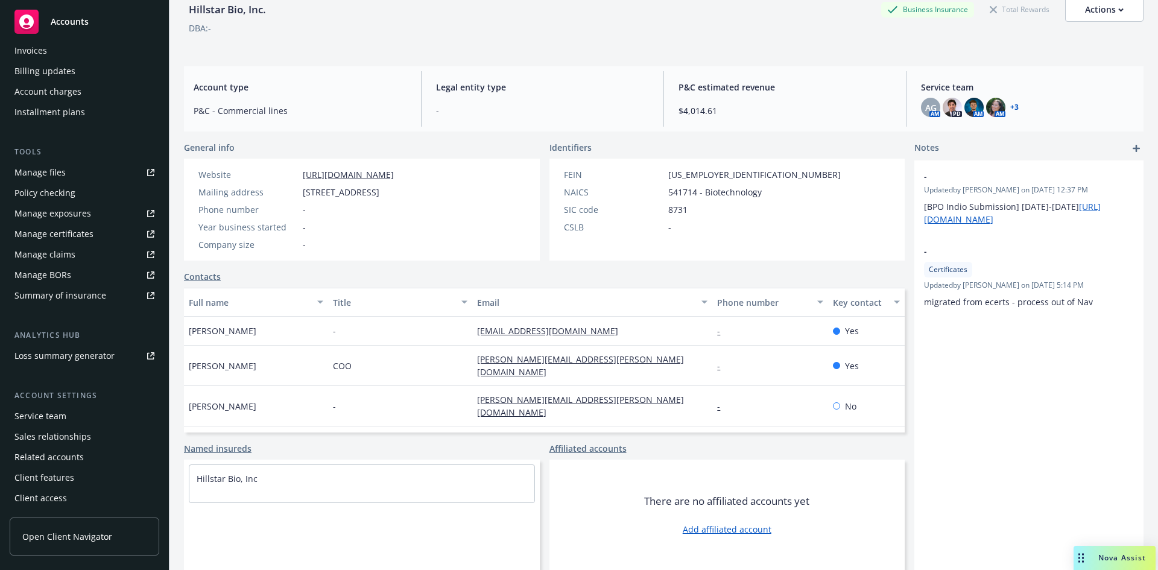
click at [61, 414] on div "Service team" at bounding box center [40, 416] width 52 height 19
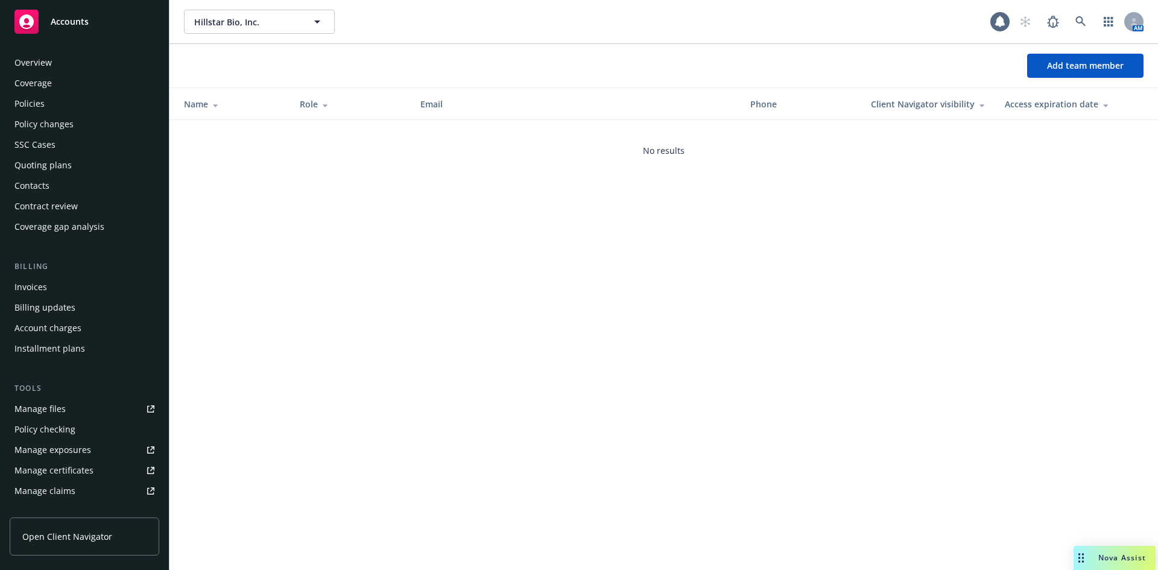
scroll to position [236, 0]
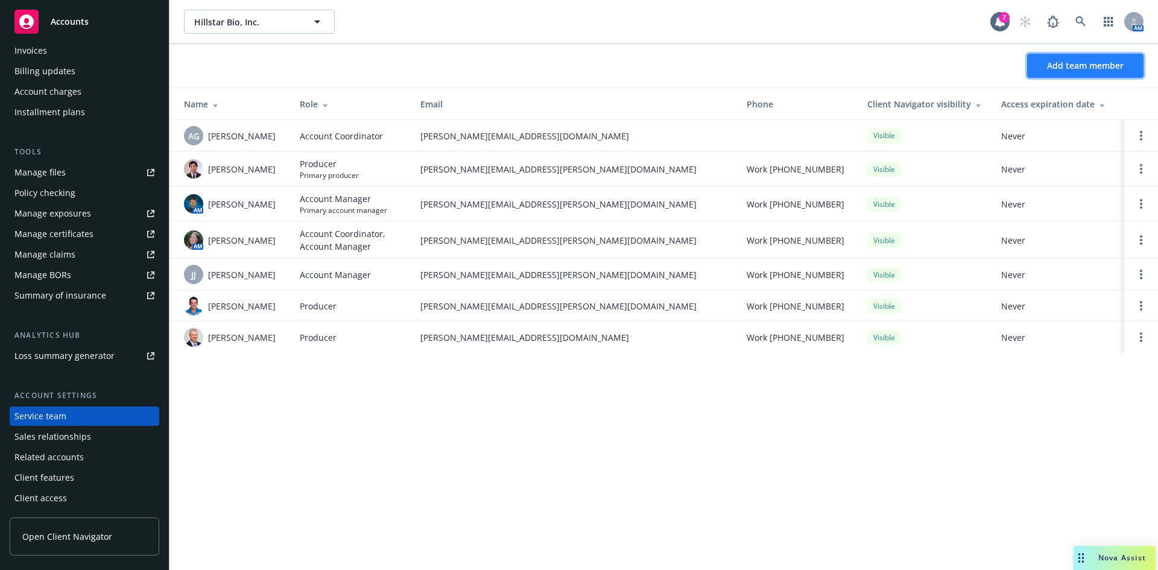
click at [1059, 65] on span "Add team member" at bounding box center [1085, 65] width 77 height 11
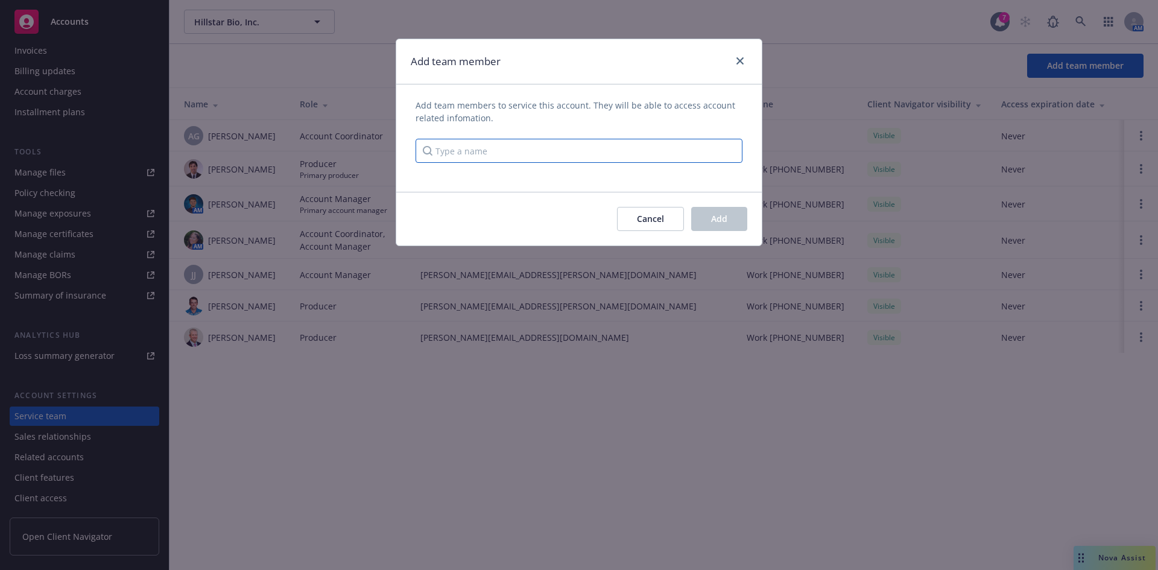
click at [446, 150] on input "Type a name" at bounding box center [579, 151] width 327 height 24
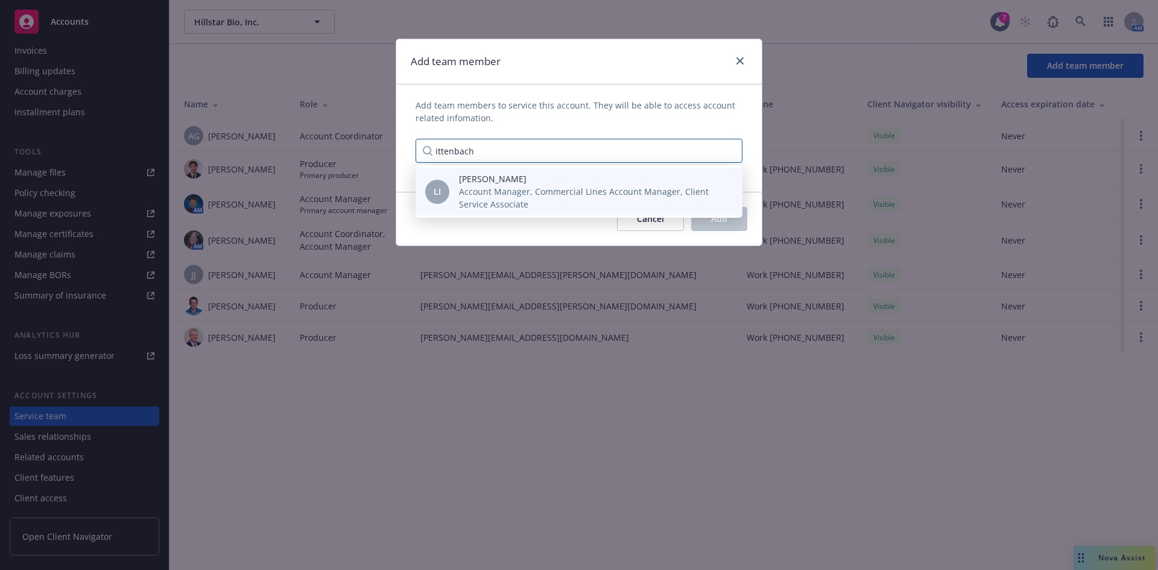
type input "ittenbach"
click at [519, 203] on span "Account Manager, Commercial Lines Account Manager, Client Service Associate" at bounding box center [591, 197] width 264 height 25
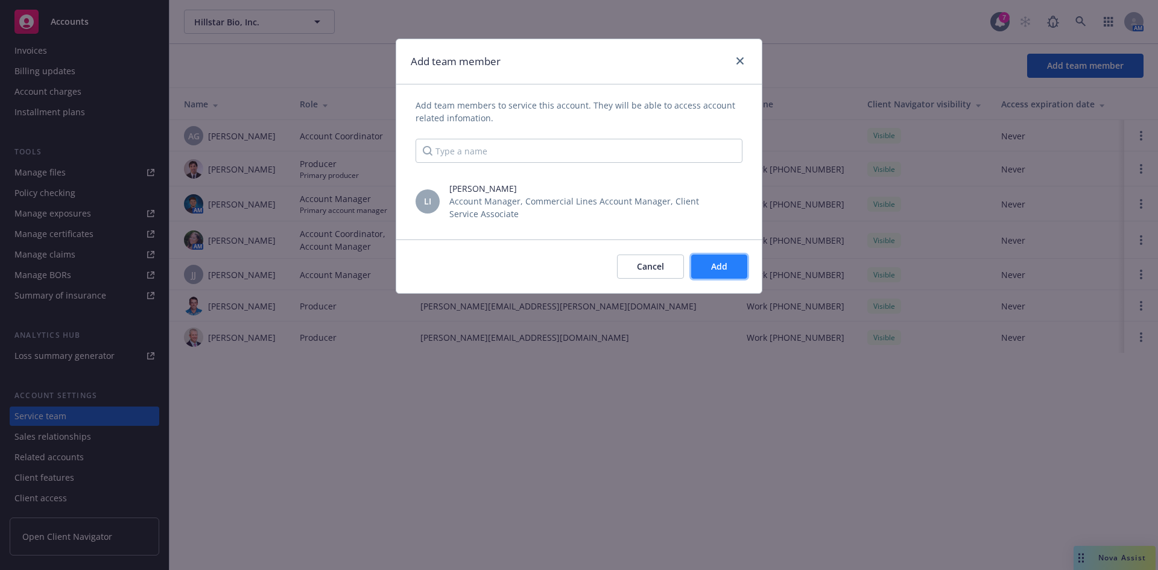
click at [727, 264] on span "Add" at bounding box center [719, 266] width 16 height 11
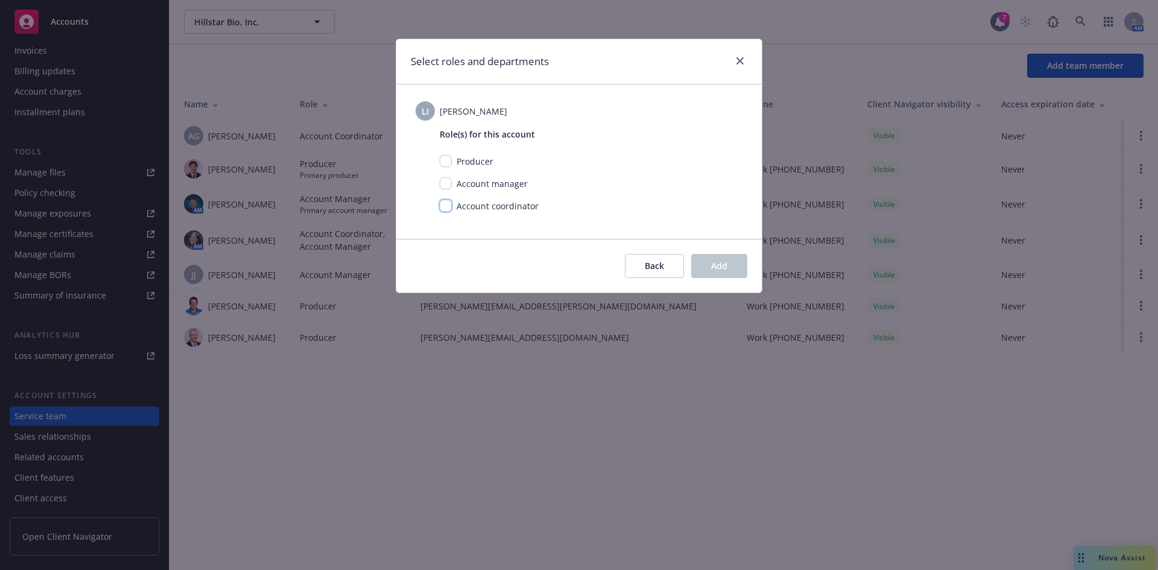
click at [441, 203] on input "checkbox" at bounding box center [446, 206] width 12 height 12
checkbox input "true"
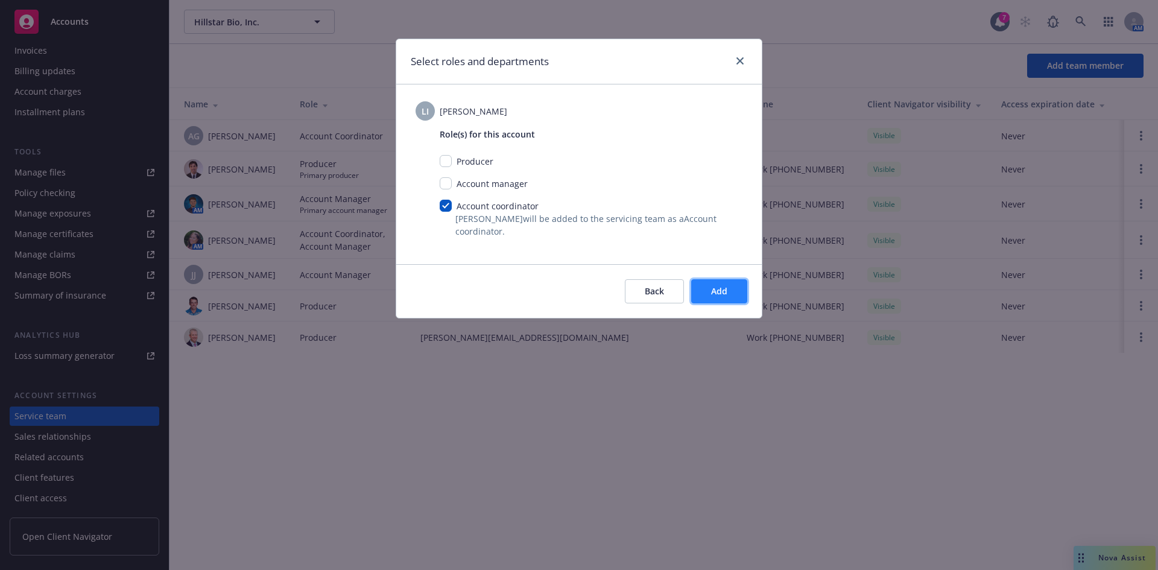
click at [715, 283] on button "Add" at bounding box center [719, 291] width 56 height 24
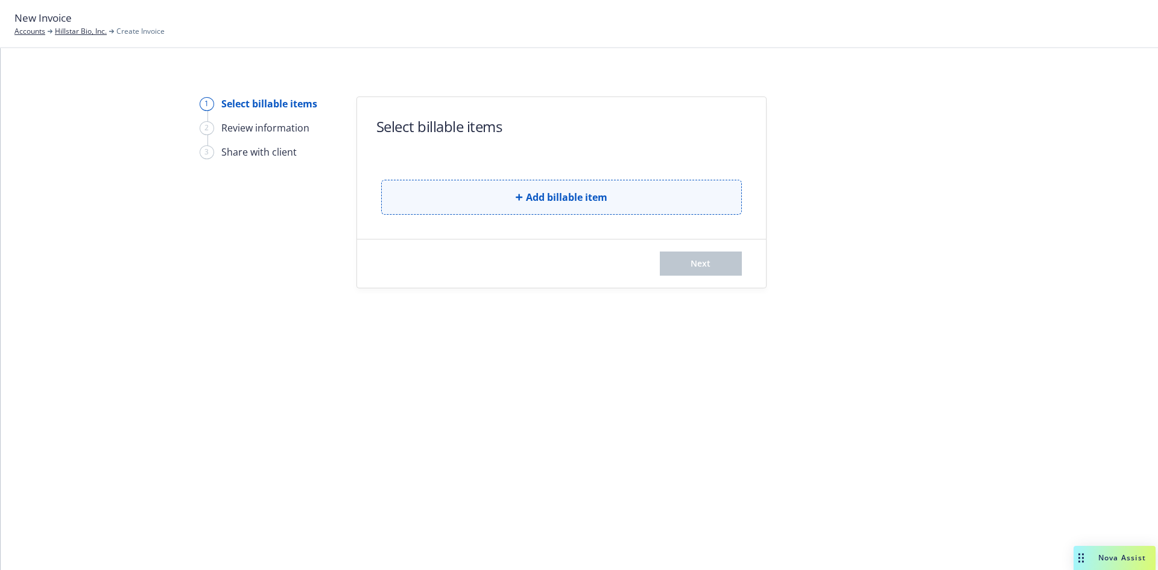
click at [590, 204] on span "Add billable item" at bounding box center [566, 197] width 81 height 14
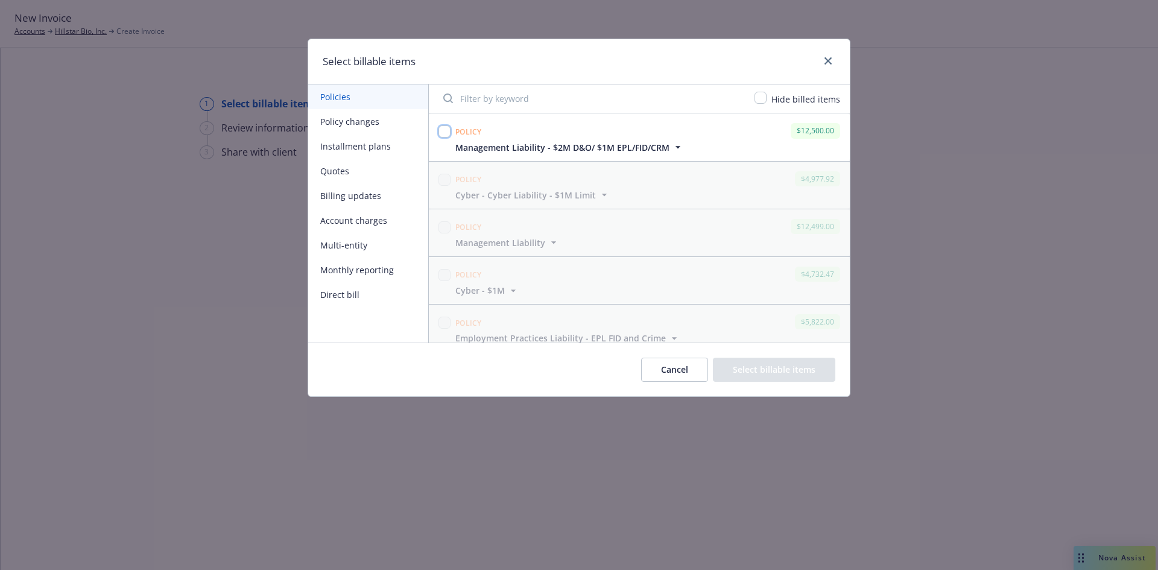
click at [446, 128] on input "checkbox" at bounding box center [445, 131] width 12 height 12
checkbox input "true"
click at [764, 367] on button "Select billable items" at bounding box center [774, 370] width 122 height 24
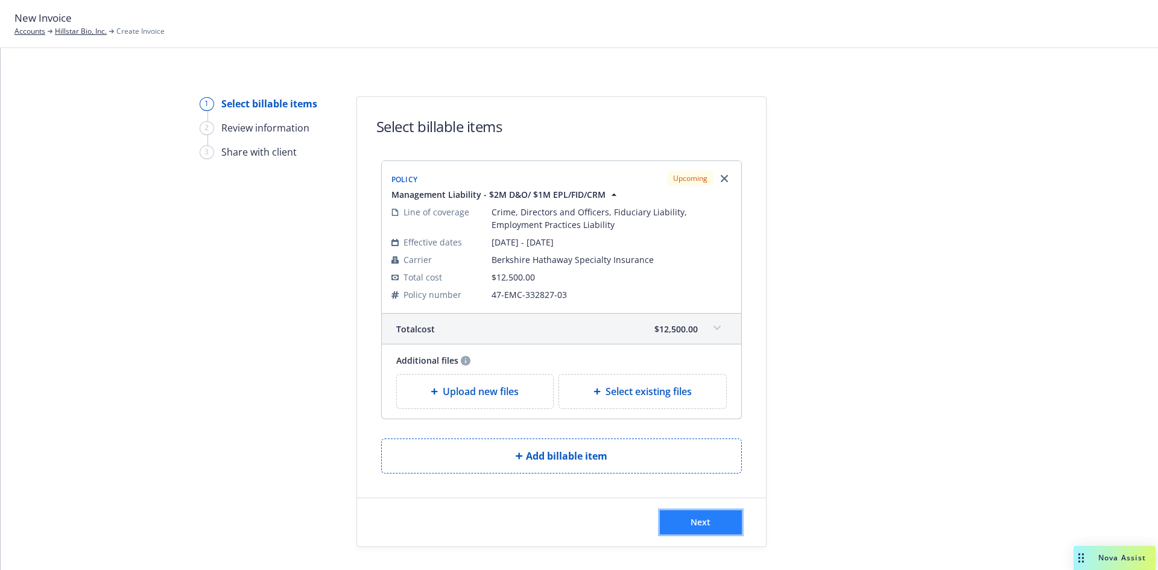
click at [694, 529] on button "Next" at bounding box center [701, 522] width 82 height 24
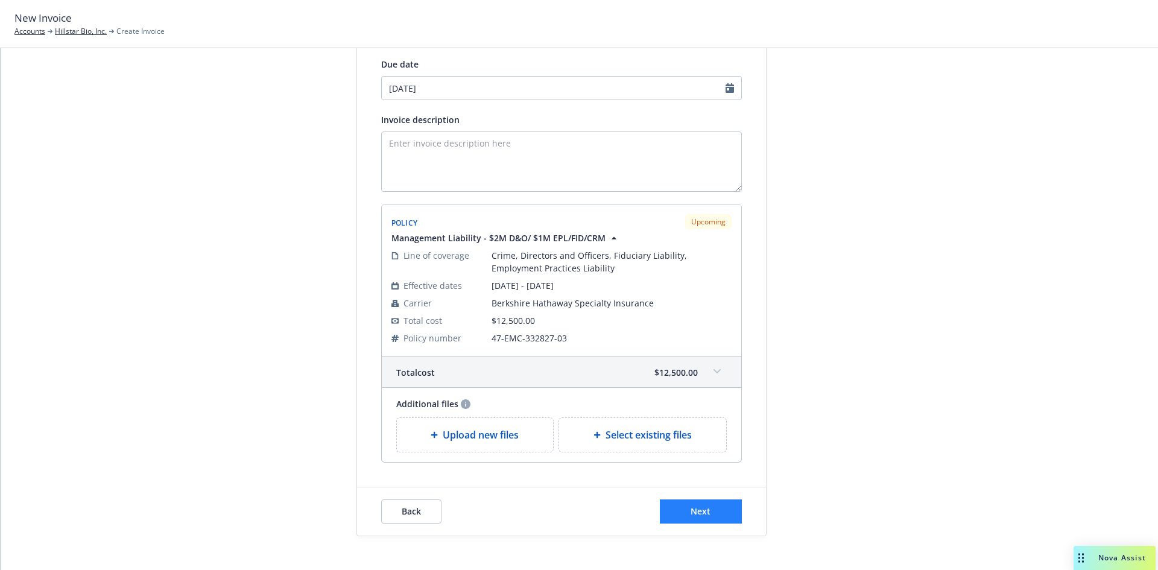
scroll to position [174, 0]
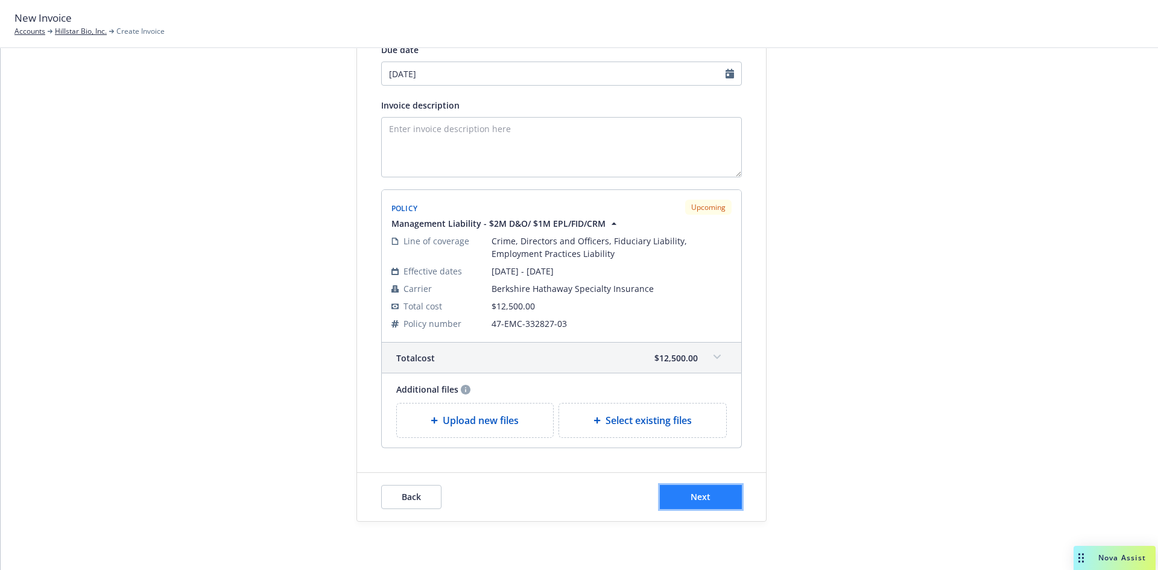
click at [725, 495] on button "Next" at bounding box center [701, 497] width 82 height 24
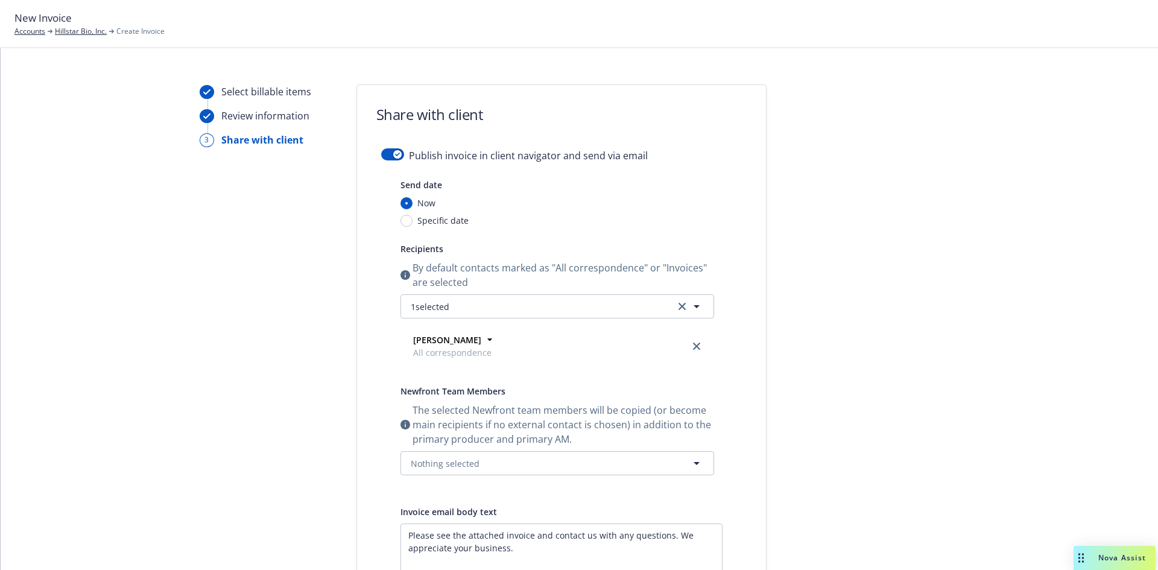
scroll to position [0, 0]
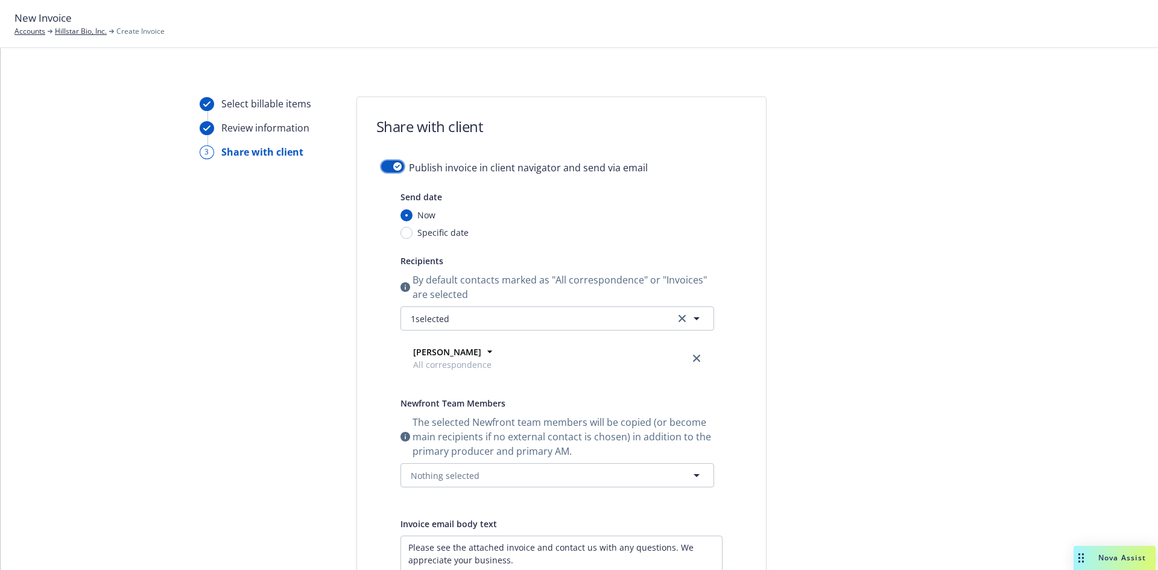
click at [388, 162] on button "button" at bounding box center [392, 166] width 23 height 12
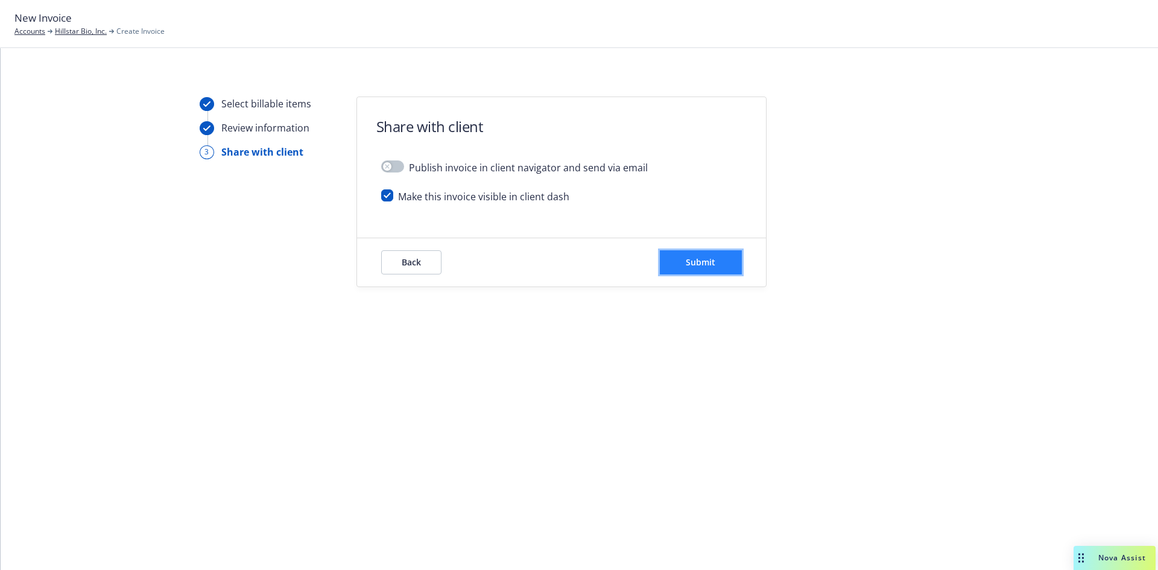
click at [723, 261] on button "Submit" at bounding box center [701, 262] width 82 height 24
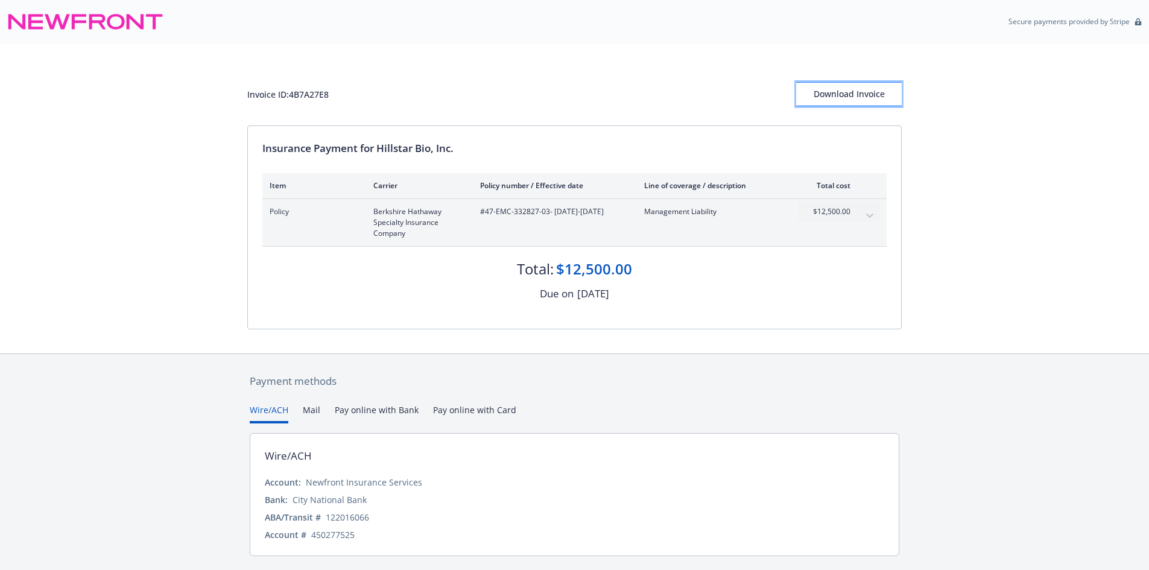
click at [855, 90] on div "Download Invoice" at bounding box center [849, 94] width 106 height 23
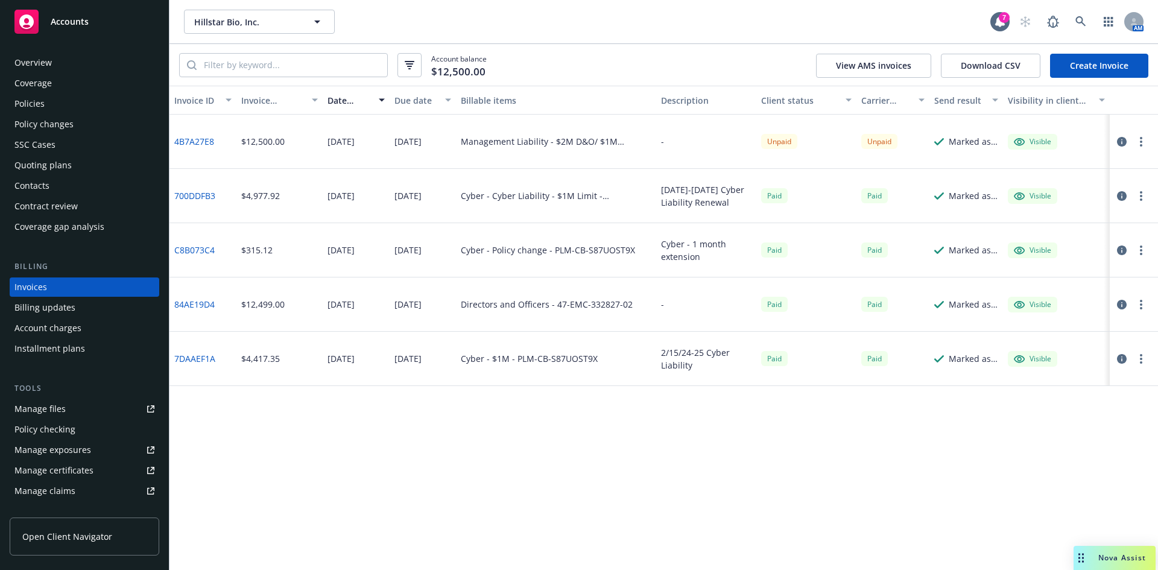
click at [28, 100] on div "Policies" at bounding box center [29, 103] width 30 height 19
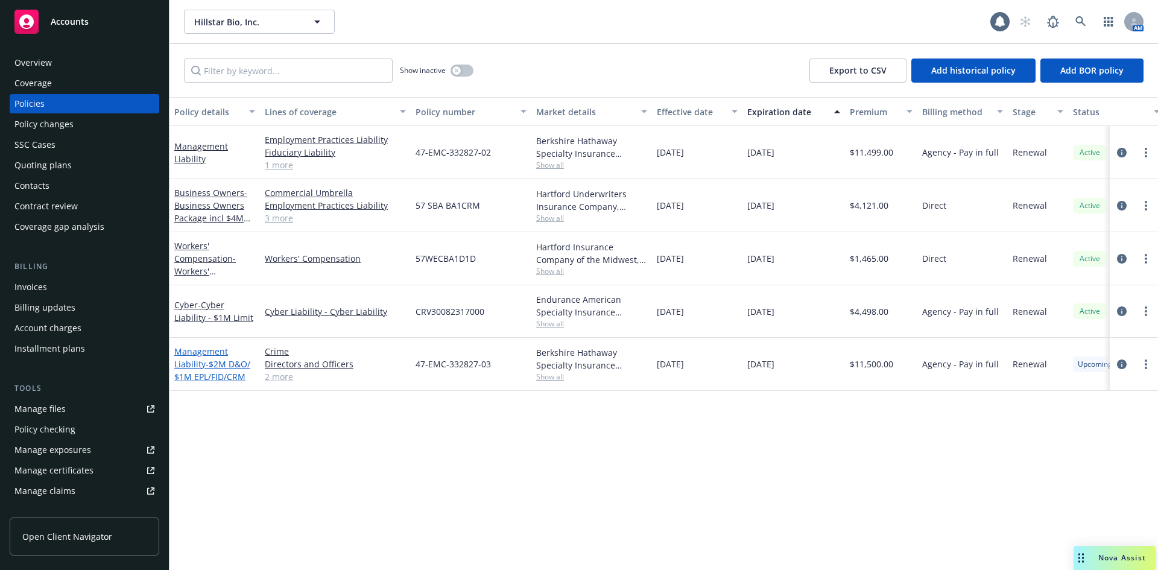
click at [210, 366] on span "- $2M D&O/ $1M EPL/FID/CRM" at bounding box center [212, 370] width 76 height 24
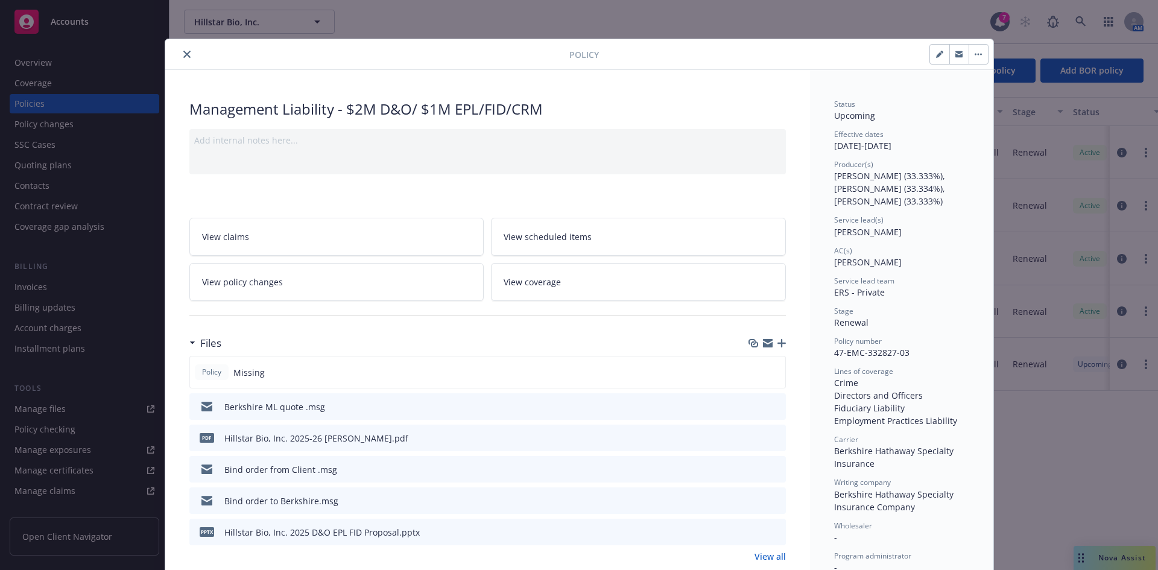
click at [778, 341] on icon "button" at bounding box center [782, 343] width 8 height 8
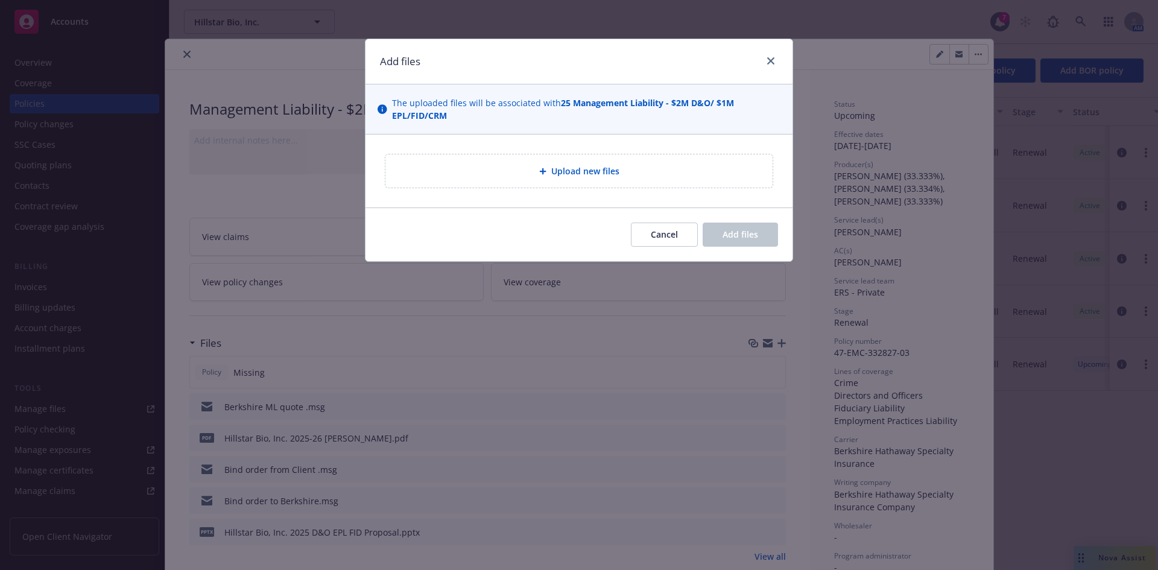
click at [530, 156] on div "Upload new files" at bounding box center [579, 170] width 387 height 33
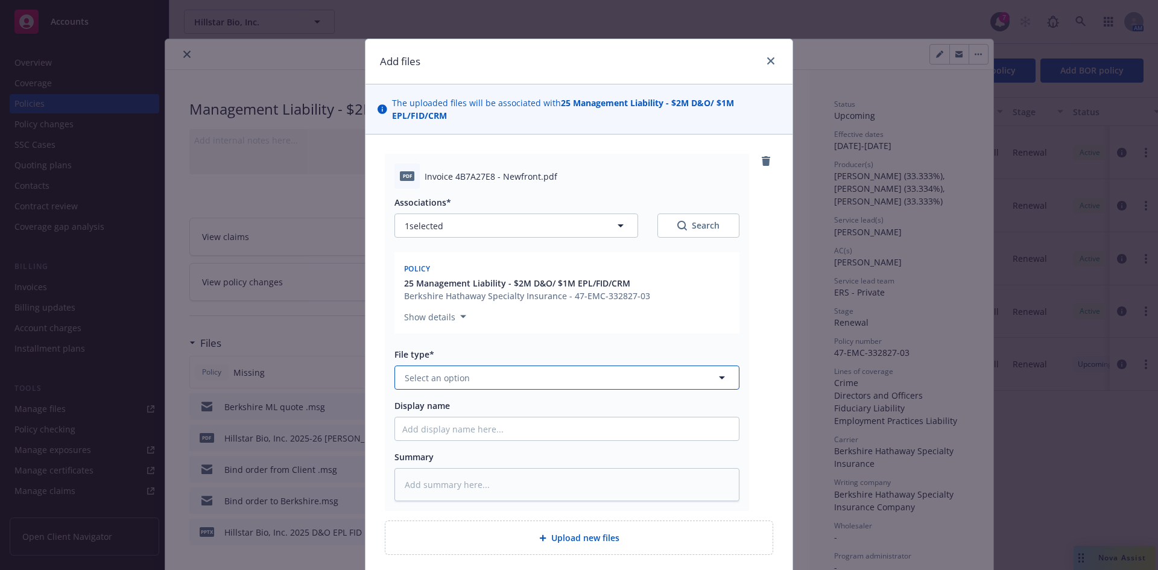
click at [443, 383] on span "Select an option" at bounding box center [437, 378] width 65 height 13
type input "inv"
click at [442, 414] on span "Invoice - Newfront" at bounding box center [445, 411] width 76 height 13
click at [415, 432] on input "Display name" at bounding box center [567, 428] width 344 height 23
paste input "Hillstar Bio, Inc. 2025 D&O EPL FID Proposal"
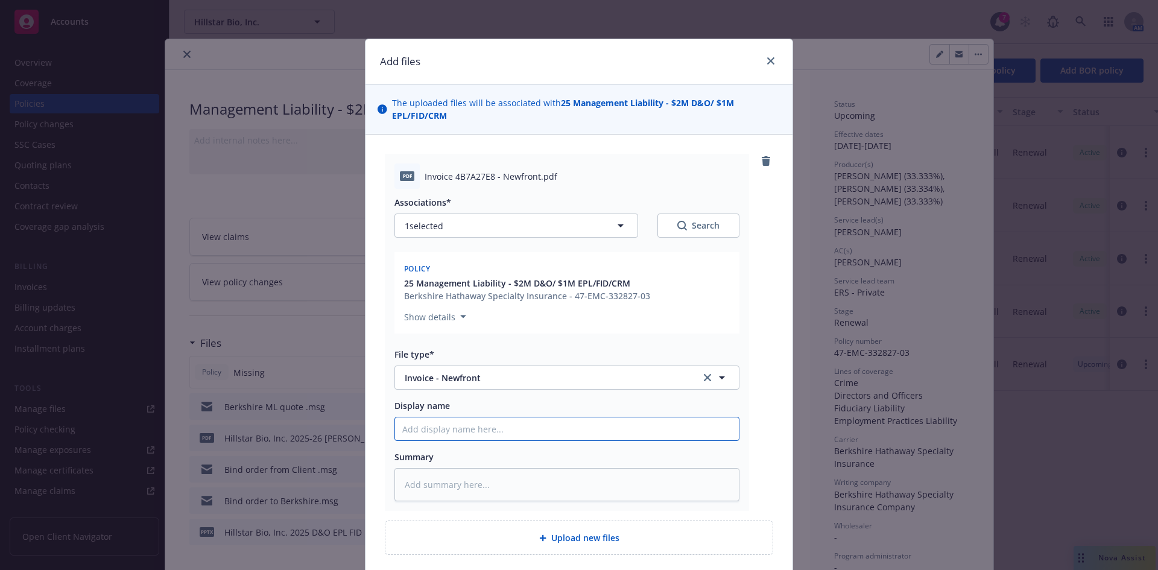
type textarea "x"
type input "Hillstar Bio, Inc. 2025 D&O EPL FID Proposal"
drag, startPoint x: 574, startPoint y: 431, endPoint x: 478, endPoint y: 428, distance: 96.0
click at [478, 428] on input "Hillstar Bio, Inc. 2025 D&O EPL FID Proposal" at bounding box center [567, 428] width 344 height 23
type textarea "x"
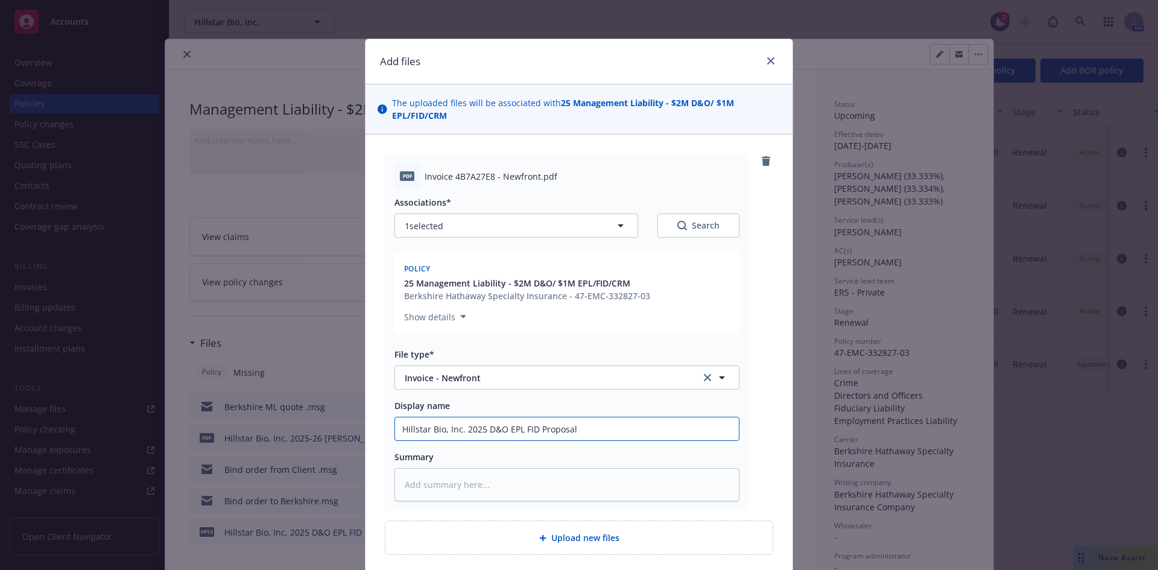
type input "Hillstar Bio, Inc. 202"
type textarea "x"
type input "Hillstar Bio, Inc. 2025"
type textarea "x"
type input "Hillstar Bio, Inc. 2025-"
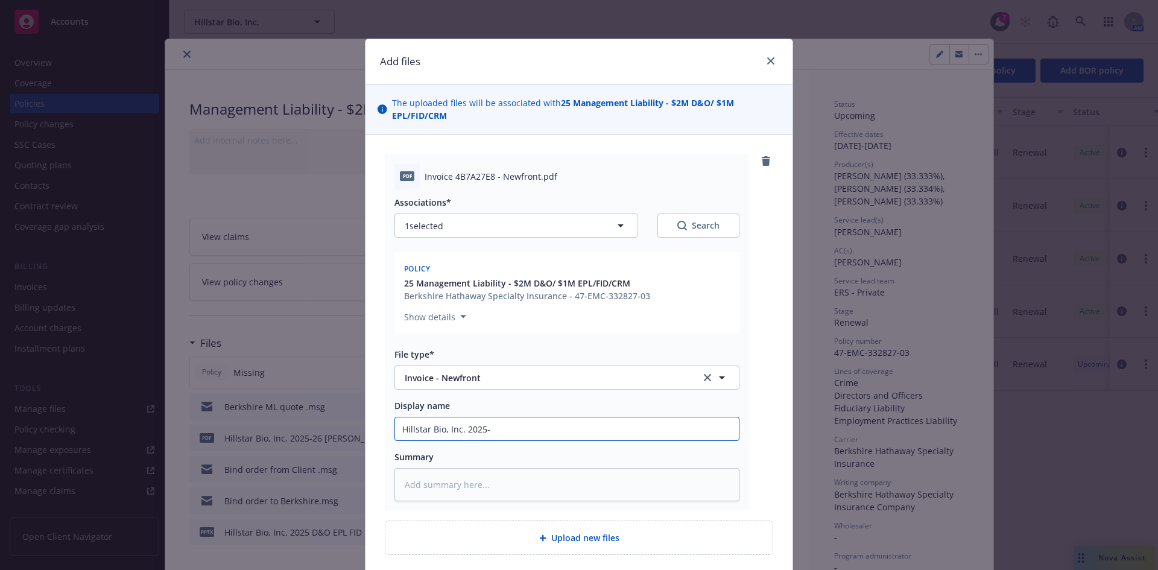
type textarea "x"
type input "Hillstar Bio, Inc. 2025-2"
type textarea "x"
type input "Hillstar Bio, Inc. 2025-26"
type textarea "x"
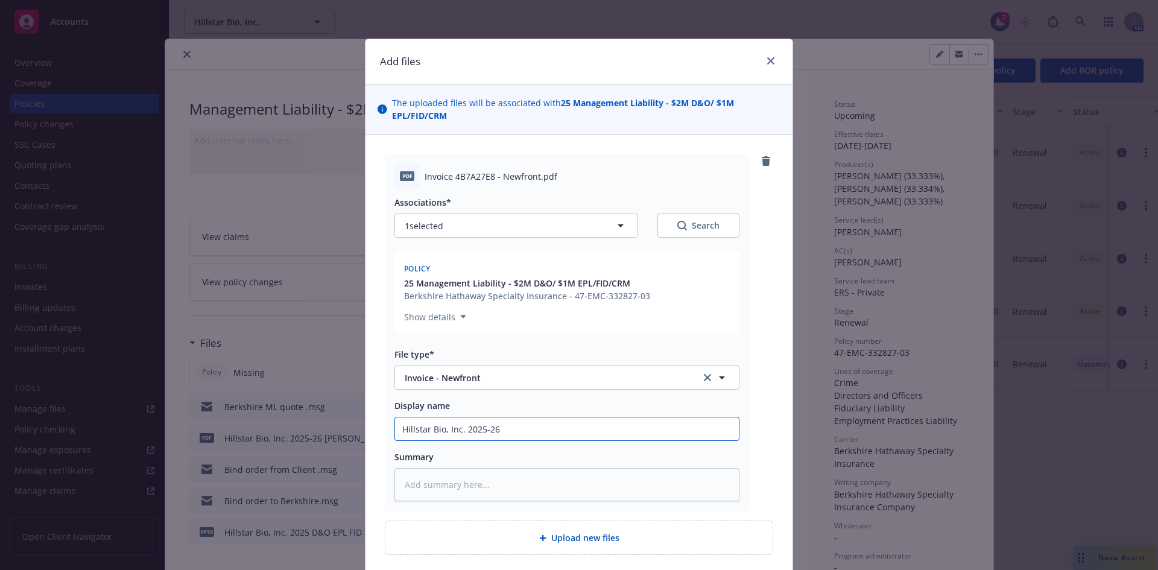
type input "Hillstar Bio, Inc. 2025-26"
type textarea "x"
type input "Hillstar Bio, Inc. 2025-26 M"
type textarea "x"
type input "Hillstar Bio, Inc. 2025-26 ML"
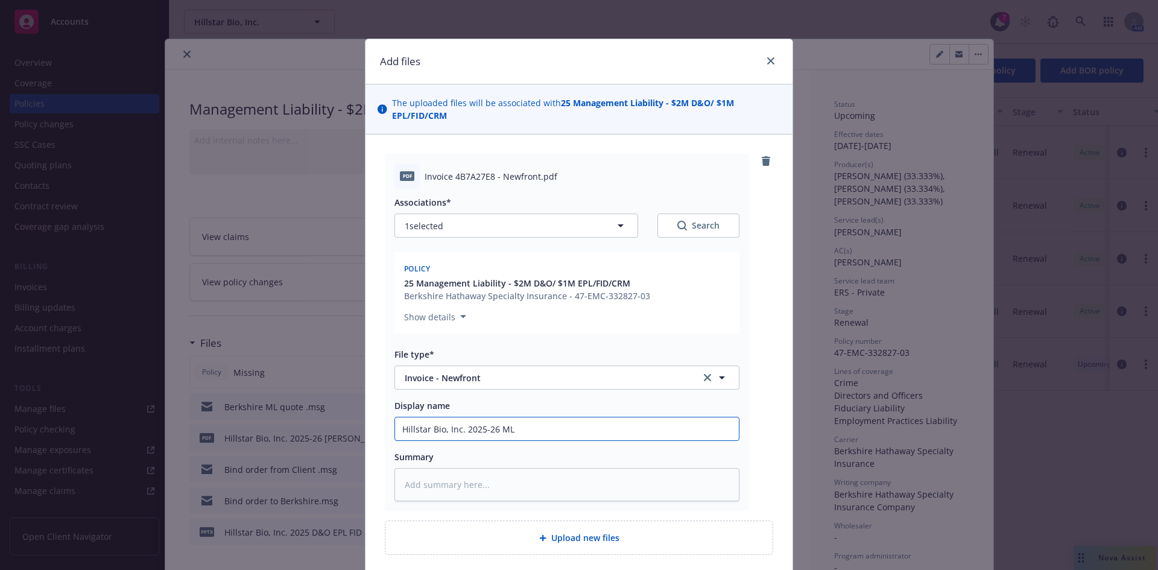
type textarea "x"
type input "Hillstar Bio, Inc. 2025-26 ML"
type textarea "x"
type input "Hillstar Bio, Inc. 2025-26 ML I"
type textarea "x"
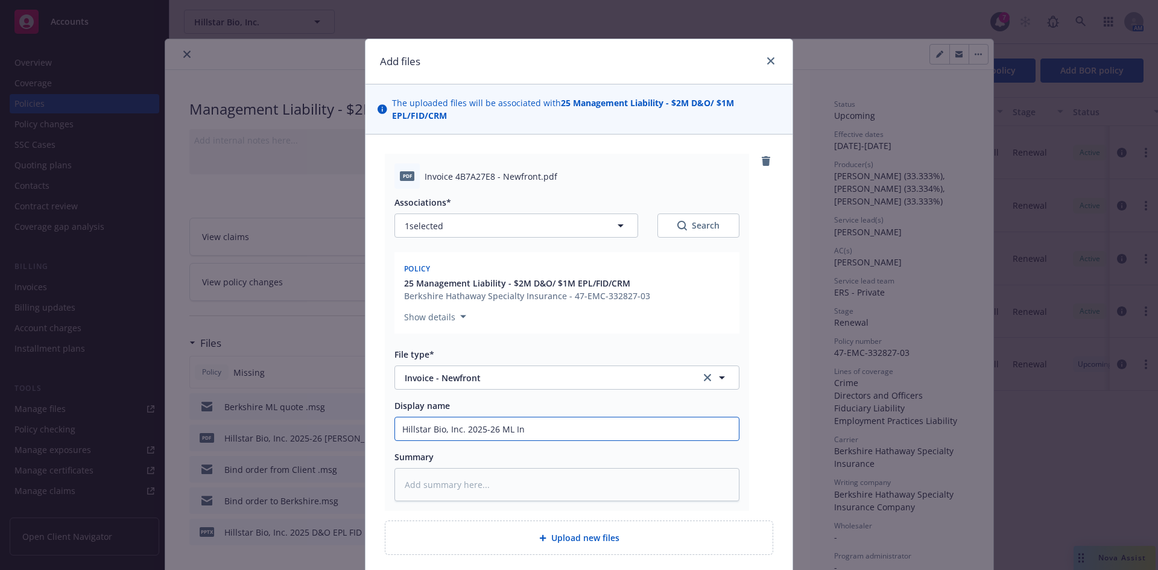
type input "Hillstar Bio, Inc. 2025-26 ML Inv"
type textarea "x"
type input "Hillstar Bio, Inc. 2025-26 ML Invo"
type textarea "x"
type input "Hillstar Bio, Inc. 2025-26 ML Invoc"
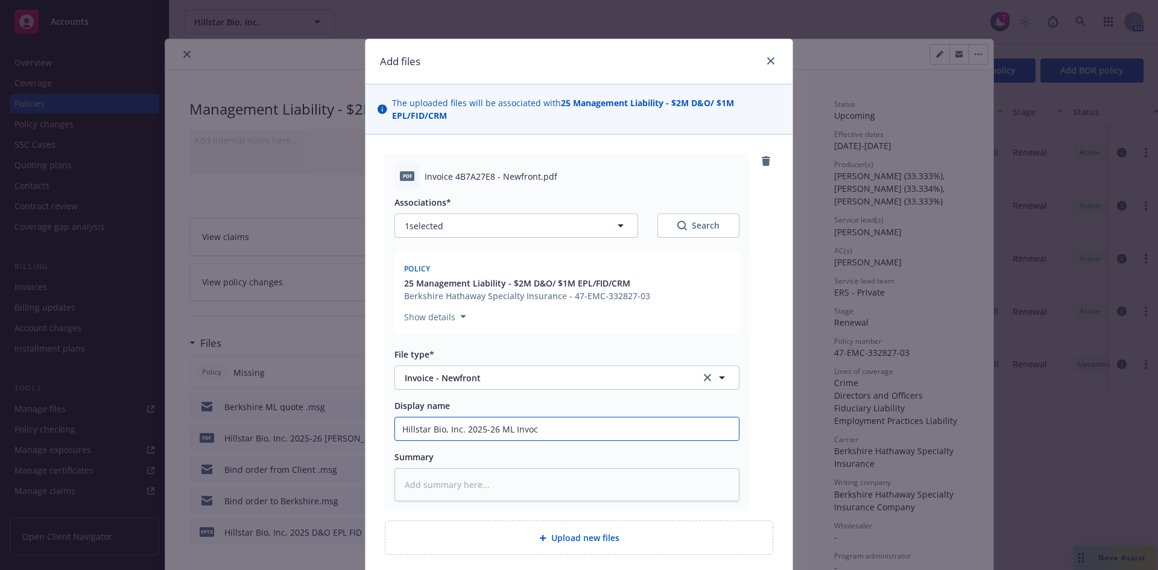
type textarea "x"
type input "Hillstar Bio, Inc. 2025-26 ML Invoci"
type textarea "x"
type input "Hillstar Bio, Inc. 2025-26 ML Invocie"
type textarea "x"
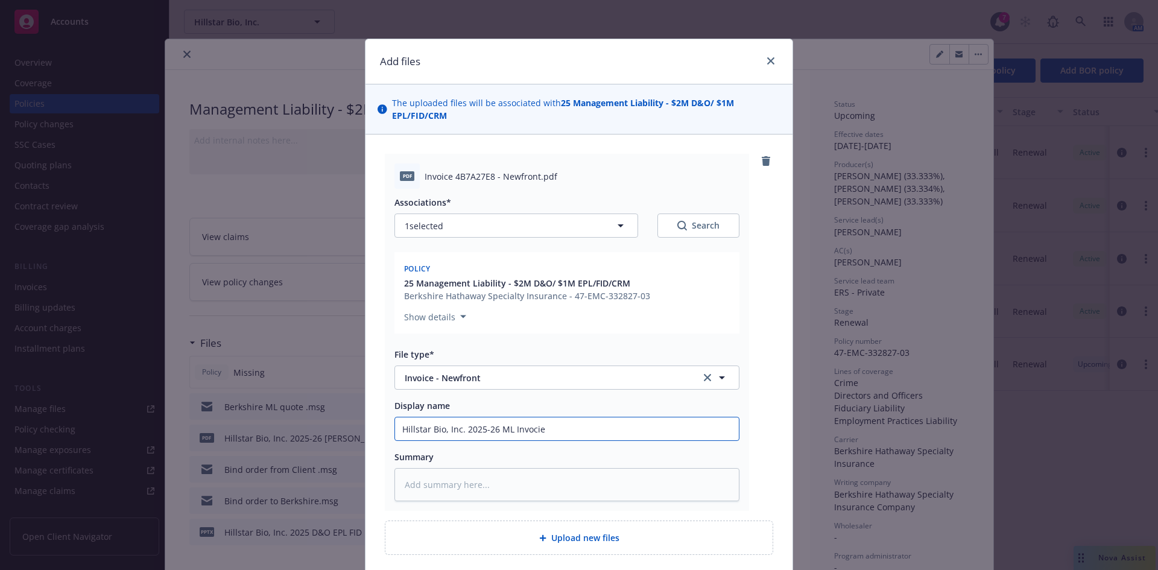
type input "Hillstar Bio, Inc. 2025-26 ML Invocie"
type textarea "x"
type input "Hillstar Bio, Inc. 2025-26 ML Invocie"
type textarea "x"
type input "Hillstar Bio, Inc. 2025-26 ML Invoci"
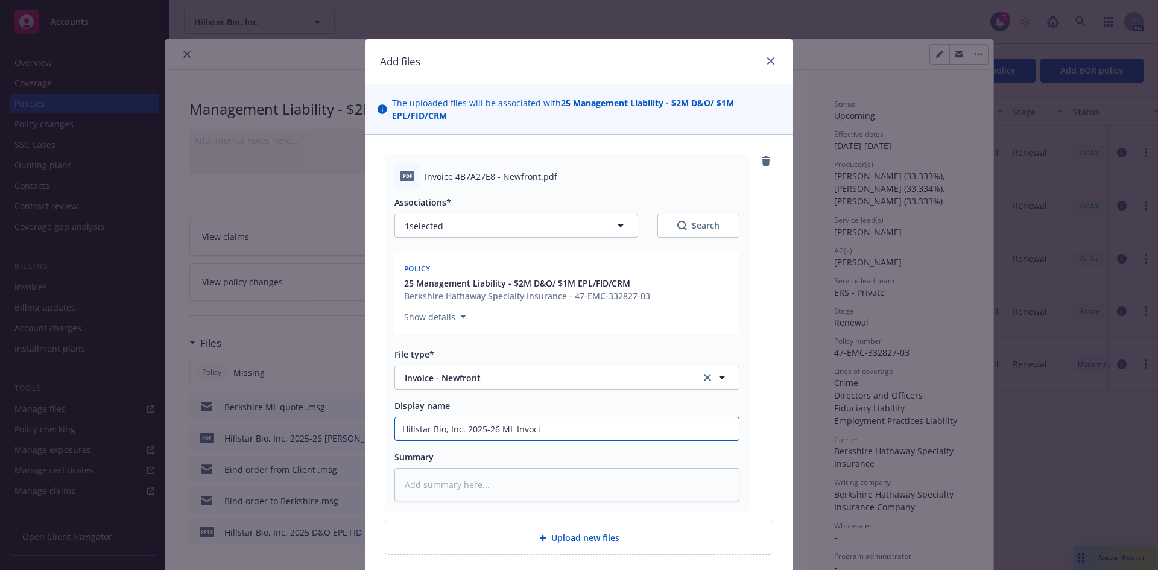
type textarea "x"
type input "Hillstar Bio, Inc. 2025-26 ML Invoc"
type textarea "x"
type input "Hillstar Bio, Inc. 2025-26 ML Invo"
type textarea "x"
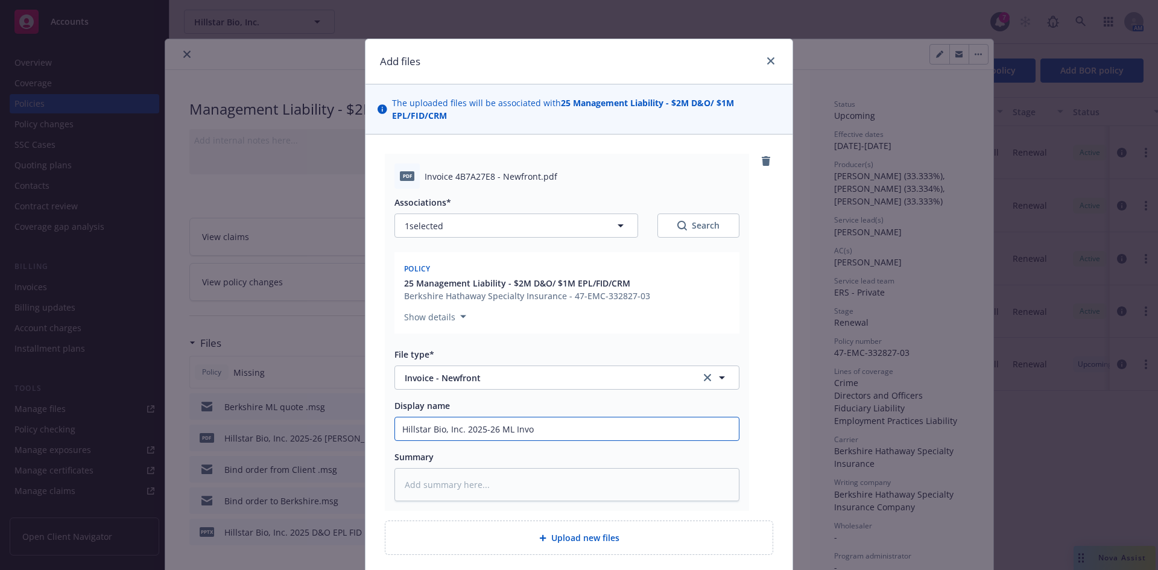
type input "Hillstar Bio, Inc. 2025-26 ML Invoi"
type textarea "x"
type input "Hillstar Bio, Inc. 2025-26 ML Invoic"
type textarea "x"
type input "Hillstar Bio, Inc. 2025-26 ML Invoice"
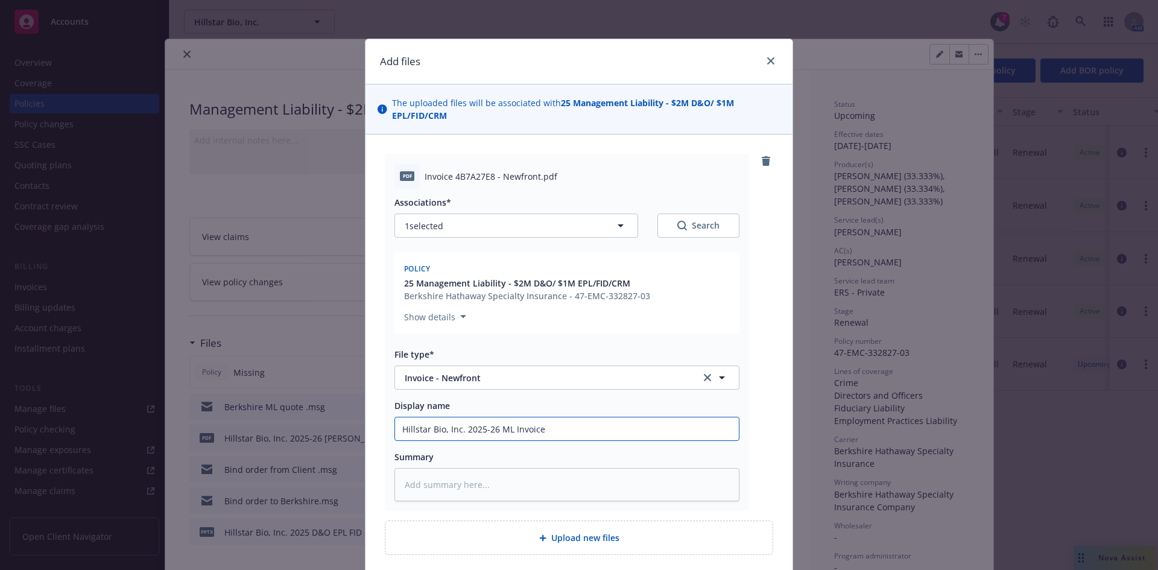
type textarea "x"
type input "Hillstar Bio, Inc. 2025-26 ML Invoice"
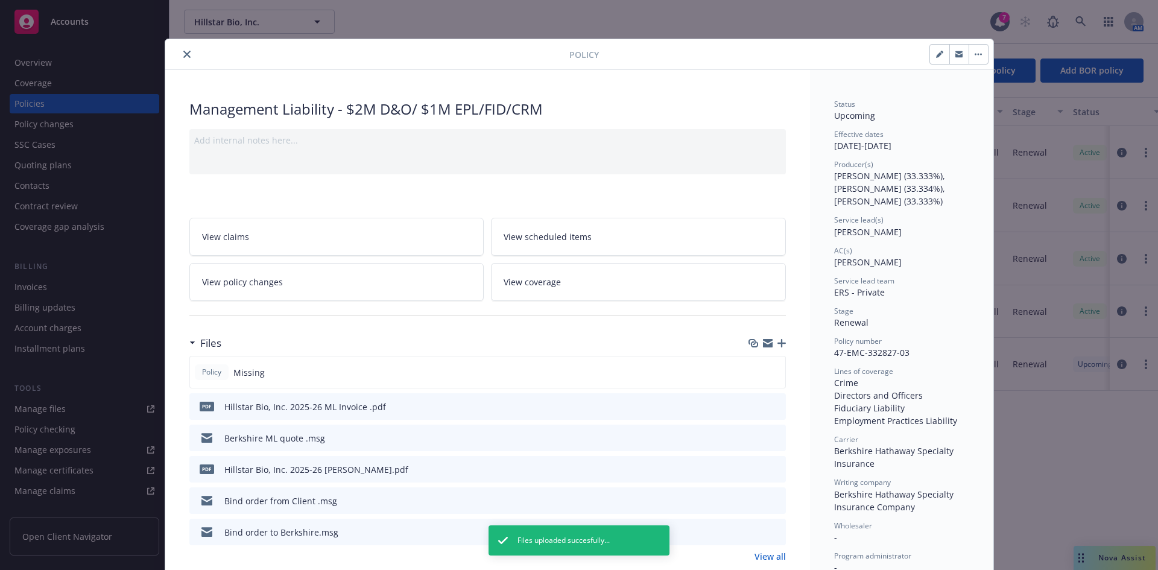
click at [750, 406] on icon "download file" at bounding box center [754, 404] width 8 height 7
drag, startPoint x: 748, startPoint y: 406, endPoint x: 718, endPoint y: 405, distance: 30.2
click at [750, 406] on icon "download file" at bounding box center [755, 406] width 10 height 10
click at [778, 341] on icon "button" at bounding box center [782, 343] width 8 height 8
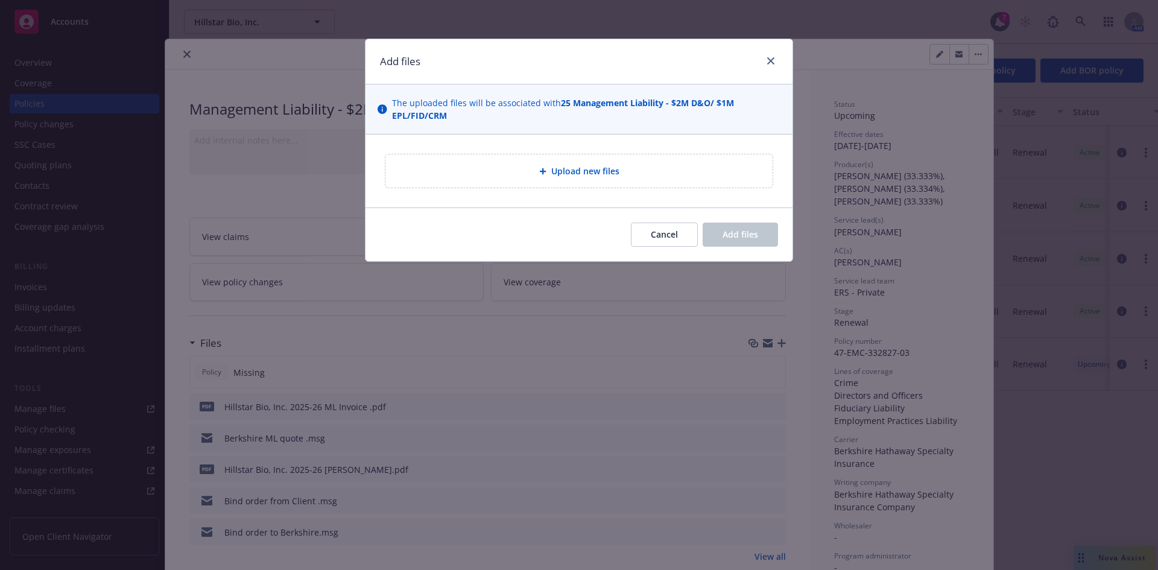
type textarea "x"
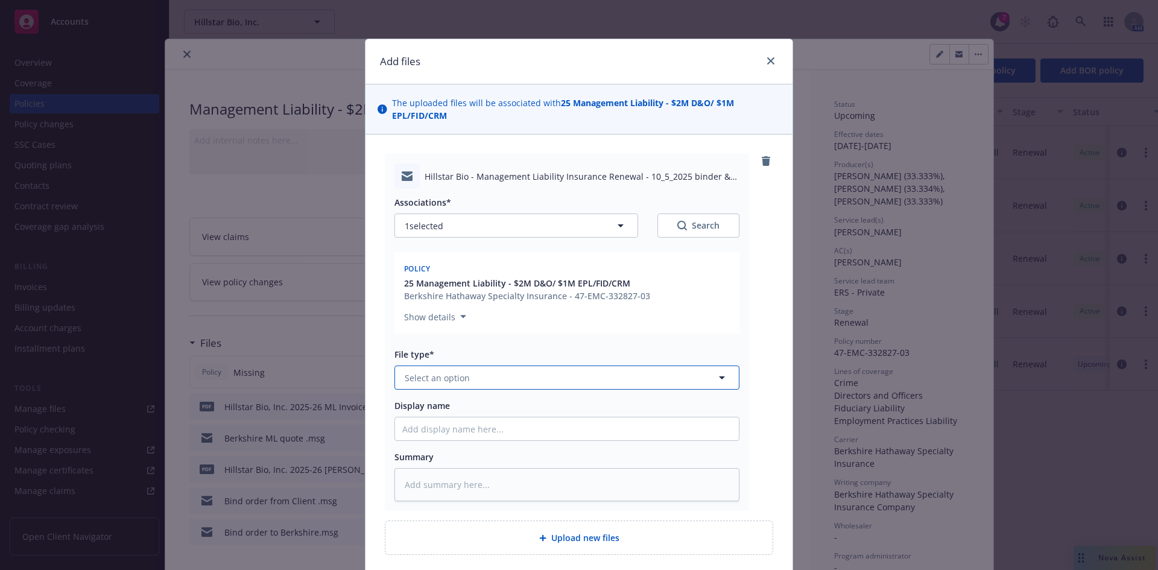
click at [445, 375] on span "Select an option" at bounding box center [437, 378] width 65 height 13
type input "ema"
click at [467, 415] on div "Email" at bounding box center [566, 410] width 329 height 17
click at [440, 435] on input "Display name" at bounding box center [567, 428] width 344 height 23
type textarea "x"
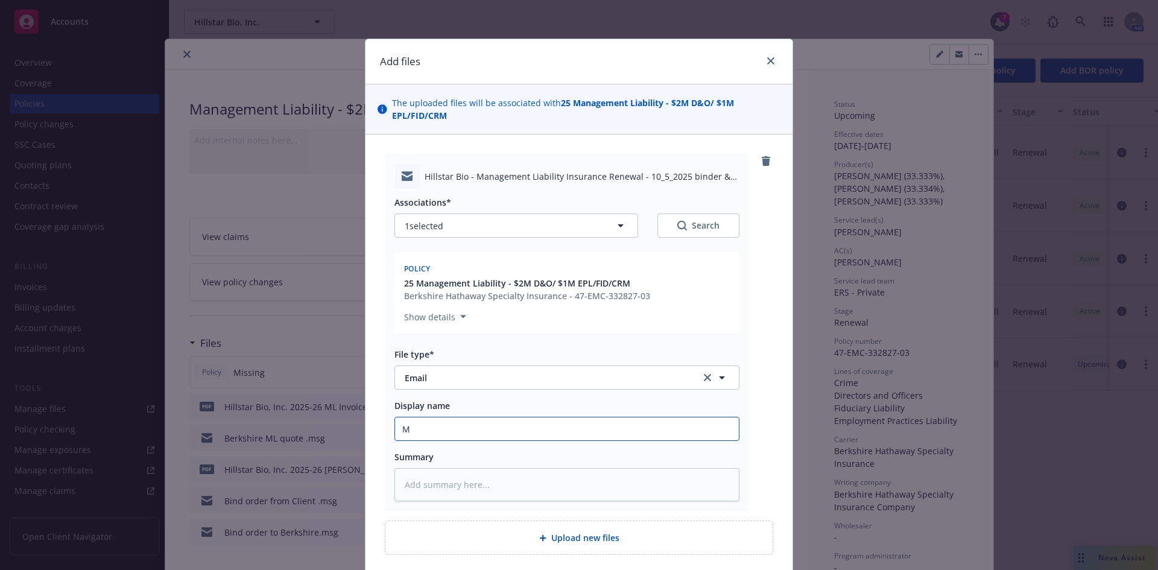
type input "ML"
type textarea "x"
type input "ML B"
type textarea "x"
type input "ML Bi"
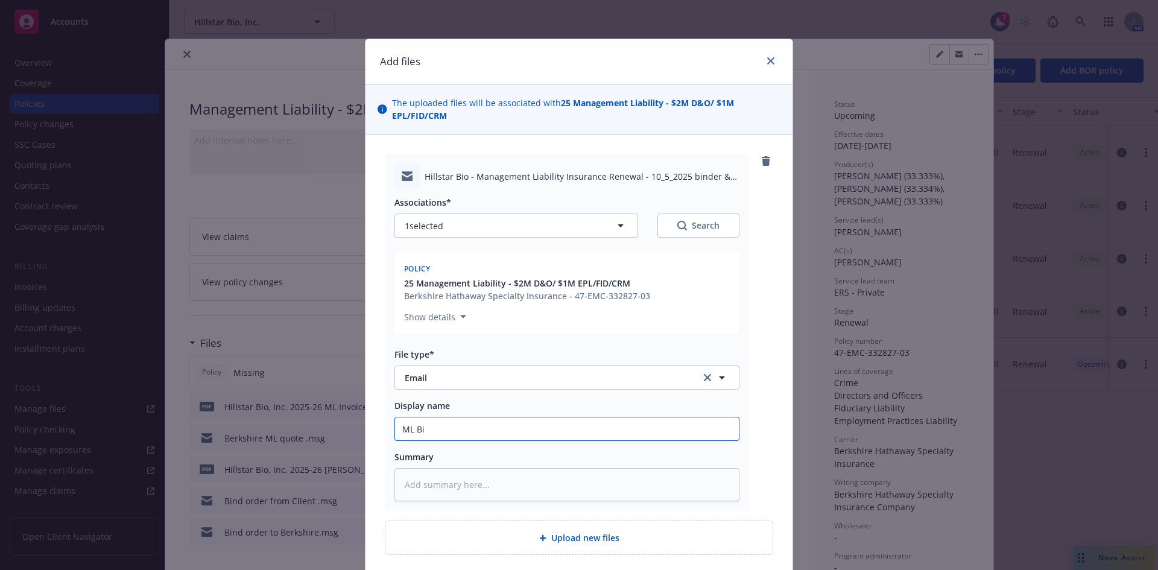
type textarea "x"
type input "ML Bin"
type textarea "x"
type input "[PERSON_NAME]/invoice delivery to client"
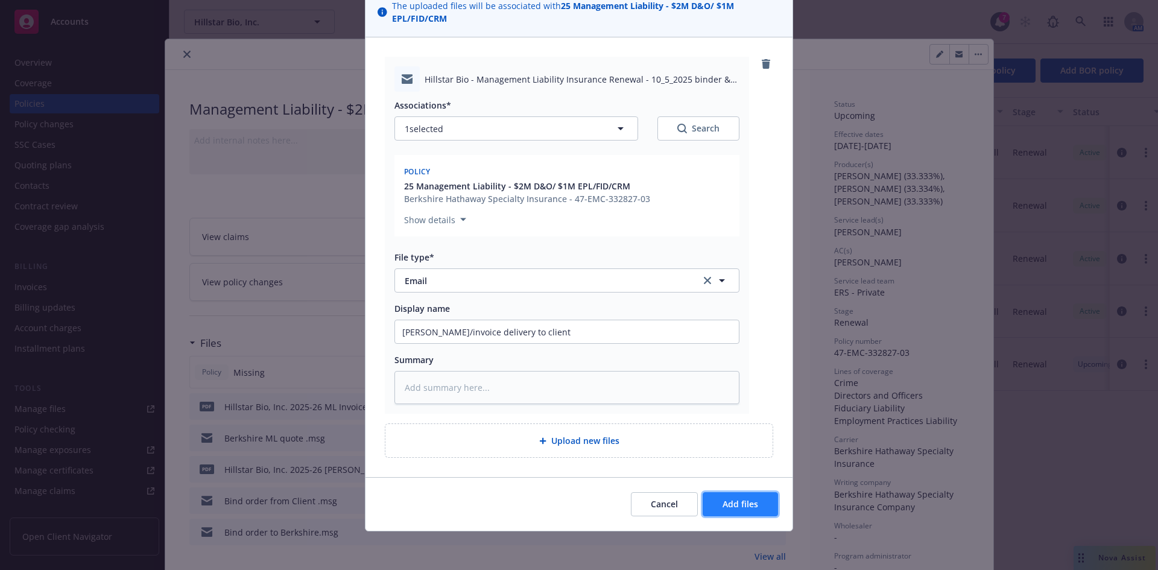
click at [731, 509] on span "Add files" at bounding box center [741, 503] width 36 height 11
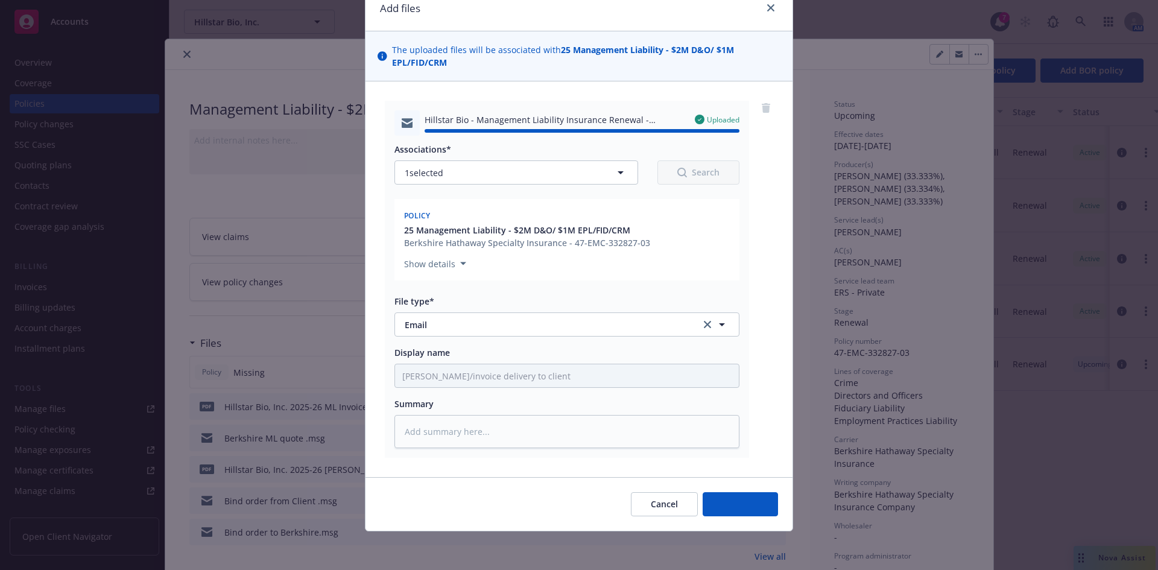
type textarea "x"
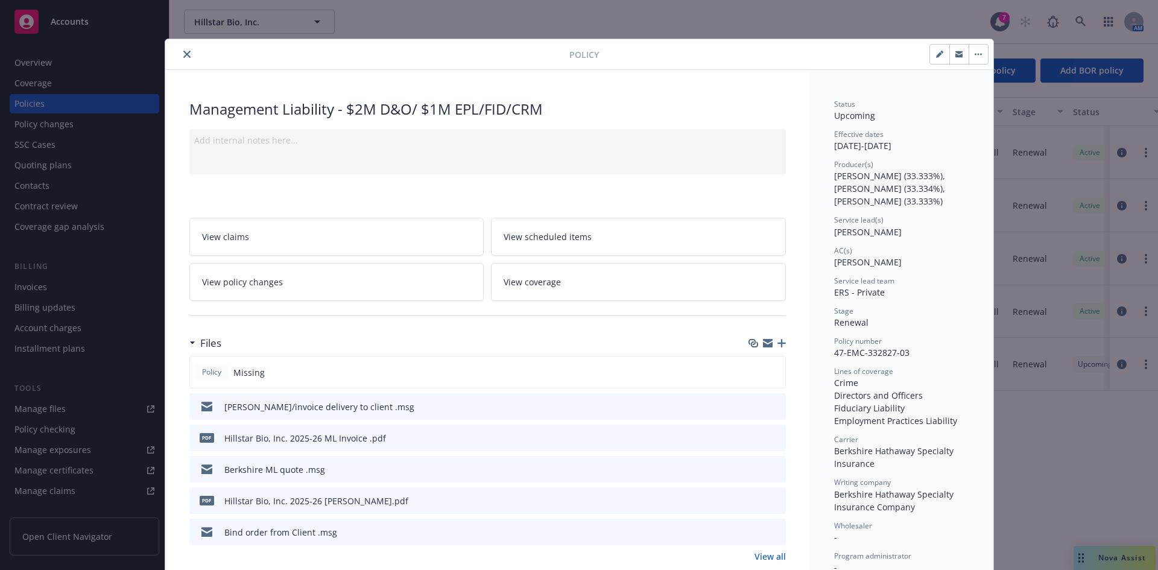
click at [180, 49] on button "close" at bounding box center [187, 54] width 14 height 14
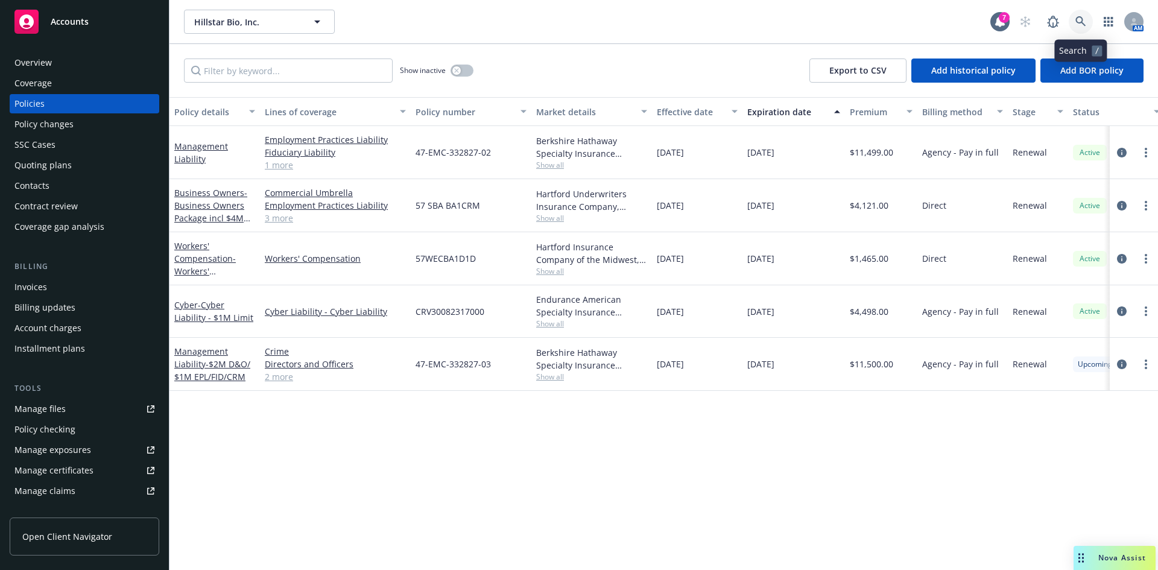
click at [1073, 21] on link at bounding box center [1081, 22] width 24 height 24
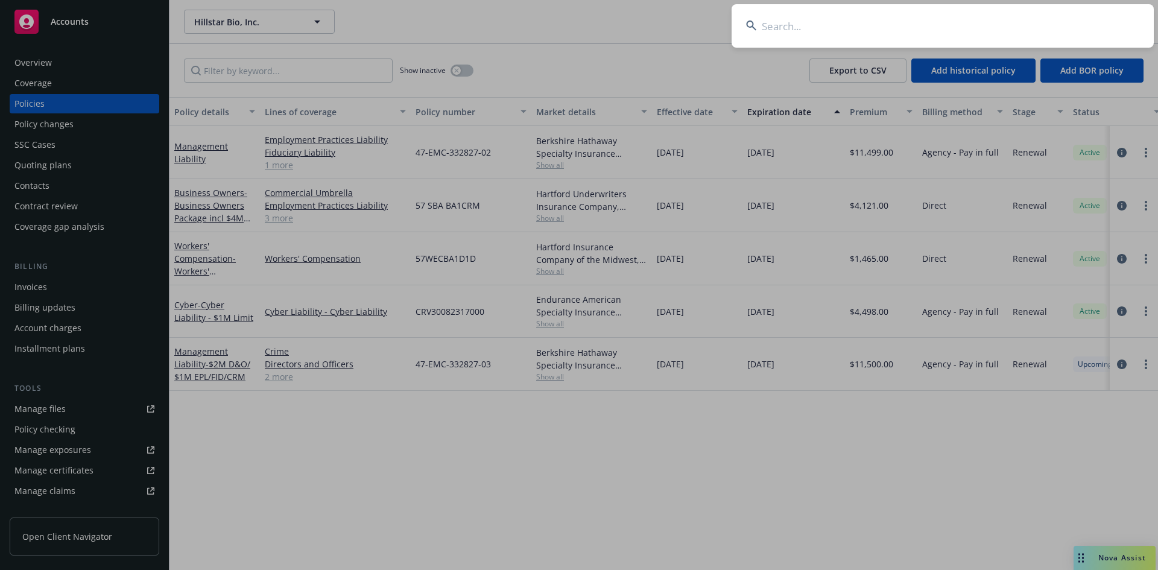
click at [889, 24] on input at bounding box center [943, 25] width 422 height 43
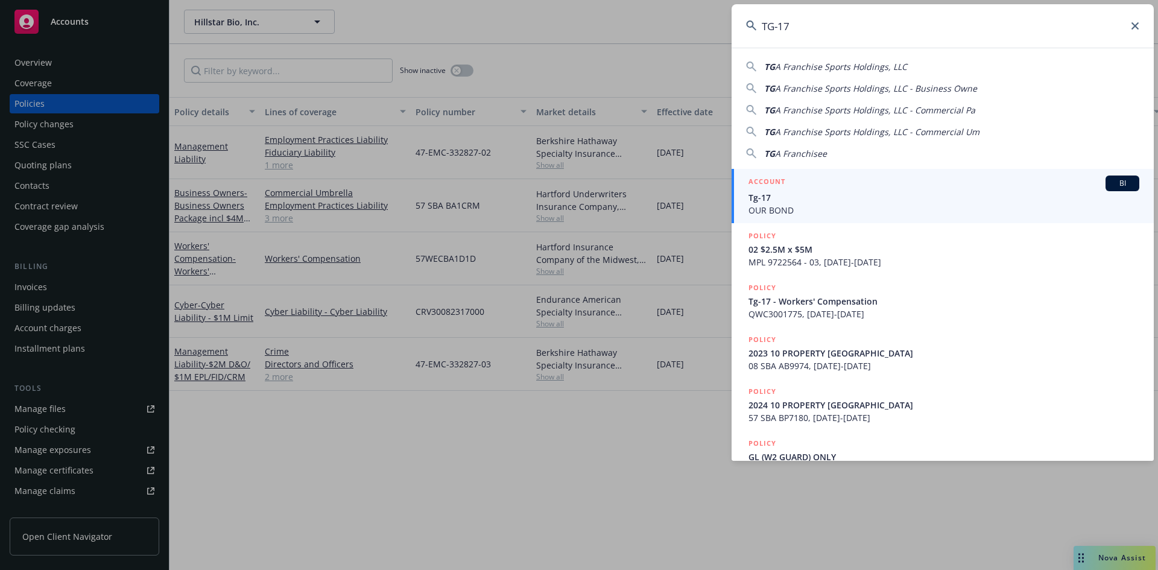
type input "TG-17"
click at [789, 205] on span "OUR BOND" at bounding box center [944, 210] width 391 height 13
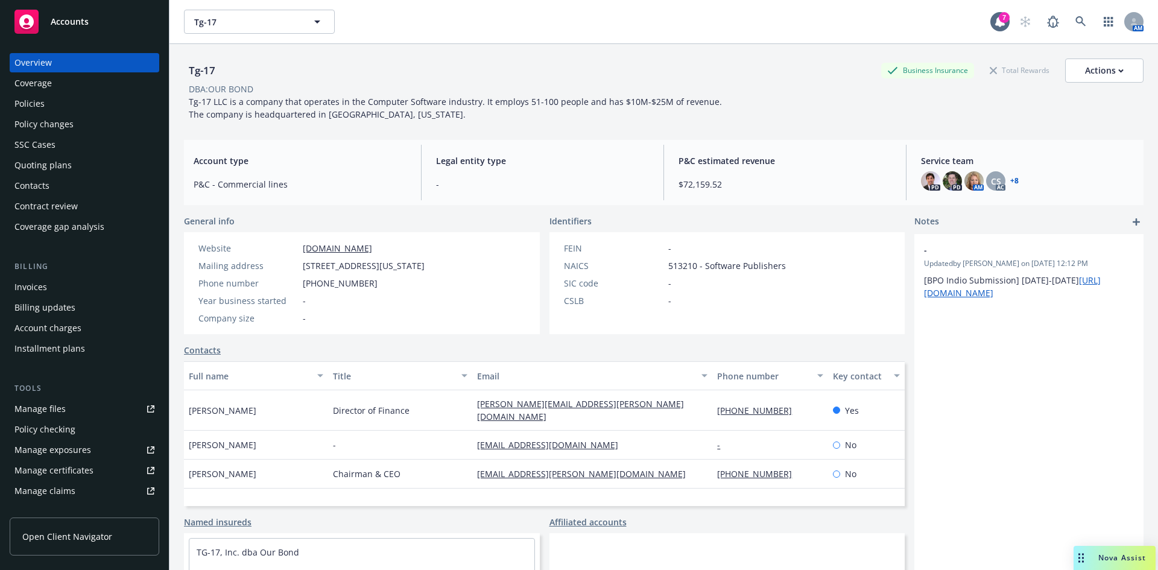
click at [43, 104] on div "Policies" at bounding box center [29, 103] width 30 height 19
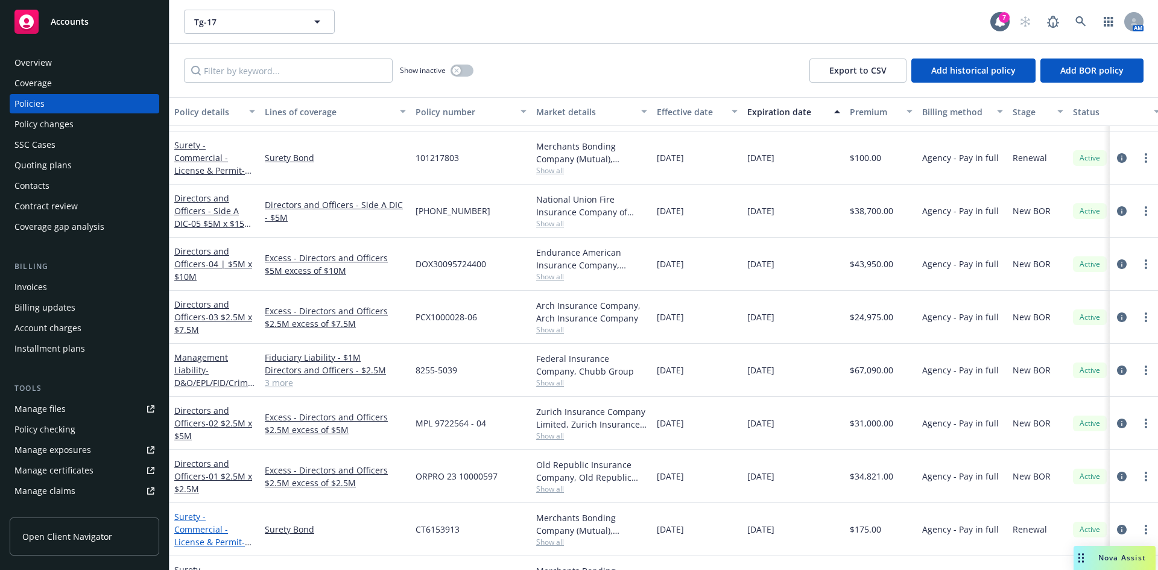
scroll to position [480, 0]
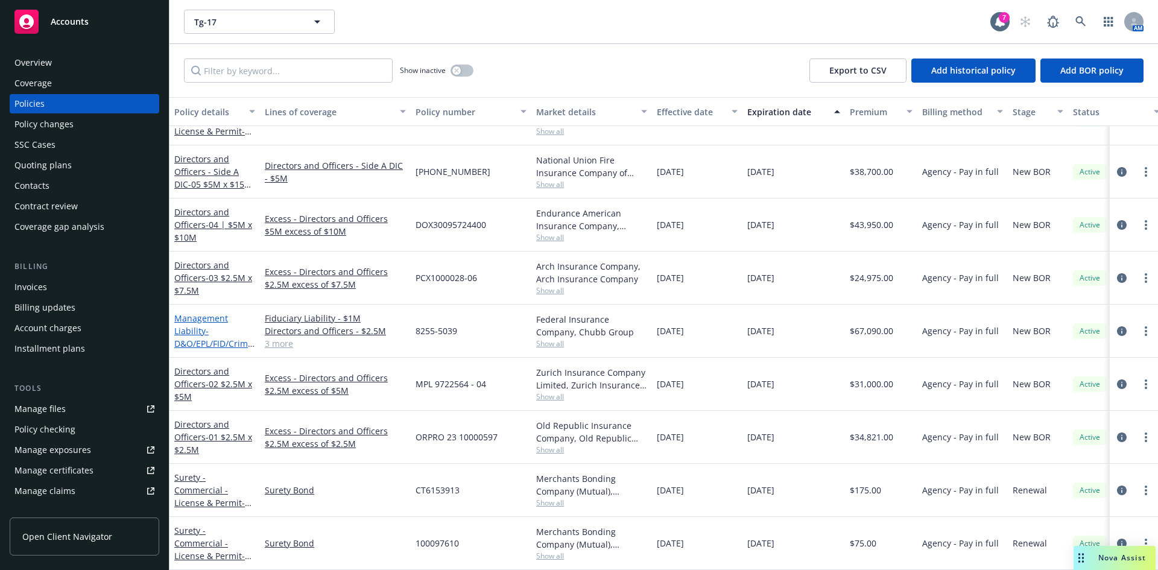
click at [208, 328] on span "- D&O/EPL/FID/Crime/K&R" at bounding box center [214, 343] width 80 height 37
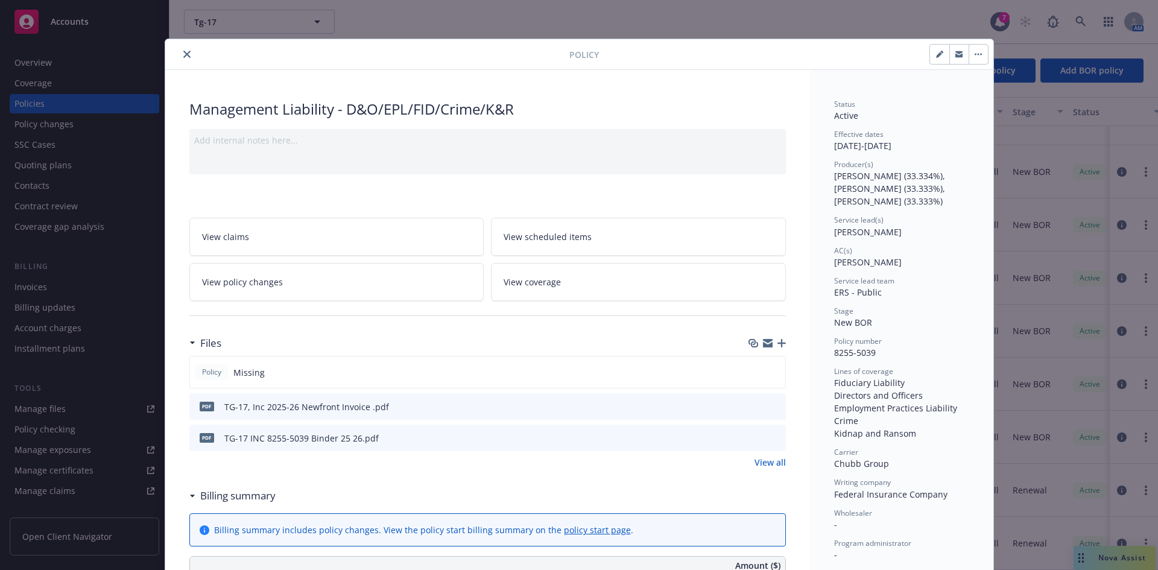
click at [771, 433] on icon "preview file" at bounding box center [774, 437] width 11 height 8
click at [185, 52] on icon "close" at bounding box center [186, 54] width 7 height 7
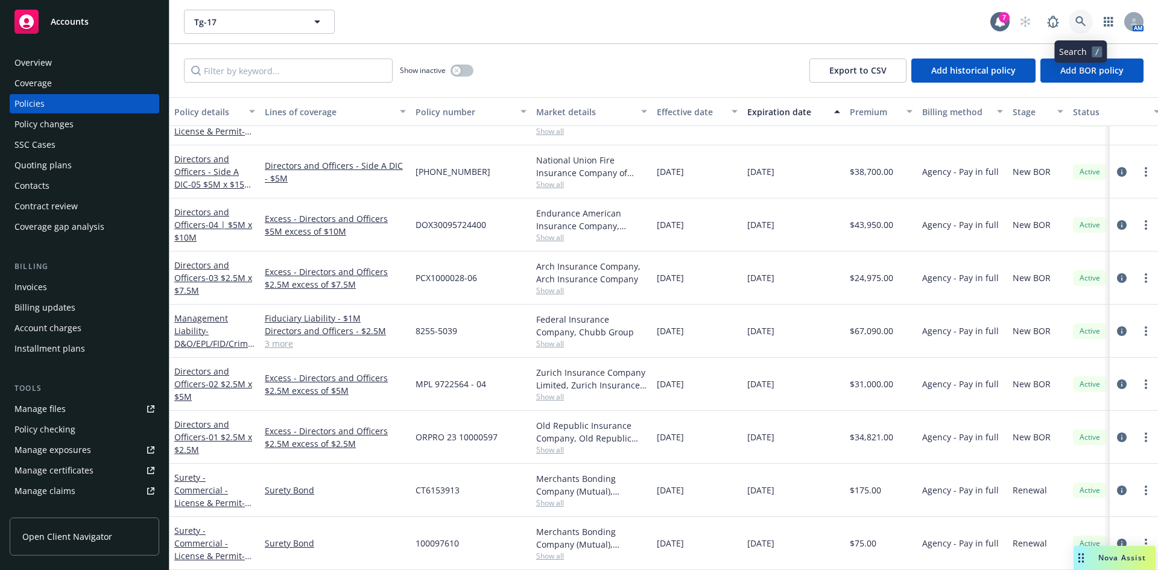
click at [1082, 20] on icon at bounding box center [1081, 21] width 11 height 11
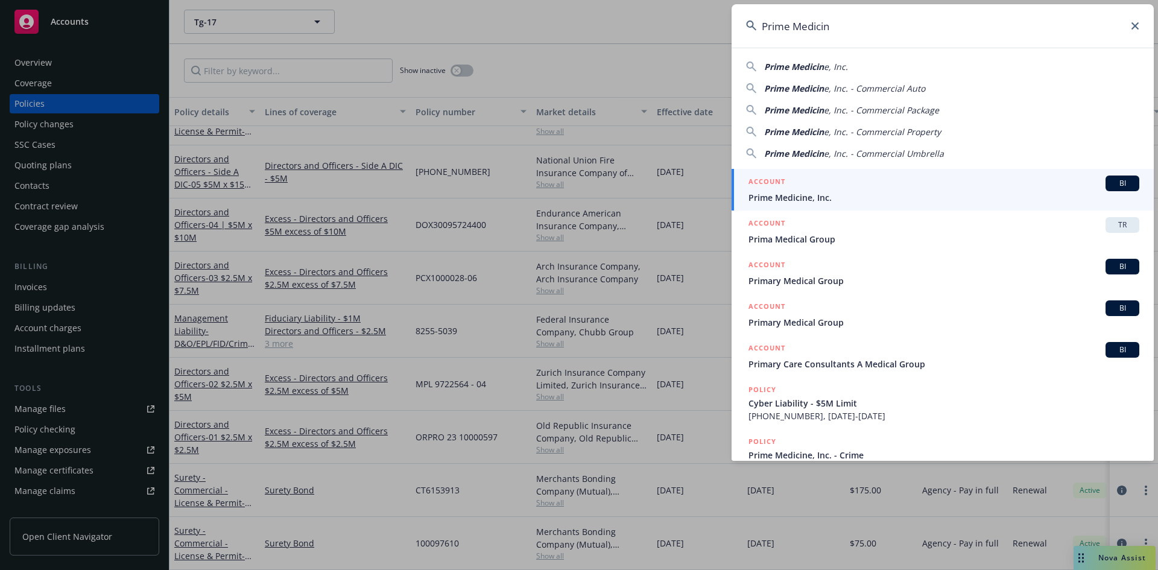
type input "Prime Medicin"
click at [811, 189] on div "ACCOUNT BI" at bounding box center [944, 184] width 391 height 16
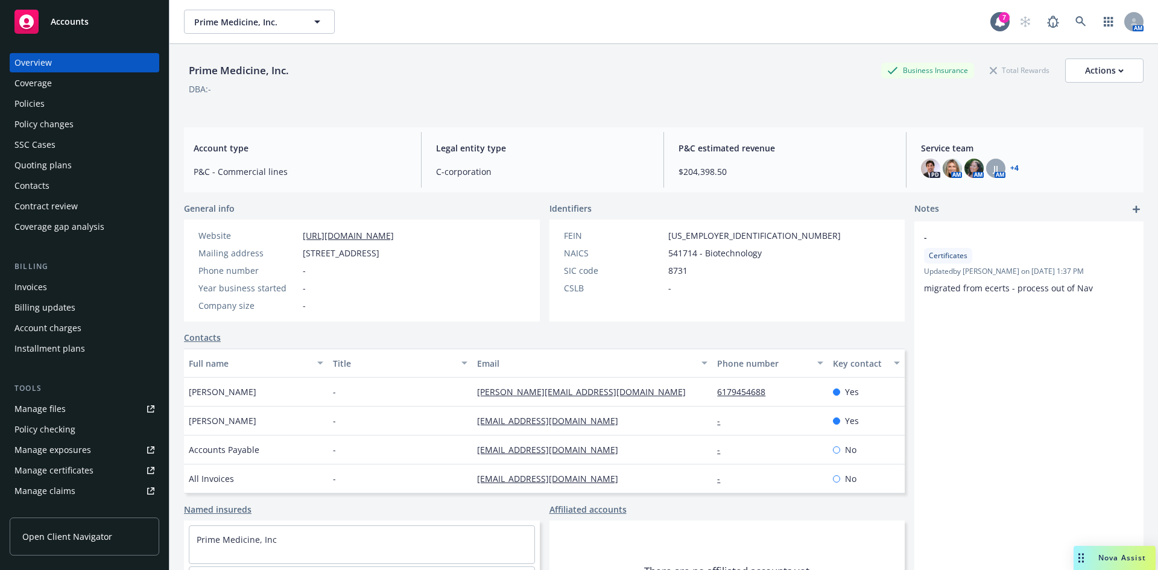
click at [37, 105] on div "Policies" at bounding box center [29, 103] width 30 height 19
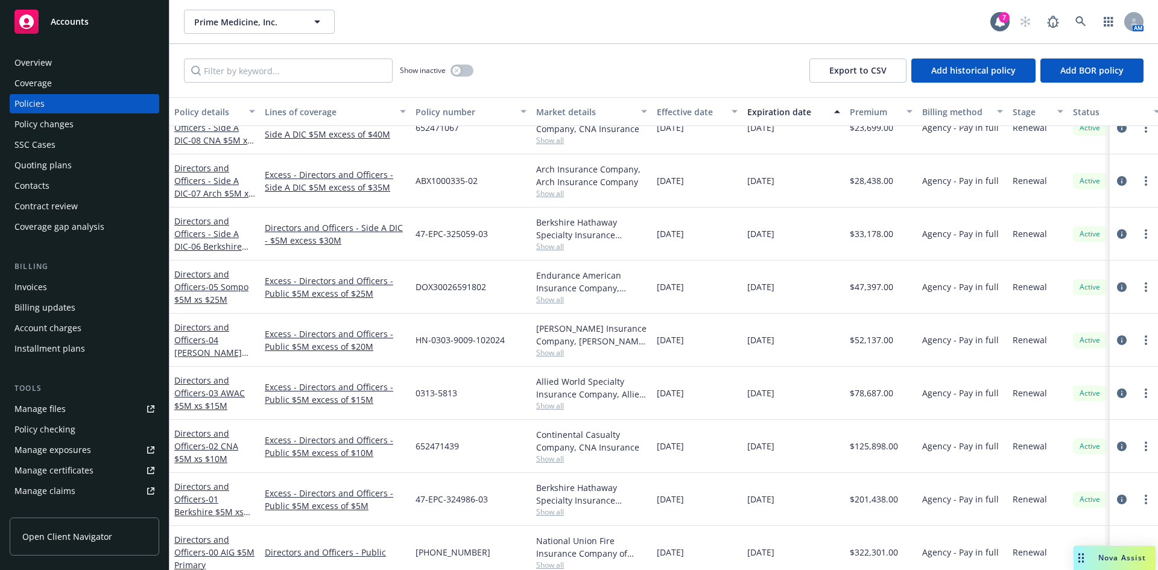
scroll to position [296, 0]
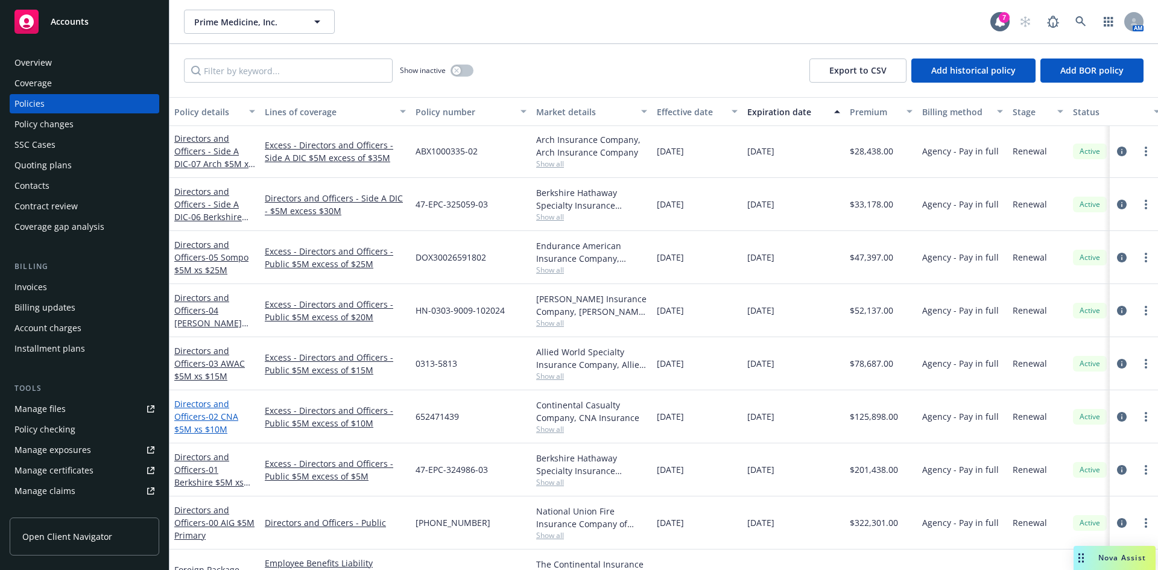
click at [191, 420] on link "Directors and Officers - 02 CNA $5M xs $10M" at bounding box center [206, 416] width 64 height 37
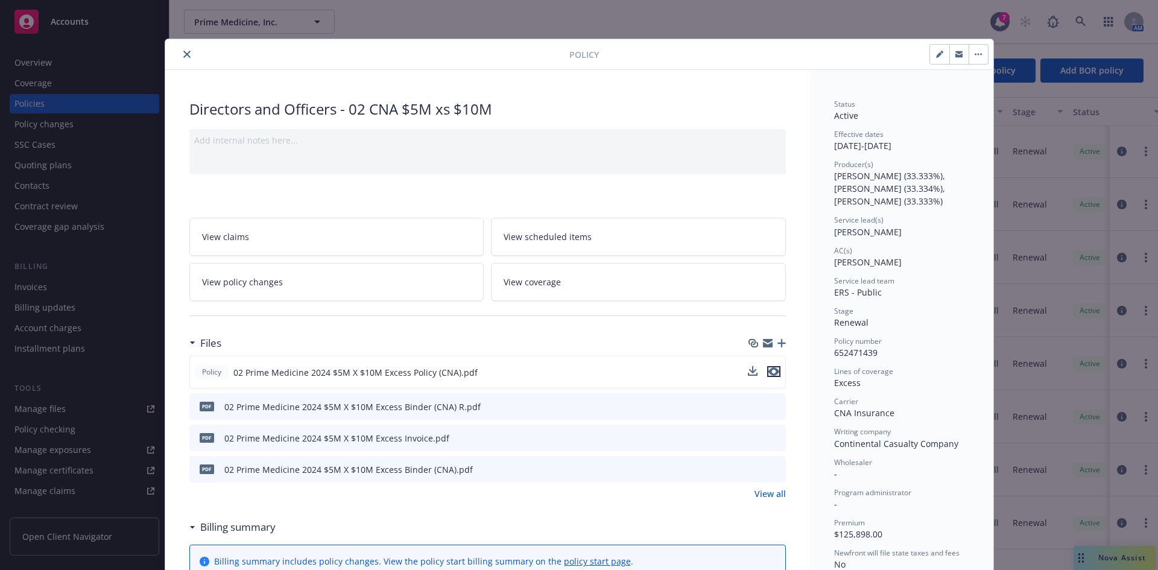
click at [769, 369] on icon "preview file" at bounding box center [774, 371] width 11 height 8
click at [190, 56] on div at bounding box center [369, 54] width 399 height 14
click at [165, 50] on div "Policy" at bounding box center [579, 54] width 828 height 31
click at [191, 54] on div at bounding box center [369, 54] width 399 height 14
click at [165, 51] on div "Policy" at bounding box center [579, 54] width 828 height 31
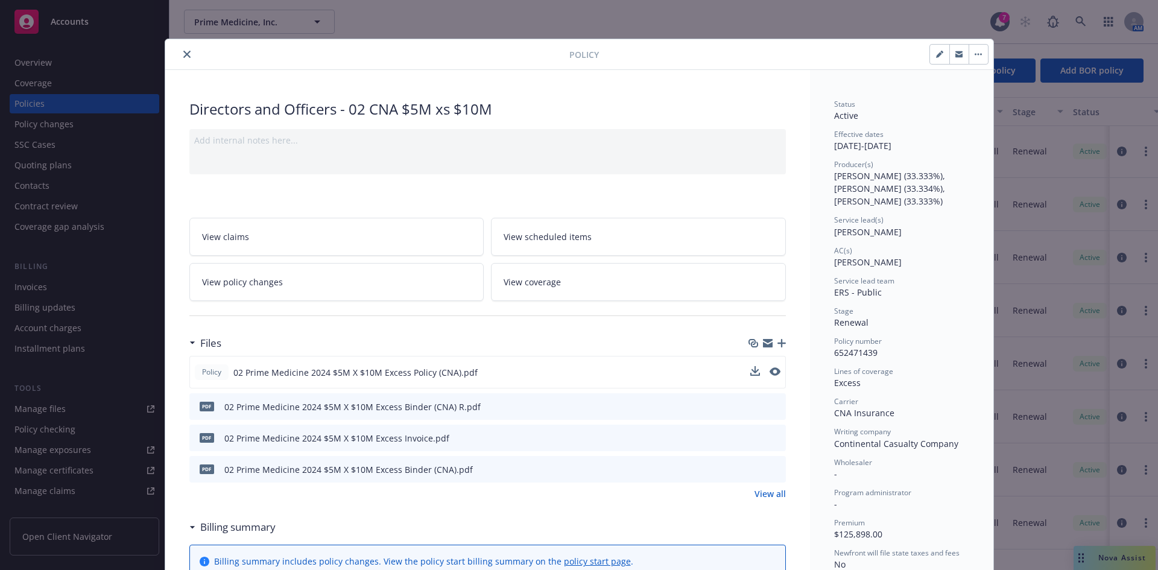
click at [190, 51] on div at bounding box center [369, 54] width 399 height 14
click at [173, 53] on div at bounding box center [369, 54] width 399 height 14
click at [190, 56] on div at bounding box center [369, 54] width 399 height 14
click at [171, 52] on div at bounding box center [369, 54] width 399 height 14
click at [174, 53] on div at bounding box center [369, 54] width 399 height 14
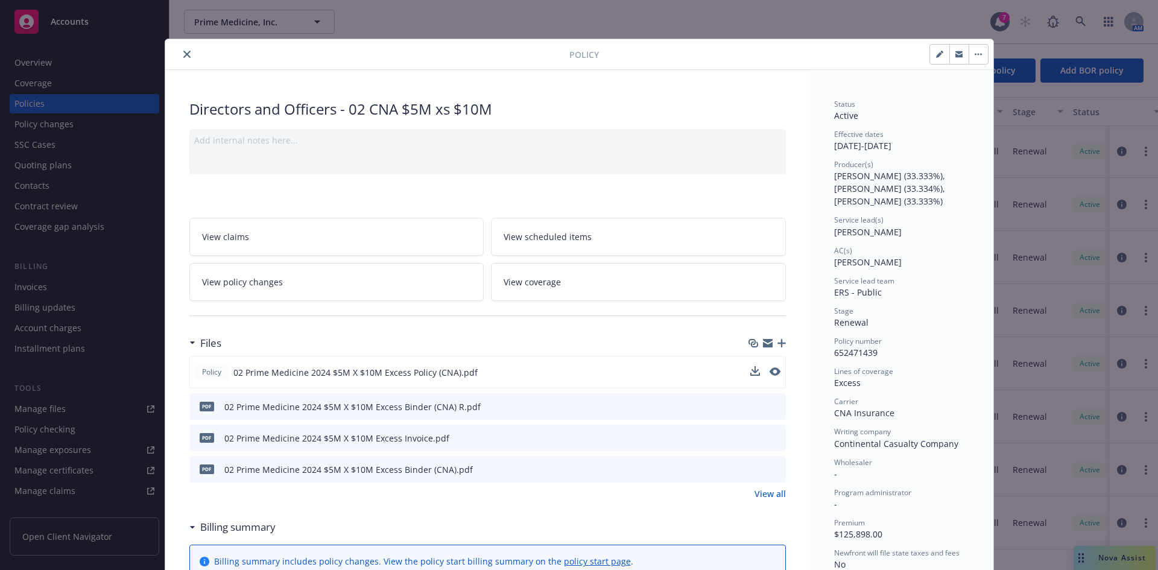
click at [180, 53] on button "close" at bounding box center [187, 54] width 14 height 14
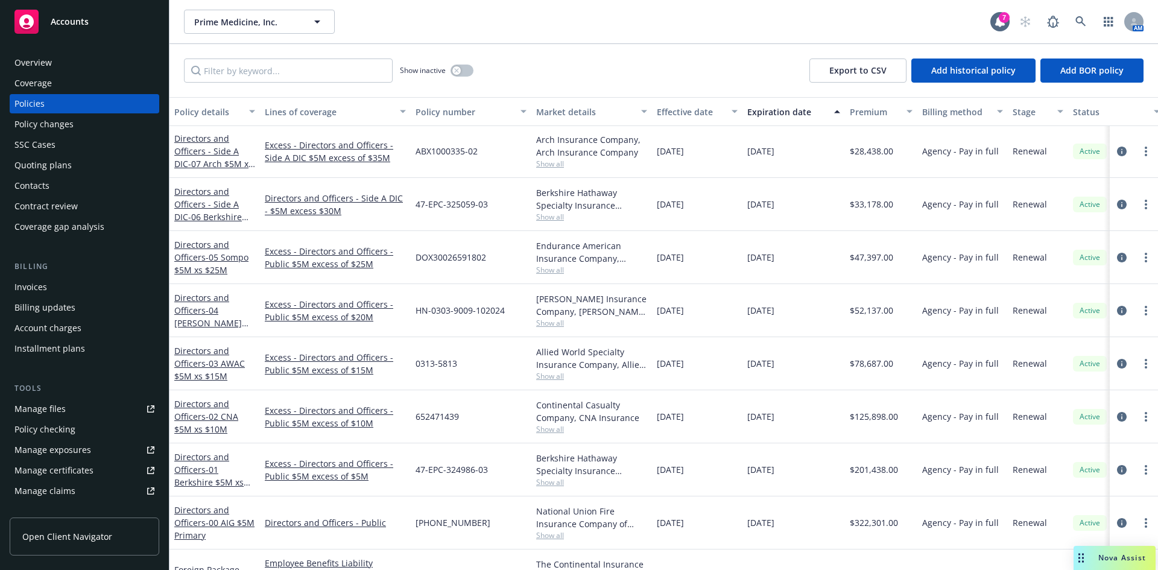
click at [181, 56] on div "Show inactive Export to CSV Add historical policy Add BOR policy" at bounding box center [664, 70] width 989 height 53
click at [1081, 13] on link at bounding box center [1081, 22] width 24 height 24
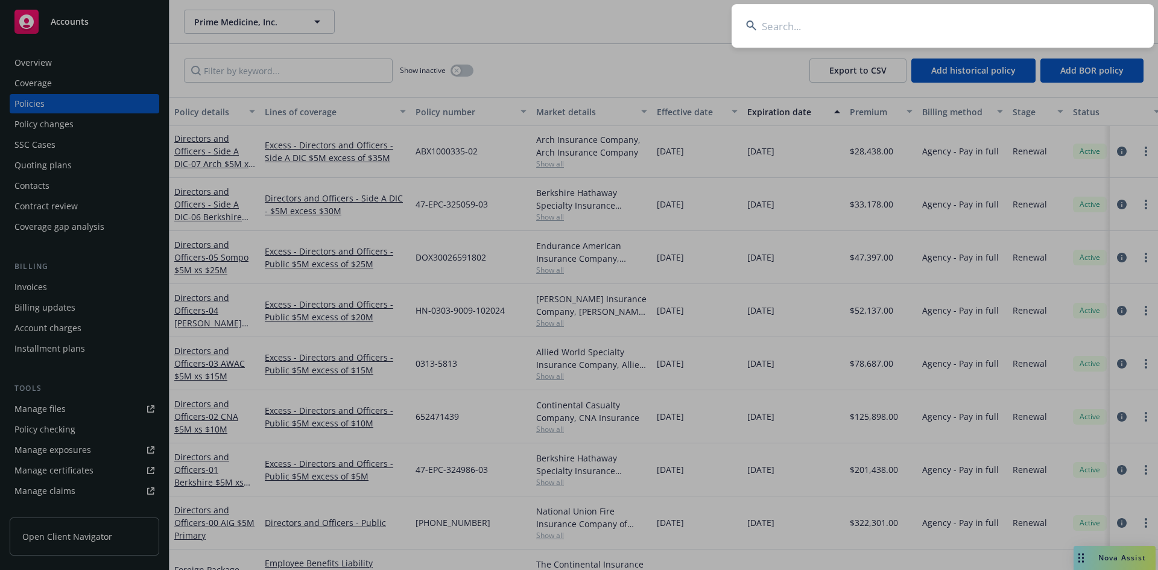
click at [950, 23] on input at bounding box center [943, 25] width 422 height 43
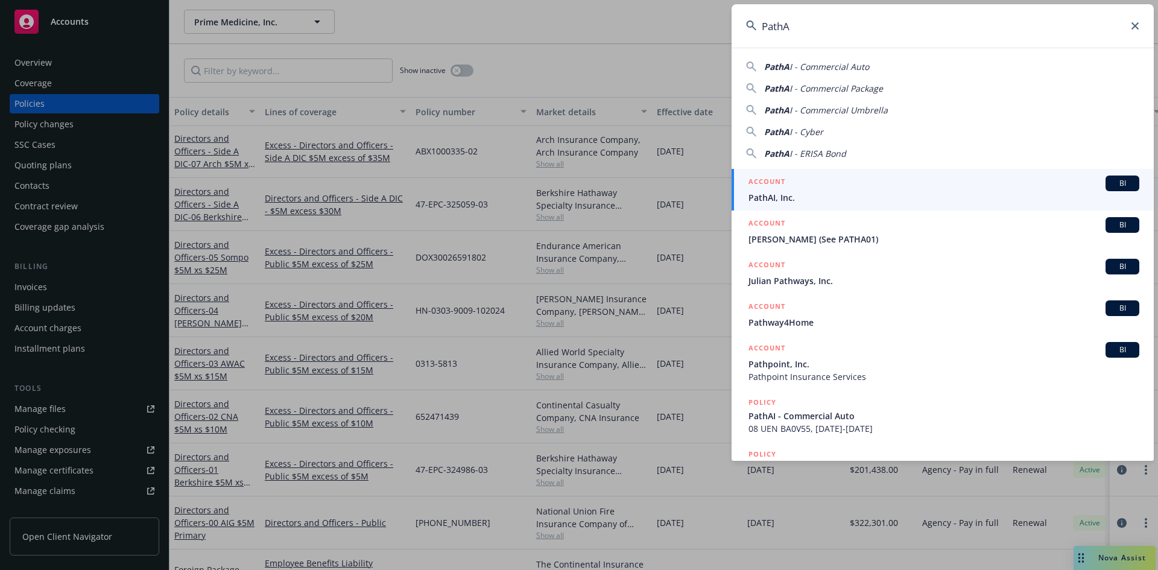
type input "PathA"
click at [802, 192] on span "PathAI, Inc." at bounding box center [944, 197] width 391 height 13
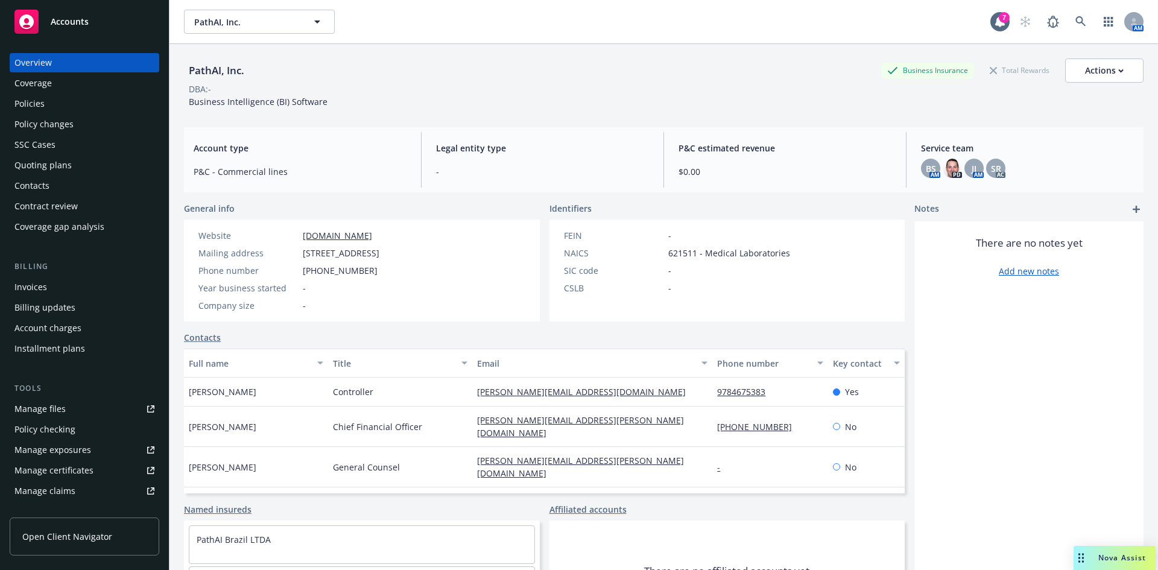
click at [46, 102] on div "Policies" at bounding box center [84, 103] width 140 height 19
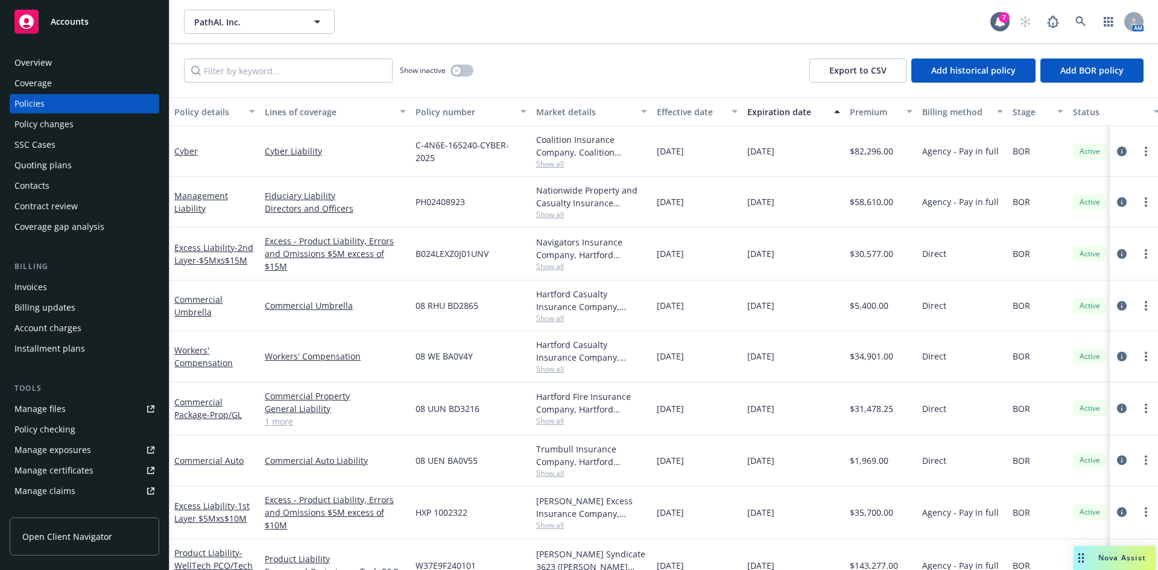
click at [531, 47] on div "Show inactive Export to CSV Add historical policy Add BOR policy" at bounding box center [664, 70] width 989 height 53
click at [1085, 17] on icon at bounding box center [1081, 21] width 11 height 11
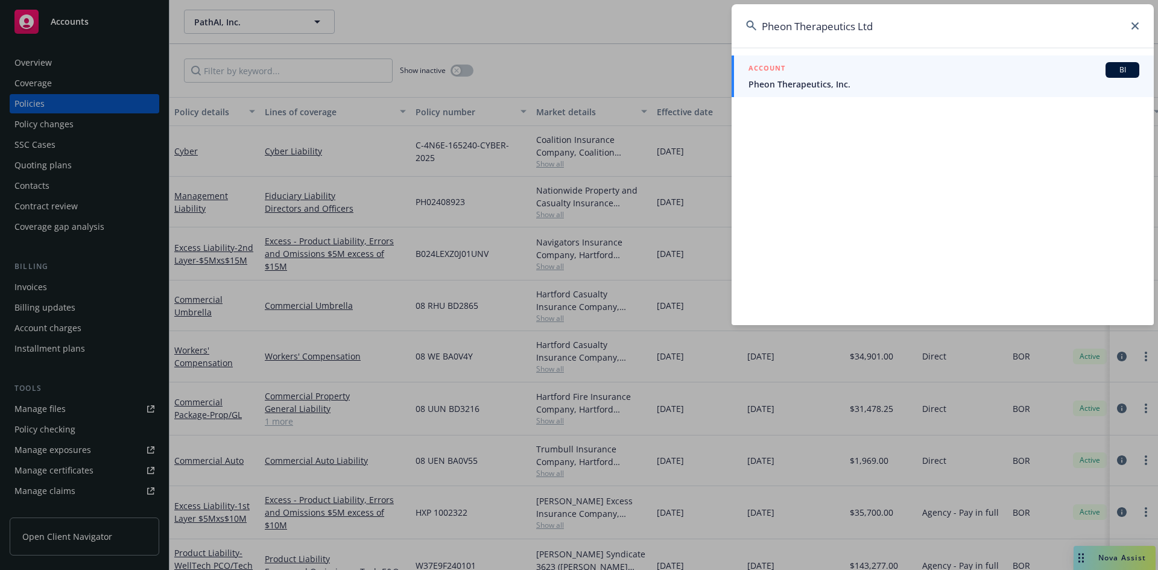
type input "Pheon Therapeutics Ltd"
click at [833, 79] on span "Pheon Therapeutics, Inc." at bounding box center [944, 84] width 391 height 13
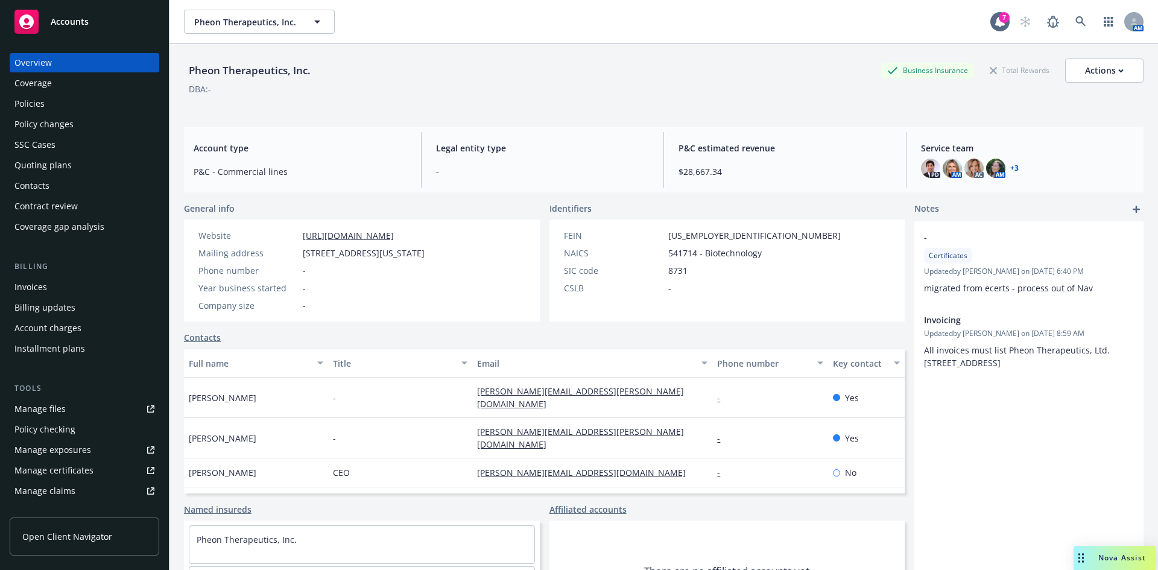
click at [34, 104] on div "Policies" at bounding box center [29, 103] width 30 height 19
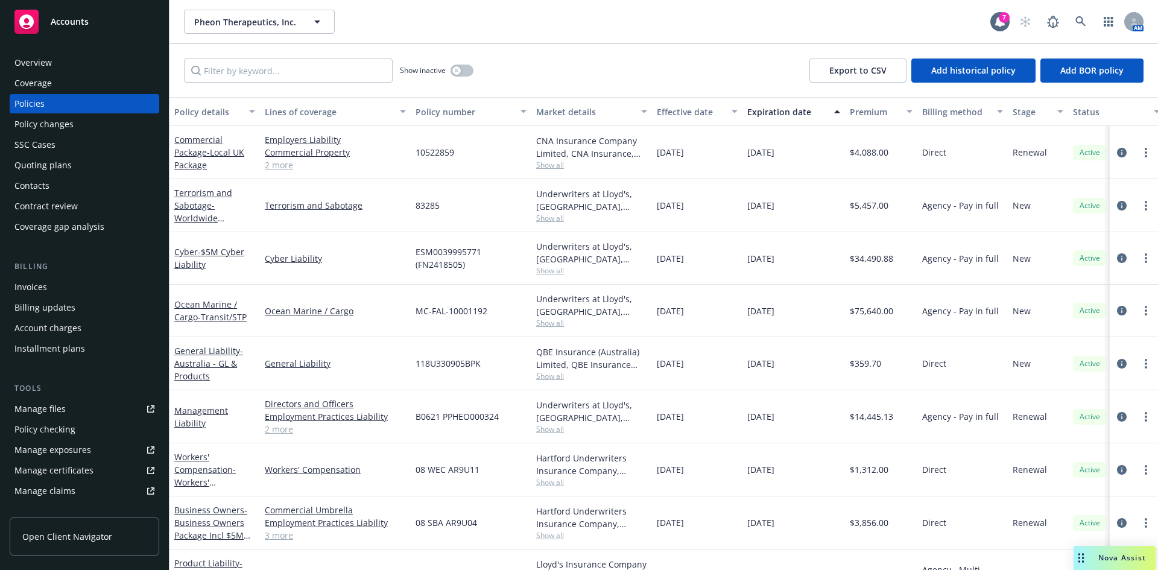
click at [276, 428] on link "2 more" at bounding box center [335, 429] width 141 height 13
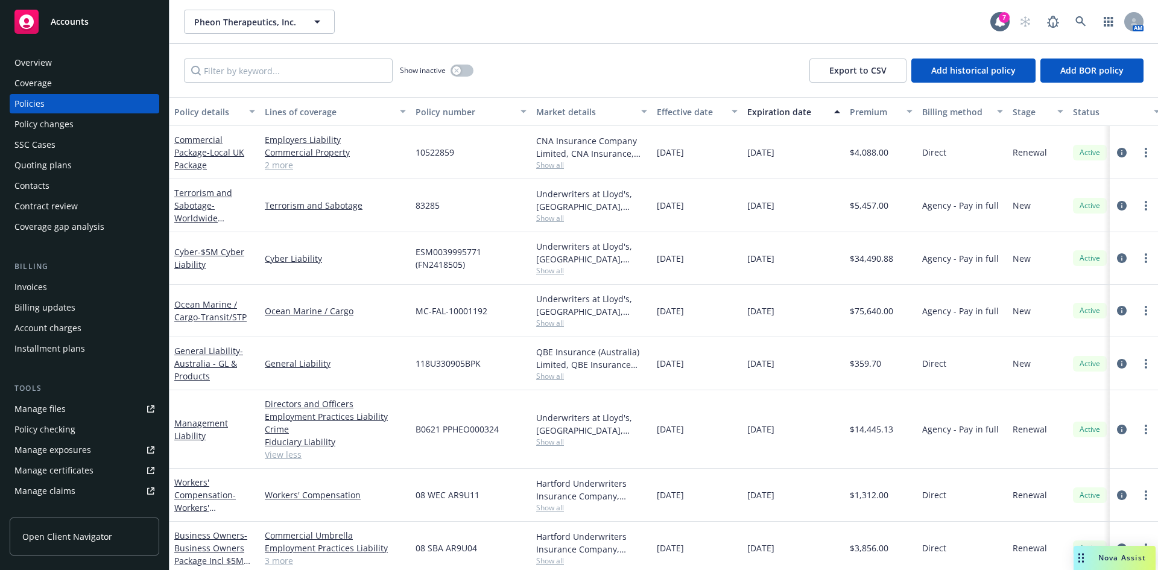
scroll to position [236, 0]
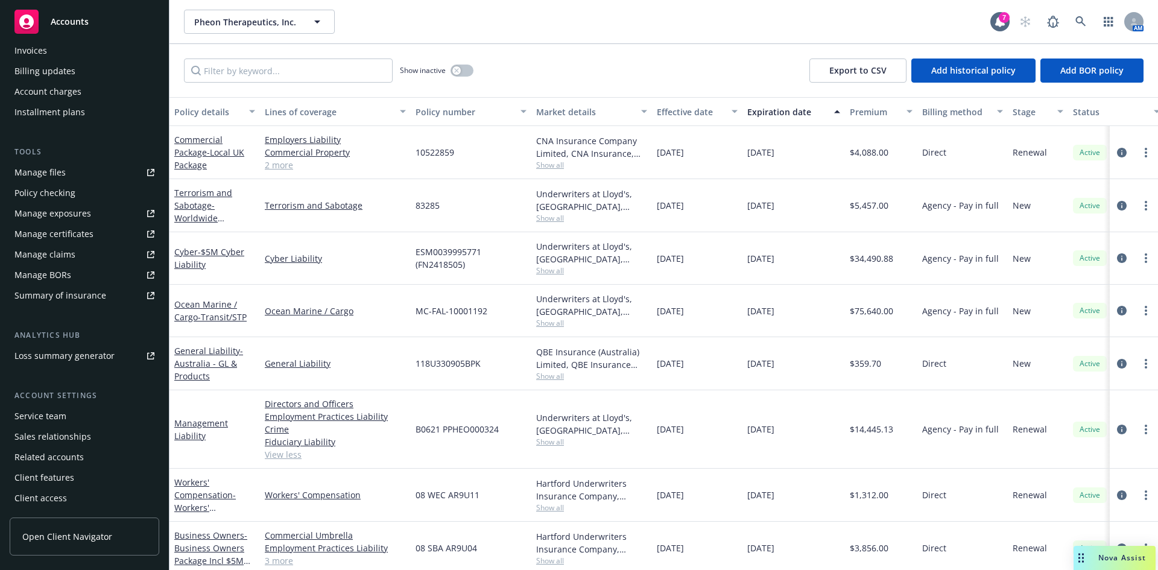
click at [47, 413] on div "Service team" at bounding box center [40, 416] width 52 height 19
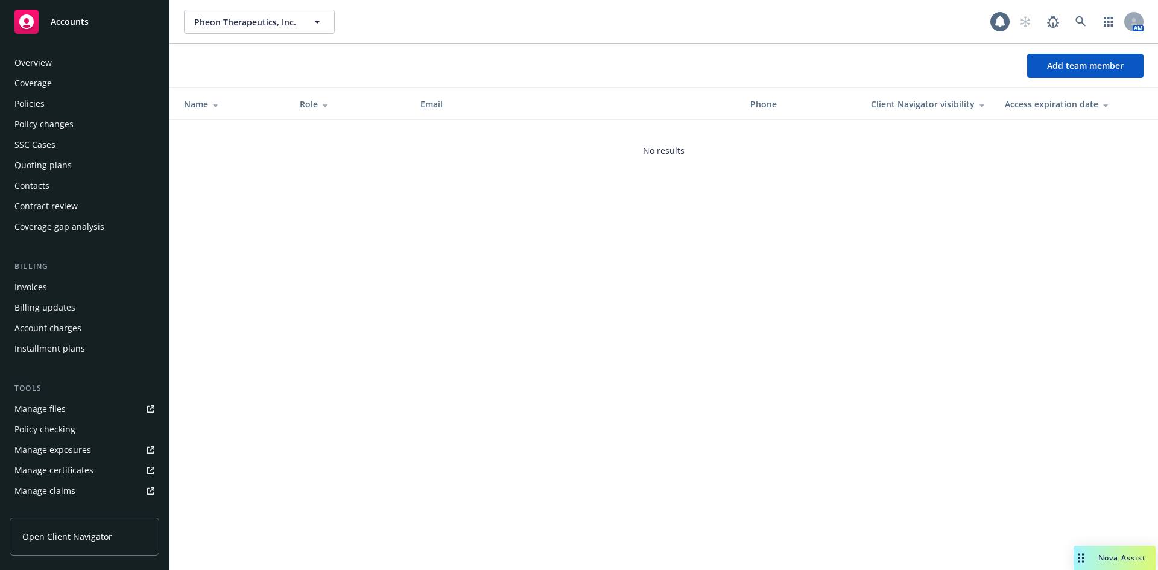
scroll to position [236, 0]
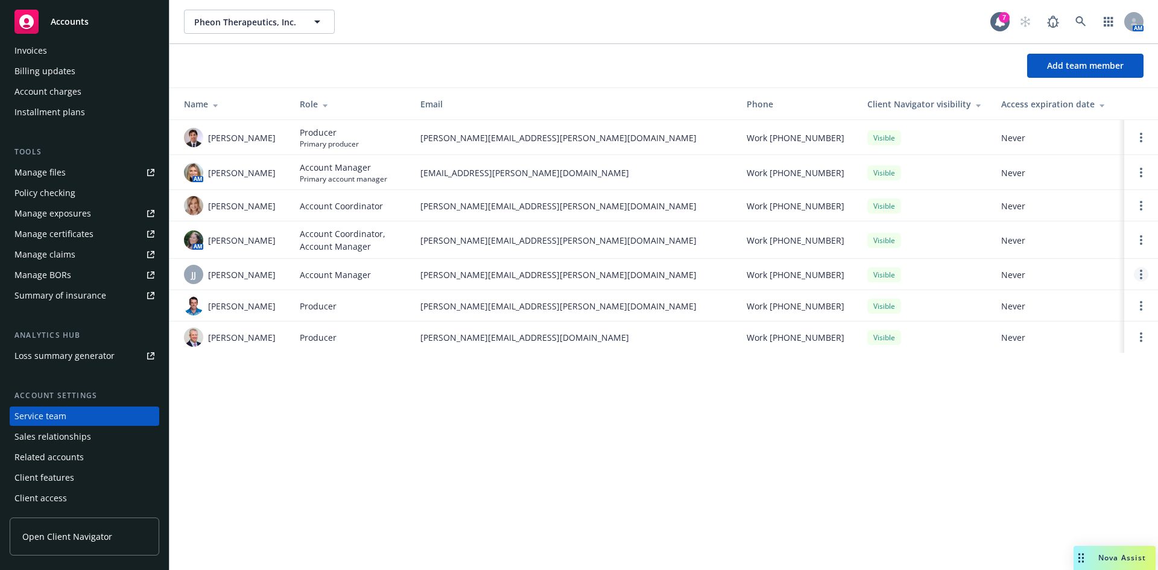
click at [1141, 272] on circle "Open options" at bounding box center [1141, 271] width 2 height 2
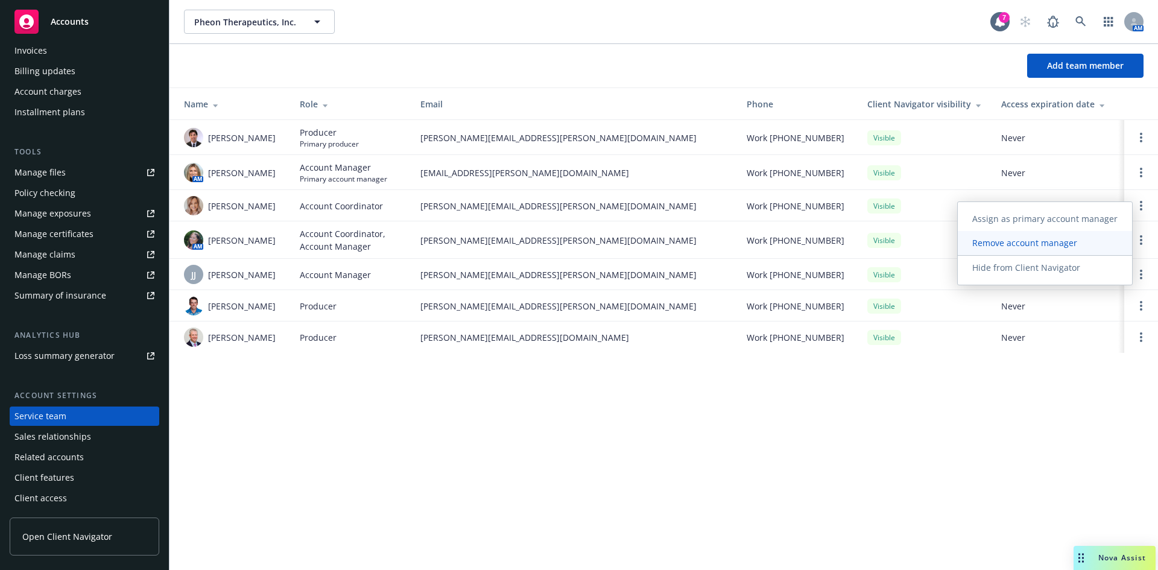
click at [1015, 247] on span "Remove account manager" at bounding box center [1025, 242] width 134 height 11
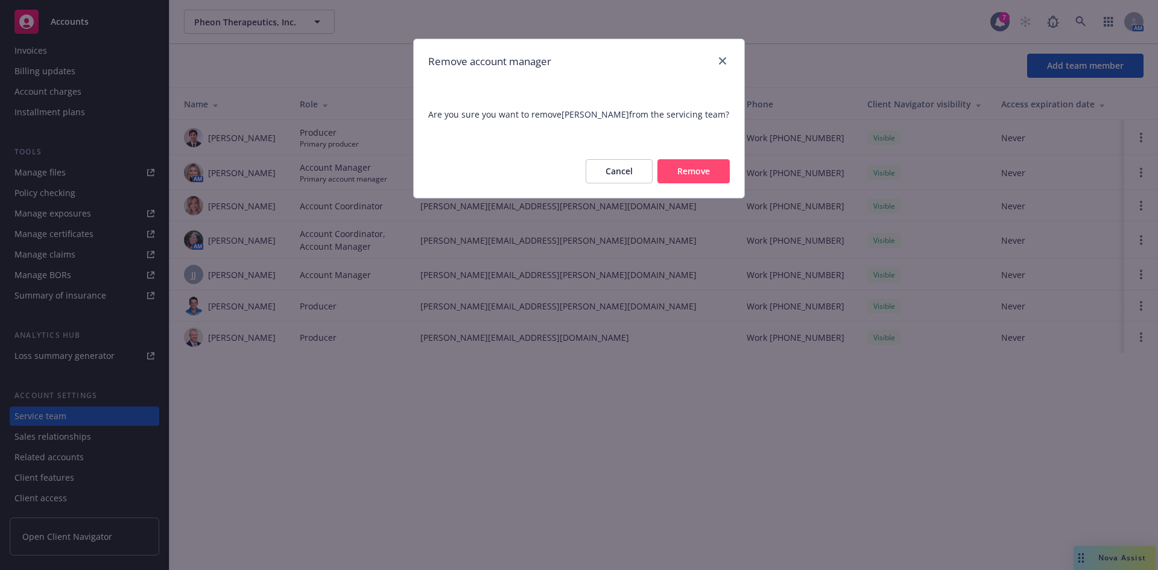
click at [677, 169] on button "Remove" at bounding box center [694, 171] width 72 height 24
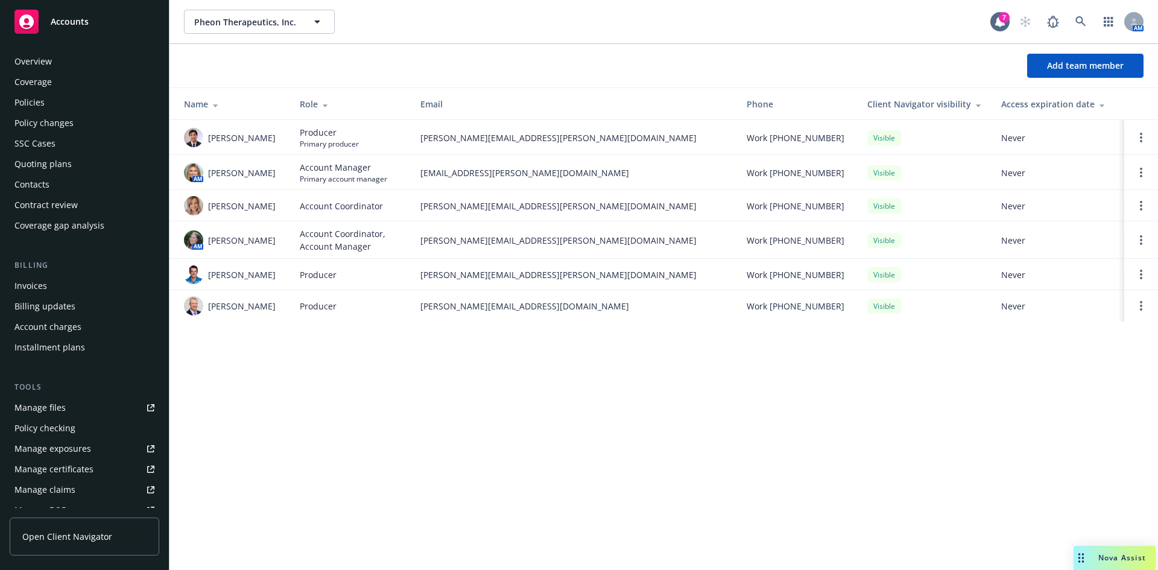
scroll to position [0, 0]
click at [55, 93] on div "Overview Coverage Policies Policy changes SSC Cases Quoting plans Contacts Cont…" at bounding box center [85, 144] width 150 height 183
click at [59, 101] on div "Policies" at bounding box center [84, 103] width 140 height 19
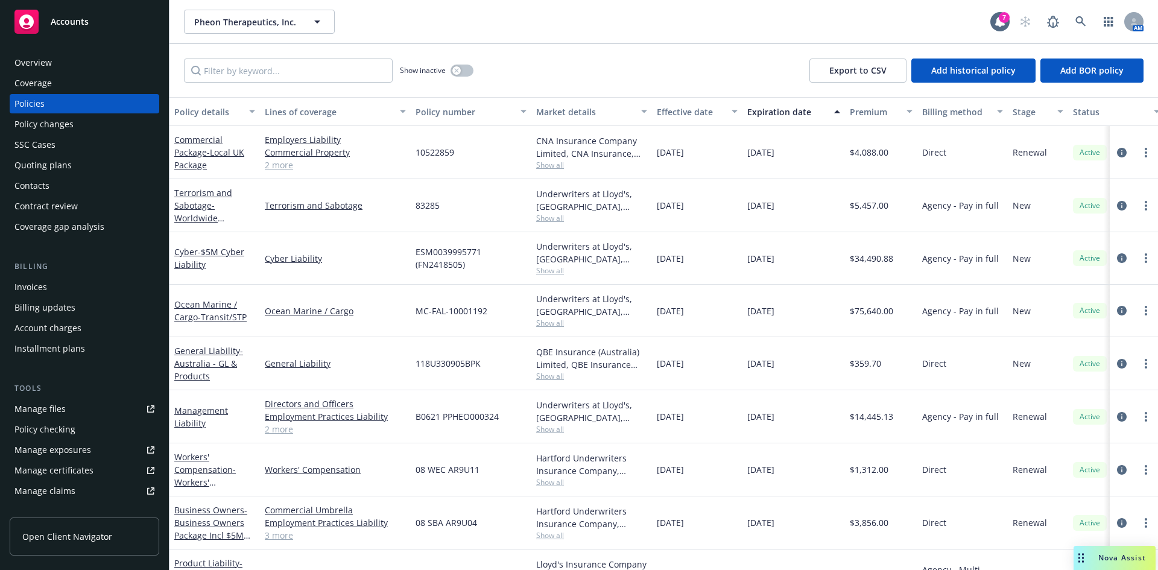
click at [559, 432] on span "Show all" at bounding box center [591, 429] width 111 height 10
click at [187, 411] on link "Management Liability" at bounding box center [201, 417] width 54 height 24
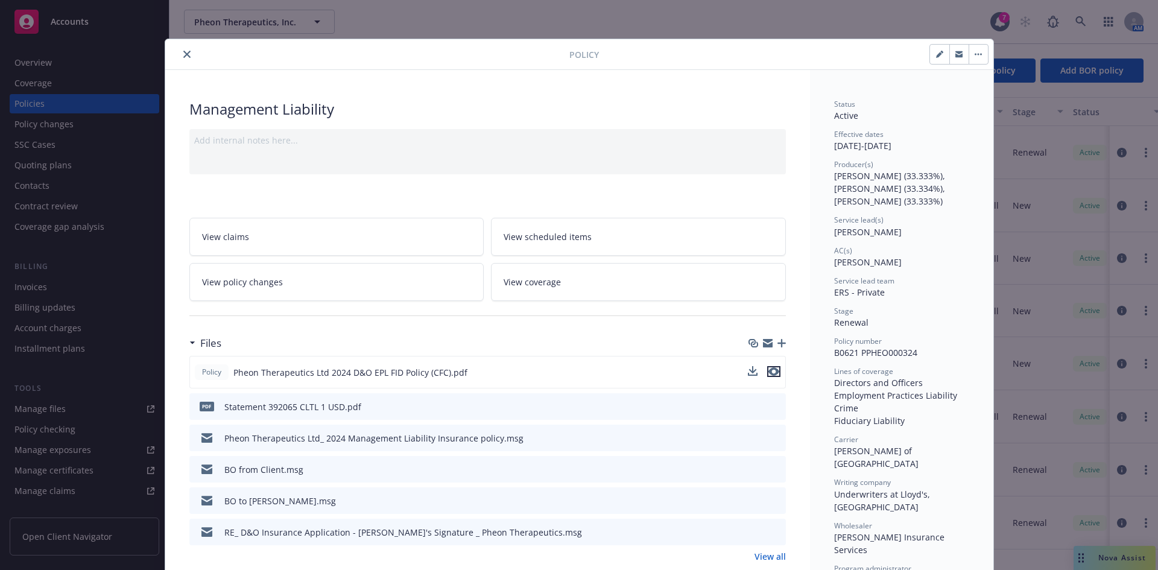
click at [771, 367] on icon "preview file" at bounding box center [774, 371] width 11 height 8
